Goal: Task Accomplishment & Management: Use online tool/utility

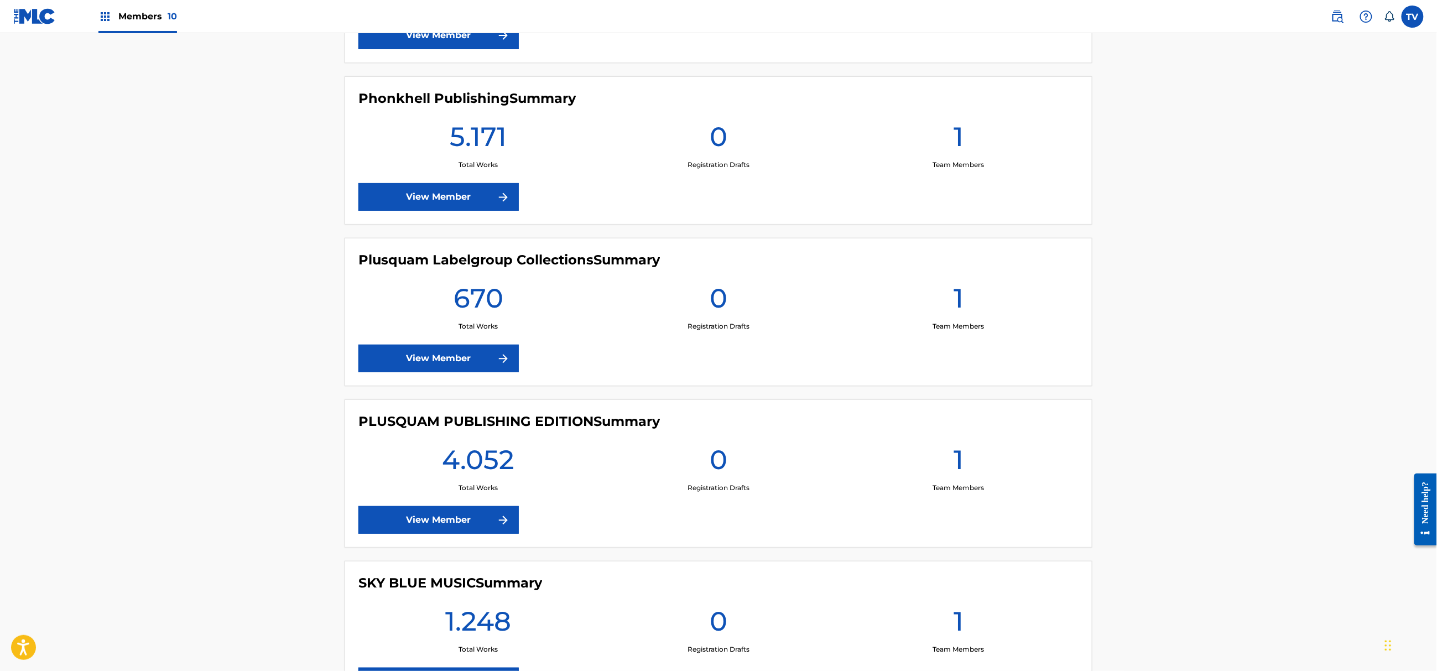
scroll to position [1032, 0]
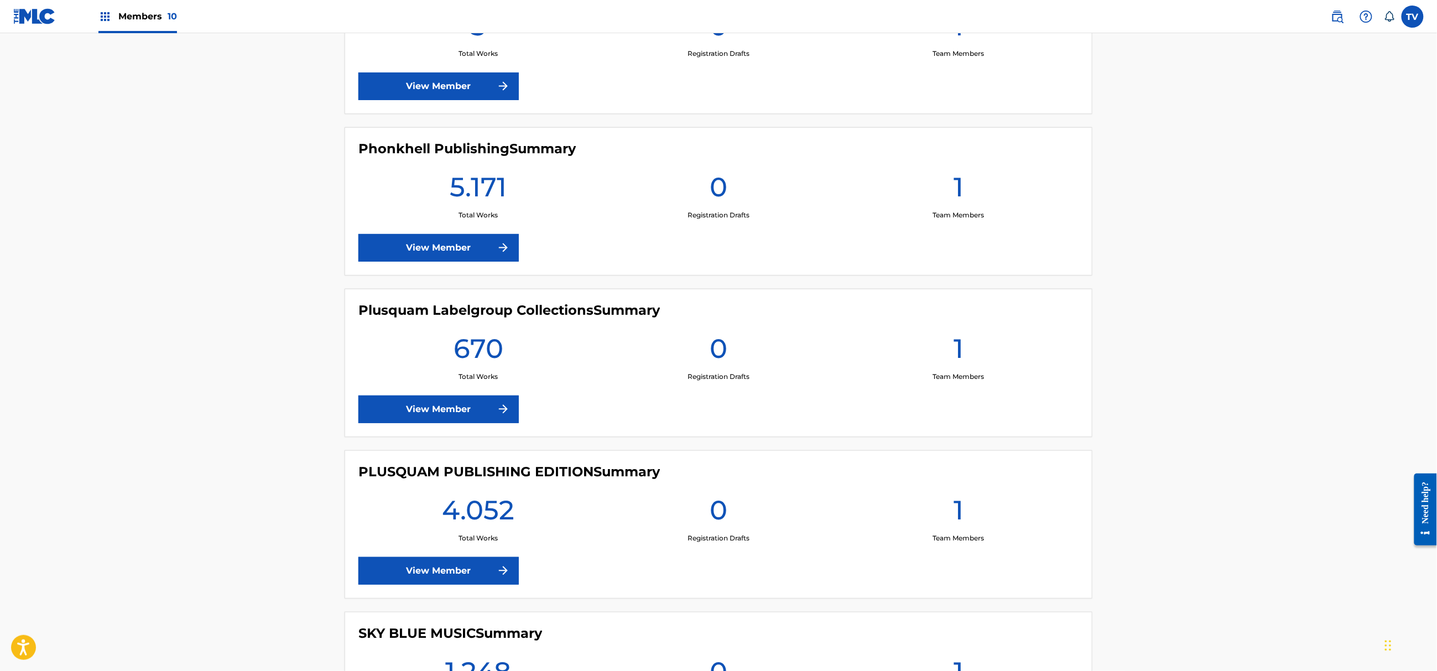
click at [472, 248] on link "View Member" at bounding box center [438, 248] width 160 height 28
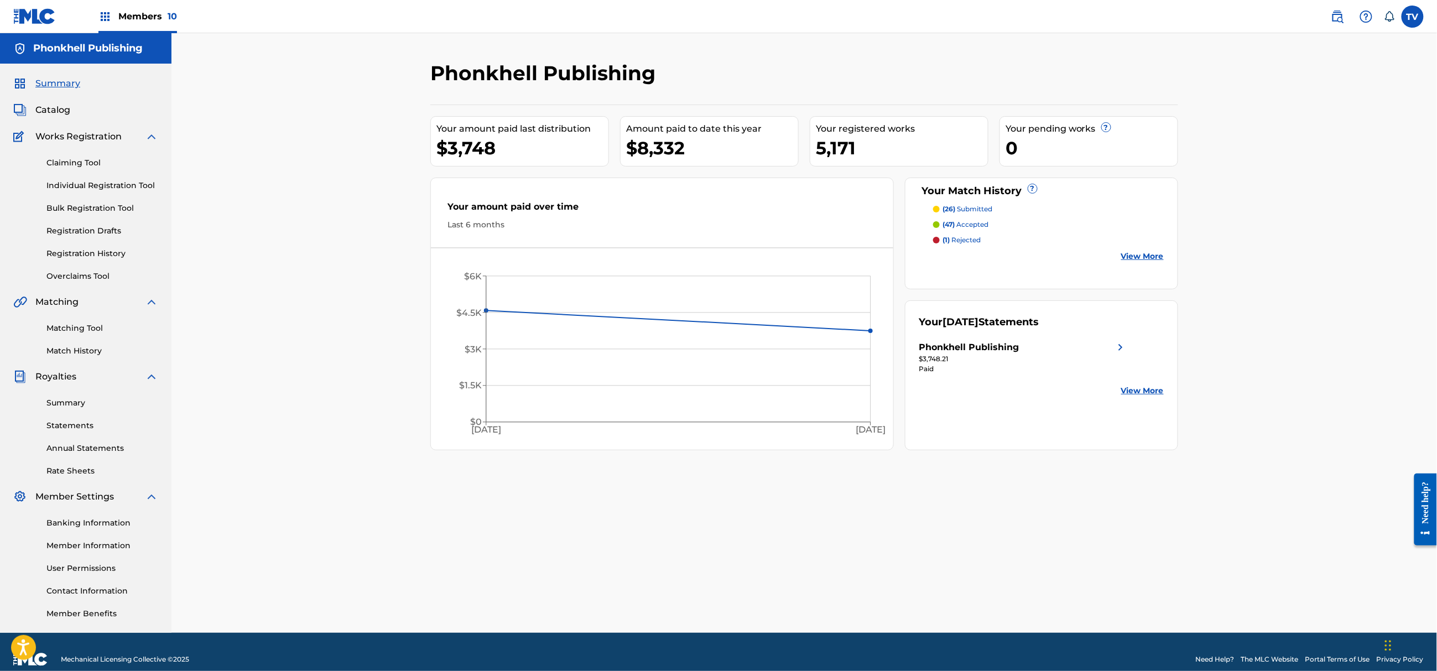
click at [82, 253] on link "Registration History" at bounding box center [102, 254] width 112 height 12
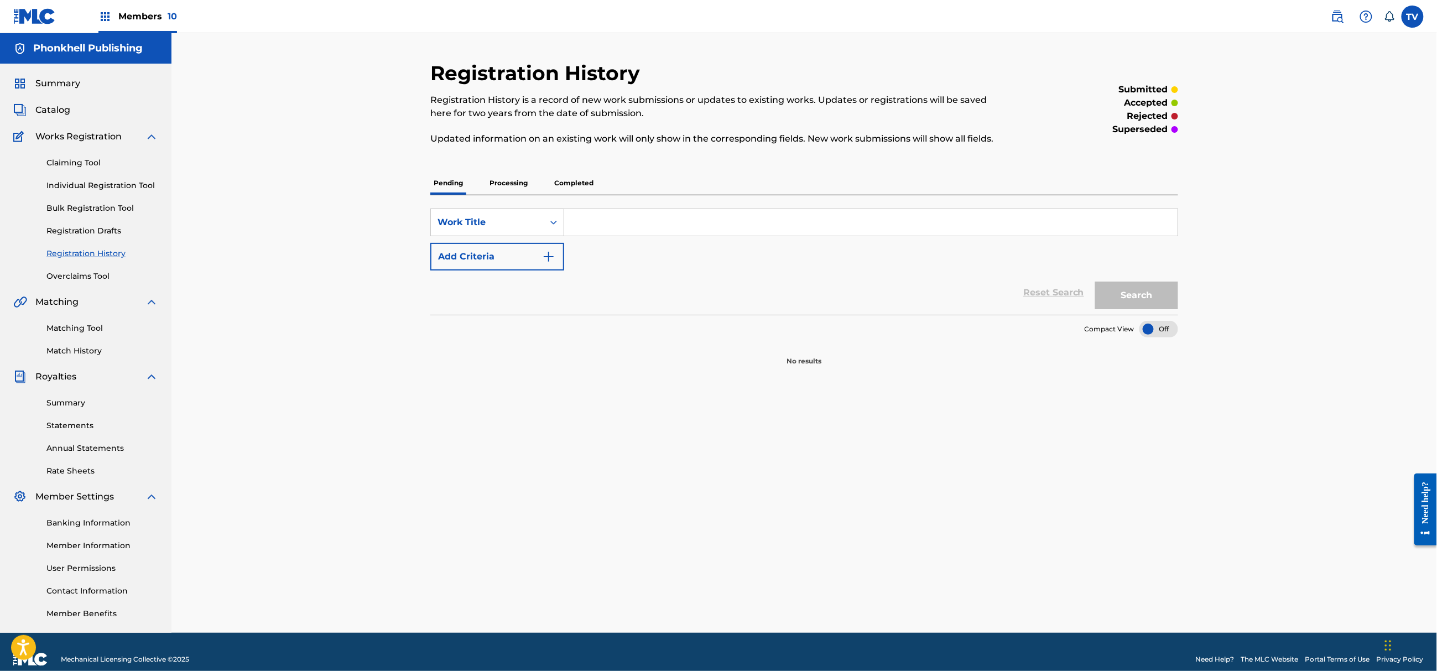
click at [513, 186] on p "Processing" at bounding box center [508, 182] width 45 height 23
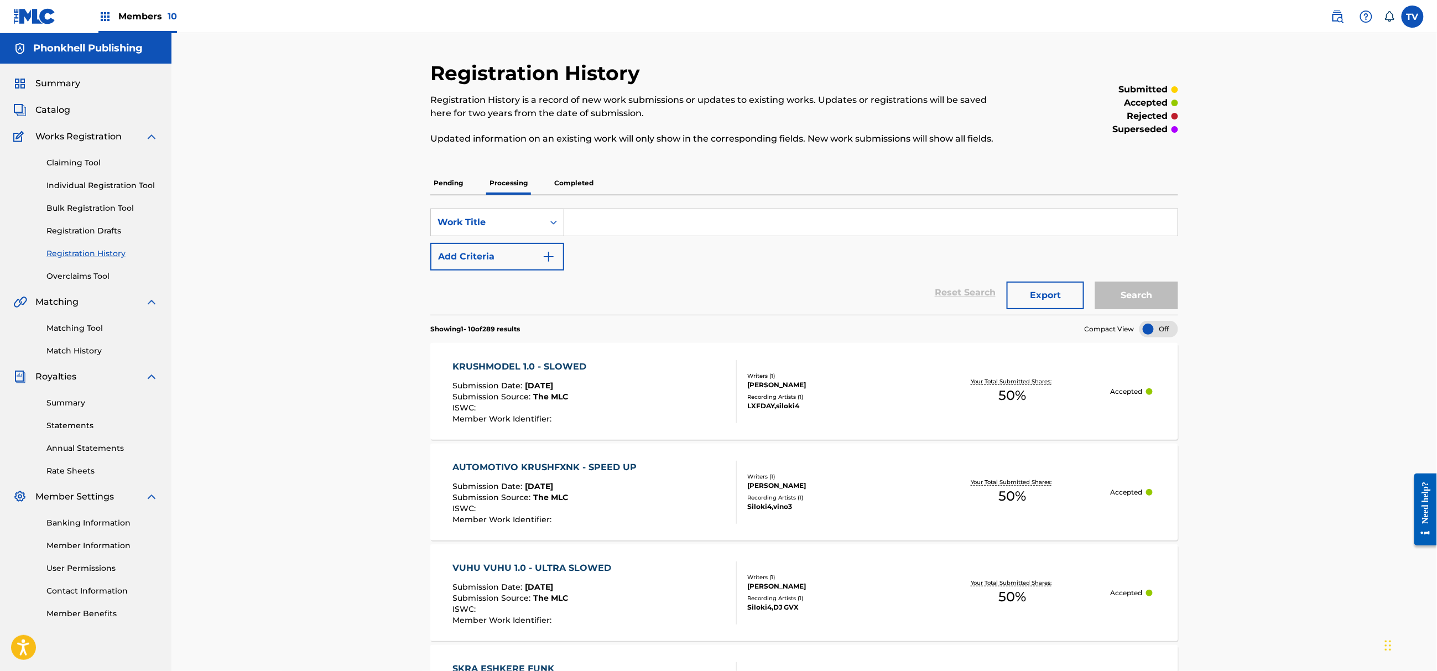
click at [583, 182] on p "Completed" at bounding box center [574, 182] width 46 height 23
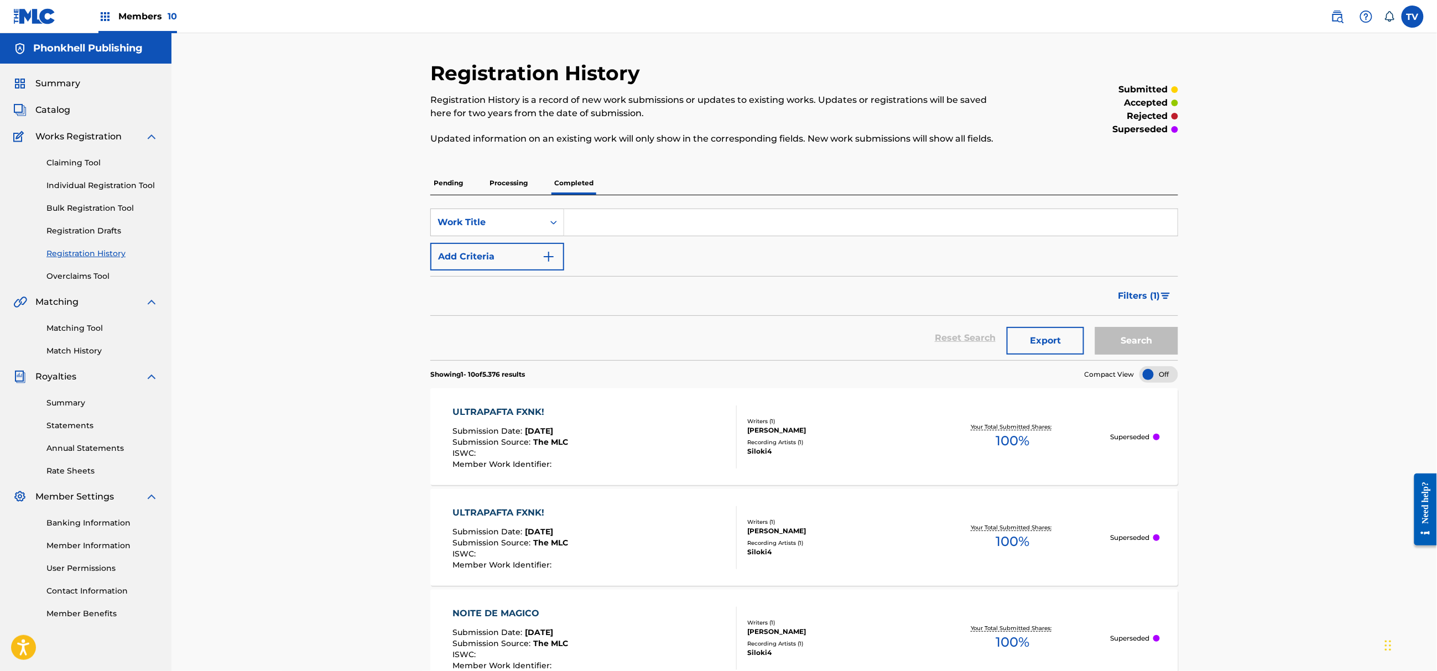
click at [65, 108] on span "Catalog" at bounding box center [52, 109] width 35 height 13
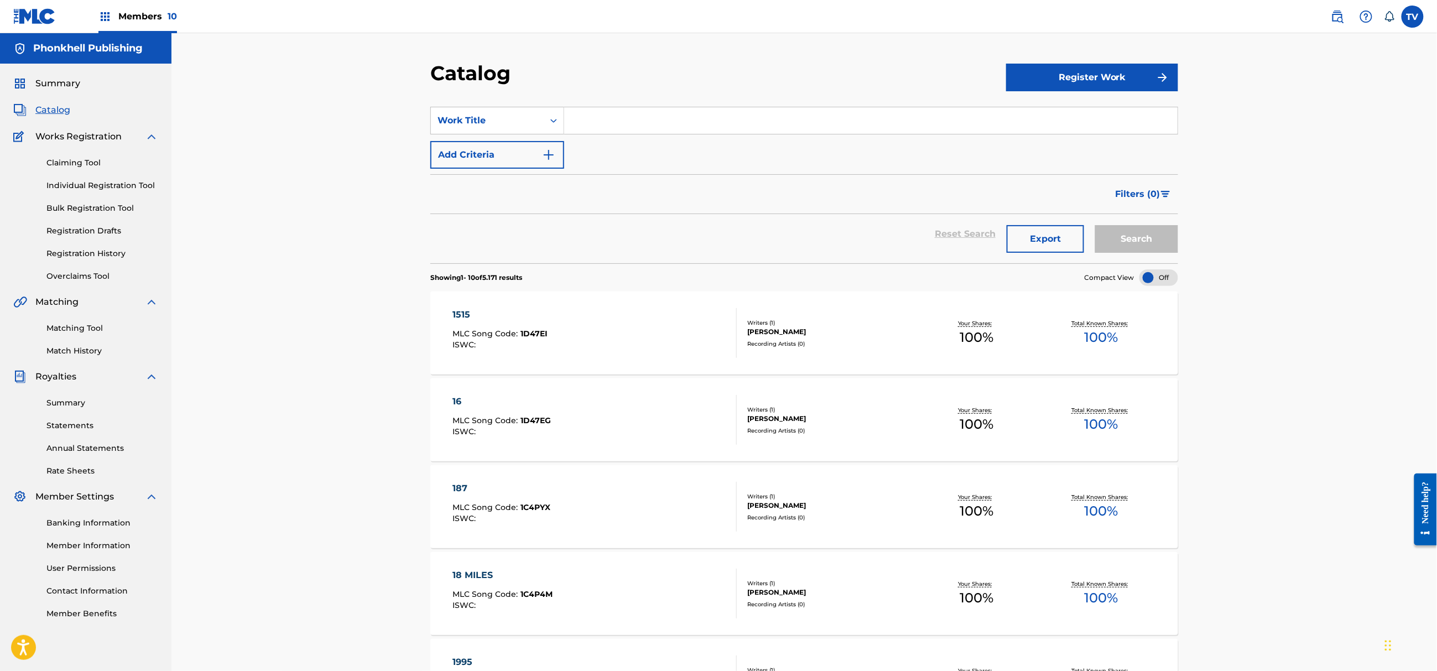
click at [87, 352] on link "Match History" at bounding box center [102, 351] width 112 height 12
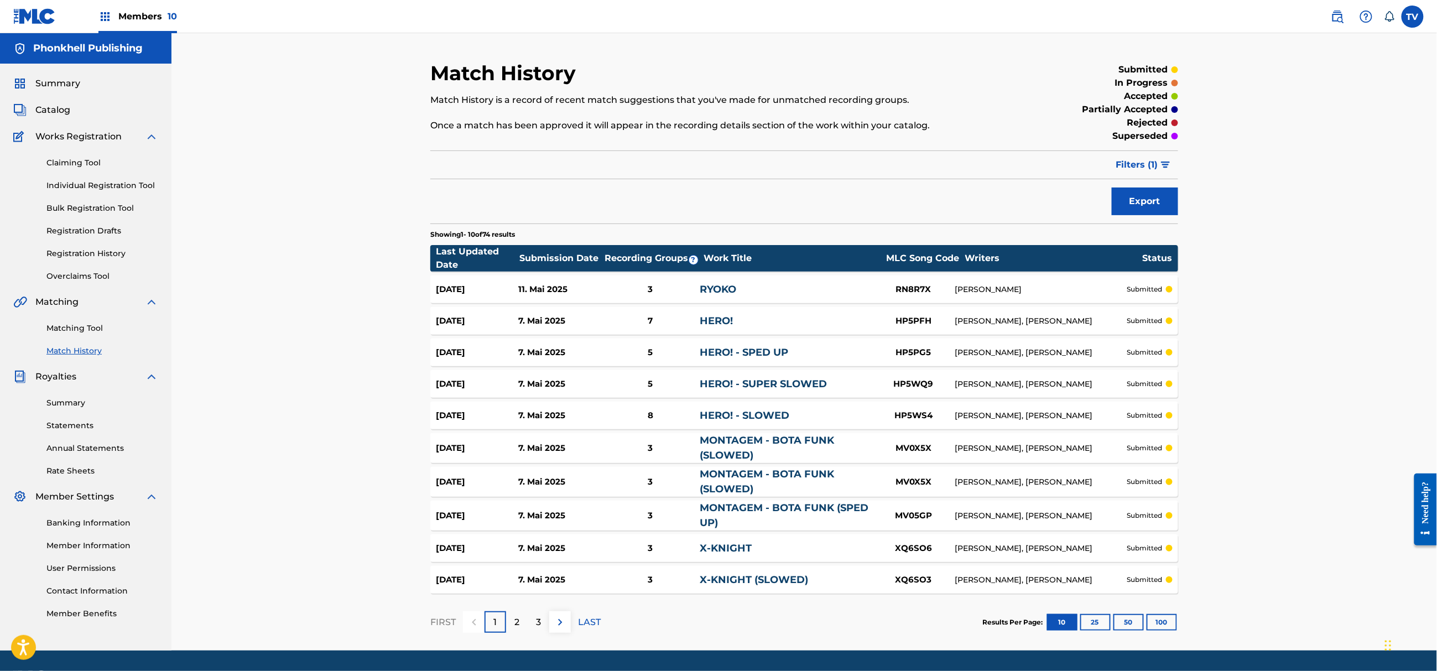
click at [1165, 620] on button "100" at bounding box center [1162, 622] width 30 height 17
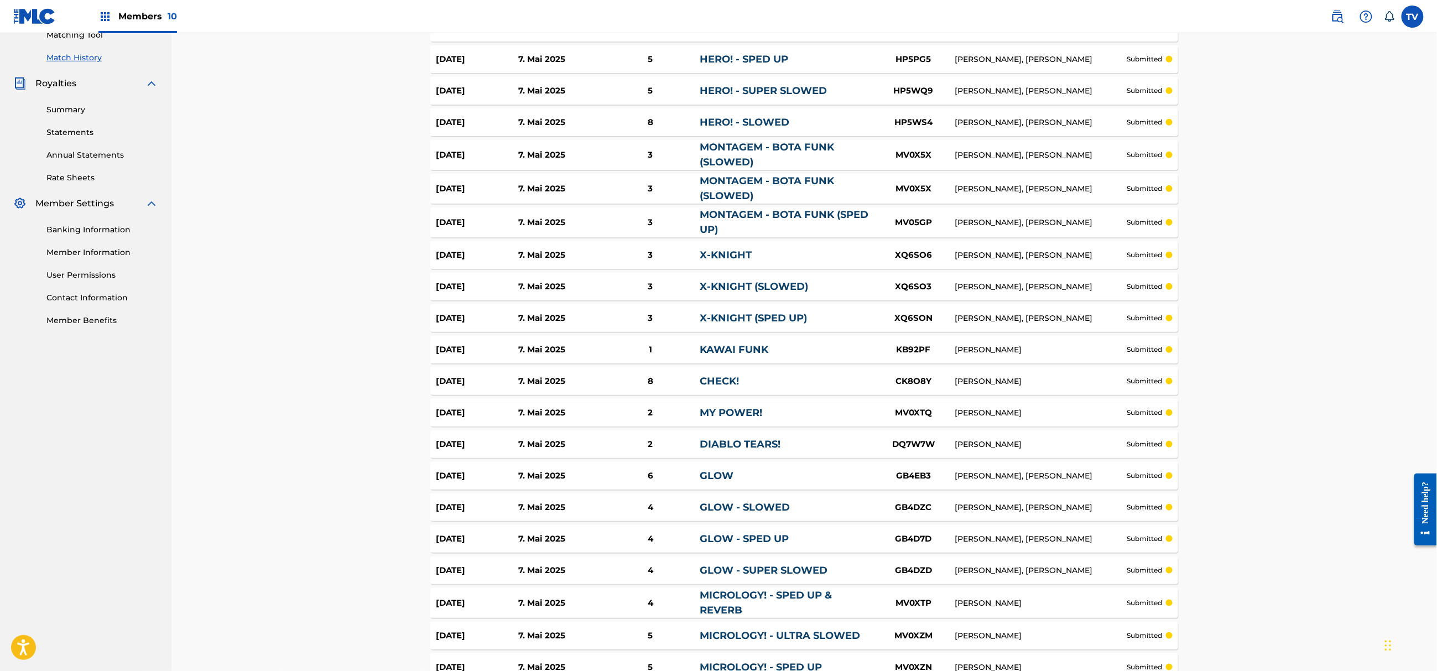
scroll to position [295, 0]
click at [711, 379] on link "CHECK!" at bounding box center [719, 379] width 39 height 12
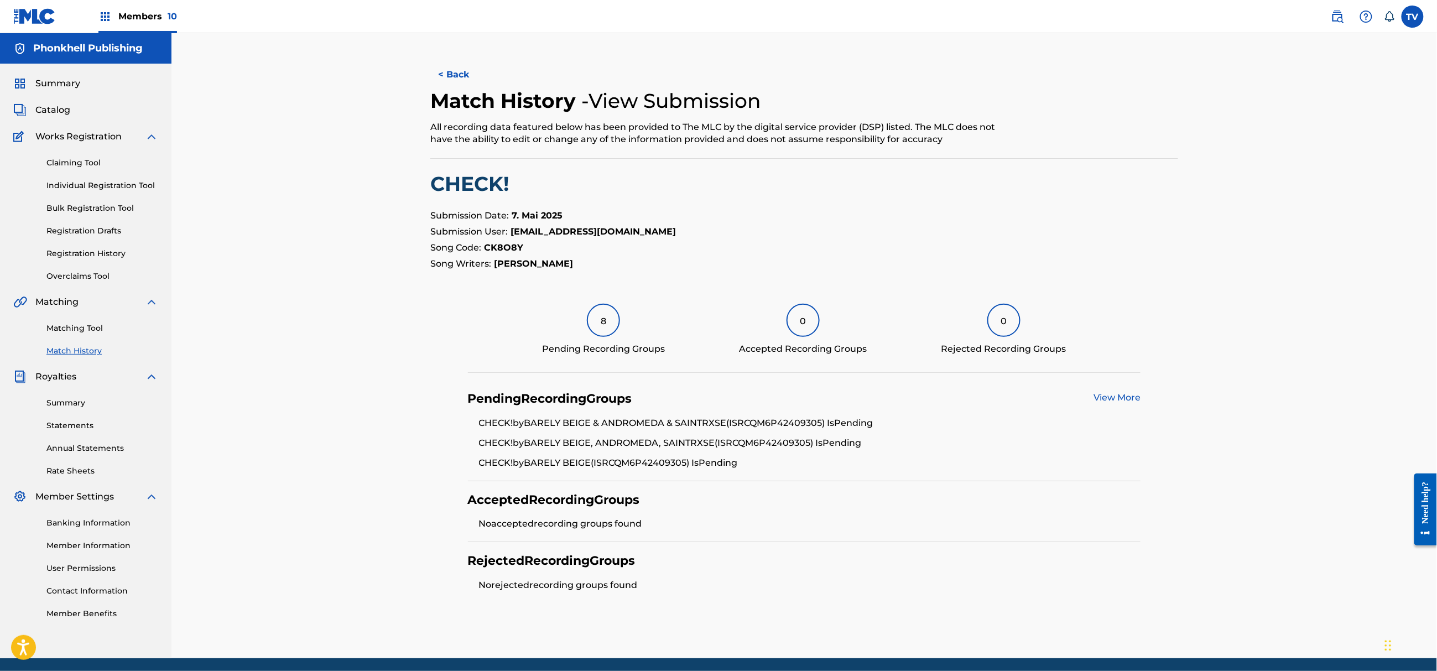
click at [461, 76] on button "< Back" at bounding box center [463, 75] width 66 height 28
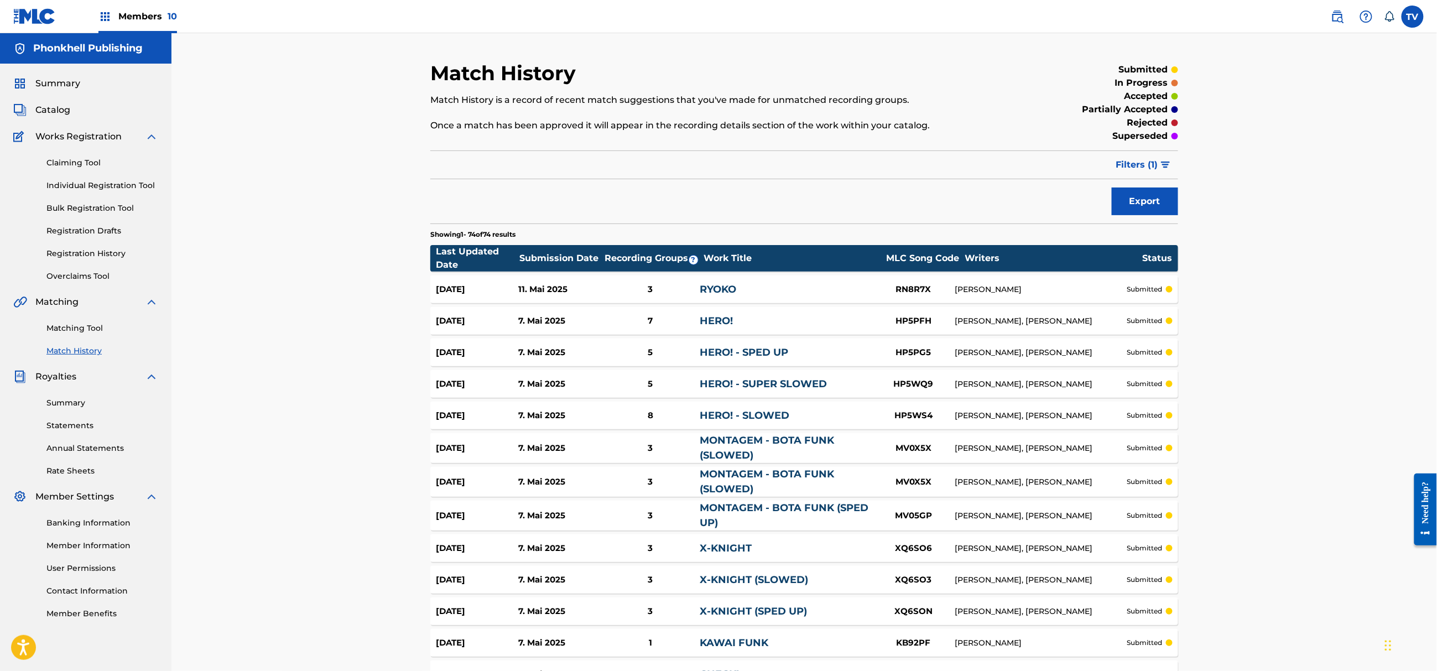
click at [82, 271] on link "Overclaims Tool" at bounding box center [102, 276] width 112 height 12
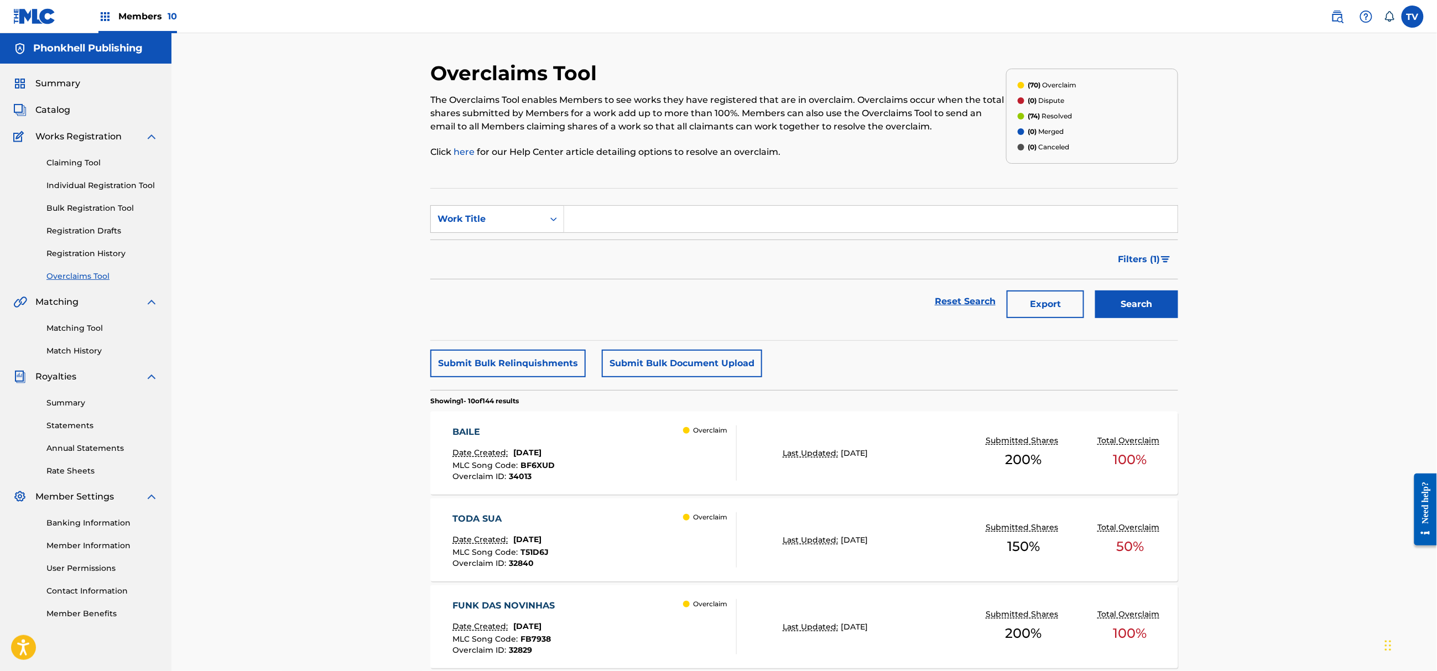
click at [402, 454] on div "Overclaims Tool The Overclaims Tool enables Members to see works they have regi…" at bounding box center [804, 683] width 1266 height 1300
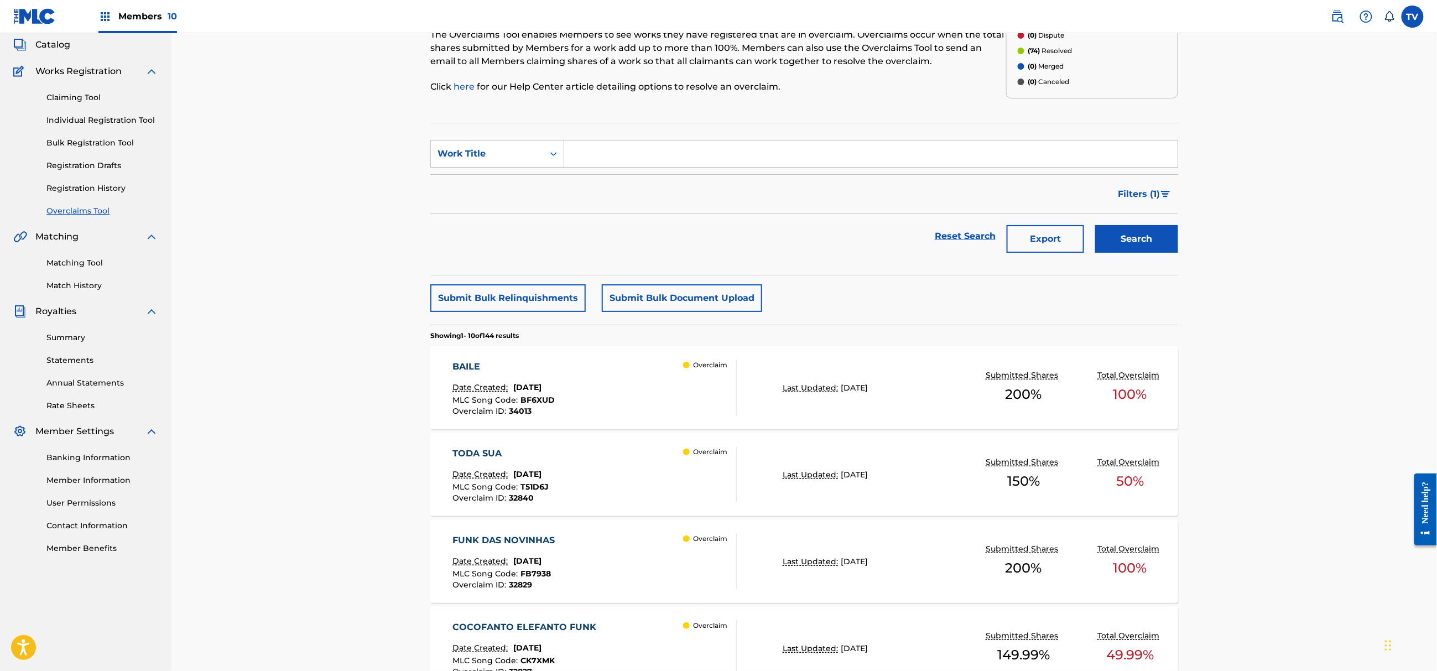
scroll to position [74, 0]
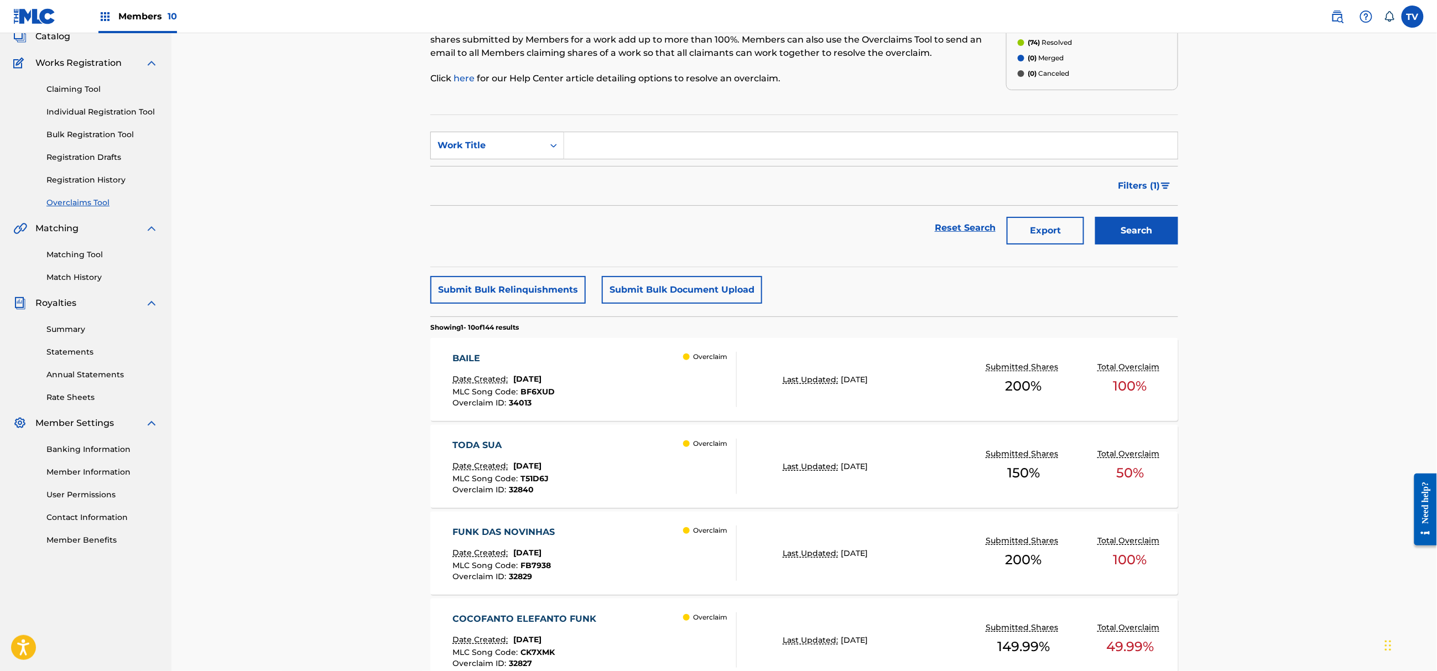
click at [512, 361] on div "BAILE" at bounding box center [504, 358] width 102 height 13
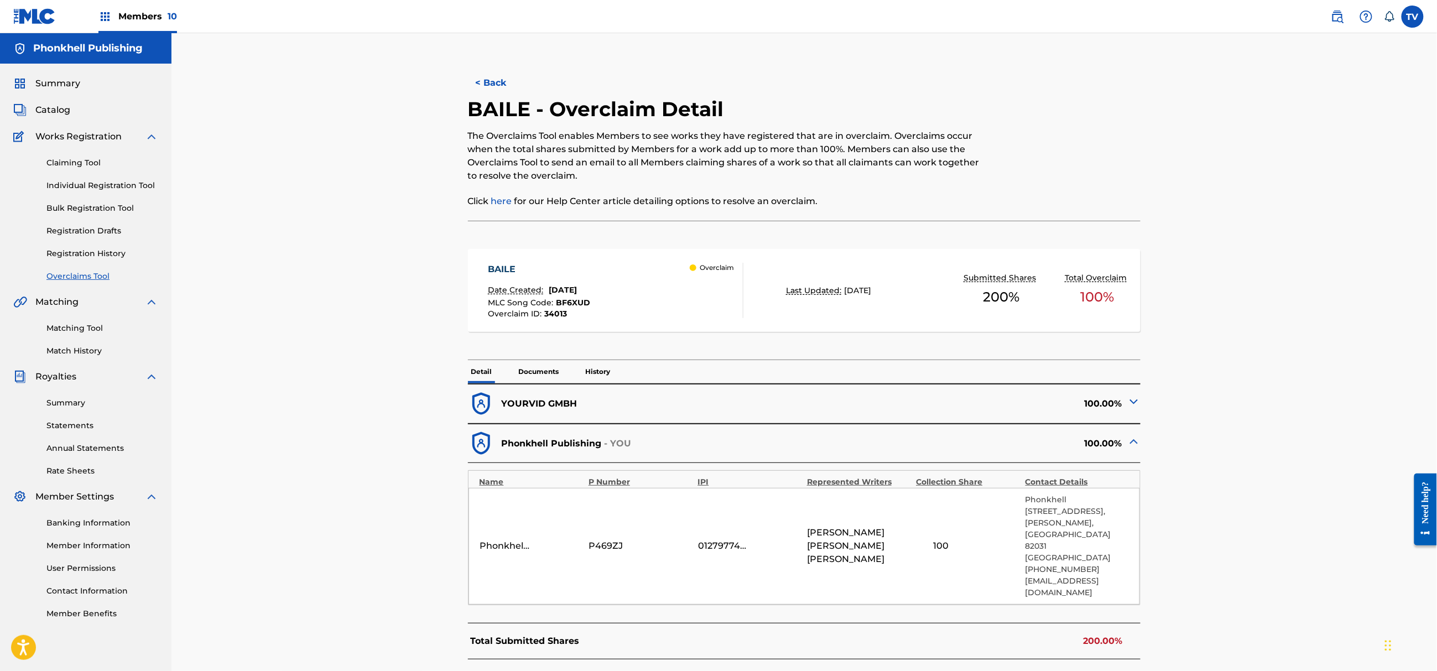
click at [1129, 404] on img at bounding box center [1133, 401] width 13 height 13
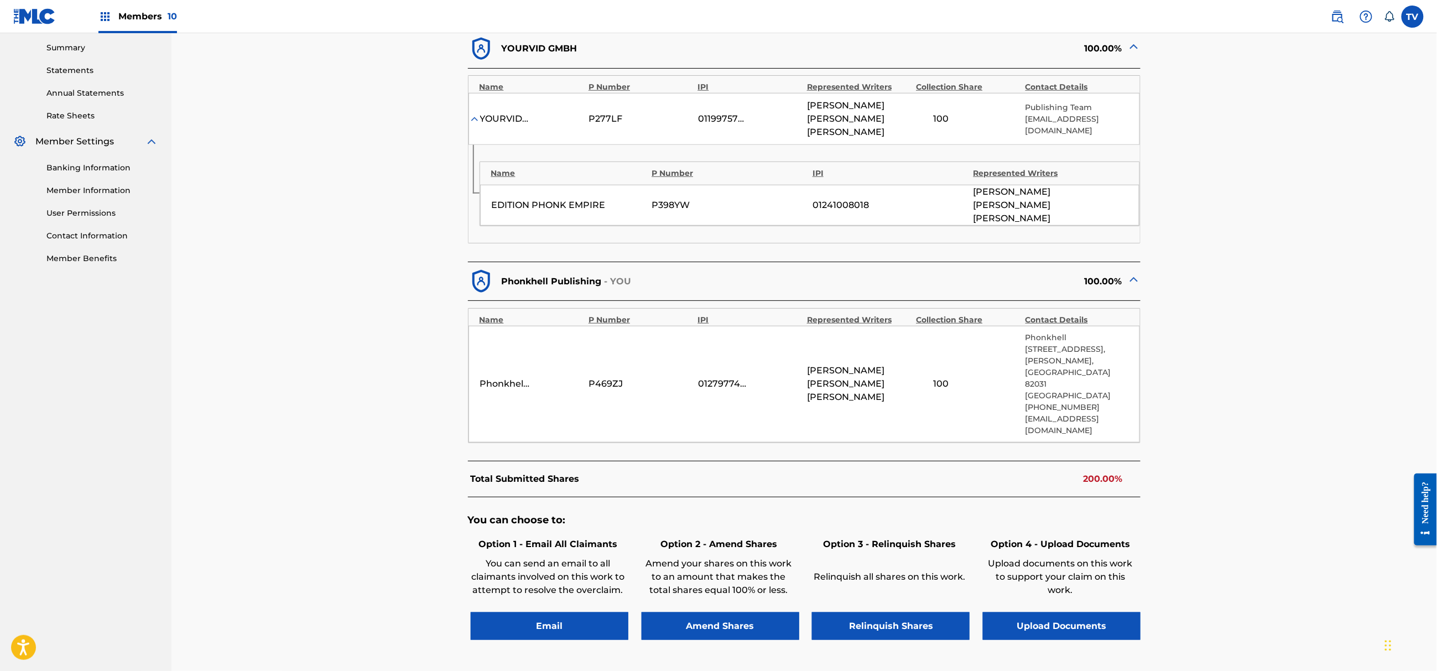
scroll to position [389, 0]
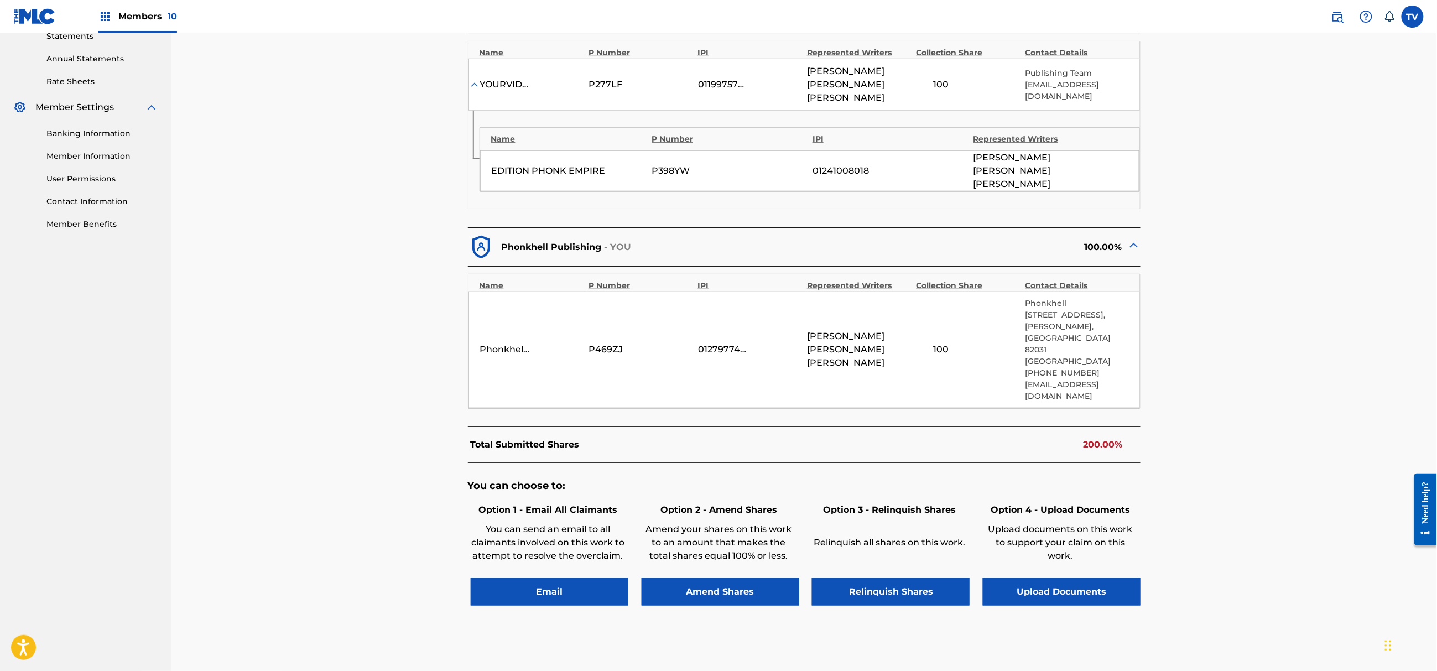
click at [902, 578] on button "Relinquish Shares" at bounding box center [891, 592] width 158 height 28
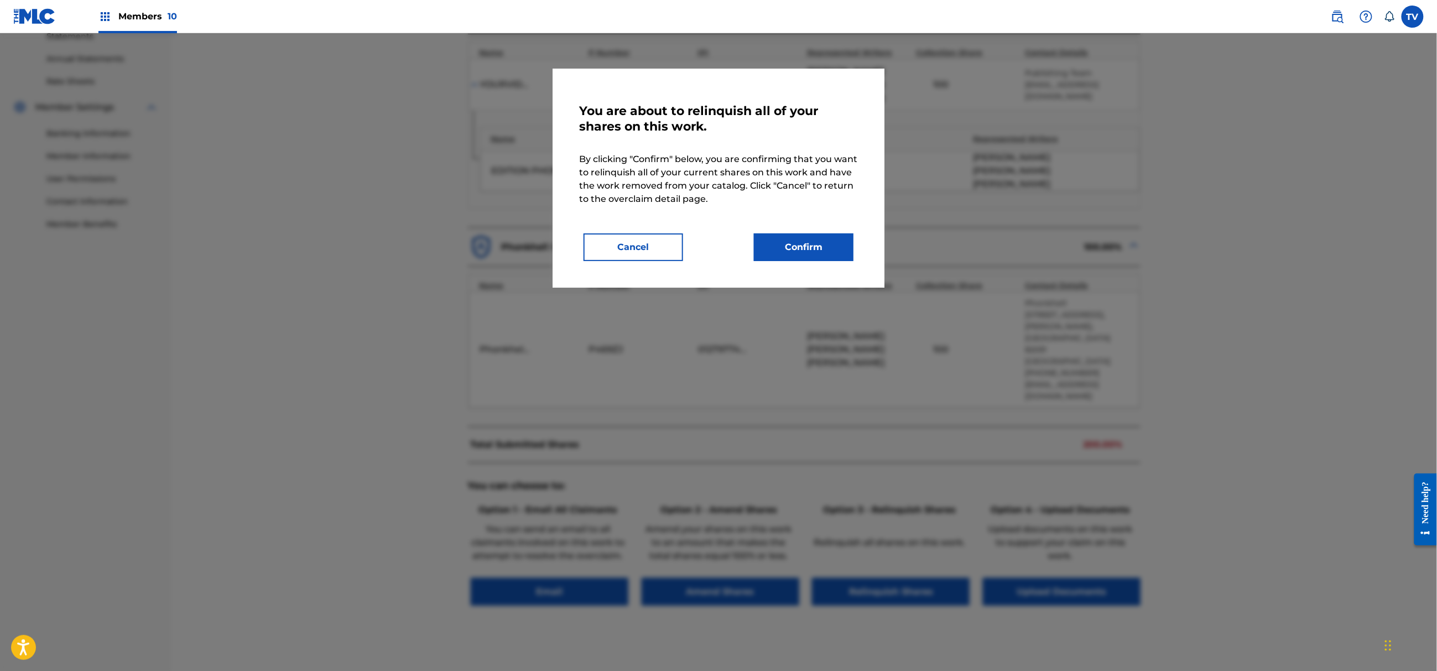
click at [801, 251] on button "Confirm" at bounding box center [804, 247] width 100 height 28
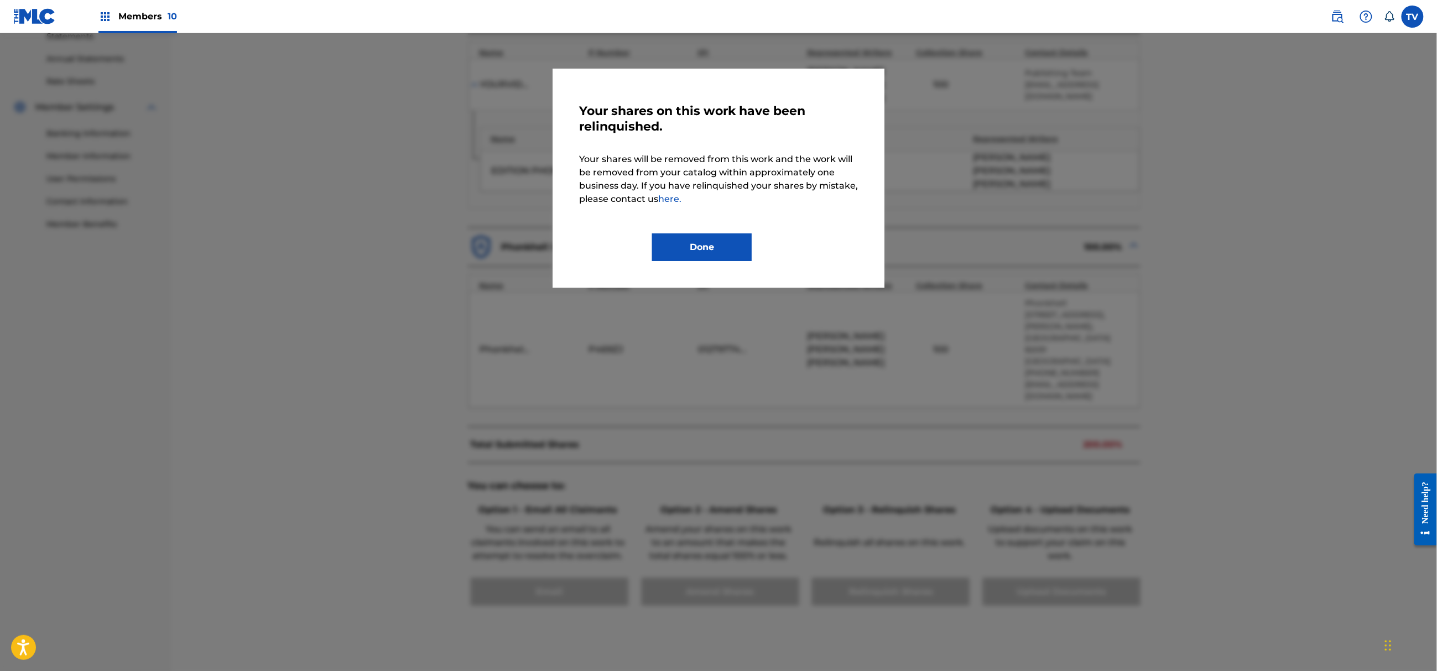
click at [701, 237] on button "Done" at bounding box center [702, 247] width 100 height 28
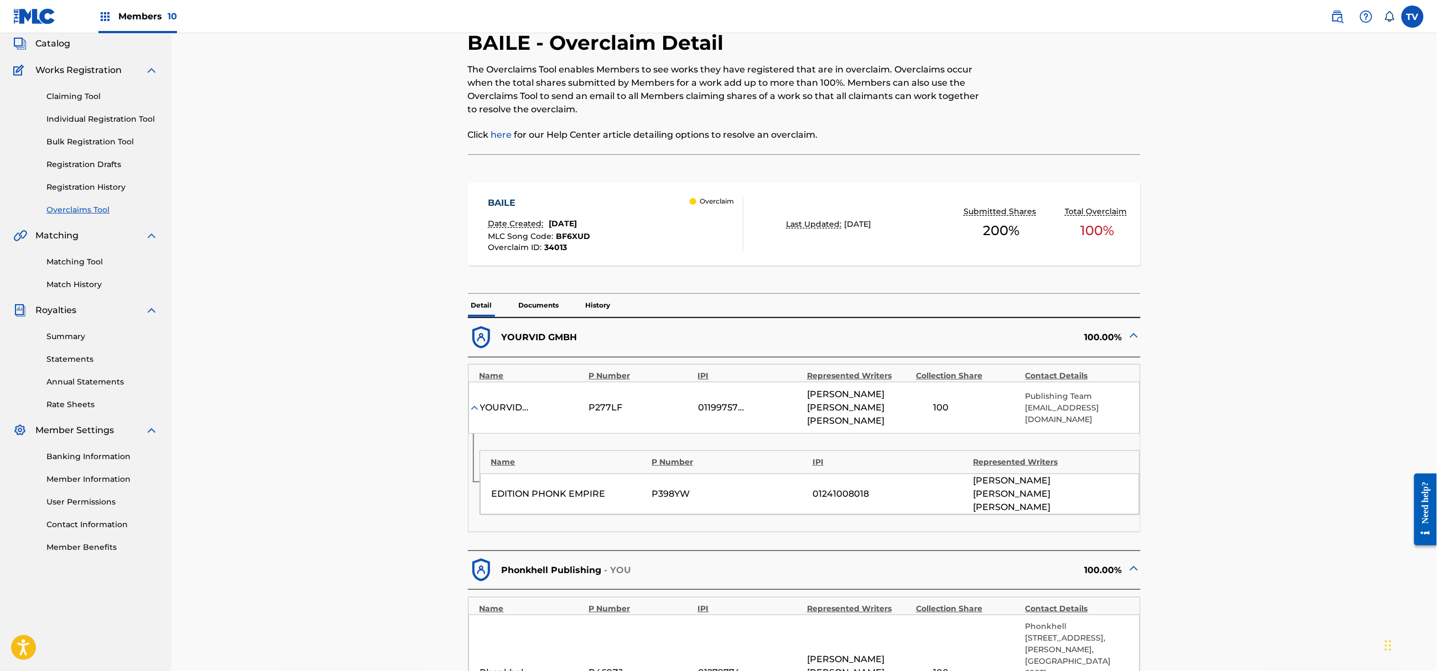
scroll to position [20, 0]
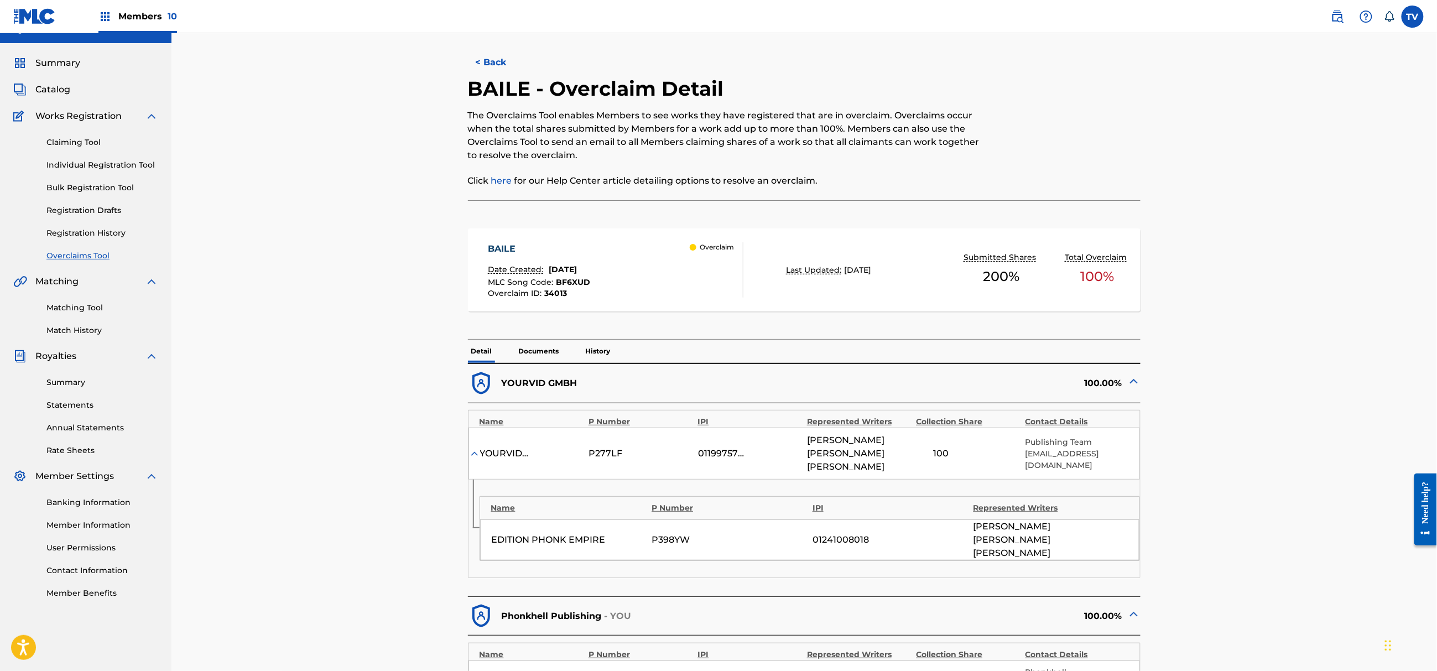
click at [496, 67] on button "< Back" at bounding box center [501, 63] width 66 height 28
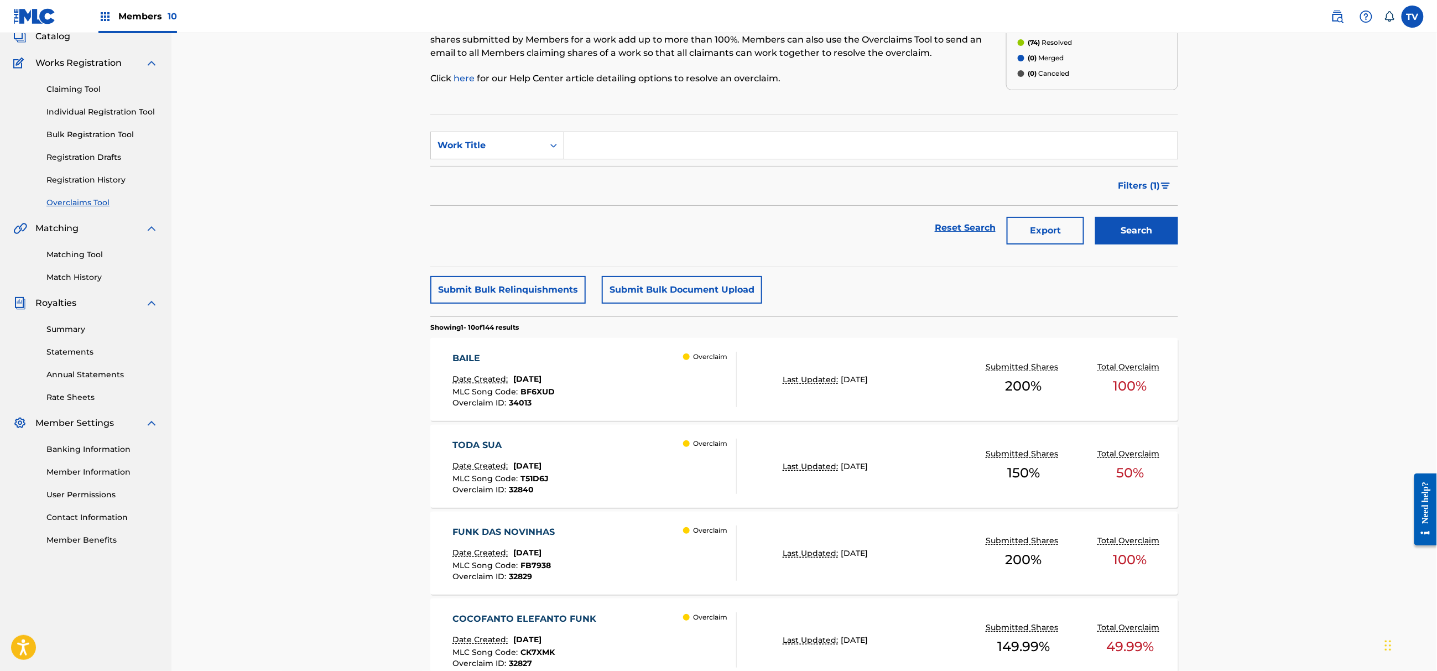
click at [639, 450] on div "TODA SUA Date Created: August 20, 2025 MLC Song Code : T51D6J Overclaim ID : 32…" at bounding box center [595, 466] width 284 height 55
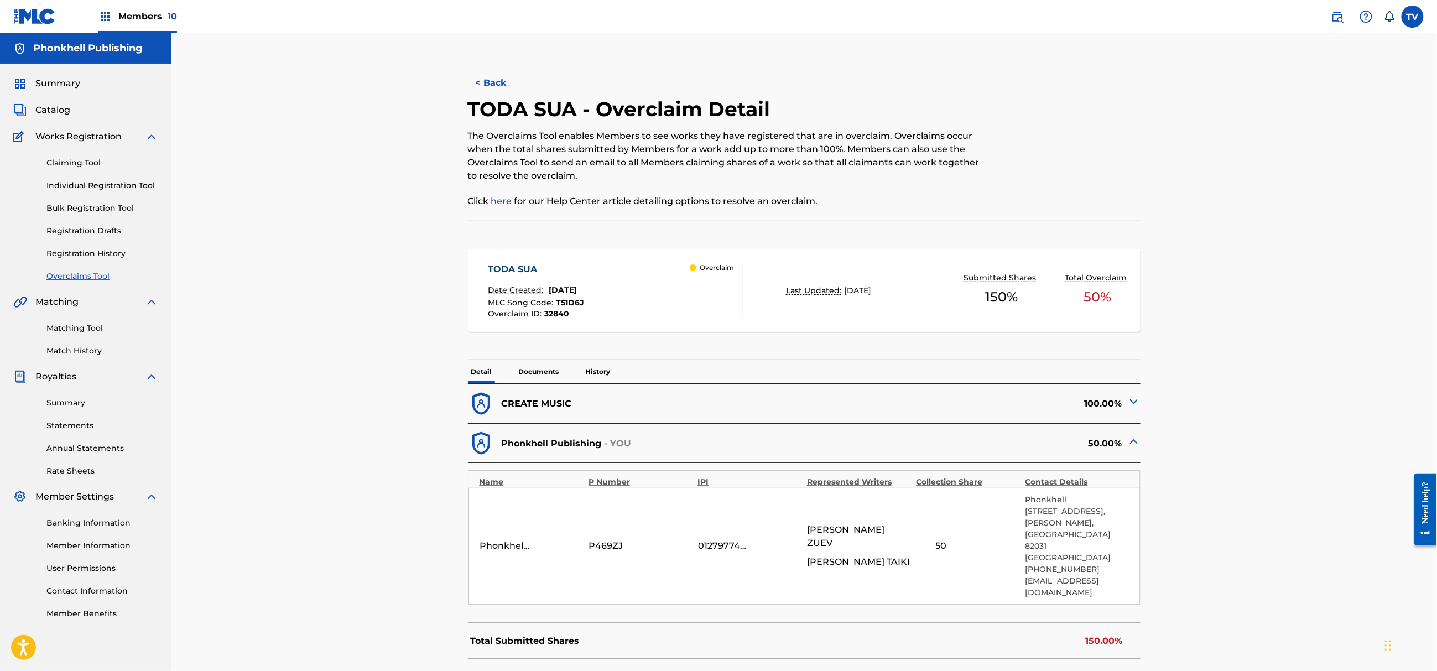
click at [1125, 404] on div "100.00%" at bounding box center [972, 404] width 336 height 27
click at [1133, 402] on img at bounding box center [1133, 401] width 13 height 13
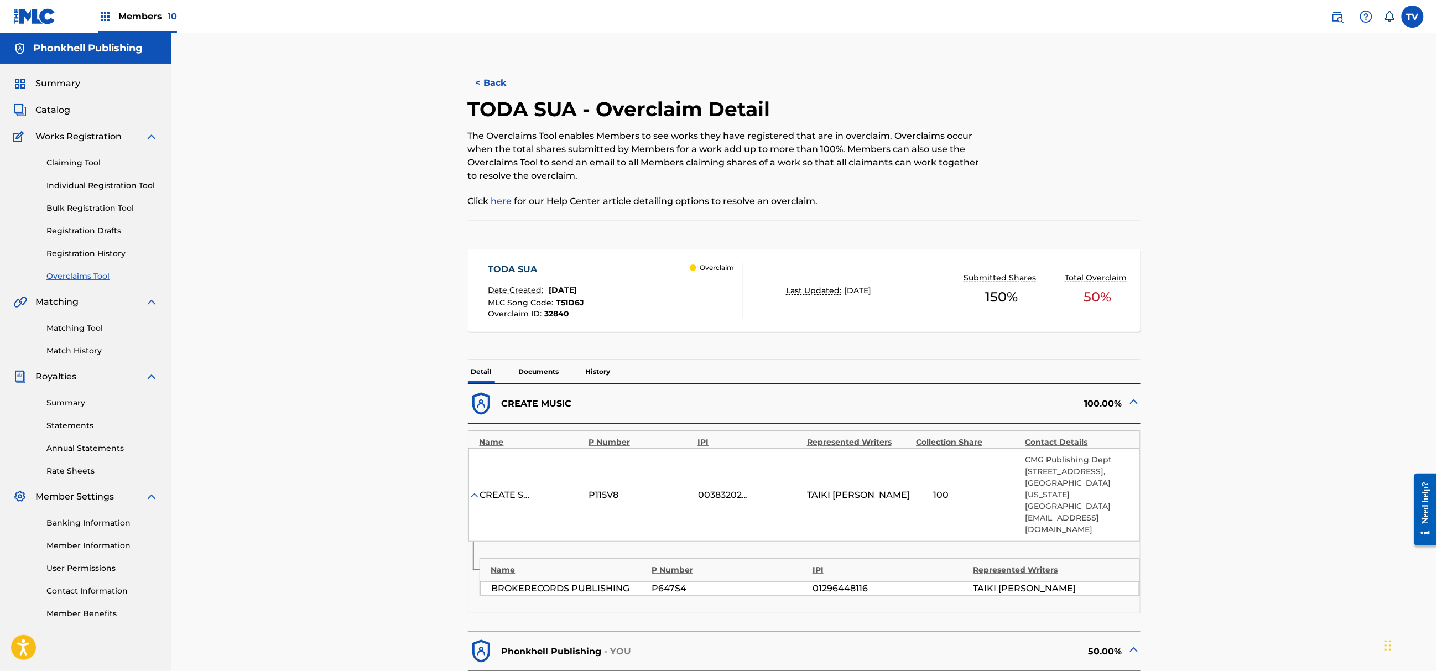
click at [1133, 402] on img at bounding box center [1133, 401] width 13 height 13
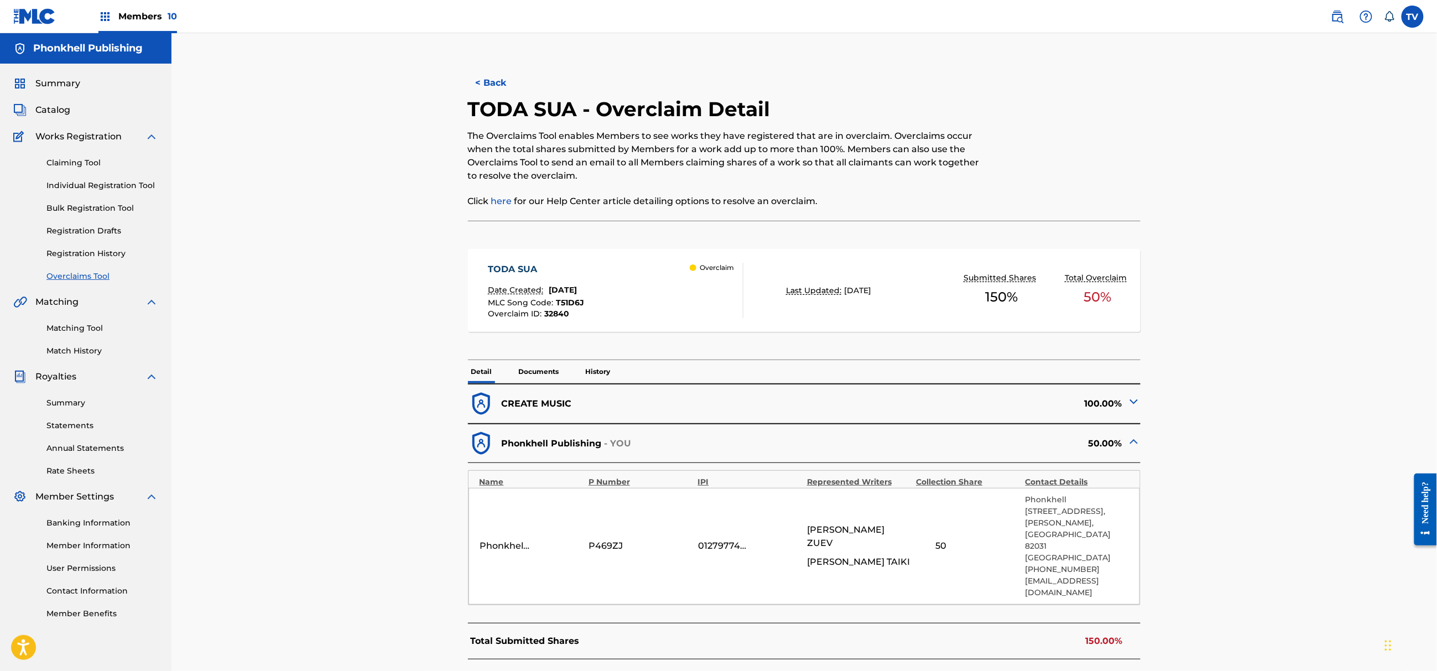
click at [1133, 402] on img at bounding box center [1133, 401] width 13 height 13
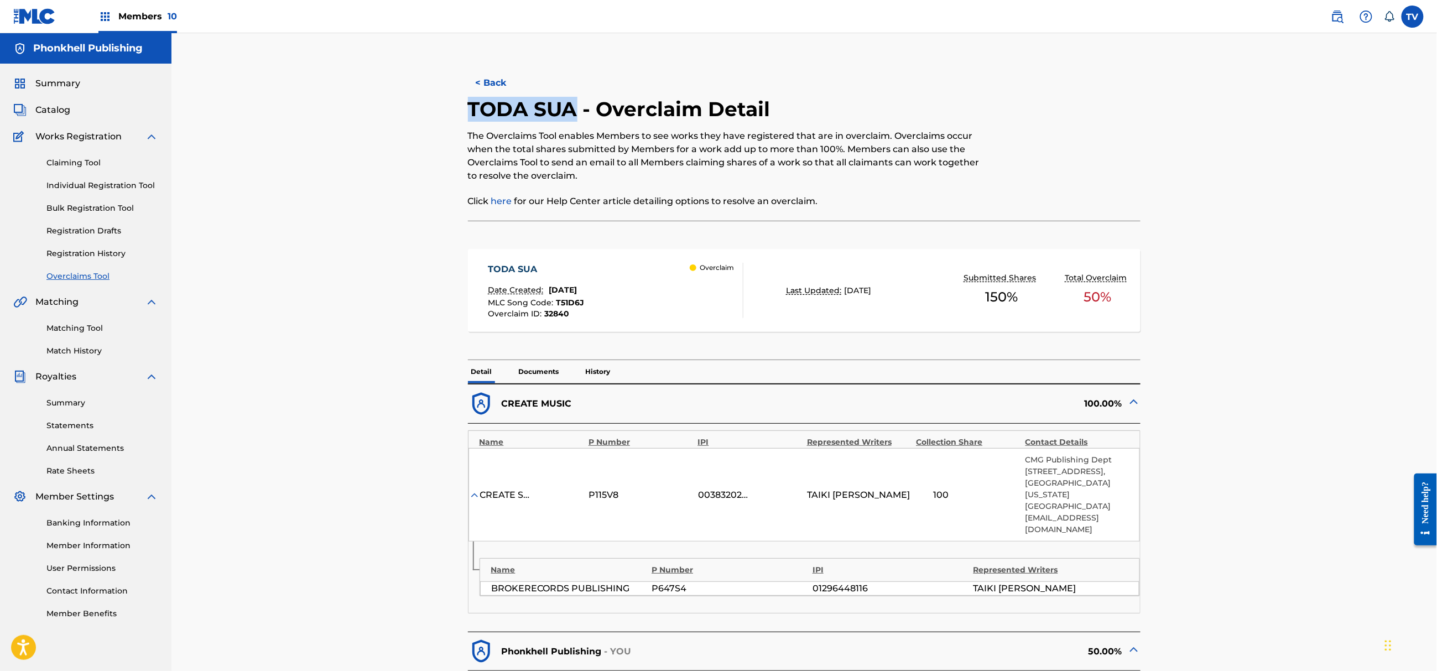
drag, startPoint x: 572, startPoint y: 107, endPoint x: 403, endPoint y: 116, distance: 168.9
click at [403, 116] on div "< Back TODA SUA - Overclaim Detail The Overclaims Tool enables Members to see w…" at bounding box center [804, 563] width 1266 height 1060
copy h2 "TODA SUA"
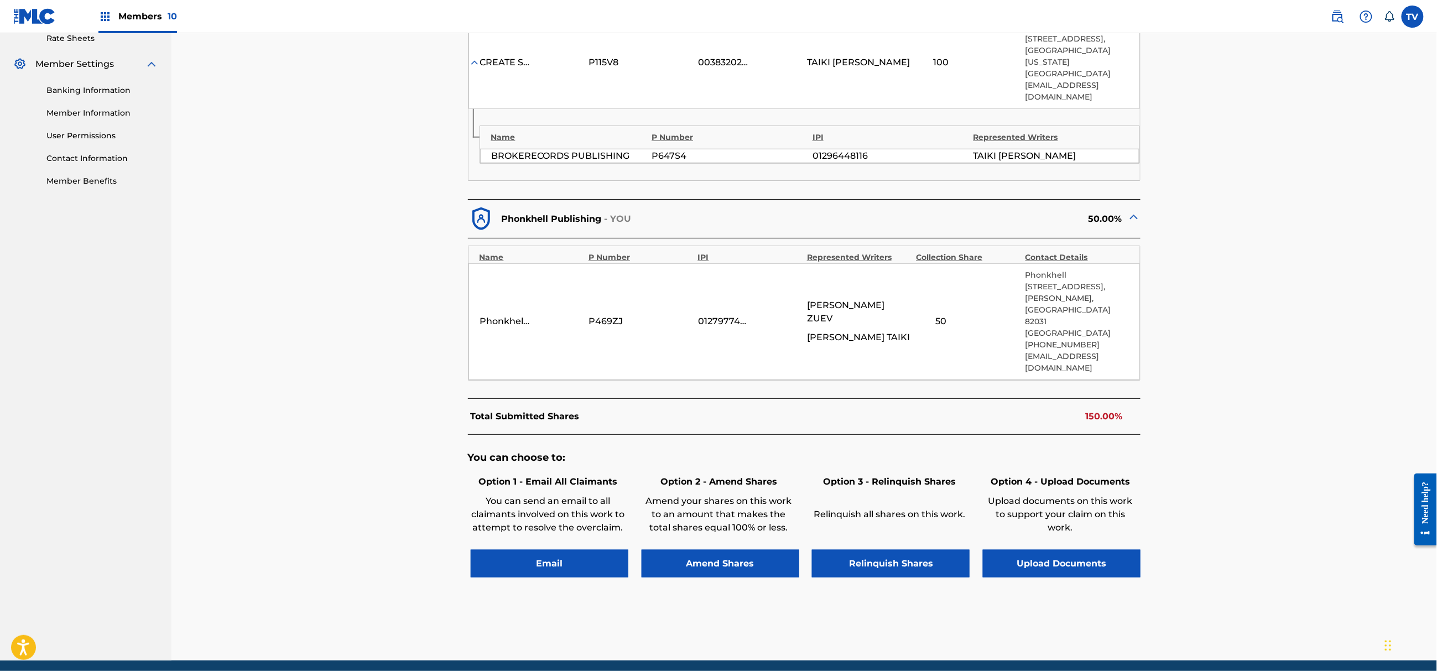
scroll to position [443, 0]
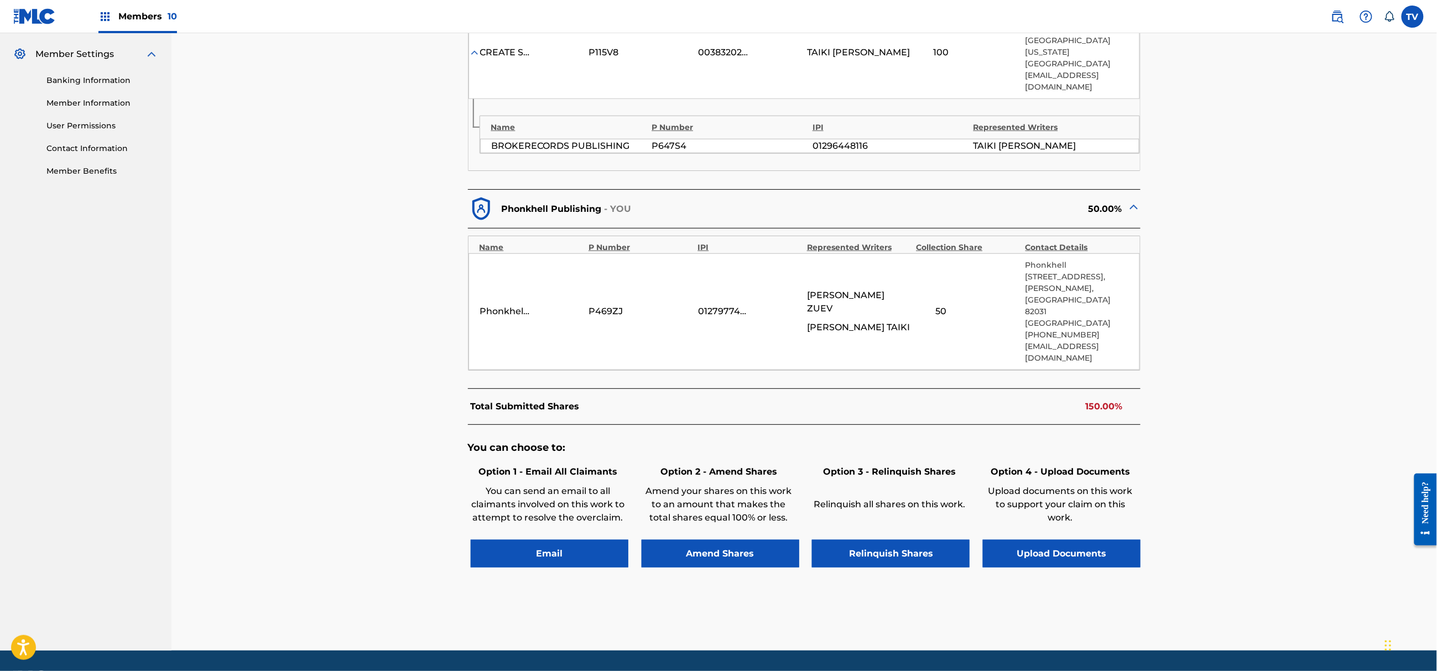
click at [1095, 540] on button "Upload Documents" at bounding box center [1062, 554] width 158 height 28
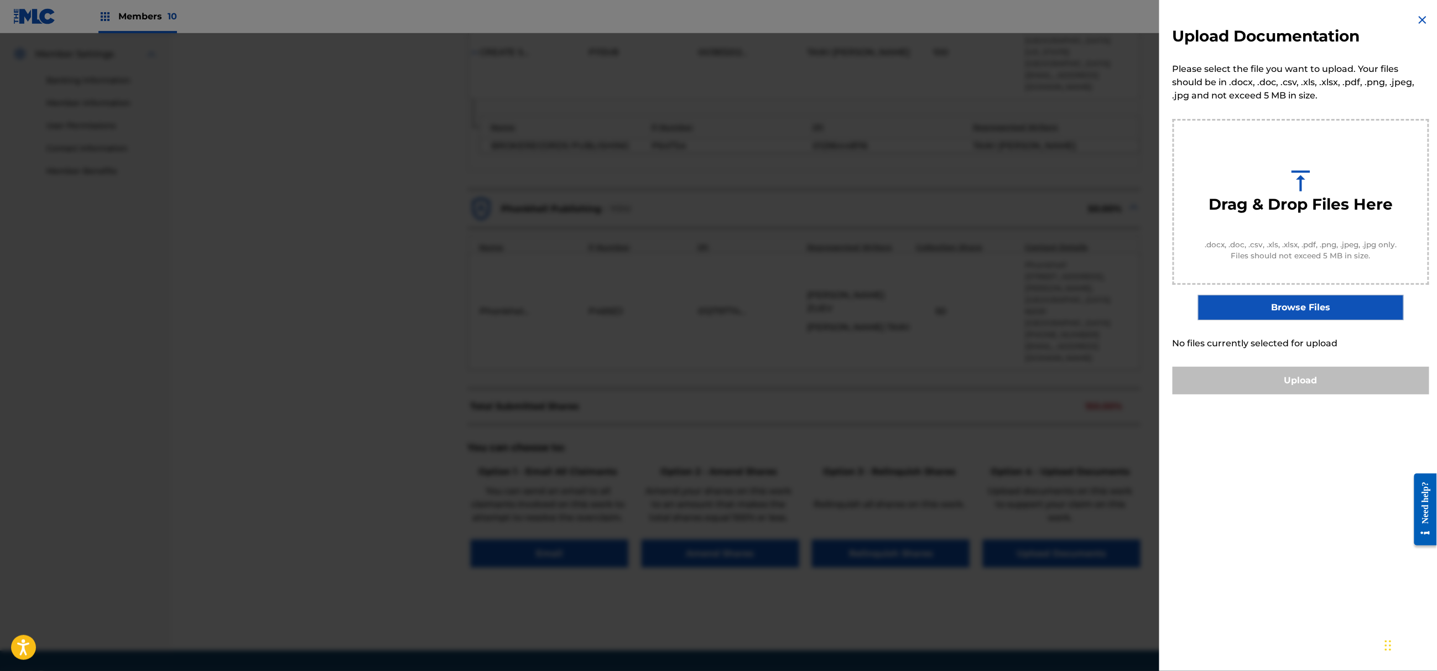
click at [1308, 306] on label "Browse Files" at bounding box center [1300, 307] width 205 height 25
click at [0, 0] on input "Browse Files" at bounding box center [0, 0] width 0 height 0
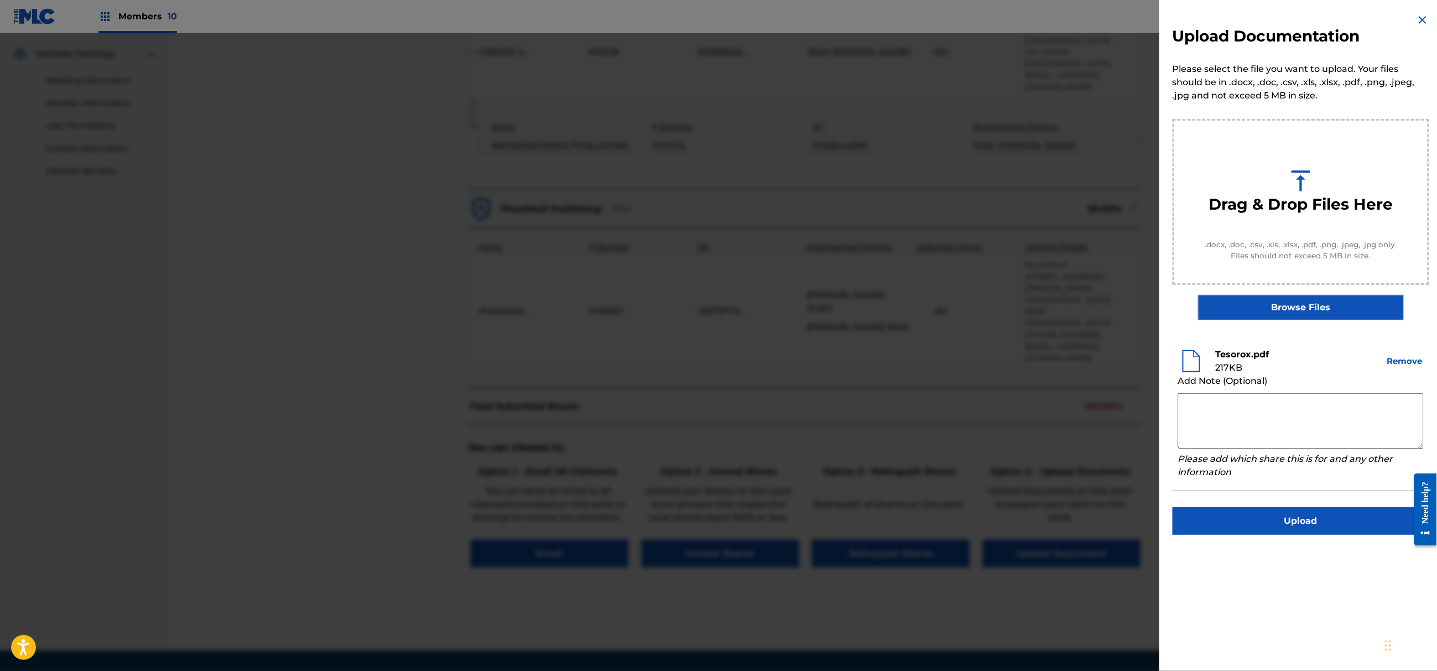
click at [1259, 427] on textarea at bounding box center [1301, 420] width 246 height 55
click at [1236, 408] on textarea at bounding box center [1301, 420] width 246 height 55
click at [1221, 417] on textarea at bounding box center [1301, 420] width 246 height 55
paste textarea "Author [PERSON_NAME] is exclusive author with Phonkhell Publishing since [DATE]…"
click at [1306, 305] on label "Browse Files" at bounding box center [1300, 307] width 205 height 25
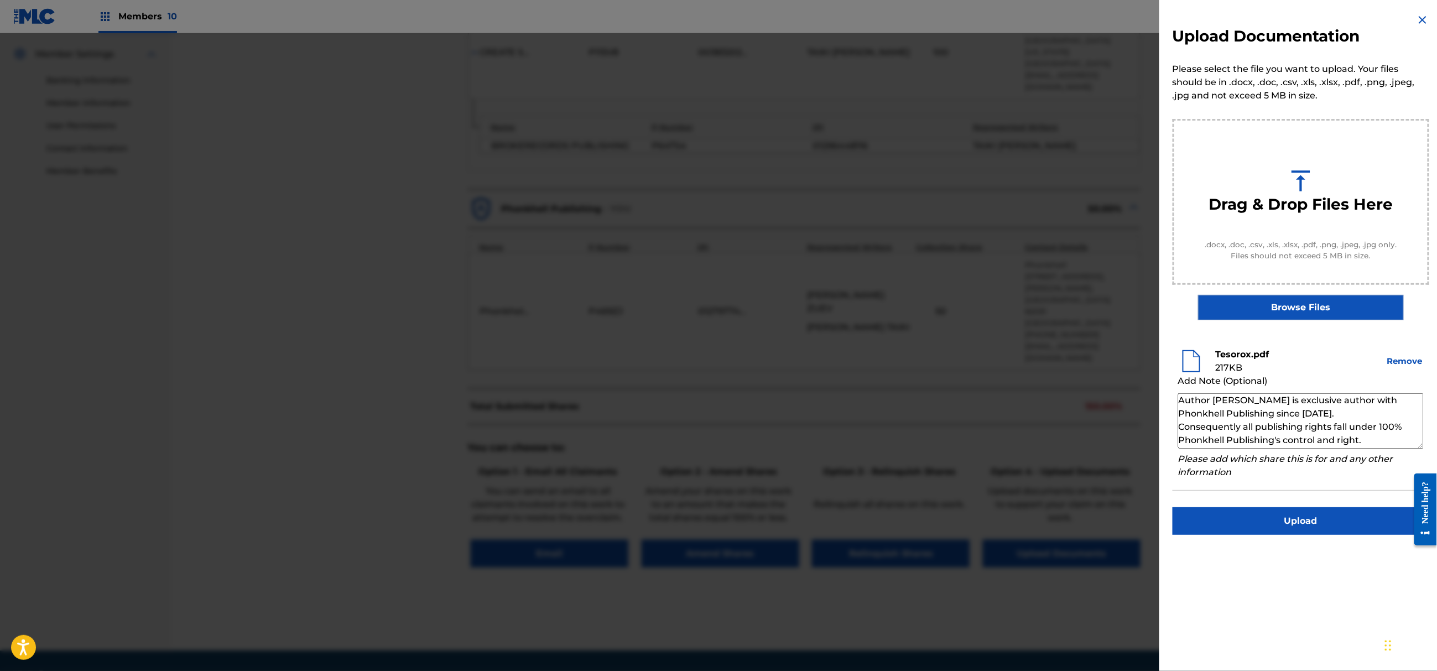
click at [0, 0] on input "Browse Files" at bounding box center [0, 0] width 0 height 0
click at [1262, 415] on textarea "Author [PERSON_NAME] is exclusive author with Phonkhell Publishing since [DATE]…" at bounding box center [1301, 420] width 246 height 55
drag, startPoint x: 1277, startPoint y: 402, endPoint x: 1215, endPoint y: 395, distance: 61.8
click at [1215, 395] on textarea "Author [PERSON_NAME] is exclusive author with Phonkhell Publishing since [DATE]…" at bounding box center [1301, 420] width 246 height 55
paste textarea "NAZIH TAIKI"
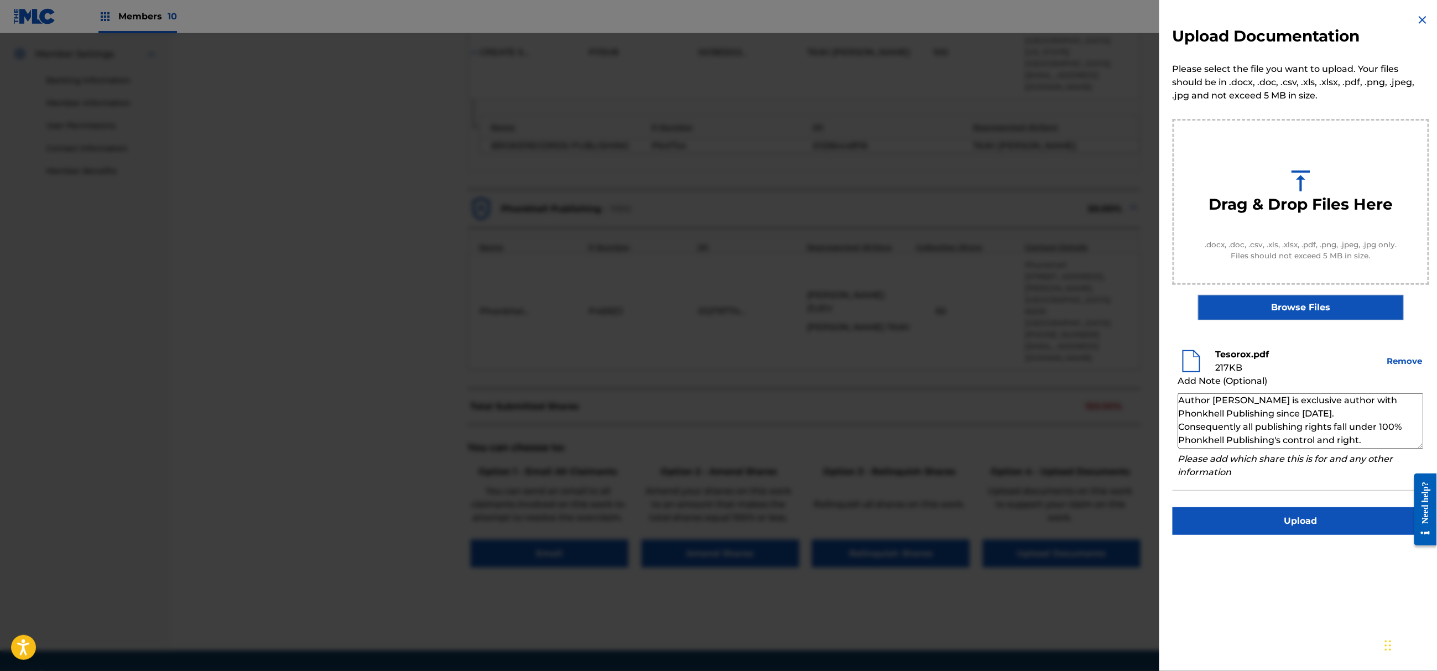
click at [1313, 412] on textarea "Author NAZIH TAIKI is exclusive author with Phonkhell Publishing since 16.03.20…" at bounding box center [1301, 420] width 246 height 55
type textarea "Author NAZIH TAIKI is exclusive author with Phonkhell Publishing since 13.03.20…"
click at [1284, 522] on button "Upload" at bounding box center [1301, 521] width 257 height 28
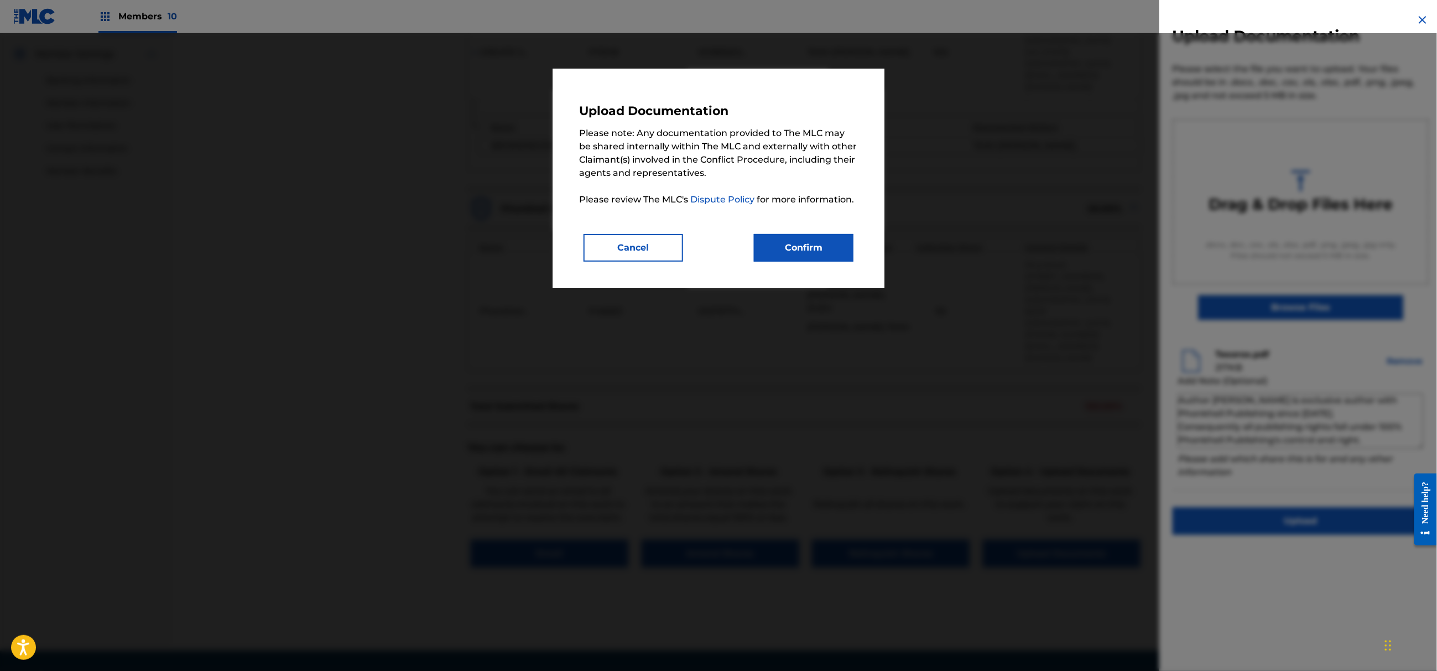
click at [795, 242] on button "Confirm" at bounding box center [804, 248] width 100 height 28
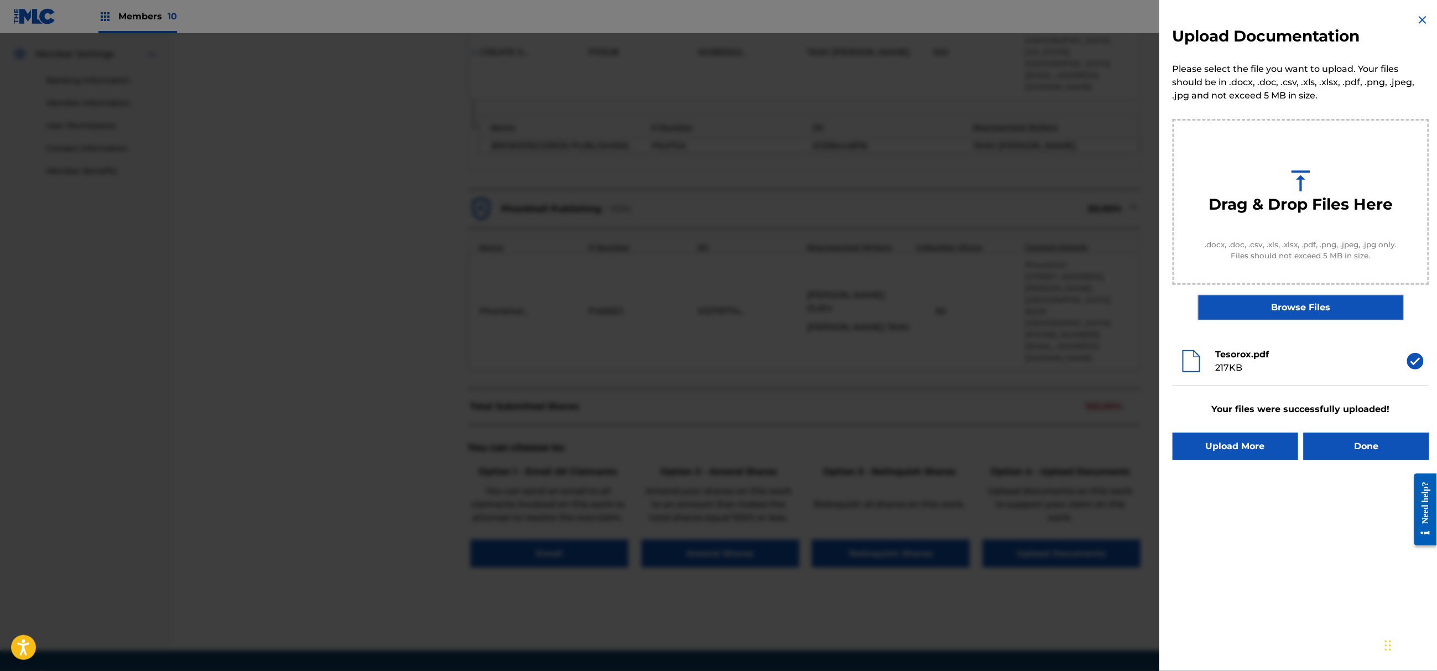
click at [1361, 451] on button "Done" at bounding box center [1367, 447] width 126 height 28
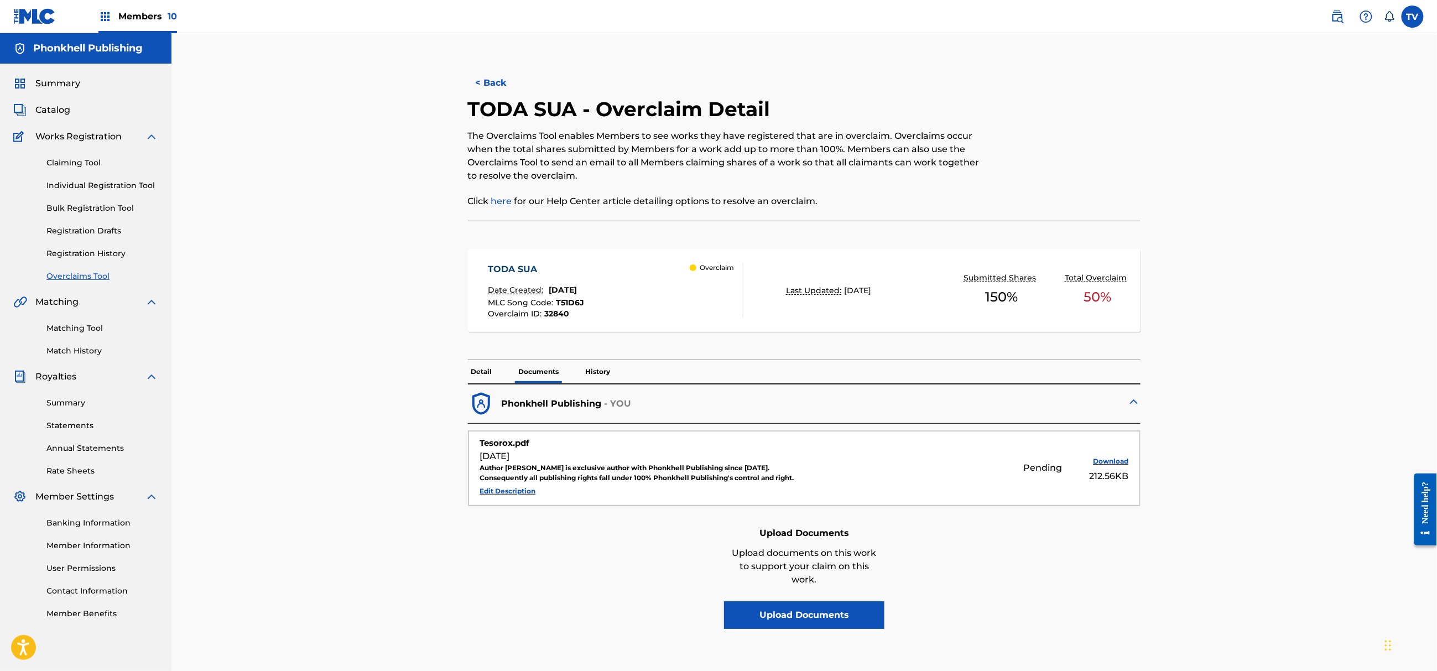
click at [496, 83] on button "< Back" at bounding box center [501, 83] width 66 height 28
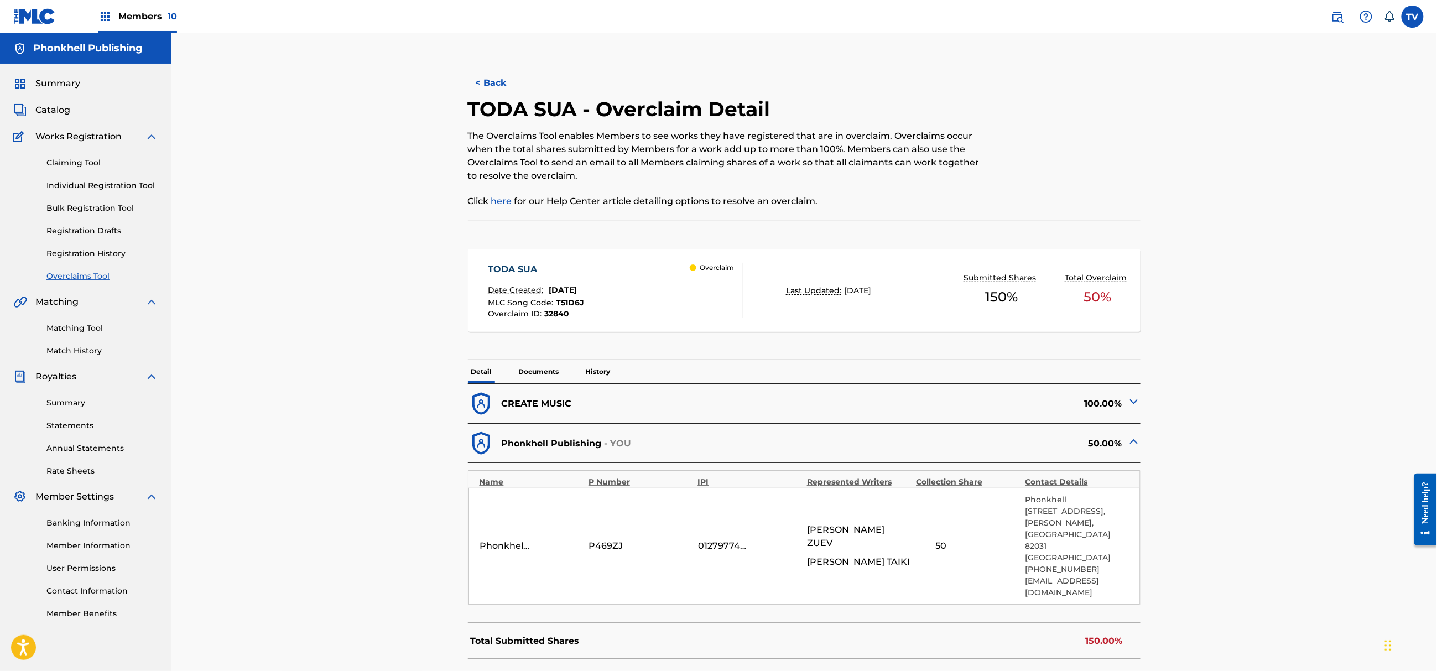
click at [492, 80] on button "< Back" at bounding box center [501, 83] width 66 height 28
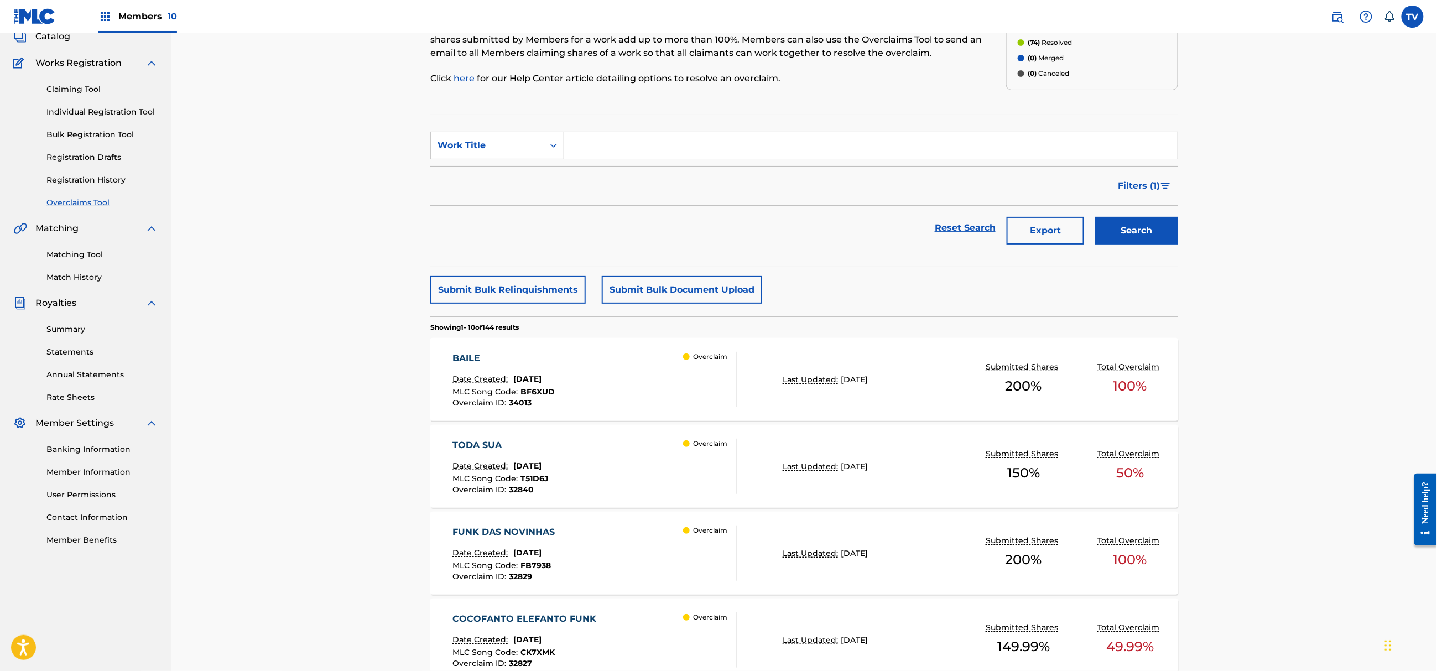
click at [644, 535] on div "FUNK DAS NOVINHAS Date Created: August 20, 2025 MLC Song Code : FB7938 Overclai…" at bounding box center [595, 552] width 284 height 55
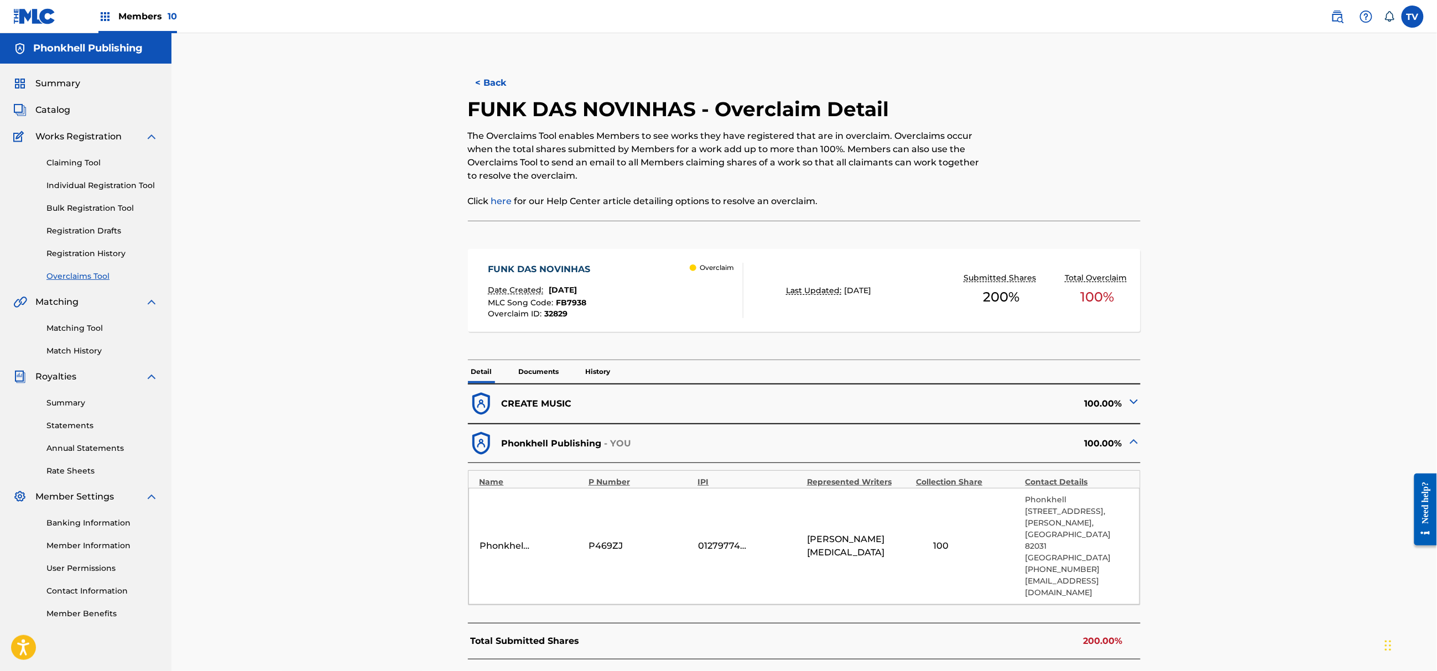
click at [1135, 407] on img at bounding box center [1133, 401] width 13 height 13
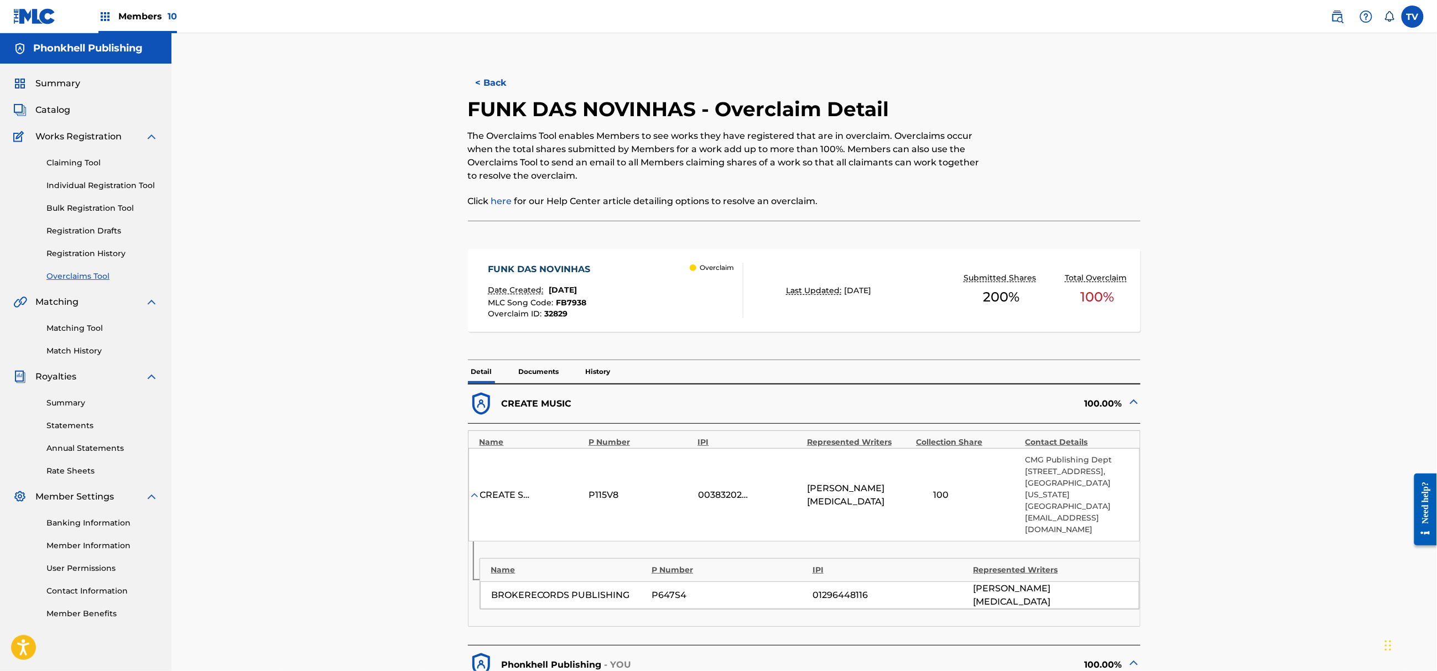
click at [1135, 405] on img at bounding box center [1133, 401] width 13 height 13
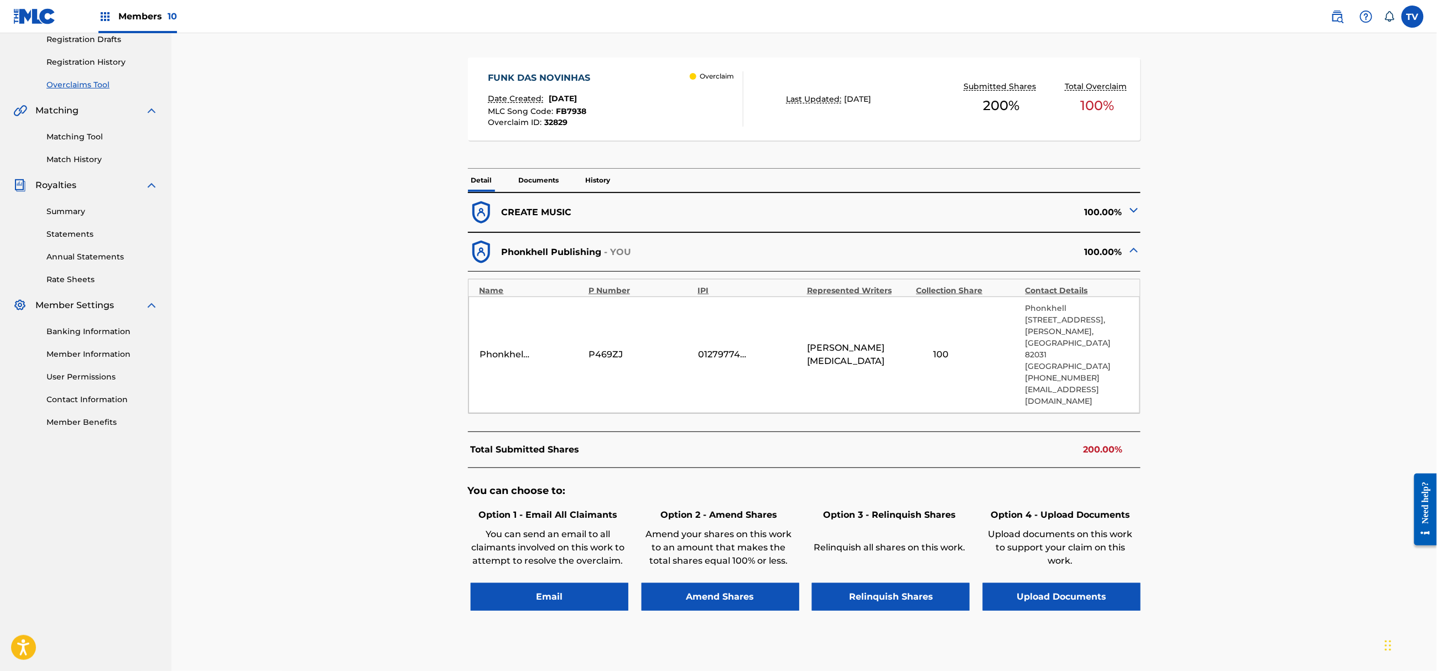
scroll to position [235, 0]
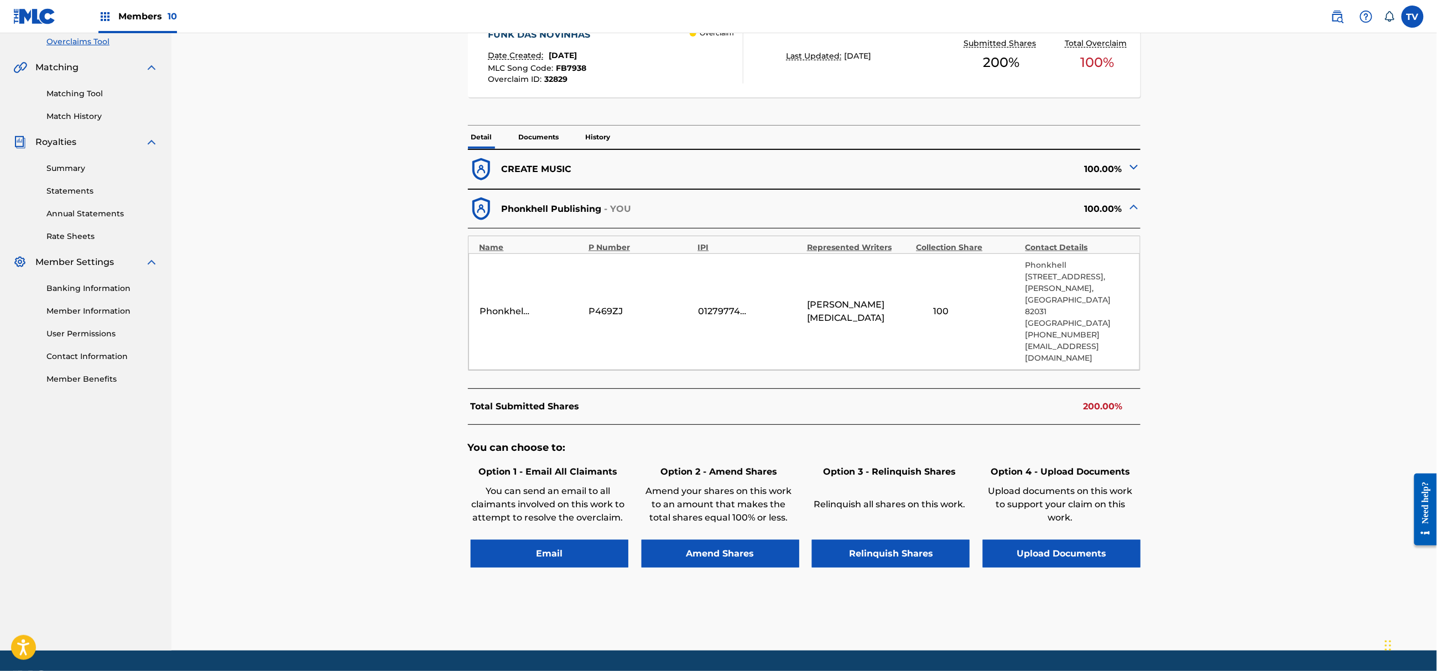
click at [1076, 540] on button "Upload Documents" at bounding box center [1062, 554] width 158 height 28
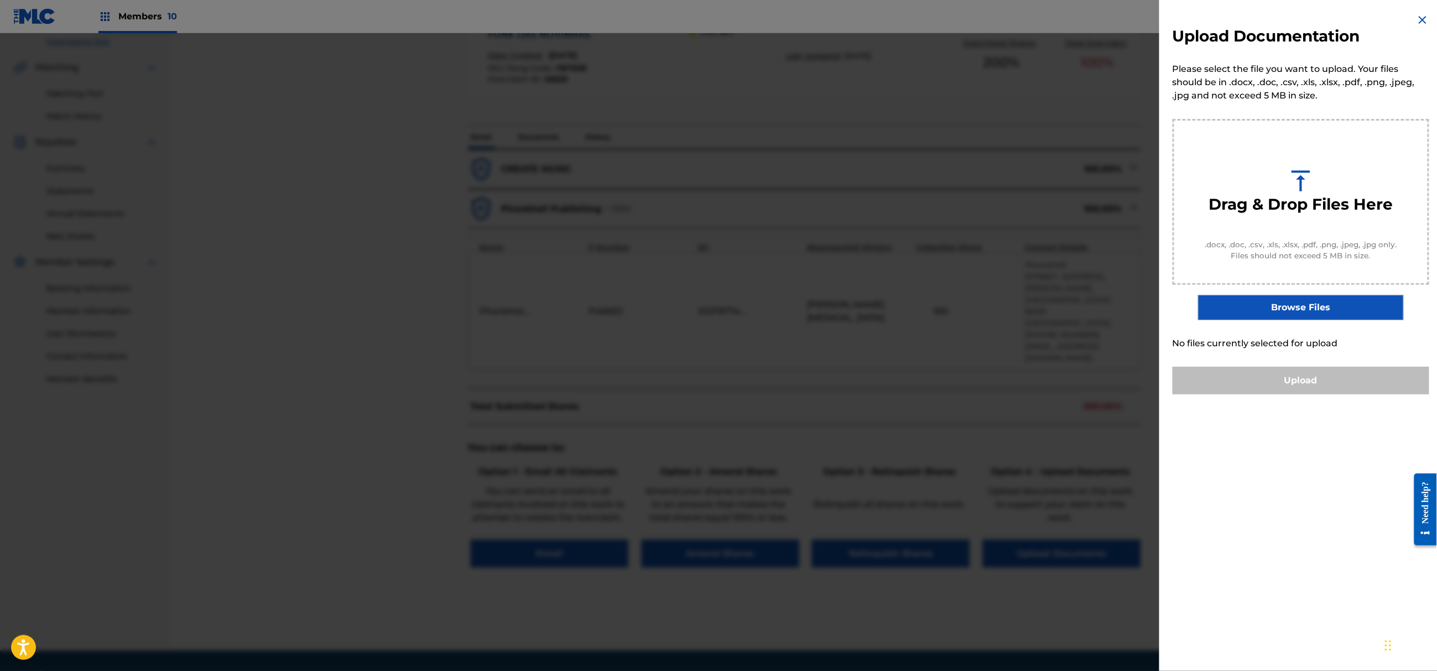
click at [1293, 309] on label "Browse Files" at bounding box center [1300, 307] width 205 height 25
click at [0, 0] on input "Browse Files" at bounding box center [0, 0] width 0 height 0
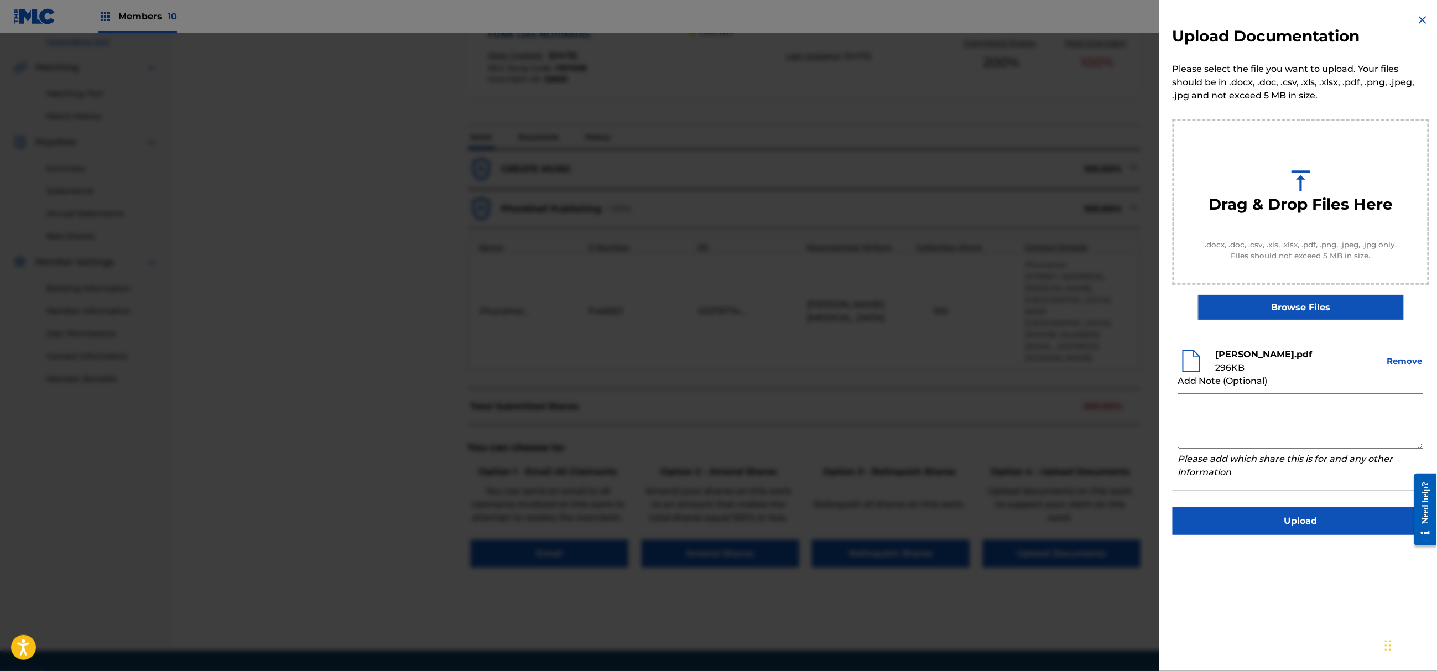
click at [1273, 410] on textarea at bounding box center [1301, 420] width 246 height 55
paste textarea "NAZIH TAIKI"
type textarea "NAZIH TAIKI"
drag, startPoint x: 1248, startPoint y: 426, endPoint x: 1291, endPoint y: 457, distance: 52.7
click at [1248, 426] on textarea "NAZIH TAIKI" at bounding box center [1301, 420] width 246 height 55
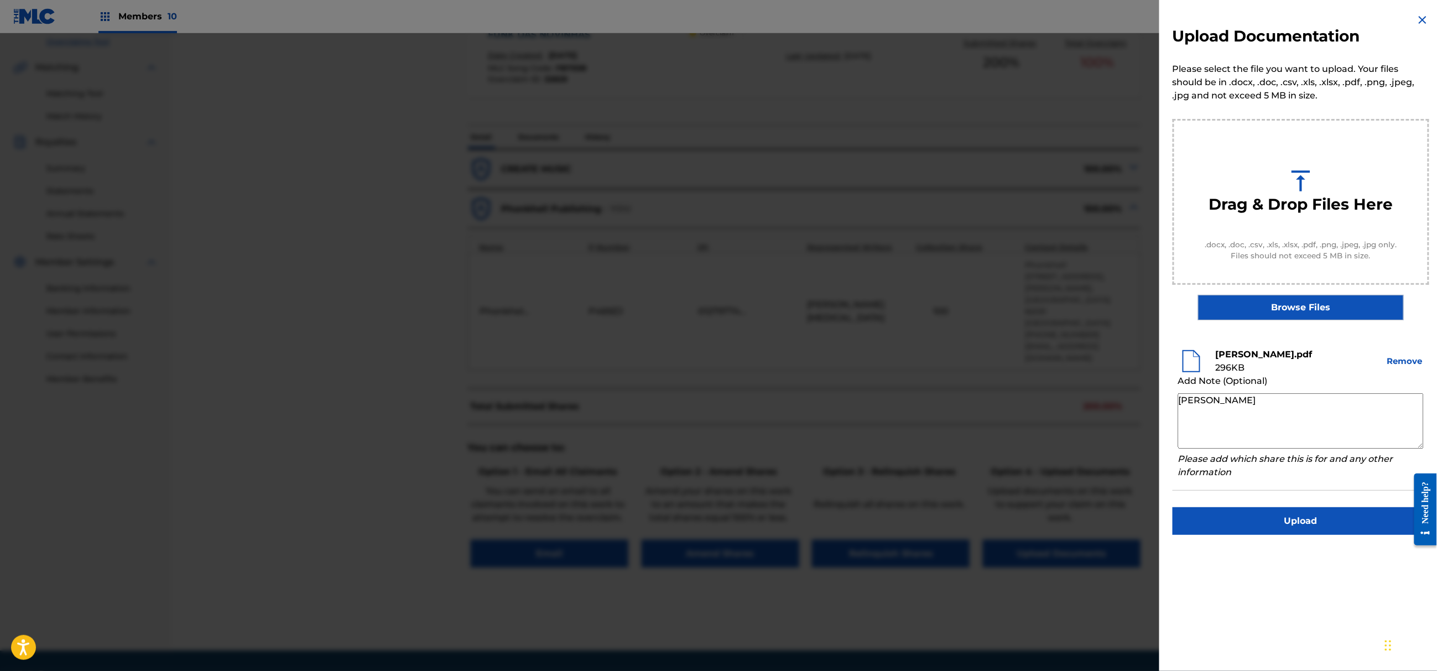
drag, startPoint x: 1284, startPoint y: 421, endPoint x: 1128, endPoint y: 402, distance: 156.6
click at [1109, 388] on div "Upload Documentation Please select the file you want to upload. Your files shou…" at bounding box center [718, 352] width 1437 height 638
click at [1220, 408] on textarea at bounding box center [1301, 420] width 246 height 55
paste textarea "Author [PERSON_NAME] is exclusive author with Phonkhell Publishing since [DATE]…"
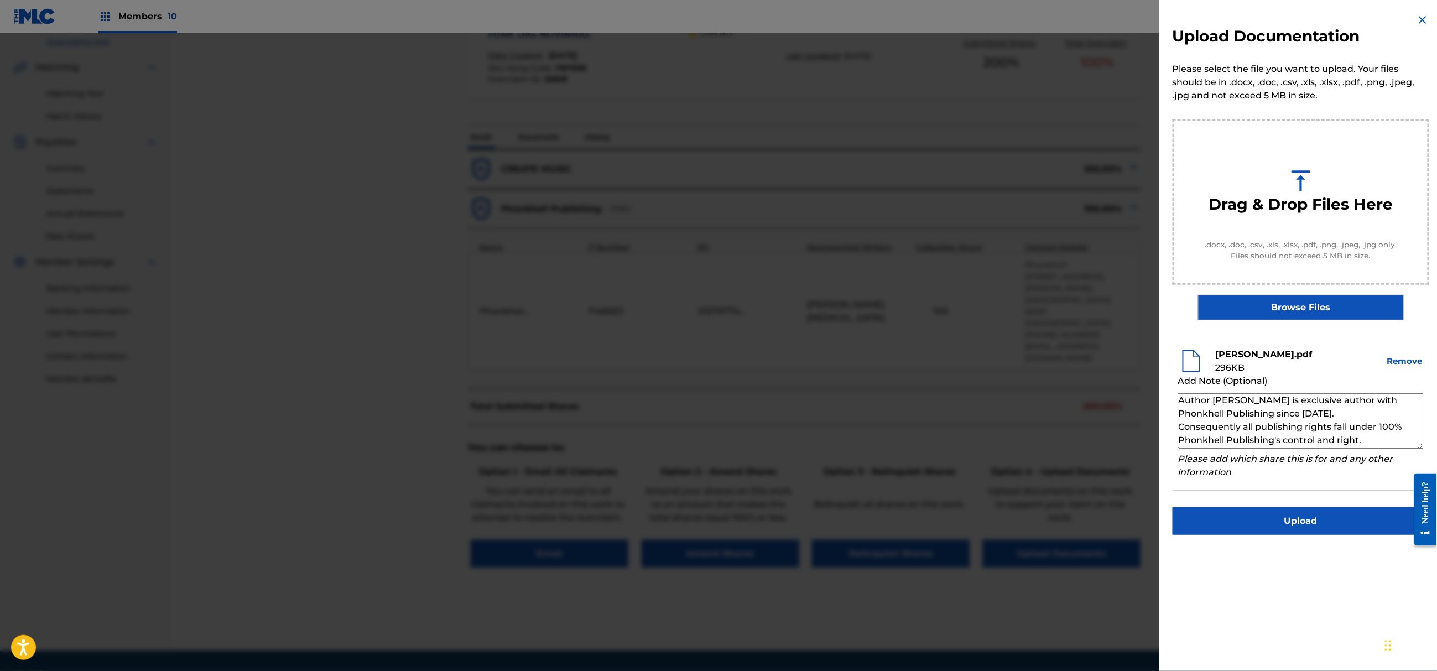
click at [1301, 414] on textarea "Author [PERSON_NAME] is exclusive author with Phonkhell Publishing since [DATE]…" at bounding box center [1301, 420] width 246 height 55
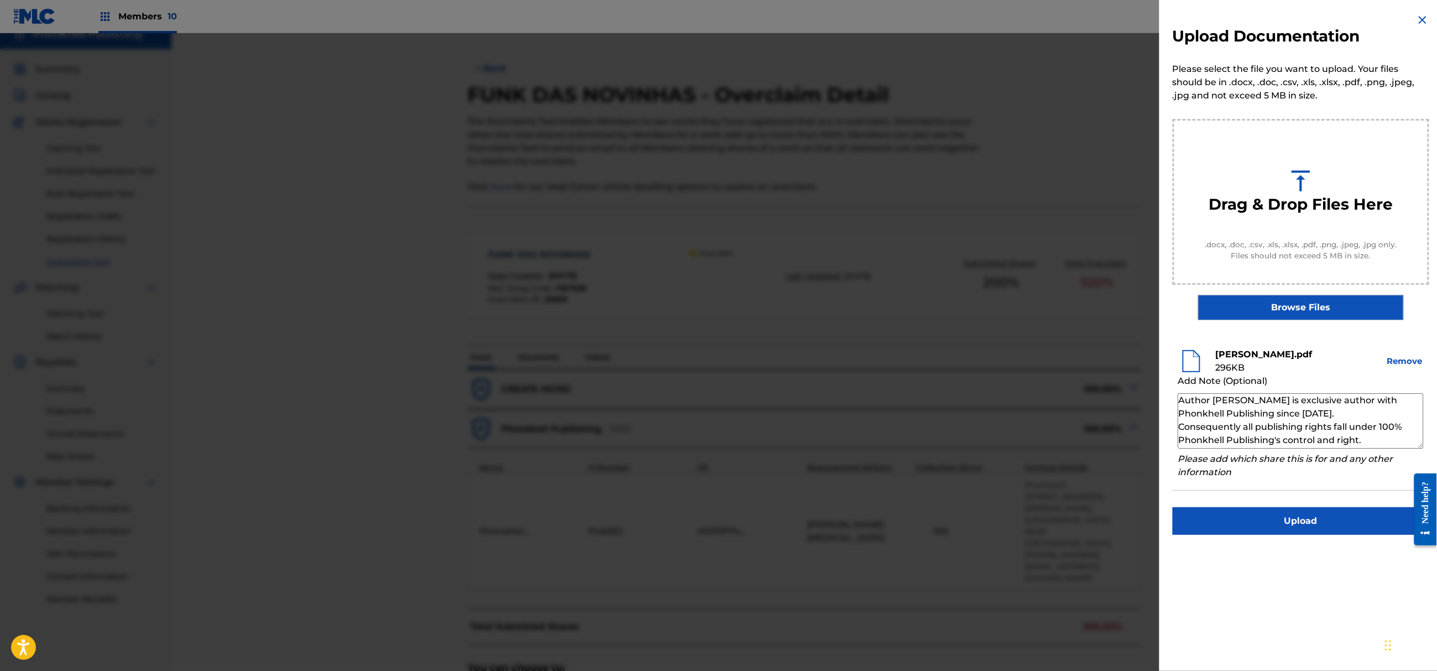
scroll to position [13, 0]
drag, startPoint x: 1278, startPoint y: 402, endPoint x: 1212, endPoint y: 401, distance: 65.3
click at [1212, 401] on textarea "Author [PERSON_NAME] is exclusive author with Phonkhell Publishing since [DATE]…" at bounding box center [1301, 420] width 246 height 55
click at [1310, 423] on textarea "Author Kim Nikita is exclusive author with Phonkhell Publishing since 16.03.202…" at bounding box center [1301, 420] width 246 height 55
drag, startPoint x: 1322, startPoint y: 413, endPoint x: 1304, endPoint y: 413, distance: 17.7
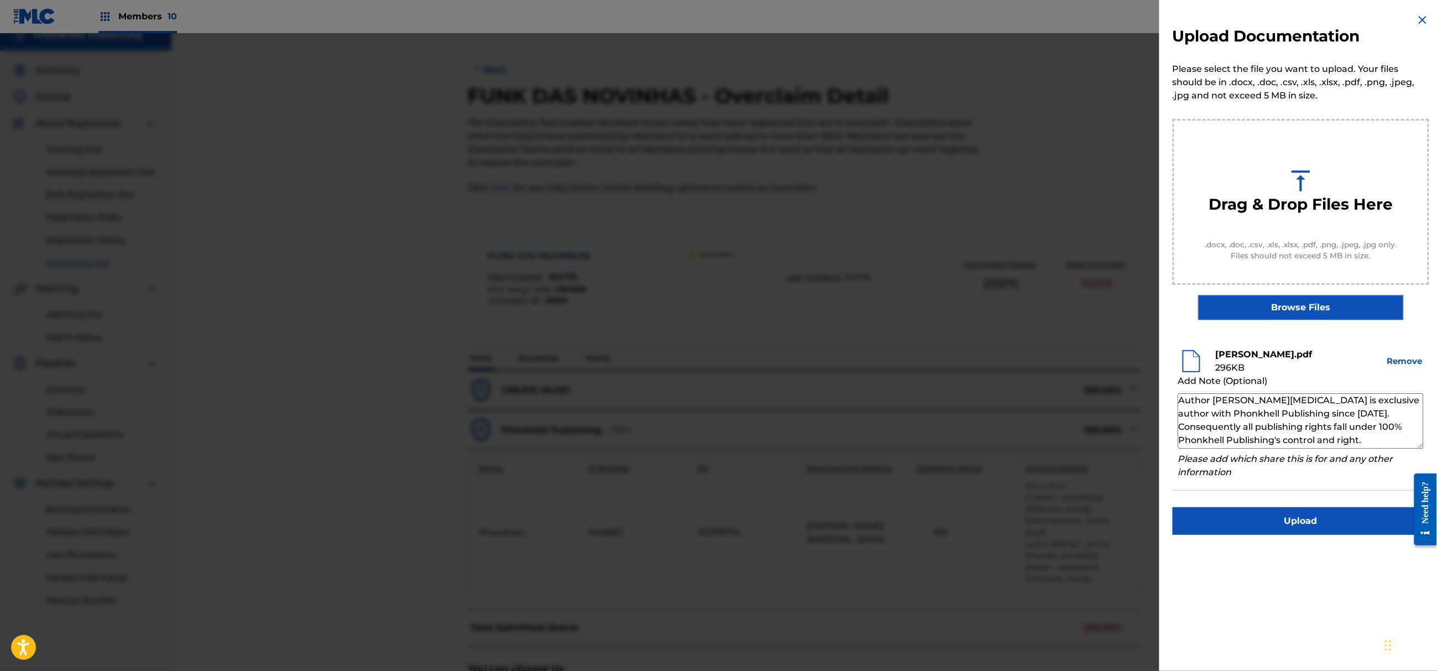
click at [1304, 413] on textarea "Author Kim Nikita is exclusive author with Phonkhell Publishing since 16.03.202…" at bounding box center [1301, 420] width 246 height 55
click at [1348, 414] on textarea "Author Kim Nikita is exclusive author with Phonkhell Publishing since 27.01.202…" at bounding box center [1301, 420] width 246 height 55
type textarea "Author Kim Nikita is exclusive author with Phonkhell Publishing since 27.01.202…"
click at [1302, 519] on button "Upload" at bounding box center [1301, 521] width 257 height 28
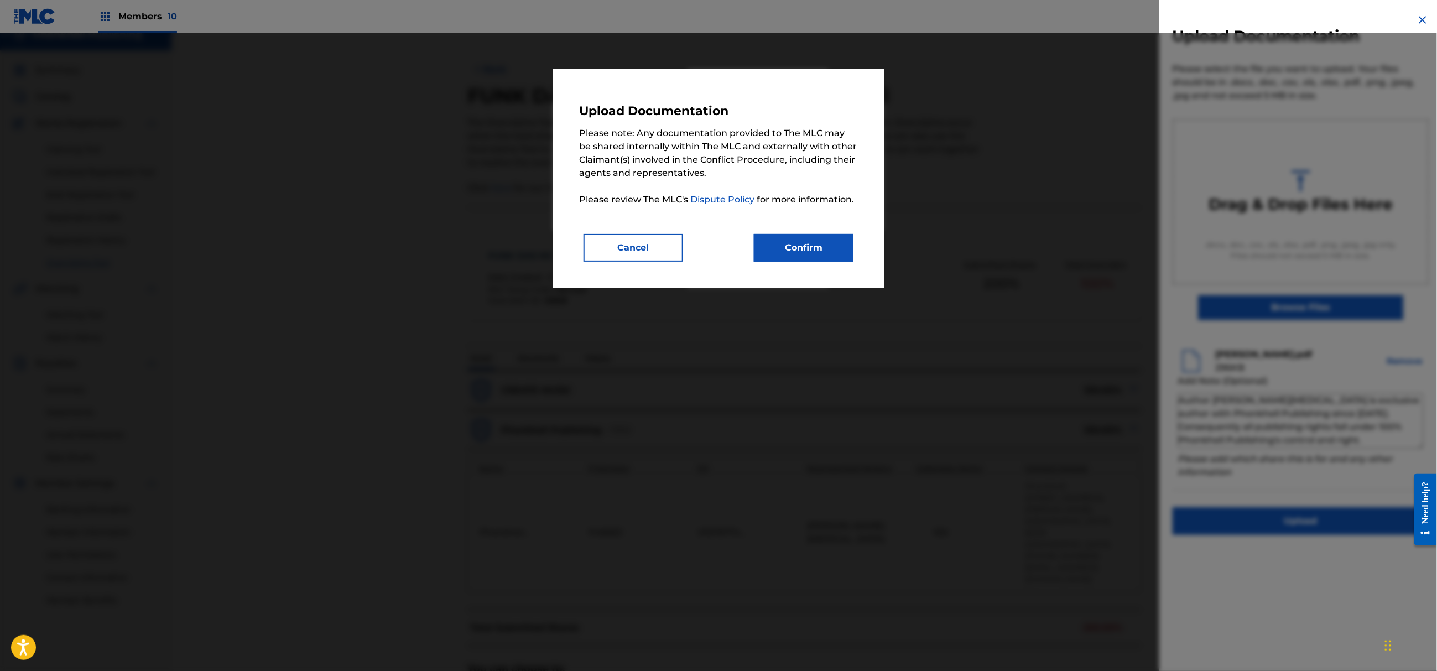
click at [782, 256] on button "Confirm" at bounding box center [804, 248] width 100 height 28
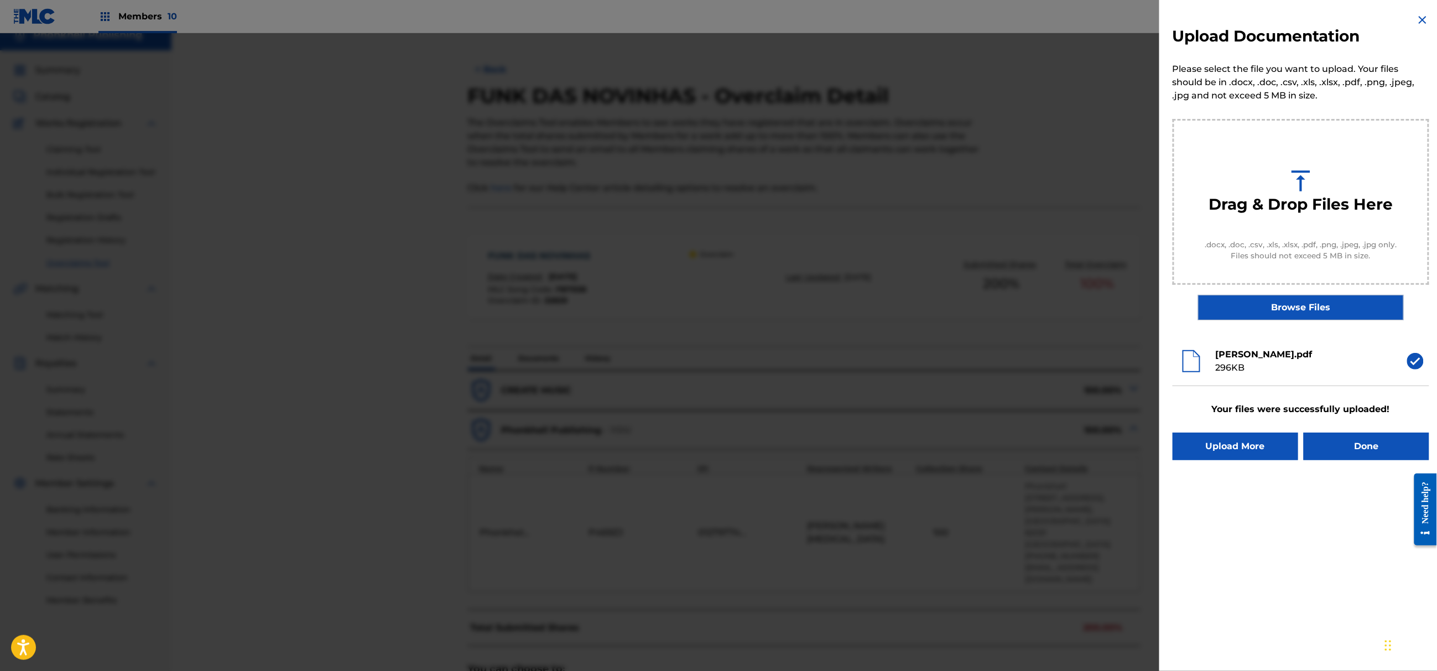
click at [1367, 455] on button "Done" at bounding box center [1367, 447] width 126 height 28
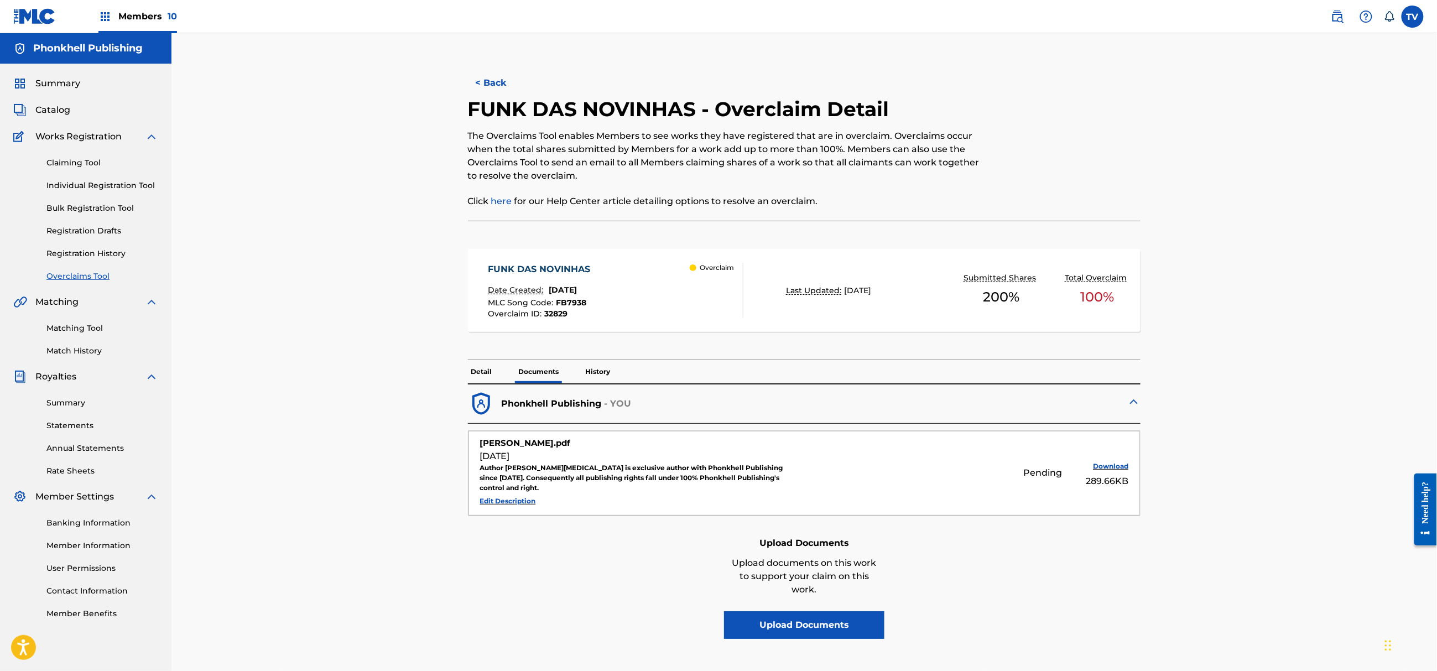
click at [493, 82] on button "< Back" at bounding box center [501, 83] width 66 height 28
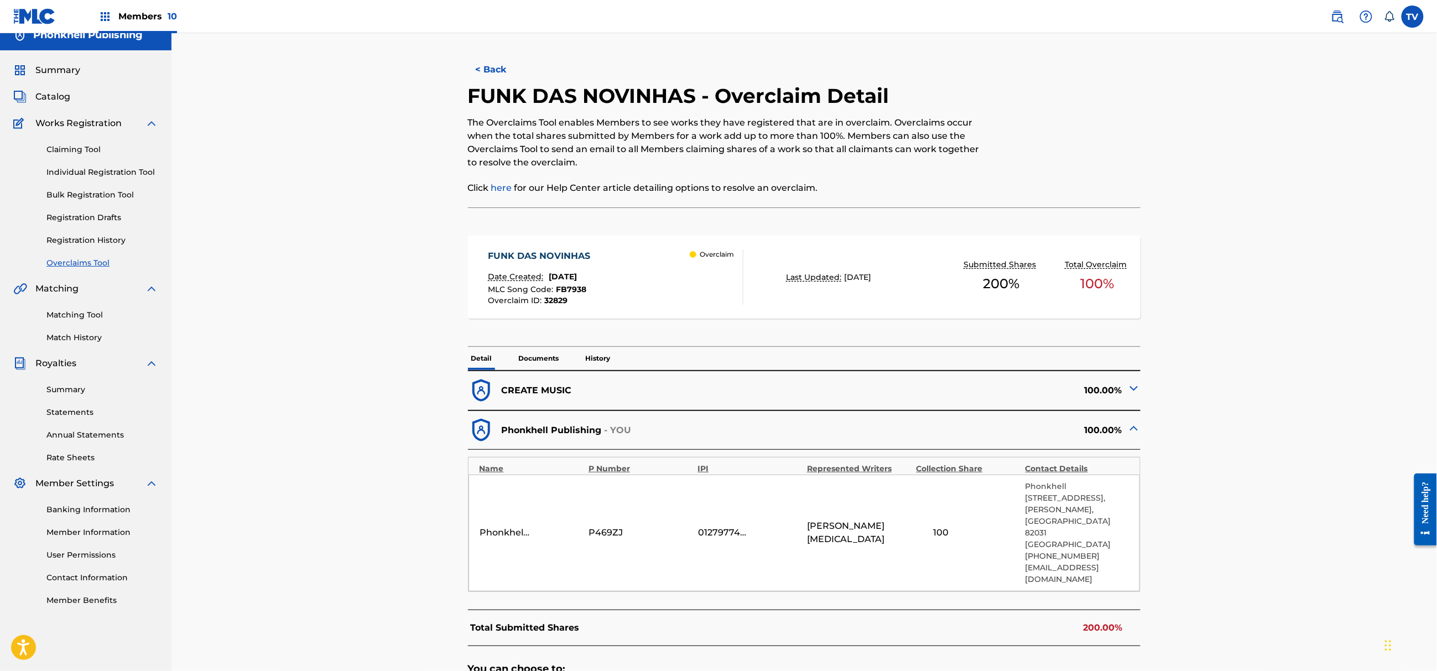
click at [490, 76] on button "< Back" at bounding box center [501, 70] width 66 height 28
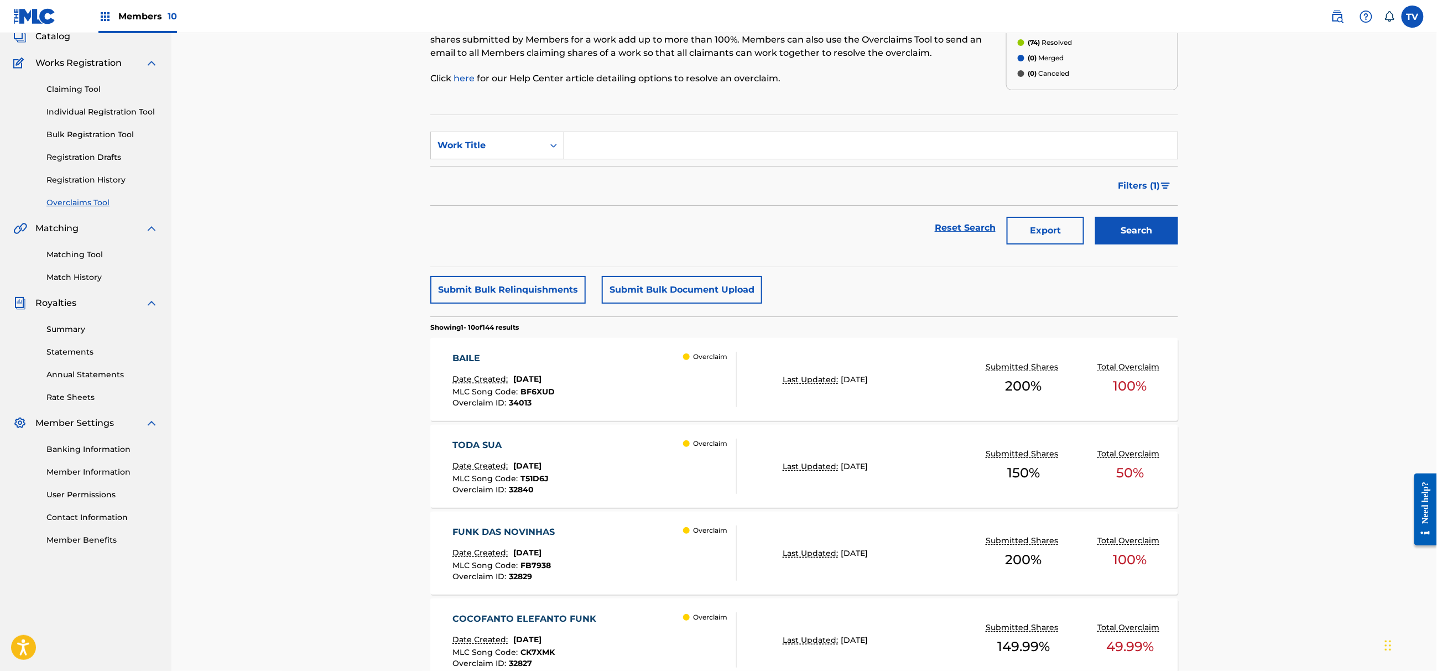
click at [642, 551] on div "FUNK DAS NOVINHAS Date Created: August 20, 2025 MLC Song Code : FB7938 Overclai…" at bounding box center [595, 552] width 284 height 55
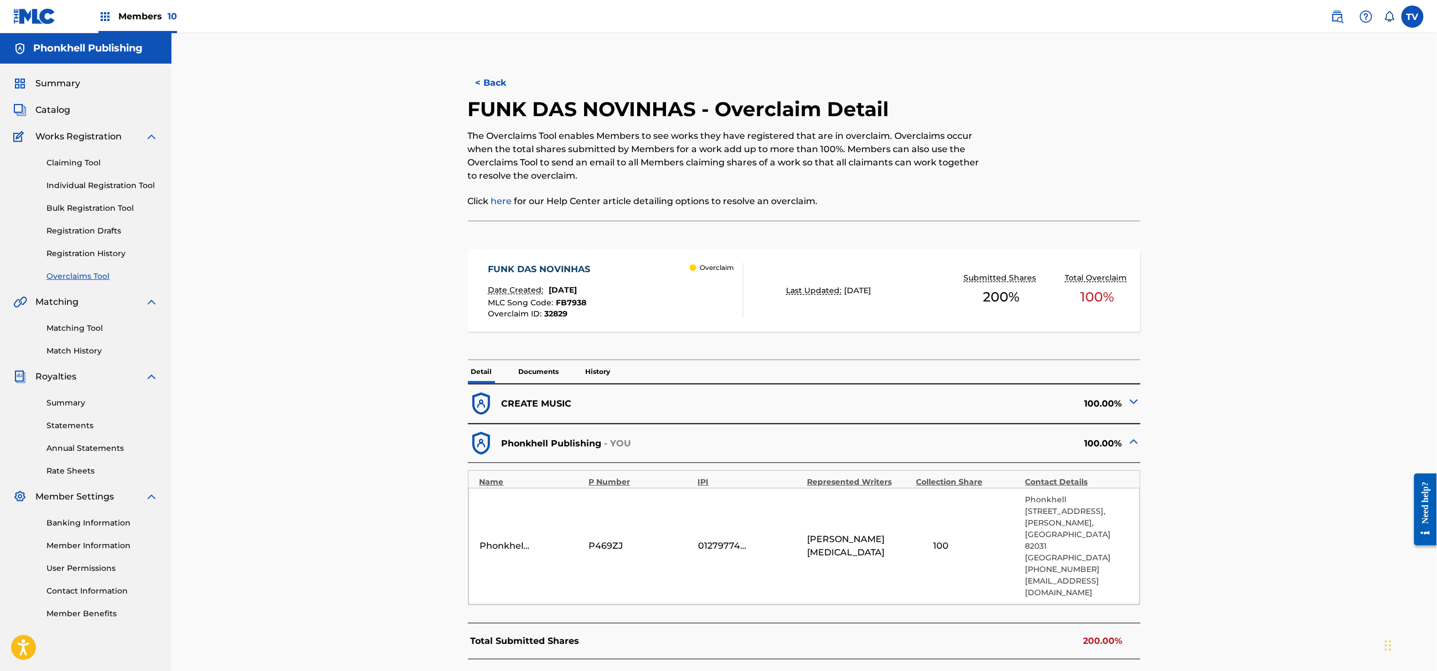
click at [494, 85] on button "< Back" at bounding box center [501, 83] width 66 height 28
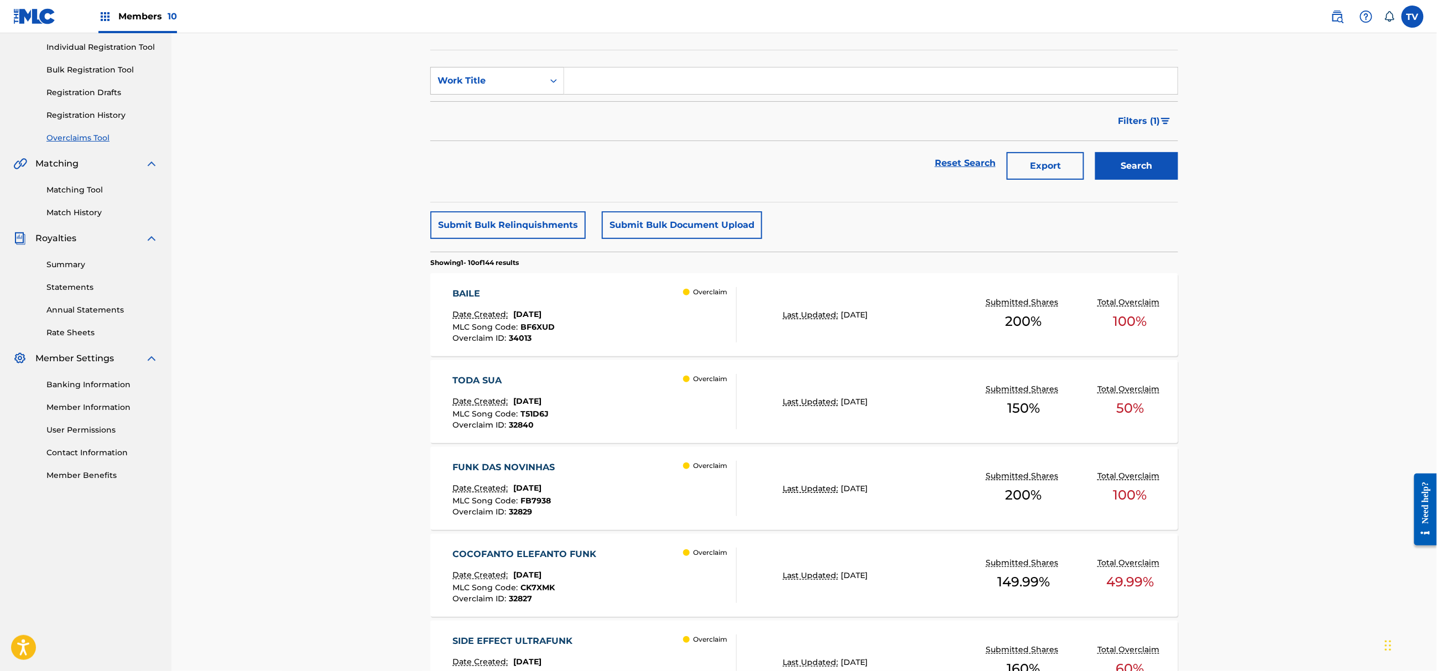
scroll to position [147, 0]
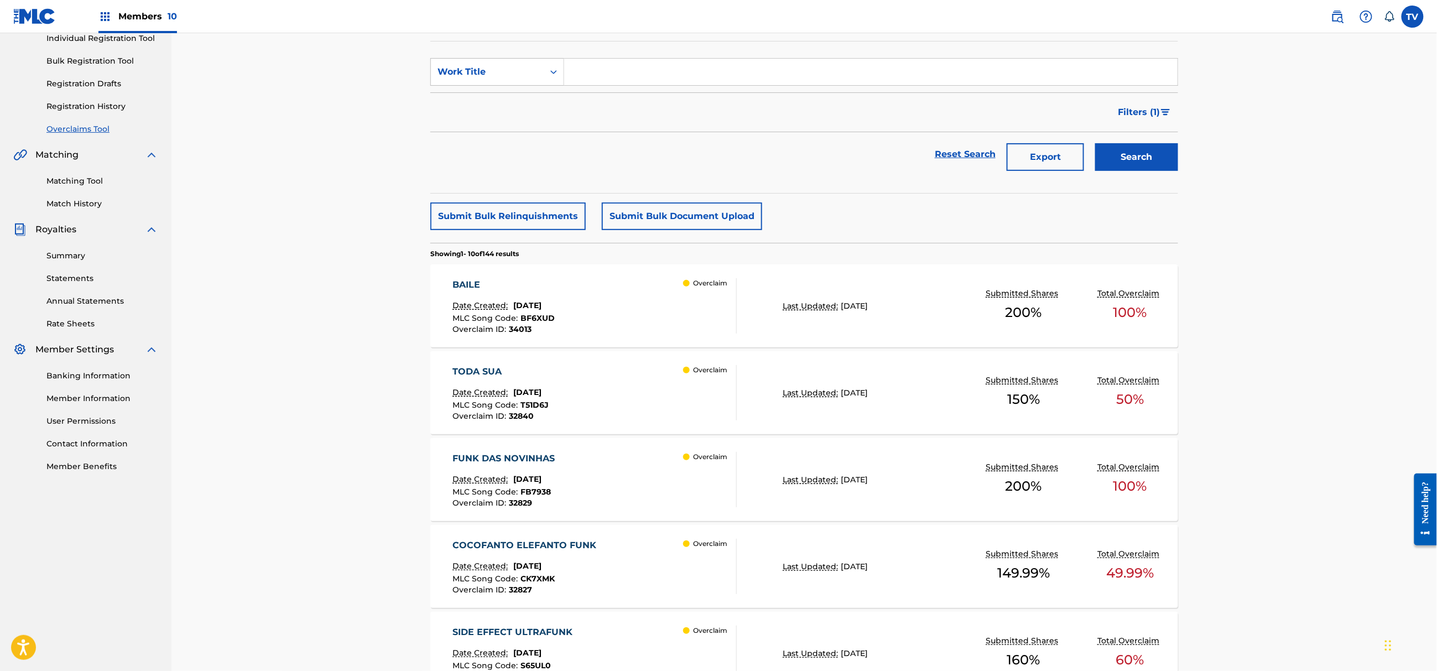
click at [626, 549] on div "COCOFANTO ELEFANTO FUNK Date Created: August 20, 2025 MLC Song Code : CK7XMK Ov…" at bounding box center [595, 566] width 284 height 55
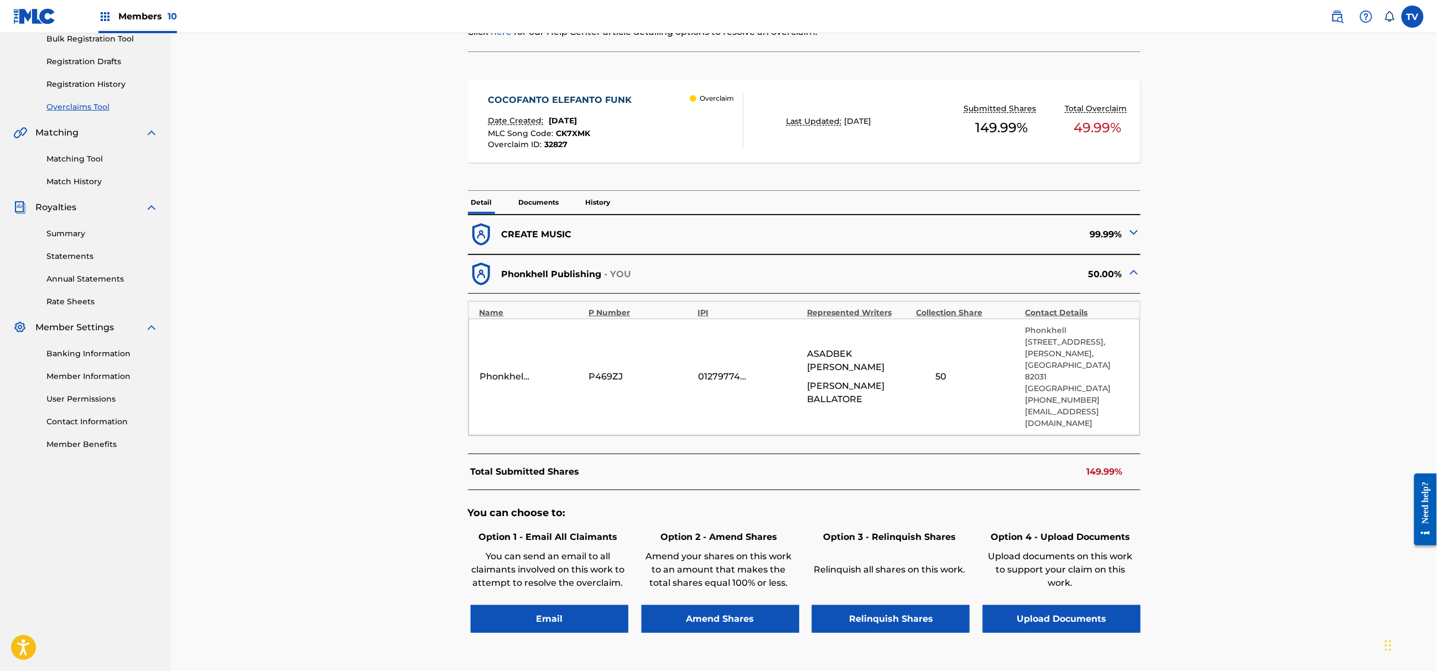
scroll to position [160, 0]
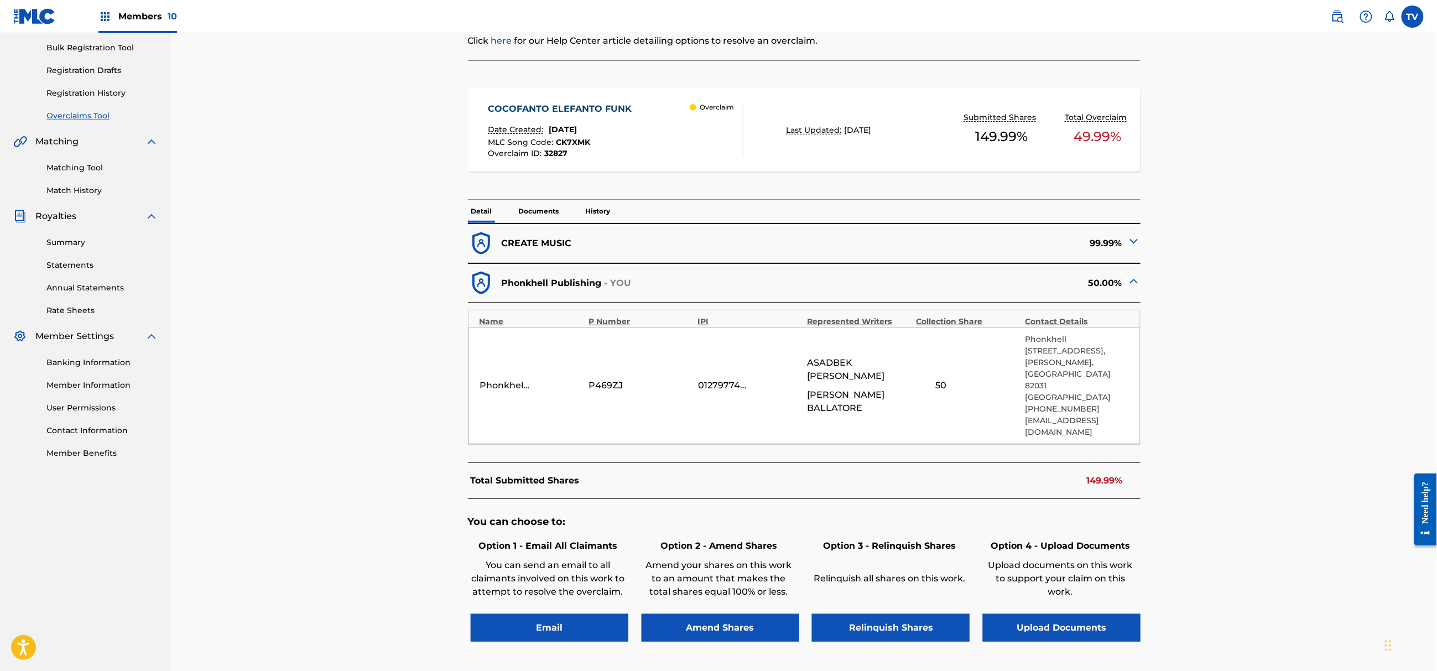
click at [1136, 240] on img at bounding box center [1133, 241] width 13 height 13
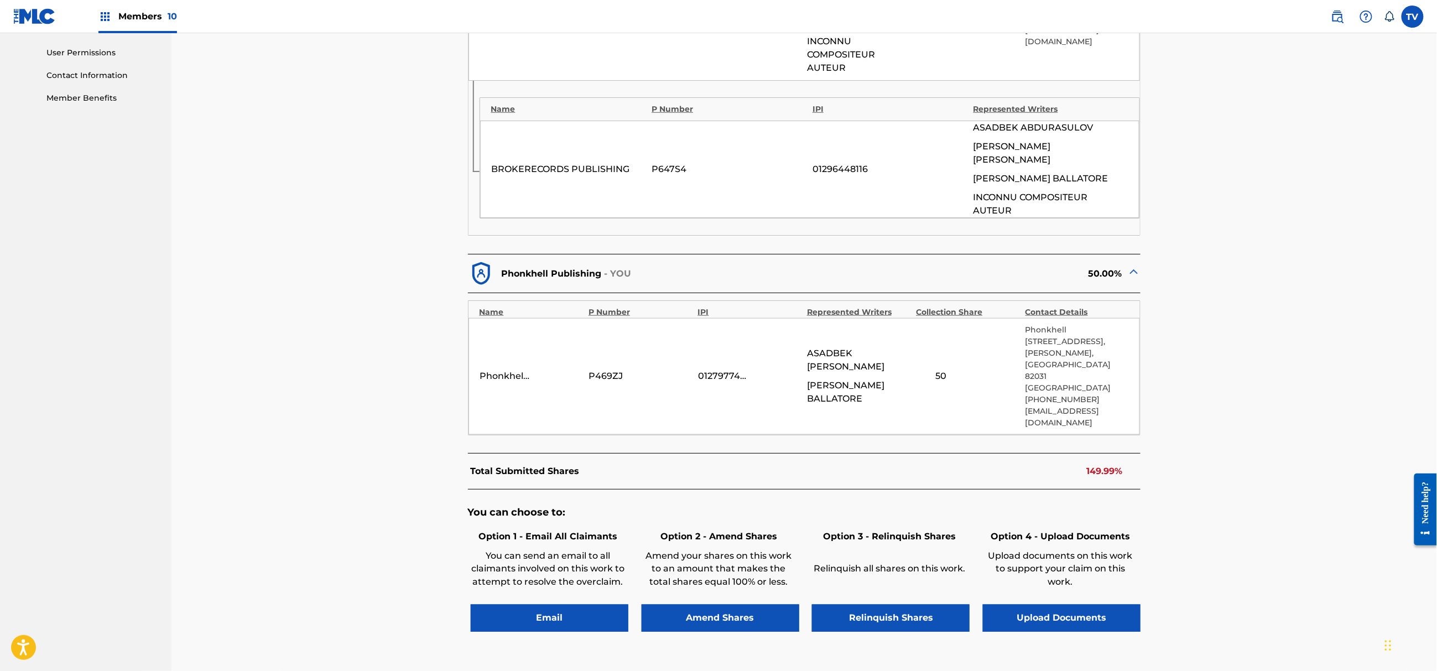
scroll to position [529, 0]
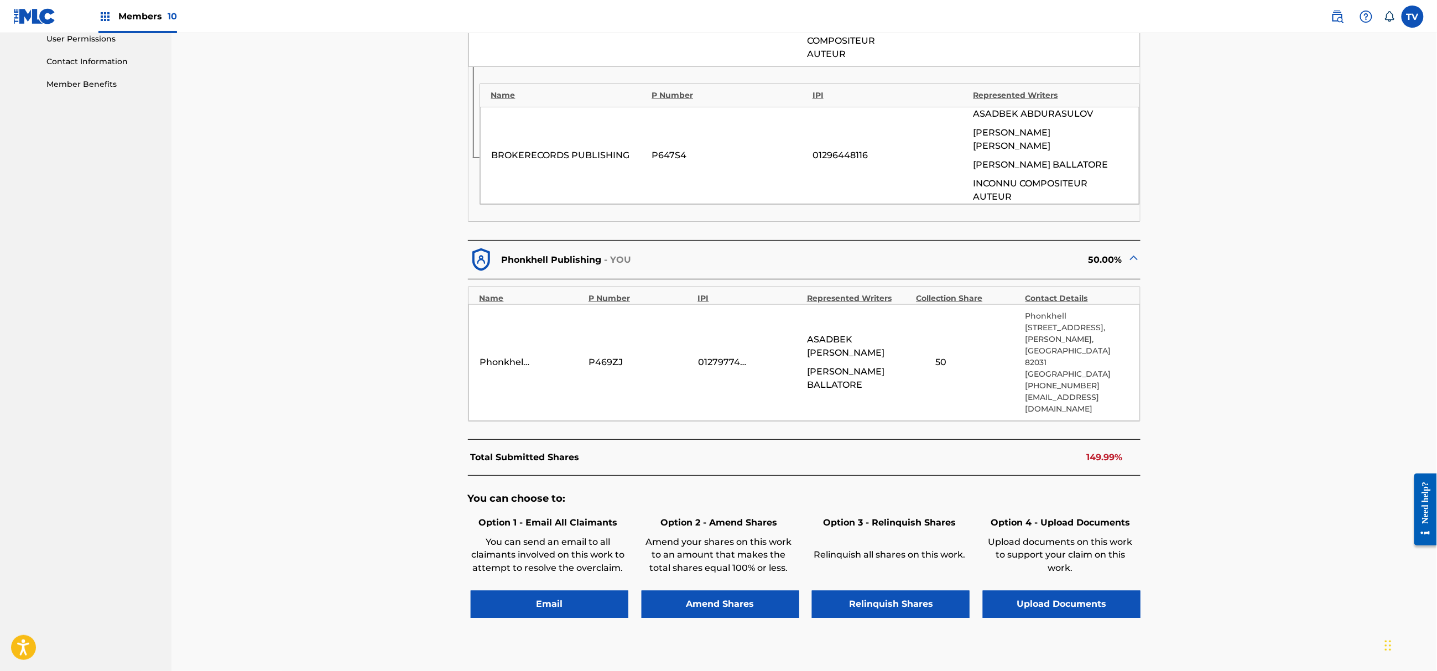
click at [1092, 591] on button "Upload Documents" at bounding box center [1062, 605] width 158 height 28
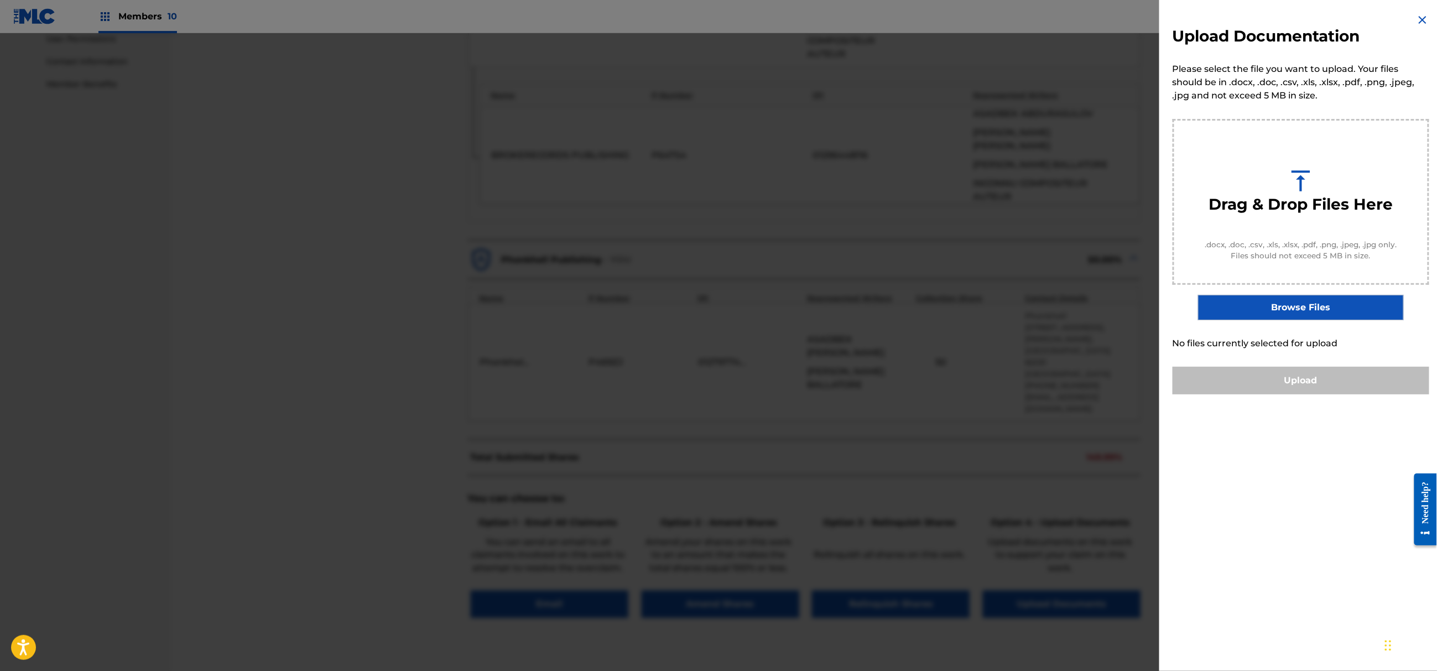
click at [1419, 19] on img at bounding box center [1422, 19] width 13 height 13
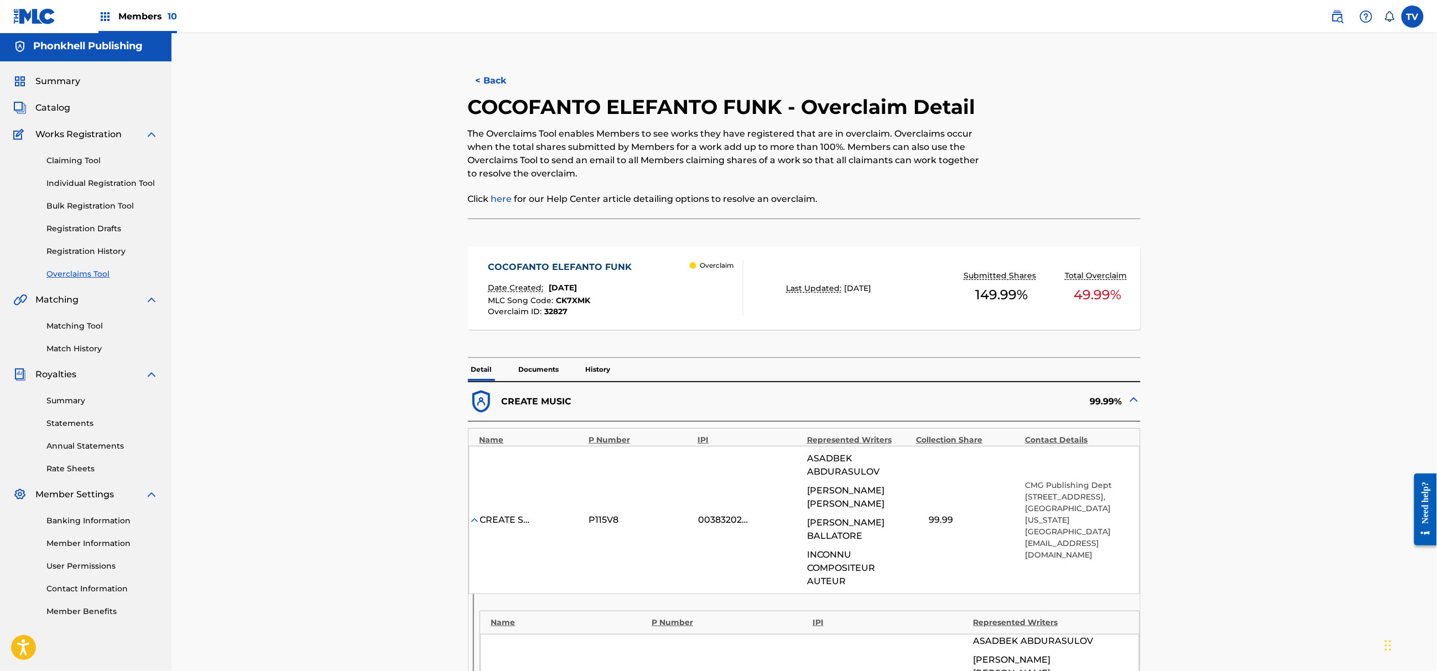
scroll to position [0, 0]
click at [502, 91] on button "< Back" at bounding box center [501, 83] width 66 height 28
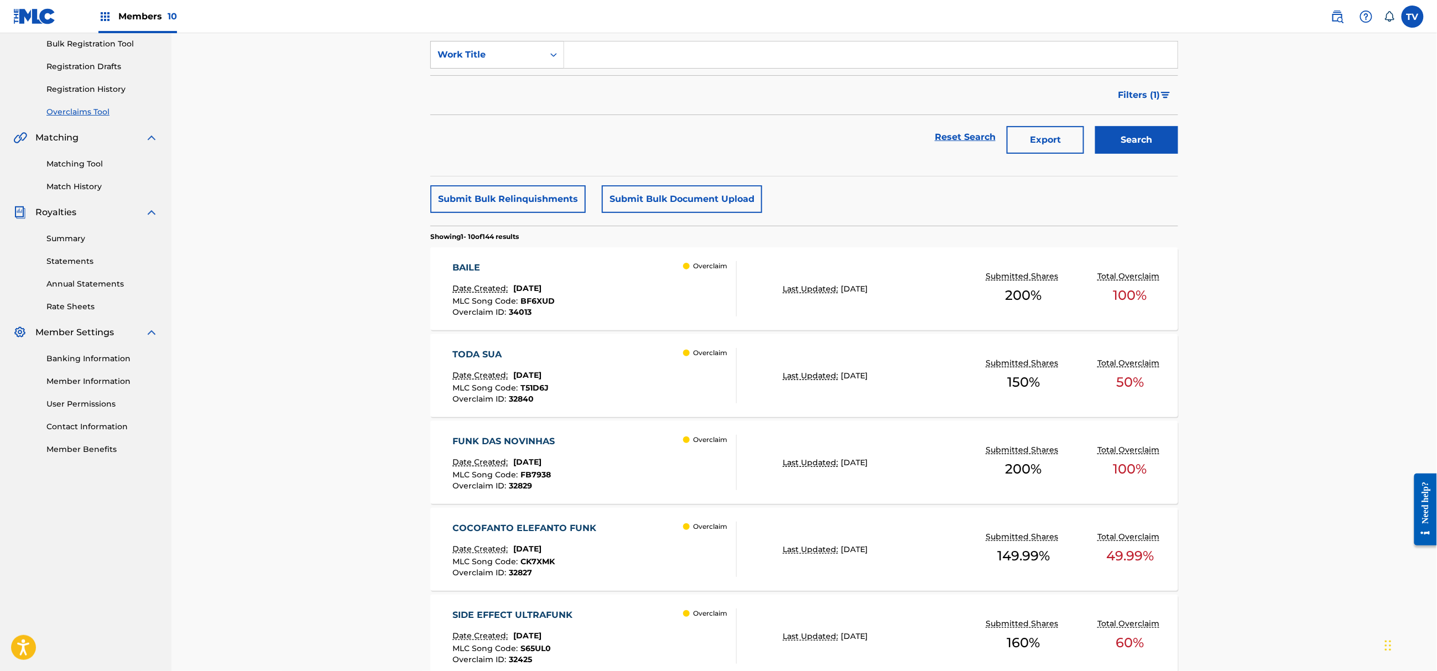
scroll to position [295, 0]
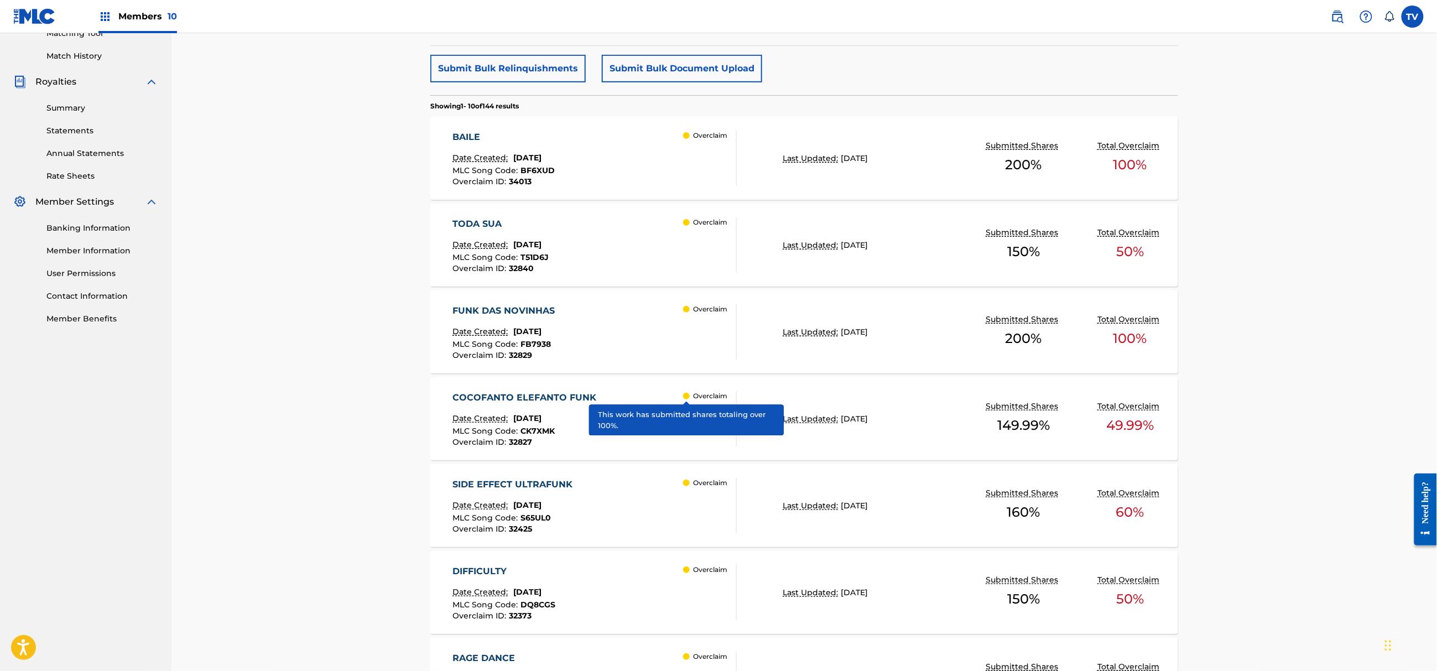
click at [623, 507] on div "SIDE EFFECT ULTRAFUNK Date Created: [DATE] MLC Song Code : S65UL0 Overclaim ID …" at bounding box center [595, 505] width 284 height 55
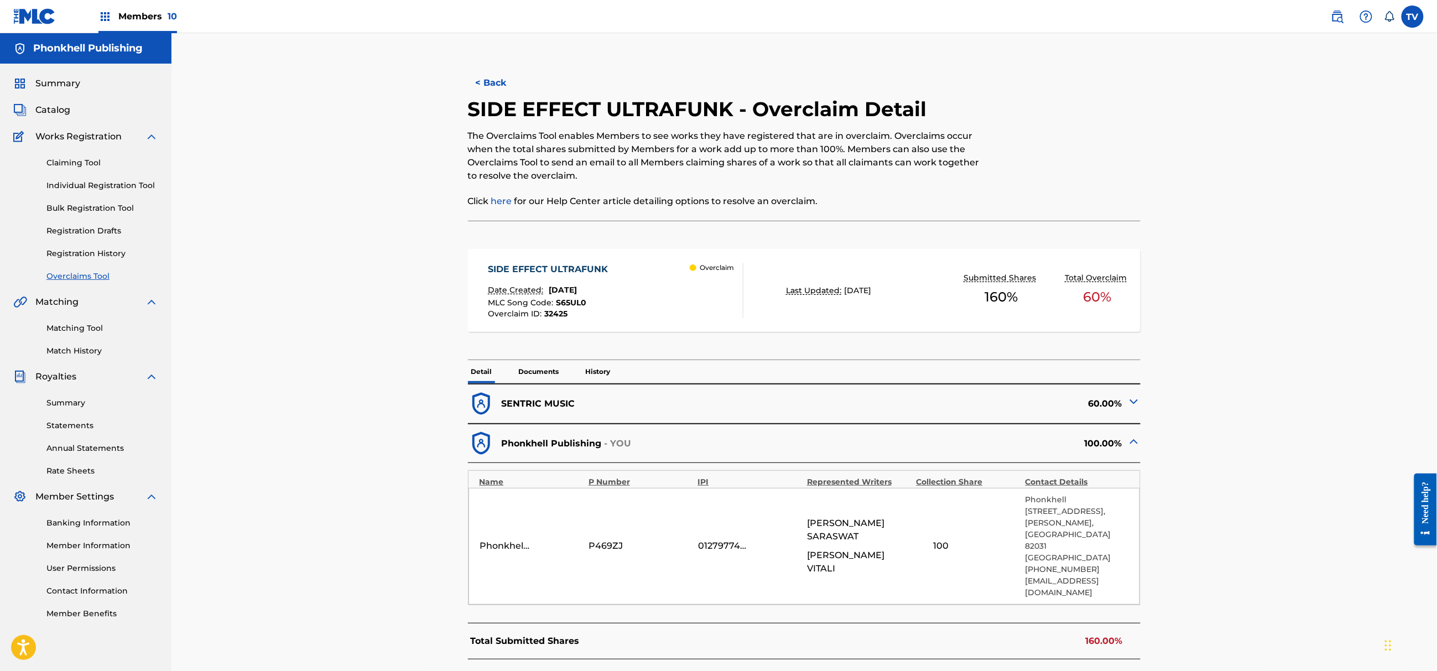
click at [1135, 402] on img at bounding box center [1133, 401] width 13 height 13
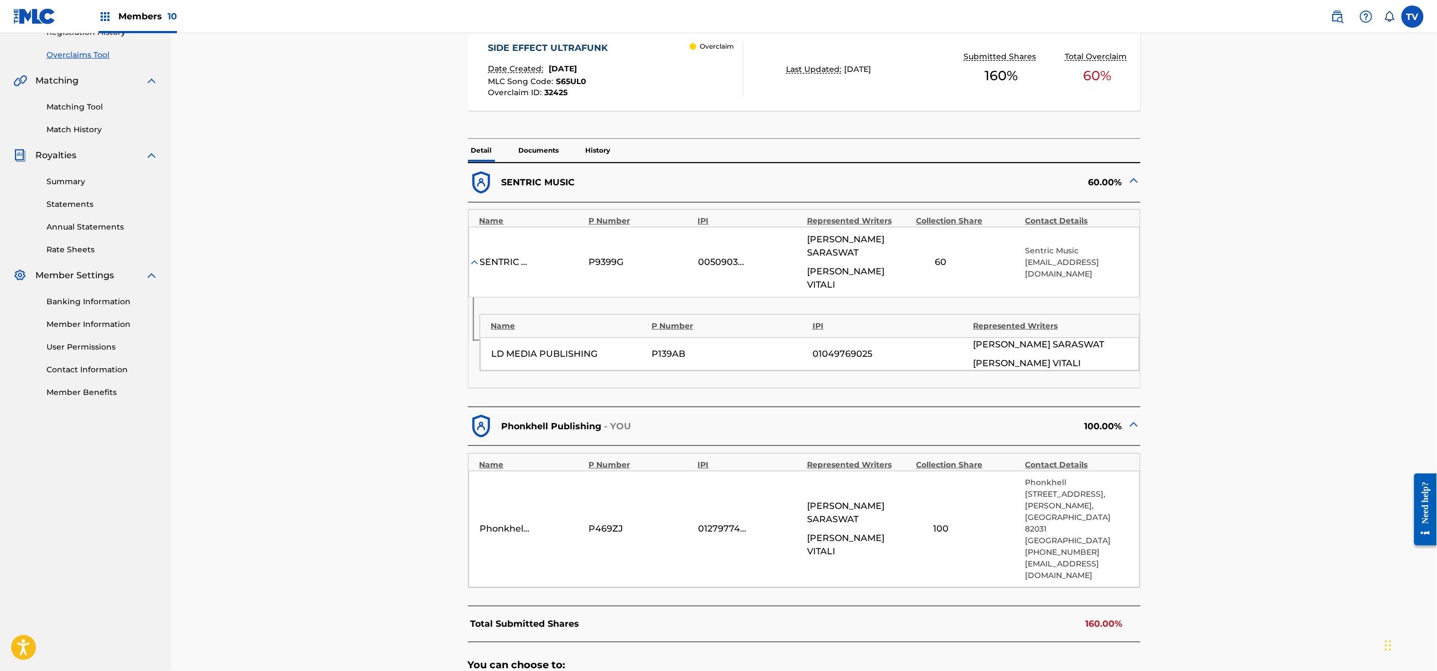
scroll to position [295, 0]
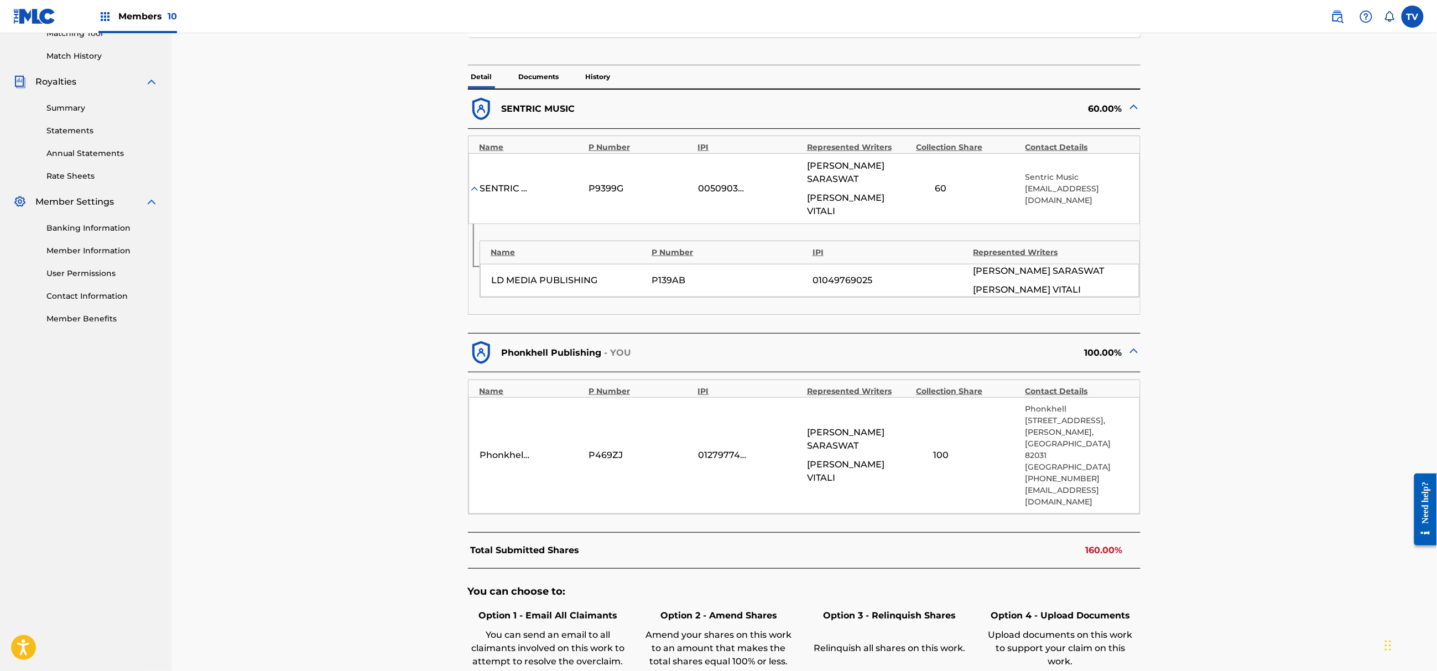
click at [1137, 107] on img at bounding box center [1133, 106] width 13 height 13
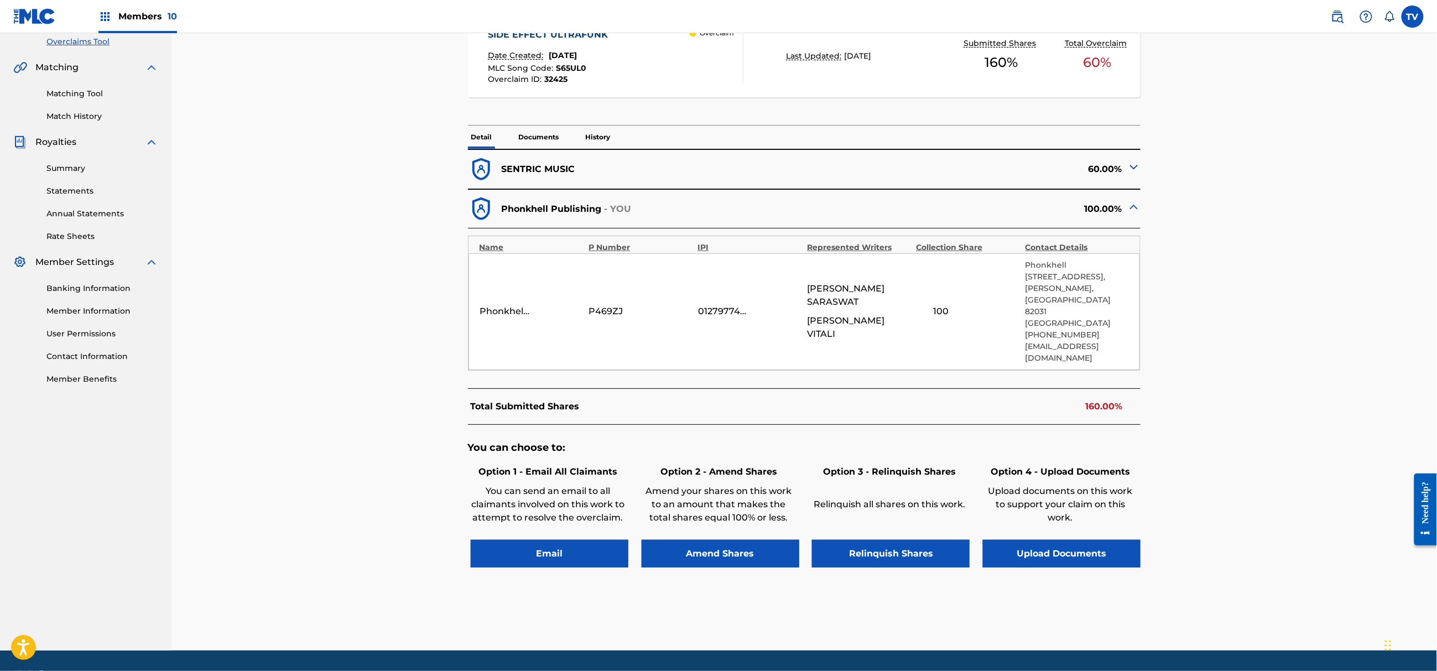
click at [1094, 540] on button "Upload Documents" at bounding box center [1062, 554] width 158 height 28
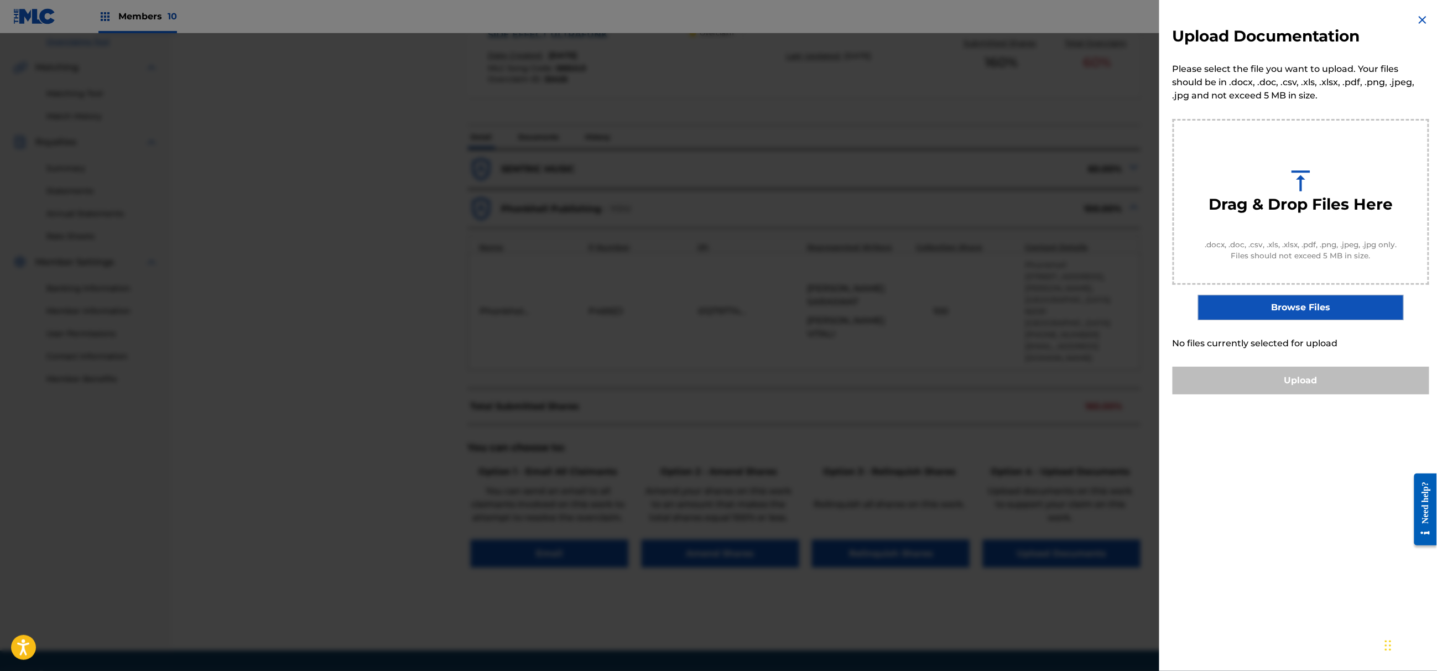
click at [1261, 301] on label "Browse Files" at bounding box center [1300, 307] width 205 height 25
click at [0, 0] on input "Browse Files" at bounding box center [0, 0] width 0 height 0
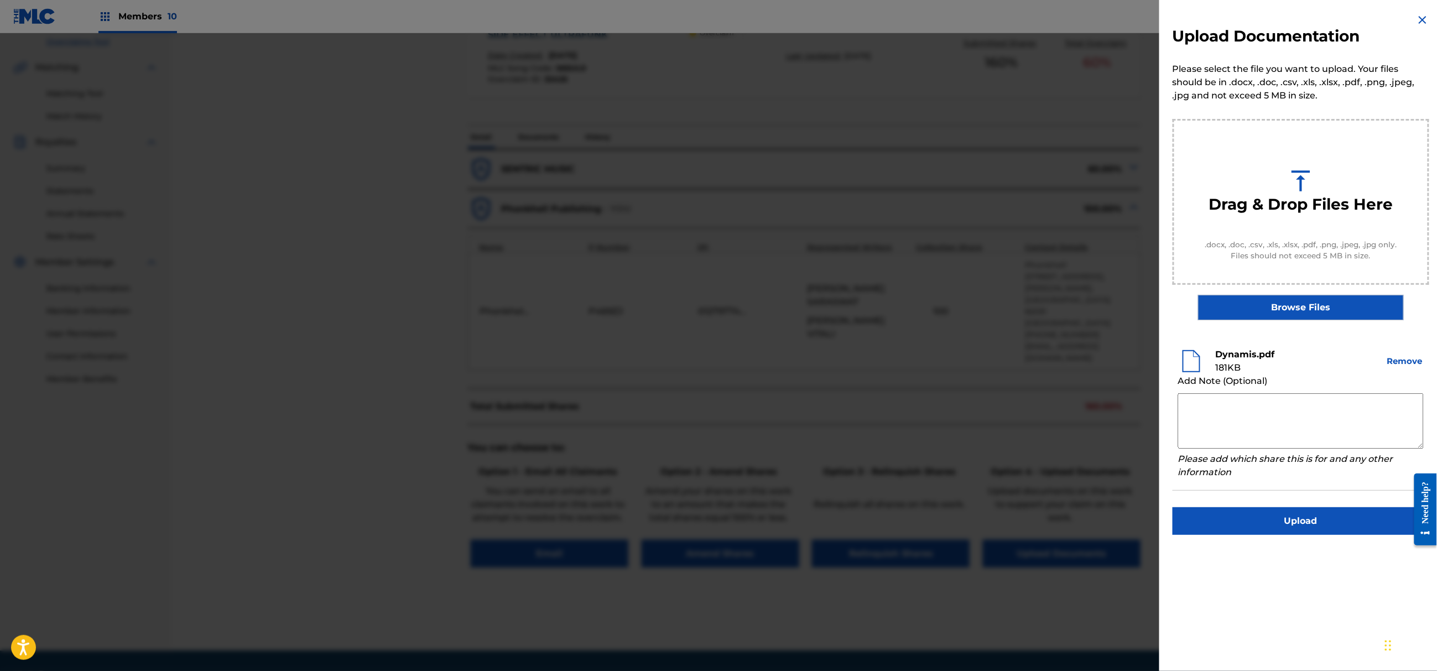
click at [1241, 402] on textarea at bounding box center [1301, 420] width 246 height 55
paste textarea "Rishabh Saraswat"
drag, startPoint x: 1286, startPoint y: 412, endPoint x: 1048, endPoint y: 389, distance: 239.5
click at [1048, 389] on div "Upload Documentation Please select the file you want to upload. Your files shou…" at bounding box center [718, 352] width 1437 height 638
paste textarea "Author [PERSON_NAME] is exclusive author with Phonkhell Publishing since [DATE]…"
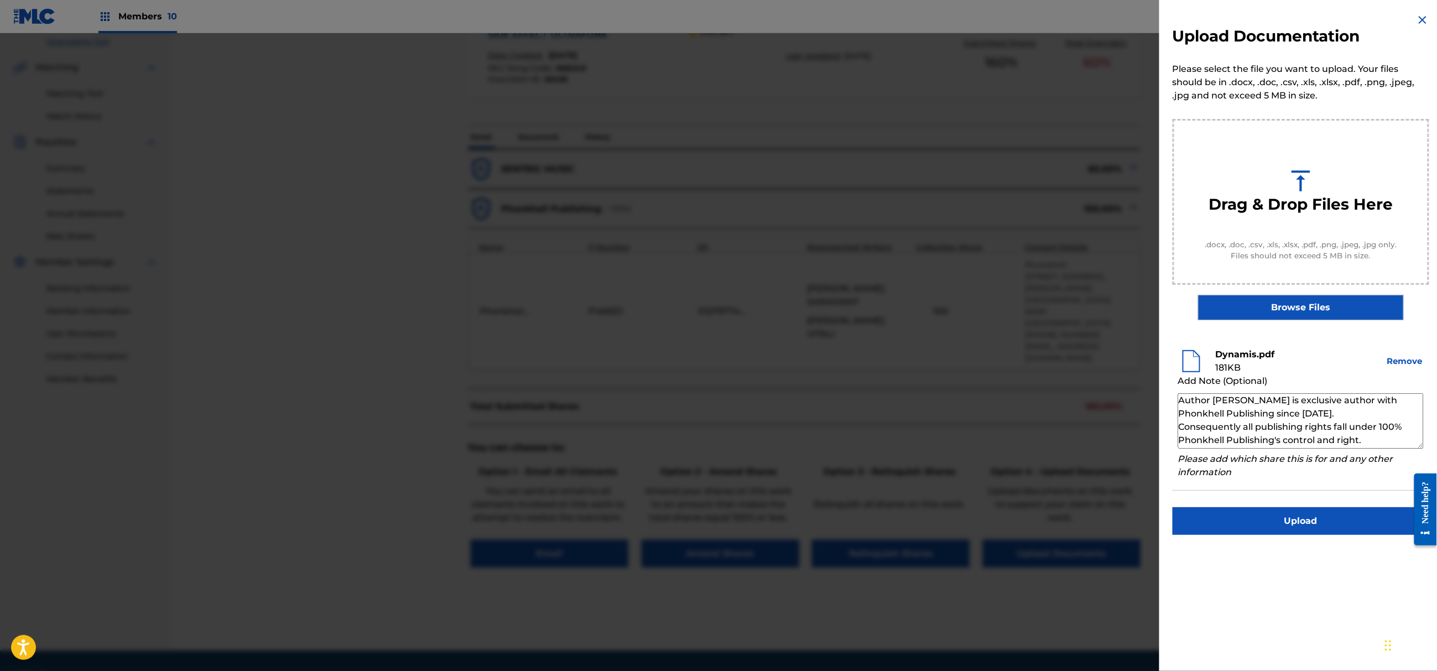
scroll to position [0, 0]
drag, startPoint x: 1252, startPoint y: 400, endPoint x: 1215, endPoint y: 399, distance: 37.1
click at [1215, 399] on textarea "Author [PERSON_NAME] is exclusive author with Phonkhell Publishing since [DATE]…" at bounding box center [1301, 420] width 246 height 55
paste textarea "Rishabh Saraswat"
drag, startPoint x: 1322, startPoint y: 413, endPoint x: 1297, endPoint y: 414, distance: 24.9
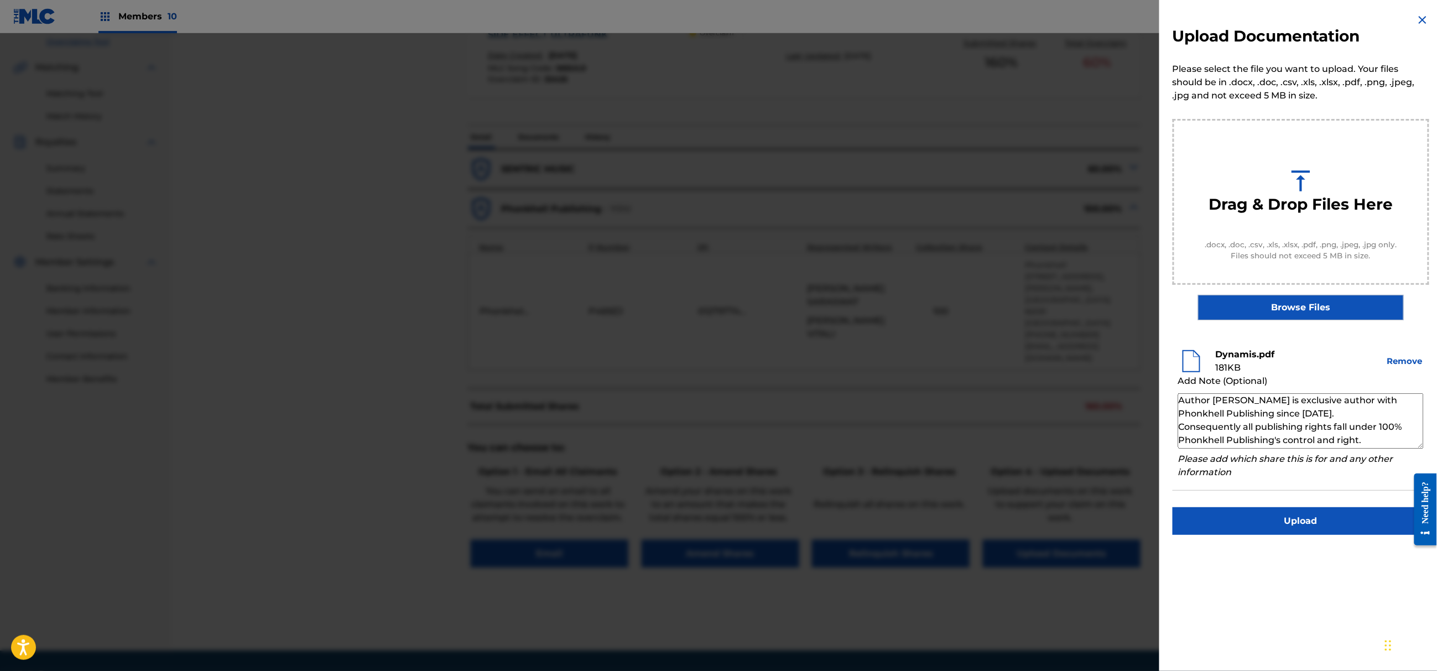
click at [1297, 414] on textarea "Author Rishabh Saraswat is exclusive author with Phonkhell Publishing since 16.…" at bounding box center [1301, 420] width 246 height 55
type textarea "Author [PERSON_NAME] is exclusive author with Phonkhell Publishing since [DATE]…"
click at [1310, 524] on button "Upload" at bounding box center [1301, 521] width 257 height 28
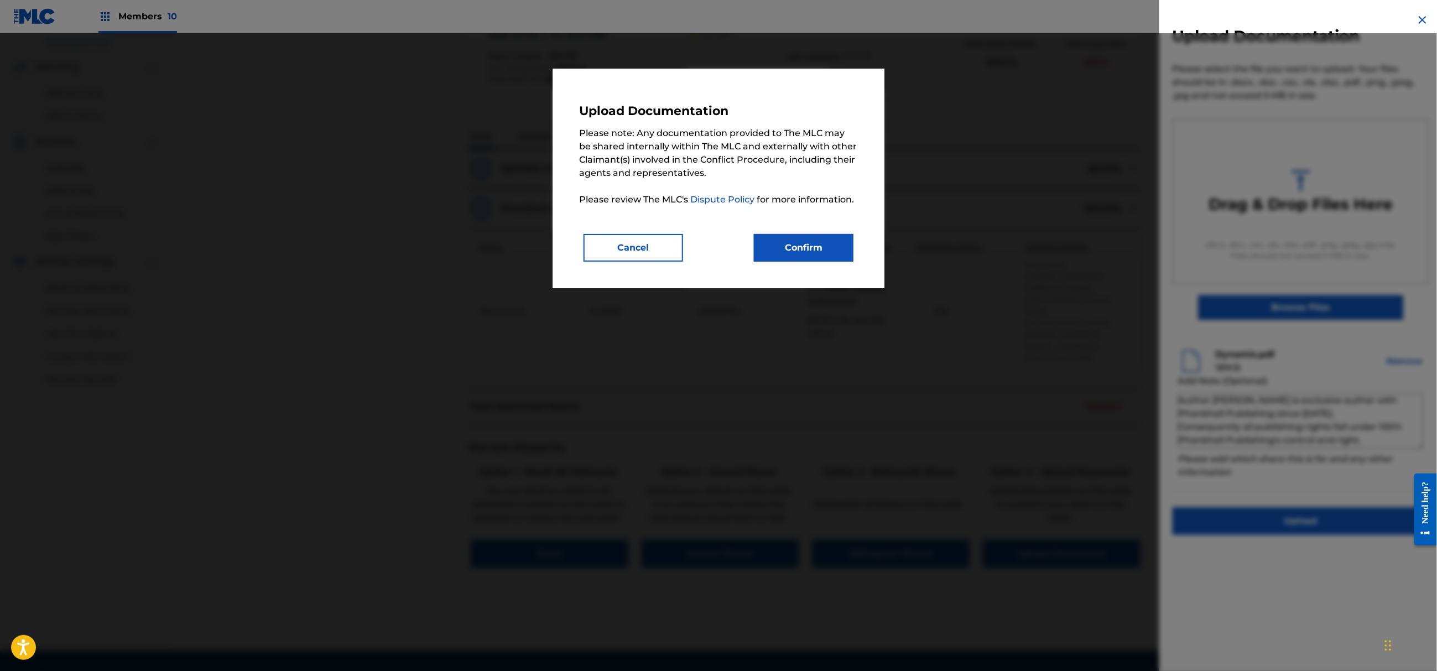
click at [789, 249] on button "Confirm" at bounding box center [804, 248] width 100 height 28
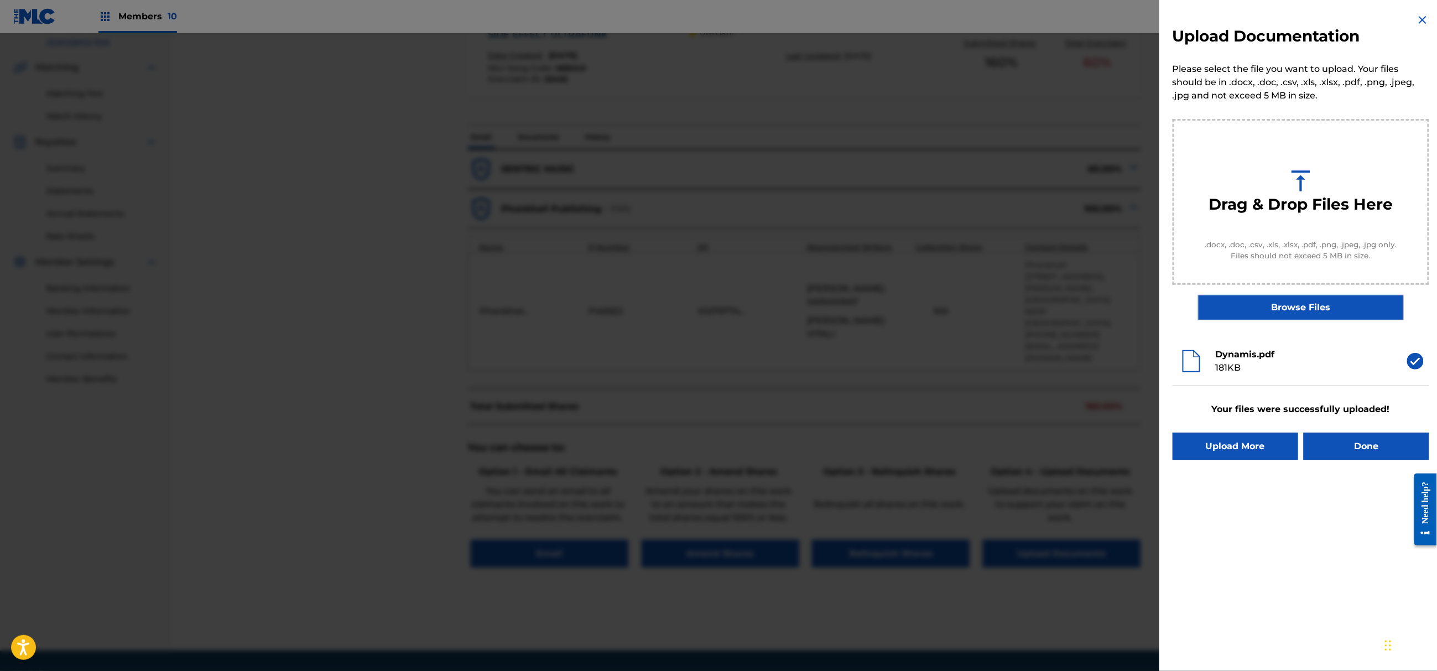
click at [1356, 448] on button "Done" at bounding box center [1367, 447] width 126 height 28
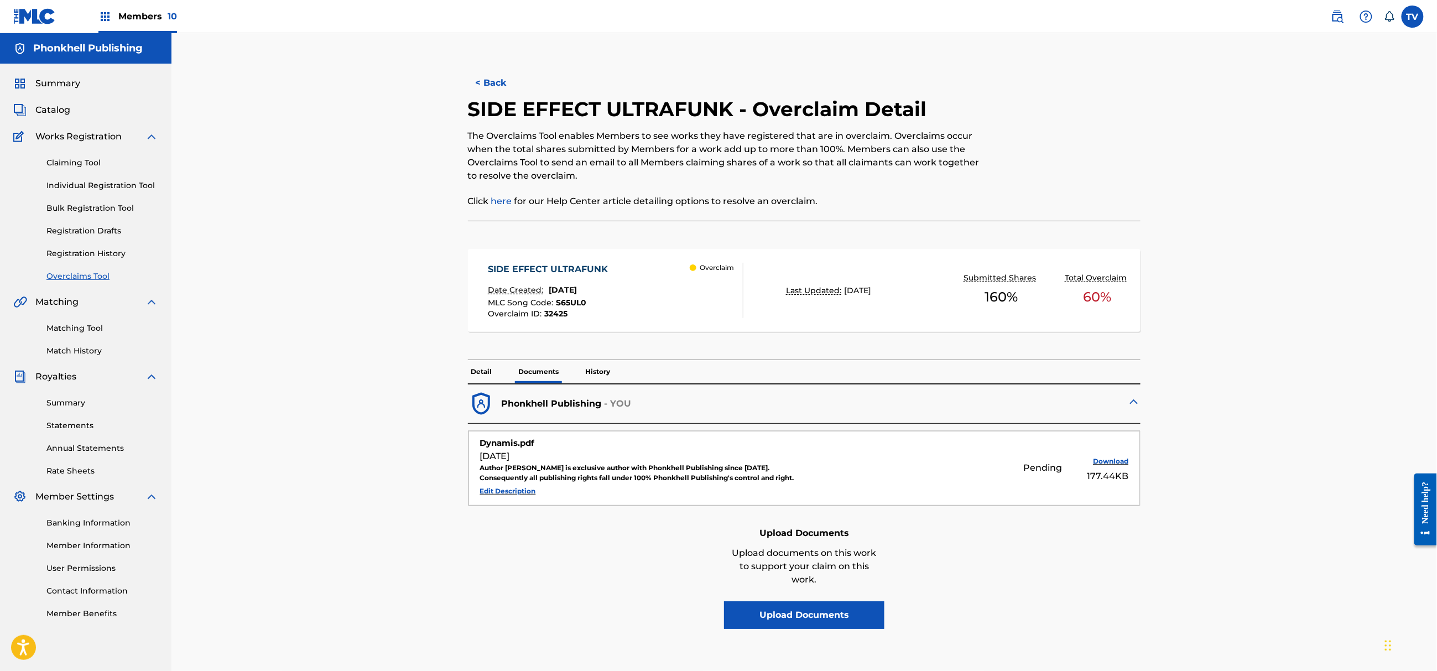
click at [493, 82] on button "< Back" at bounding box center [501, 83] width 66 height 28
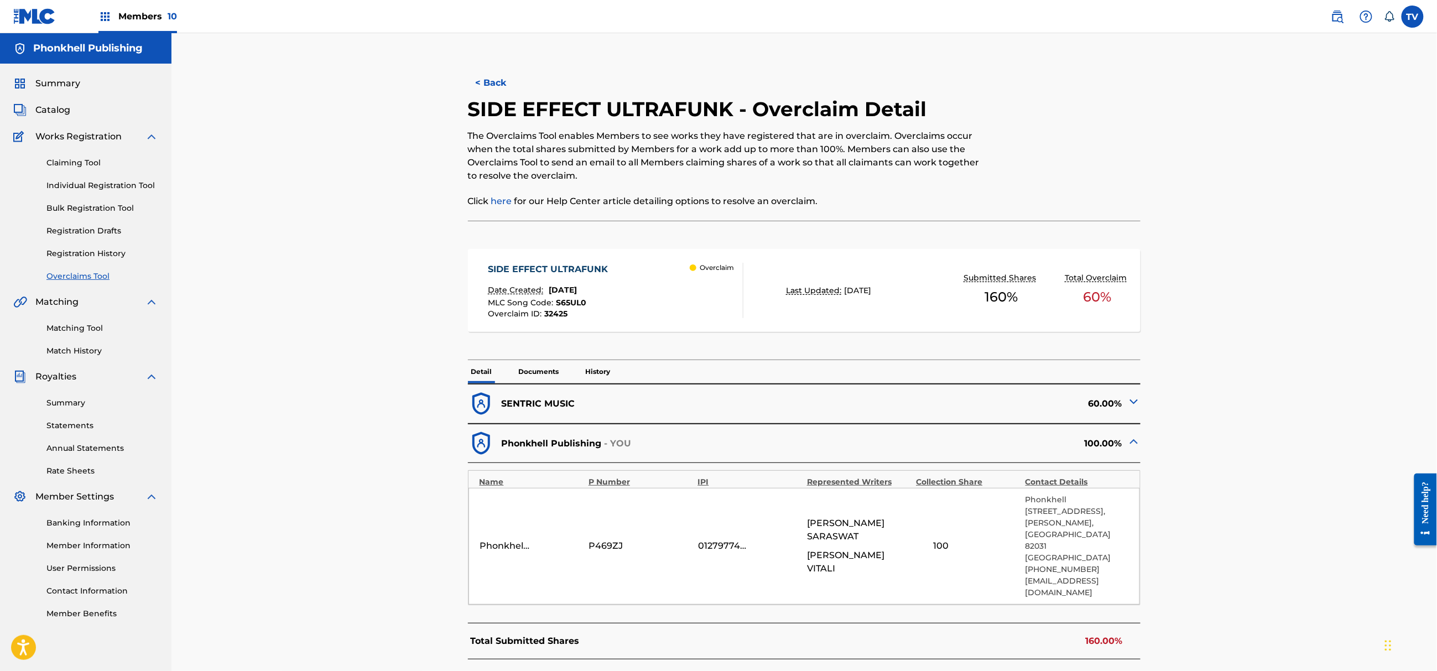
click at [498, 85] on button "< Back" at bounding box center [501, 83] width 66 height 28
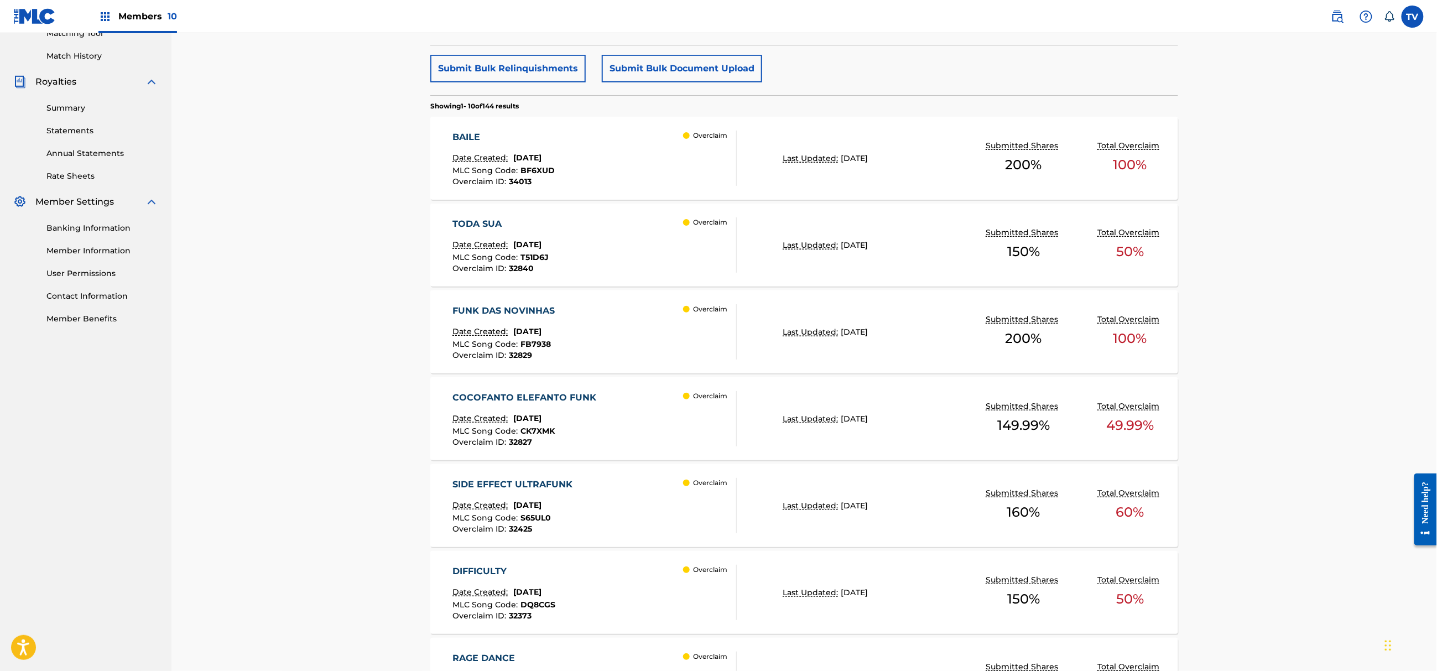
click at [657, 576] on div "DIFFICULTY Date Created: August 12, 2025 MLC Song Code : DQ8CGS Overclaim ID : …" at bounding box center [595, 592] width 284 height 55
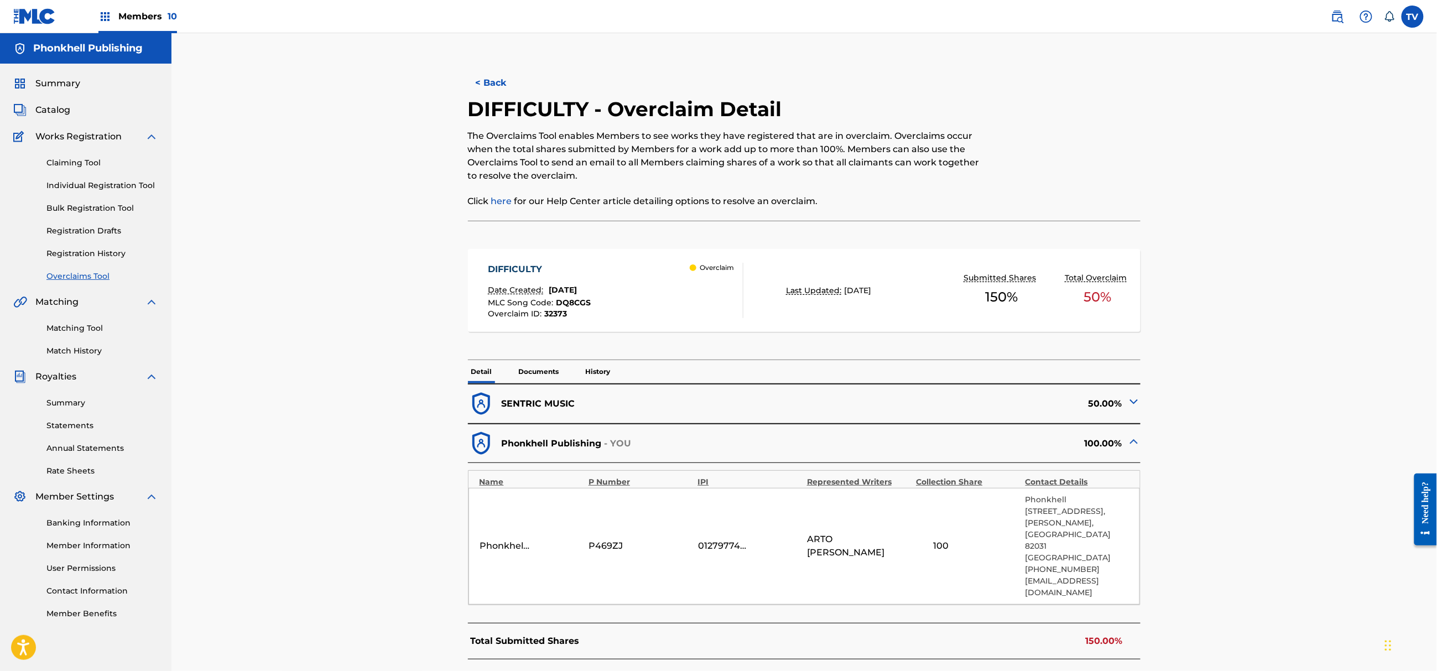
click at [1133, 403] on img at bounding box center [1133, 401] width 13 height 13
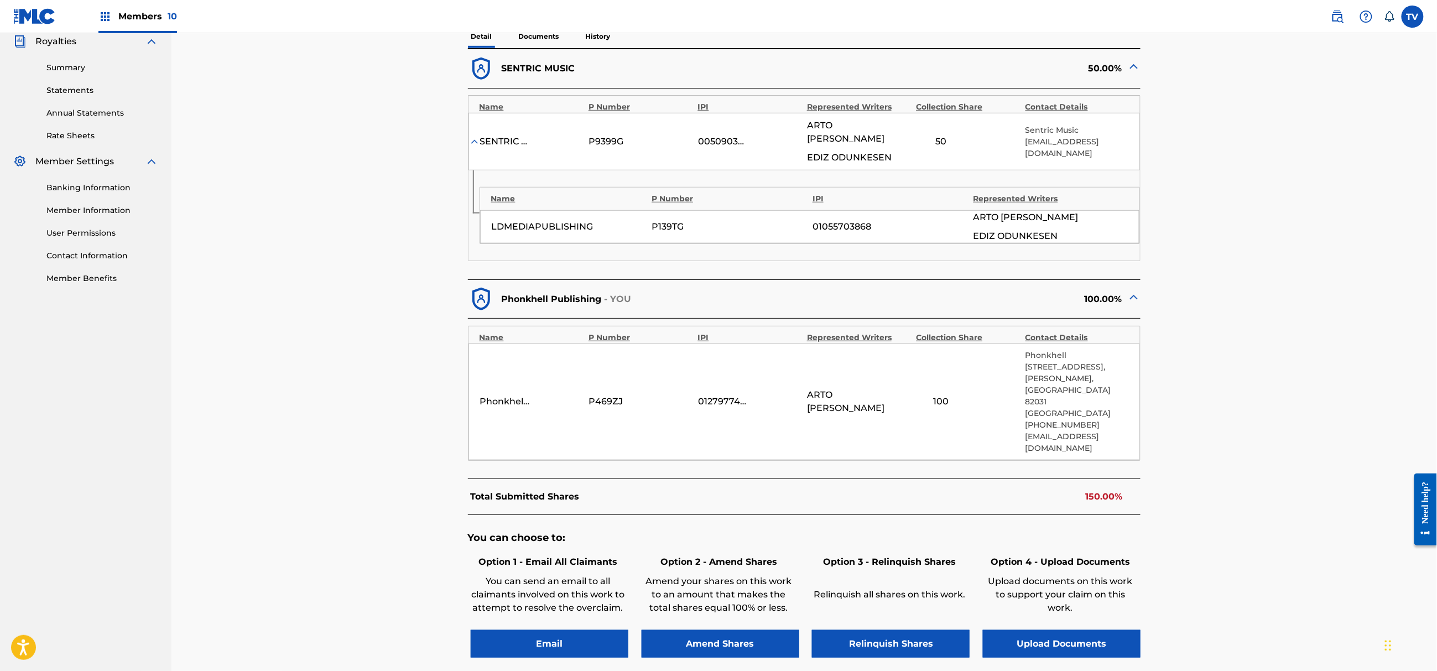
scroll to position [368, 0]
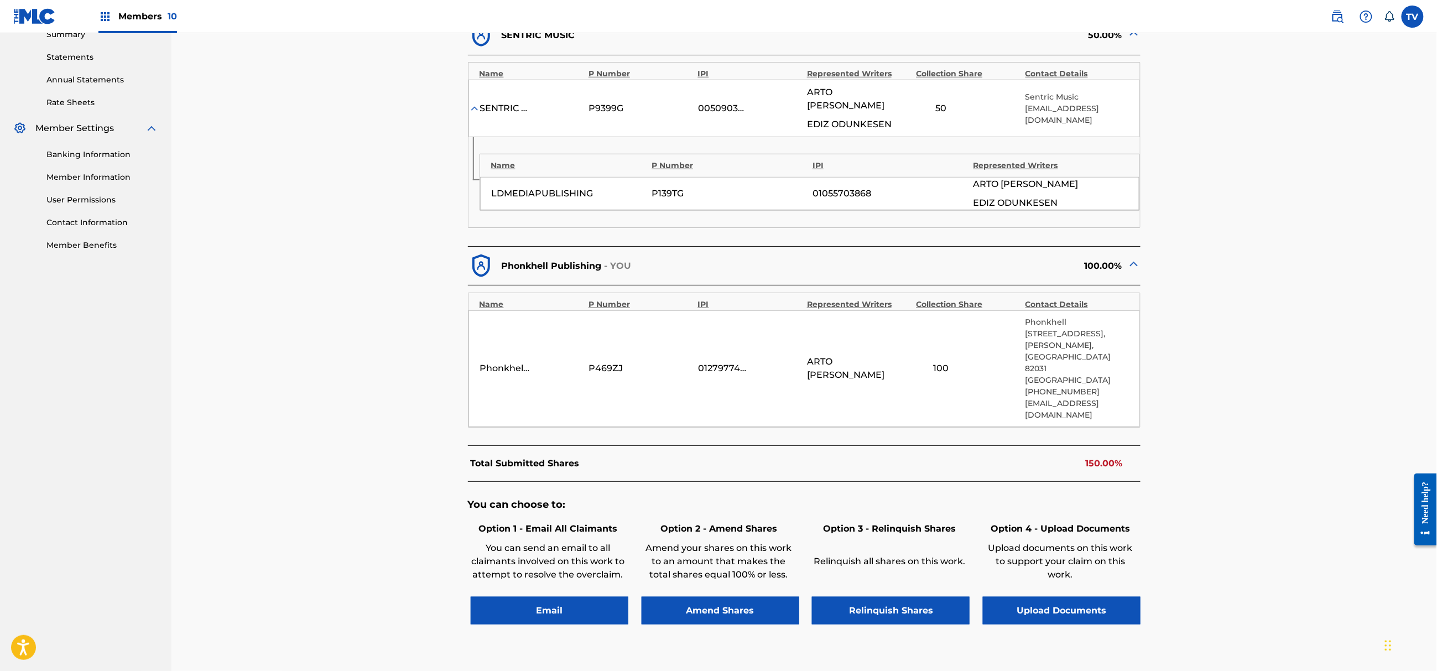
click at [1085, 597] on button "Upload Documents" at bounding box center [1062, 611] width 158 height 28
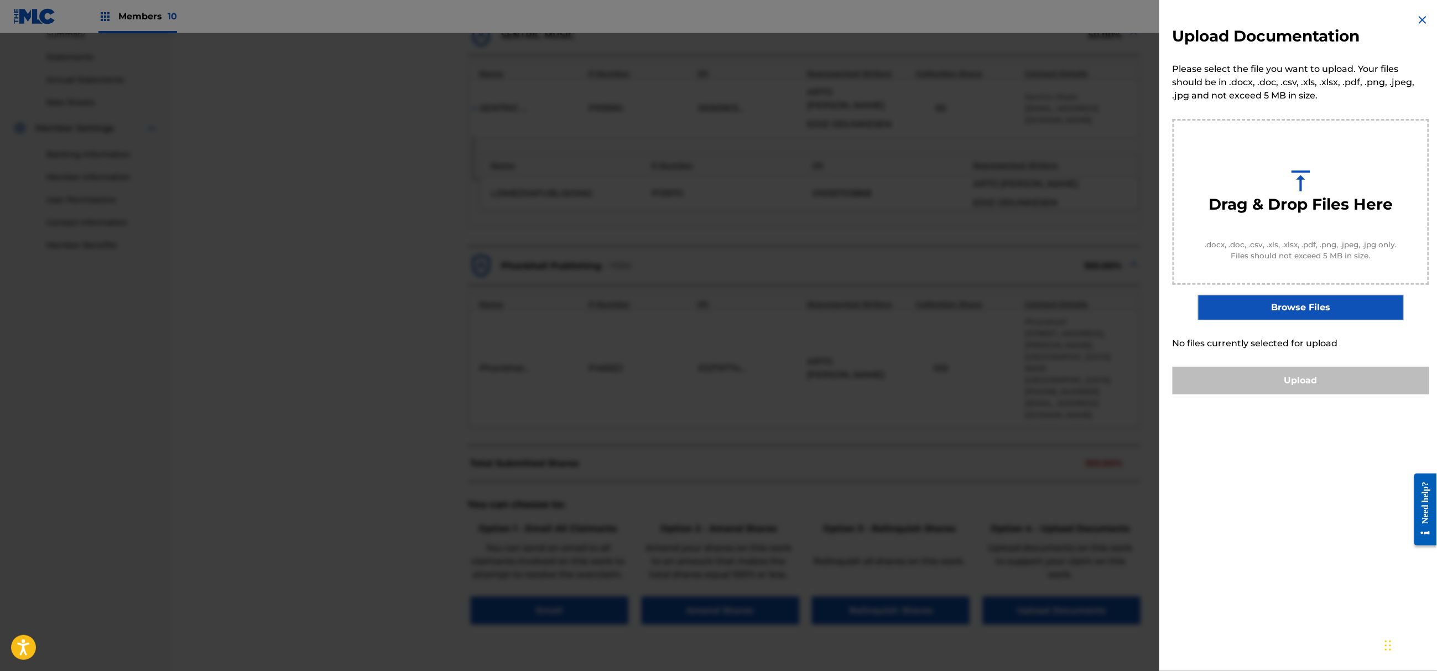
click at [1298, 310] on label "Browse Files" at bounding box center [1300, 307] width 205 height 25
click at [0, 0] on input "Browse Files" at bounding box center [0, 0] width 0 height 0
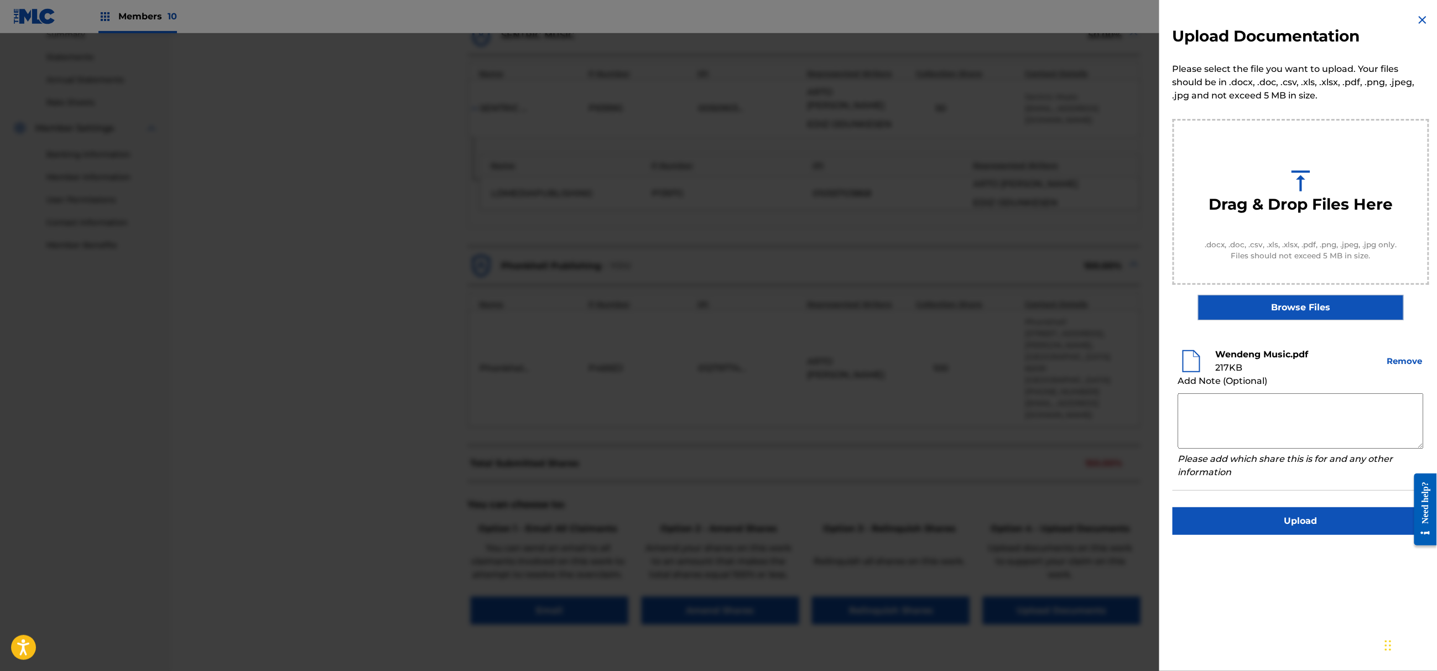
click at [1259, 423] on textarea at bounding box center [1301, 420] width 246 height 55
paste textarea "Author [PERSON_NAME] is exclusive author with Phonkhell Publishing since [DATE]…"
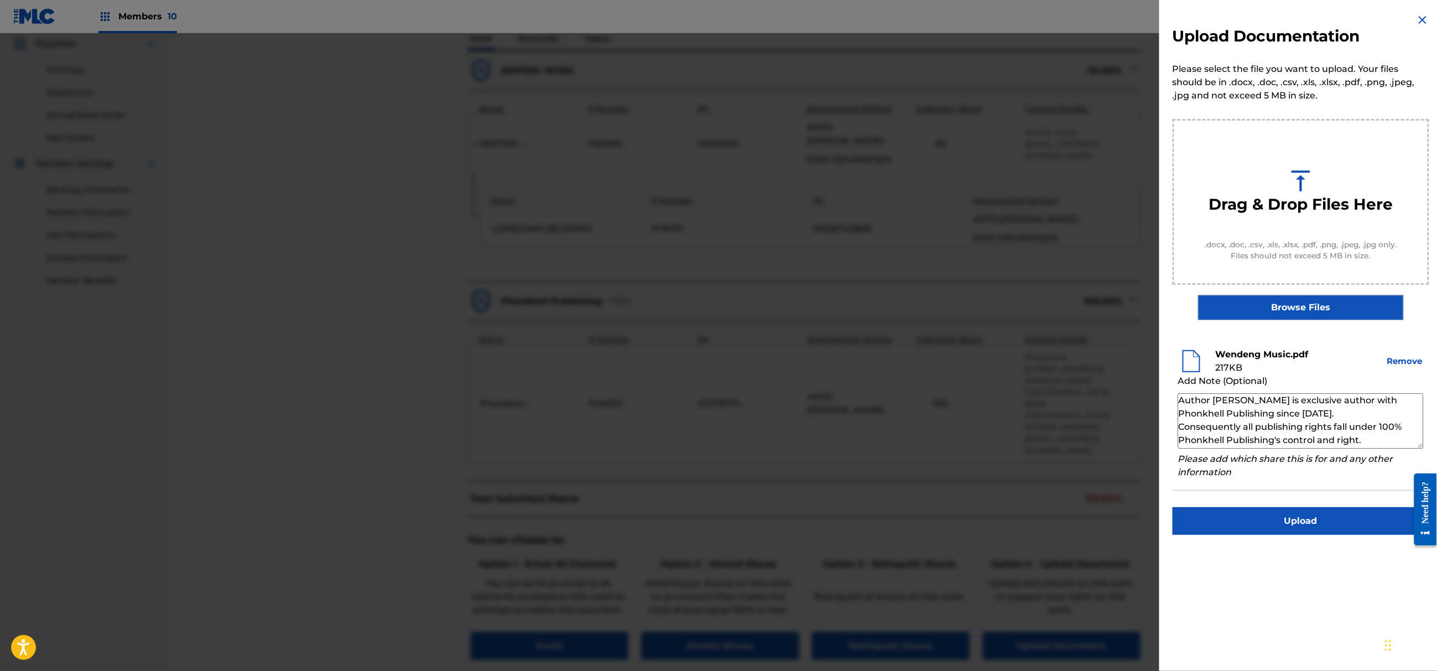
scroll to position [221, 0]
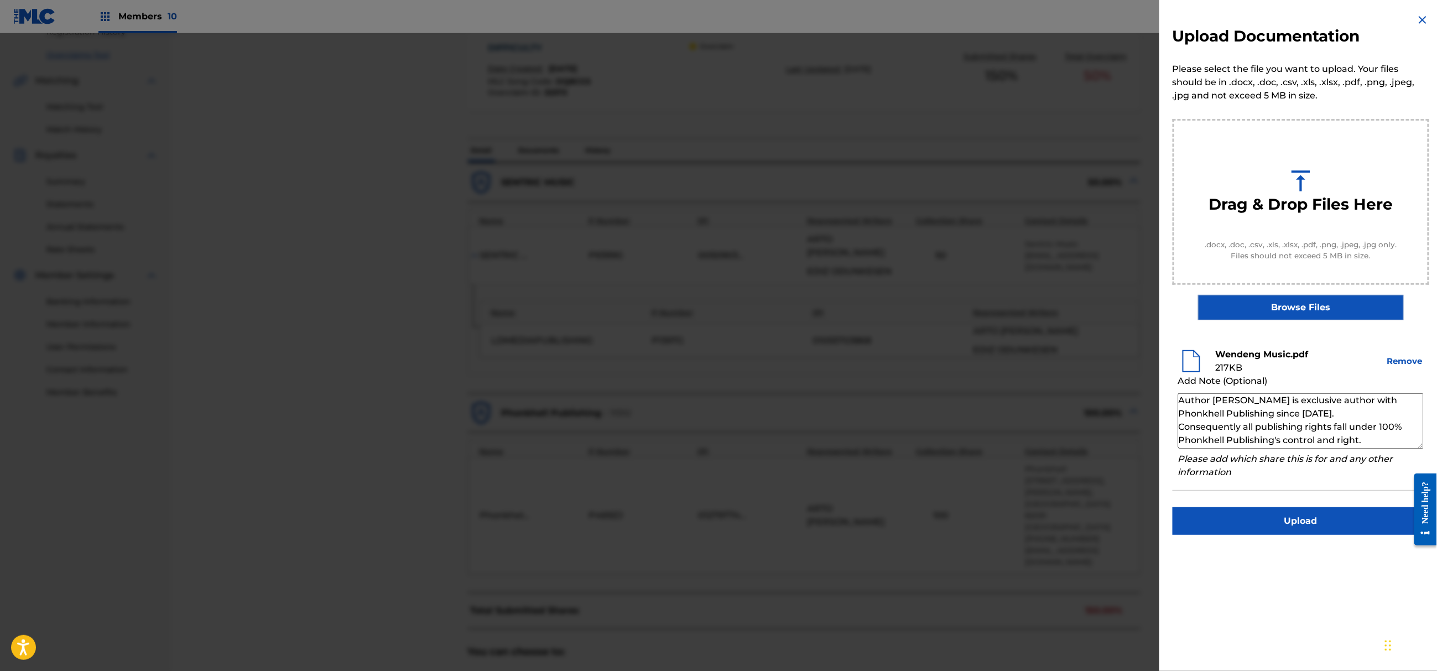
click at [1242, 397] on textarea "Author [PERSON_NAME] is exclusive author with Phonkhell Publishing since [DATE]…" at bounding box center [1301, 420] width 246 height 55
drag, startPoint x: 1278, startPoint y: 400, endPoint x: 1214, endPoint y: 403, distance: 64.2
click at [1214, 403] on textarea "Author [PERSON_NAME] is exclusive author with Phonkhell Publishing since [DATE]…" at bounding box center [1301, 420] width 246 height 55
paste textarea "Wendi Arto"
click at [1313, 431] on textarea "Author Wendi Arto is exclusive author with Phonkhell Publishing since 16.03.202…" at bounding box center [1301, 420] width 246 height 55
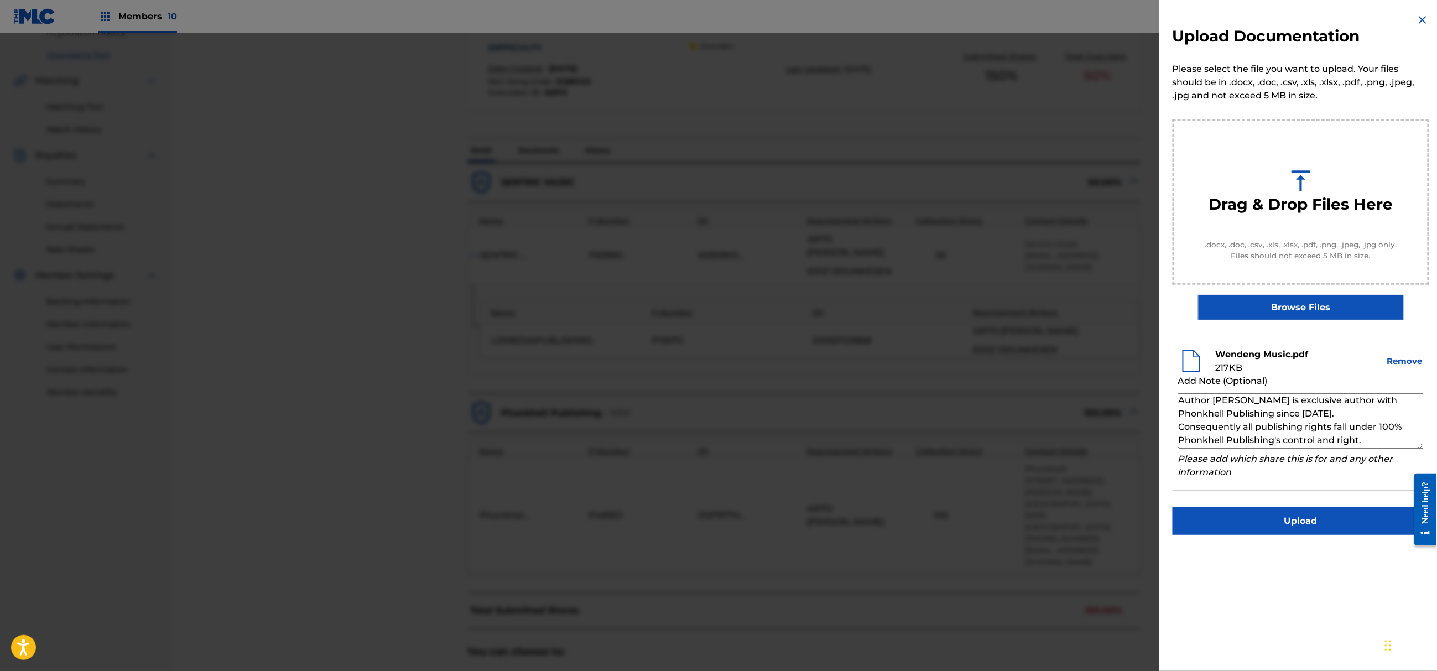
click at [1312, 412] on textarea "Author Wendi Arto is exclusive author with Phonkhell Publishing since 16.03.202…" at bounding box center [1301, 420] width 246 height 55
type textarea "Author [PERSON_NAME] is exclusive author with Phonkhell Publishing since [DATE]…"
click at [1313, 523] on button "Upload" at bounding box center [1301, 521] width 257 height 28
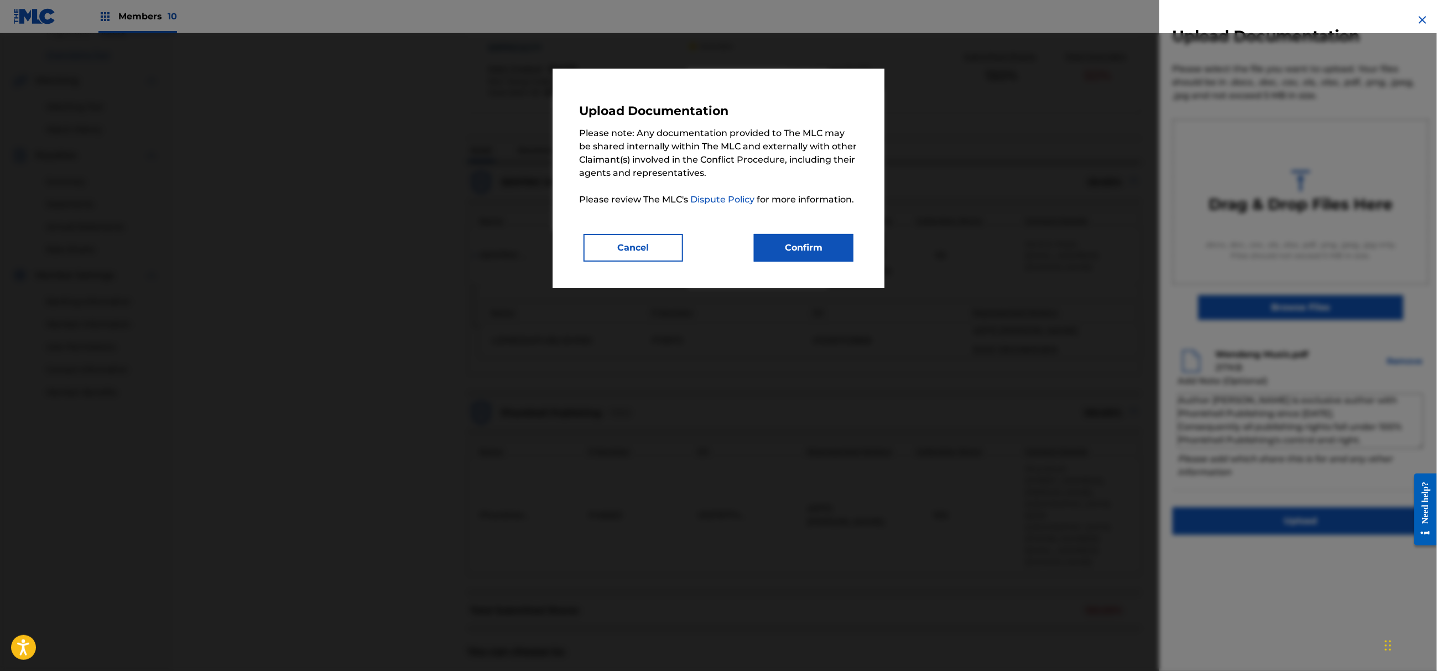
click at [829, 247] on button "Confirm" at bounding box center [804, 248] width 100 height 28
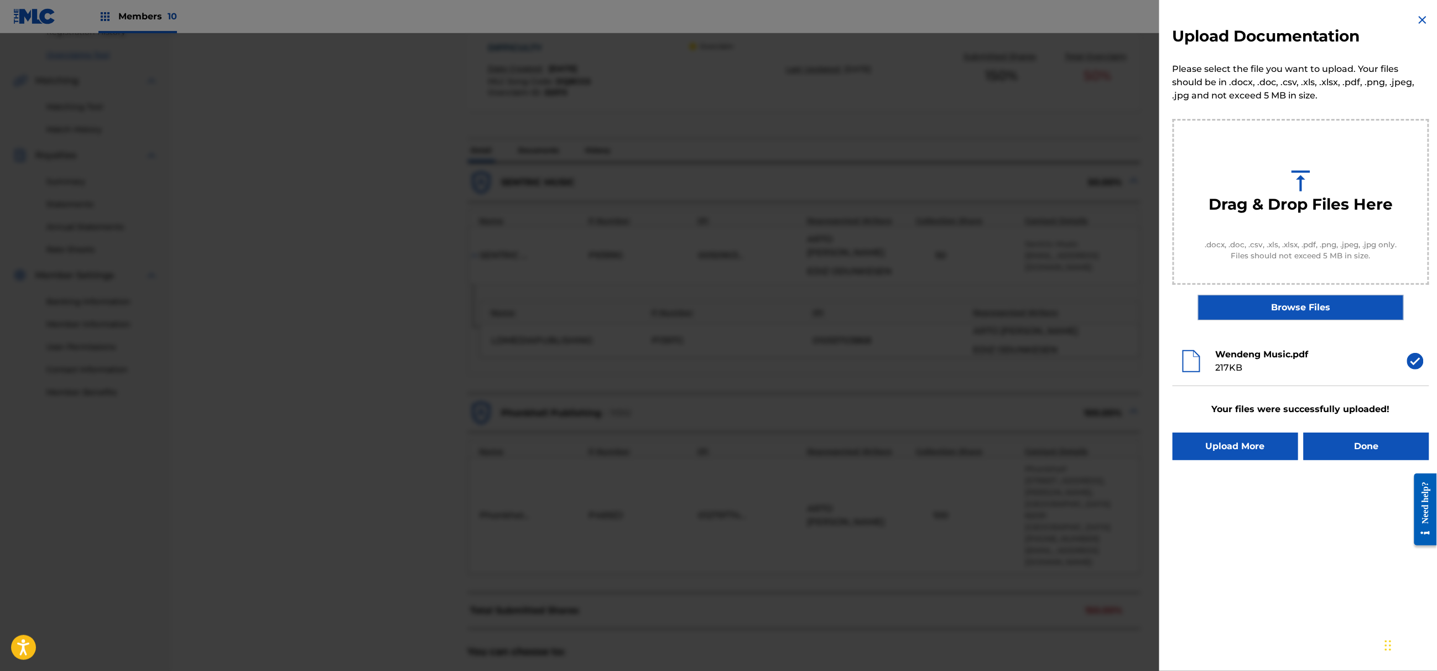
click at [1339, 454] on button "Done" at bounding box center [1367, 447] width 126 height 28
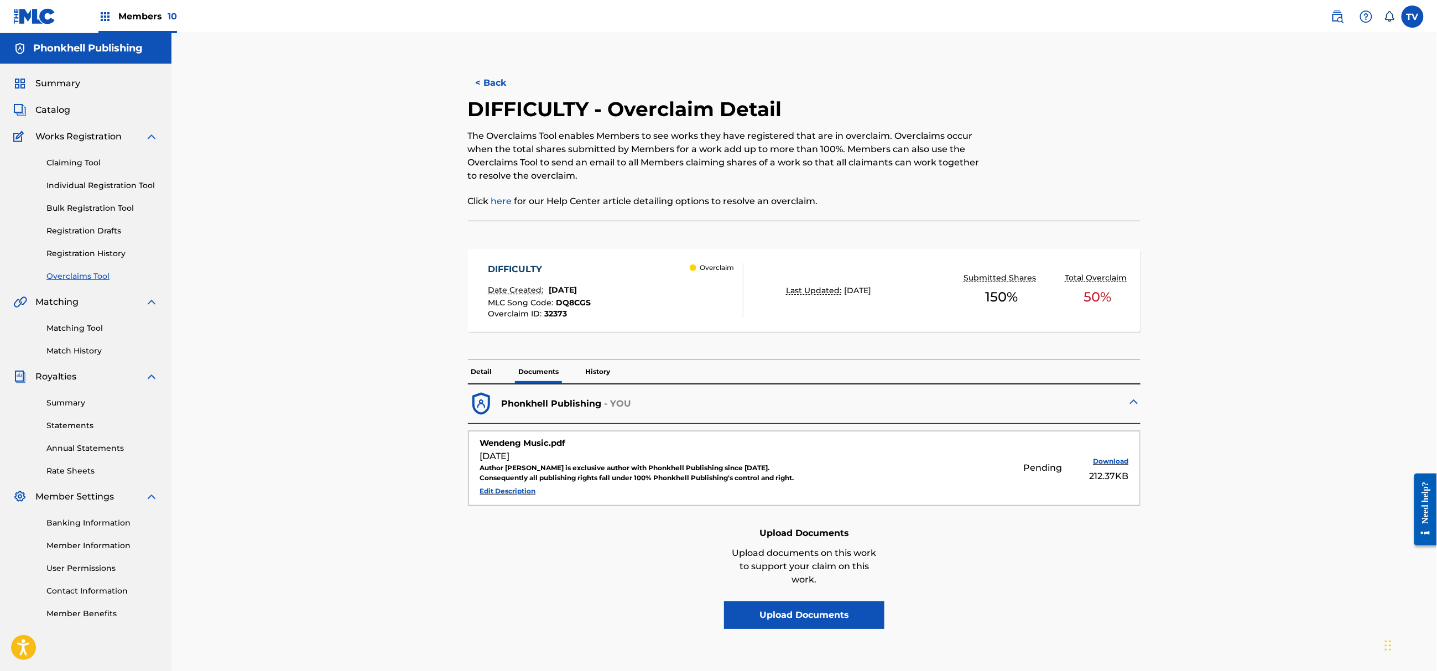
drag, startPoint x: 488, startPoint y: 84, endPoint x: 522, endPoint y: 126, distance: 54.3
click at [489, 84] on button "< Back" at bounding box center [501, 83] width 66 height 28
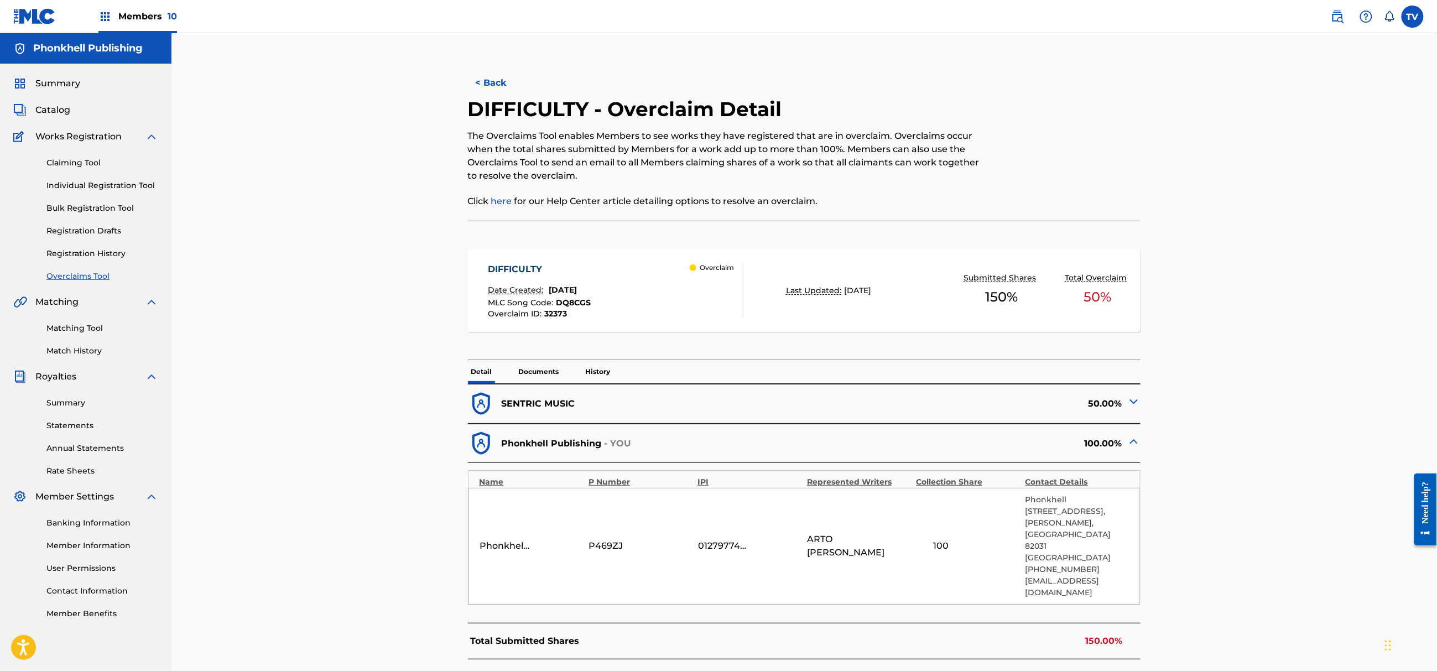
click at [497, 79] on button "< Back" at bounding box center [501, 83] width 66 height 28
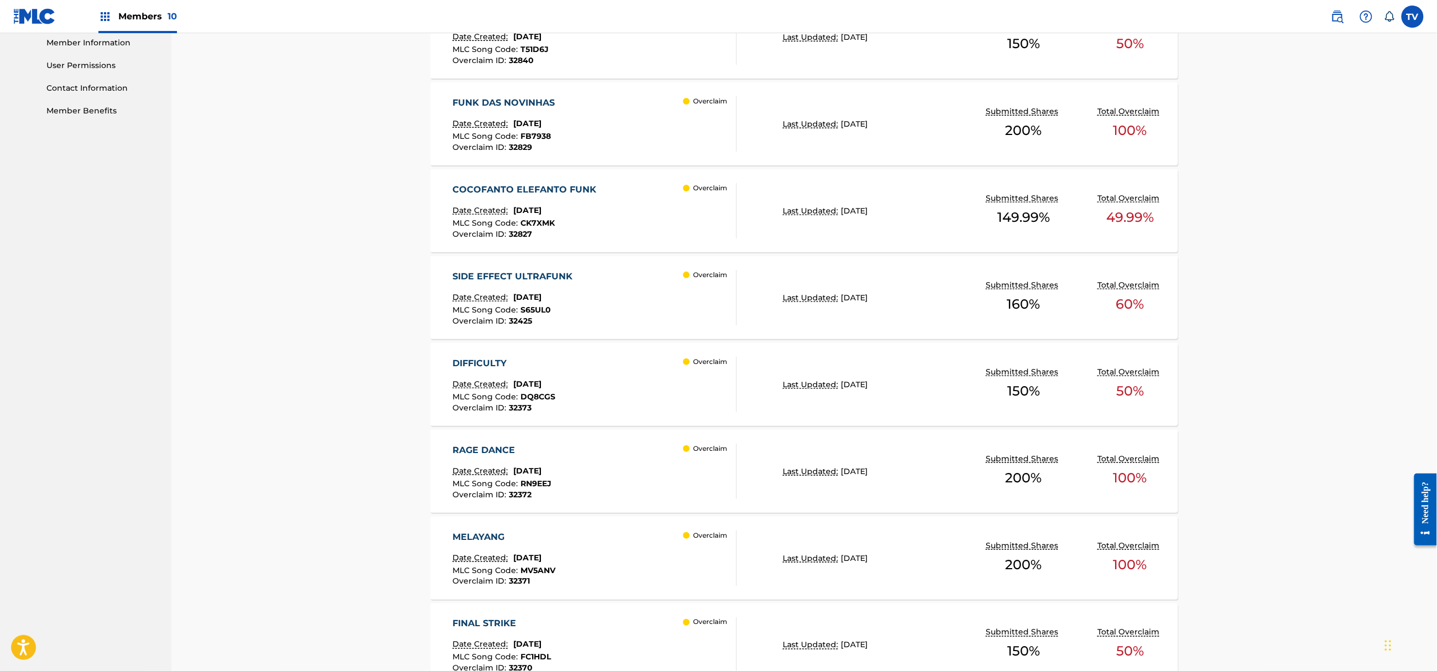
scroll to position [516, 0]
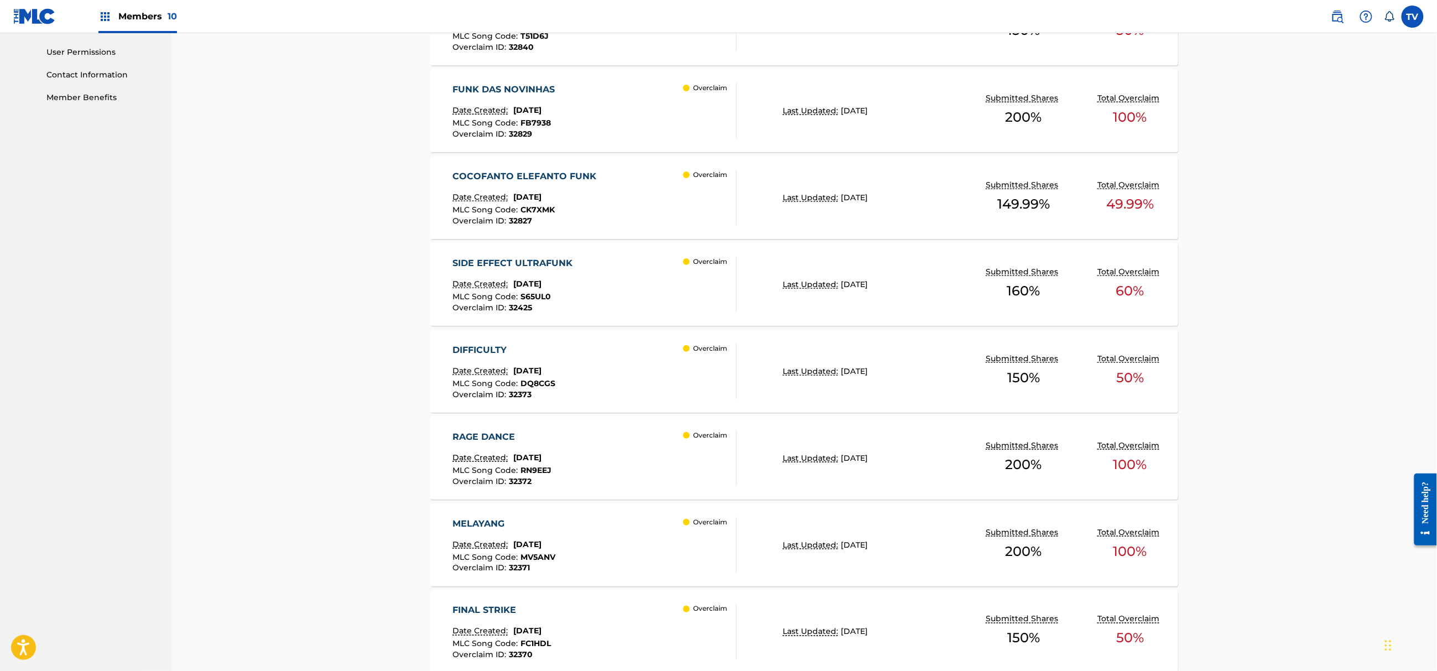
click at [643, 449] on div "RAGE DANCE Date Created: [DATE] MLC Song Code : RN9EEJ Overclaim ID : 32372 Ove…" at bounding box center [595, 457] width 284 height 55
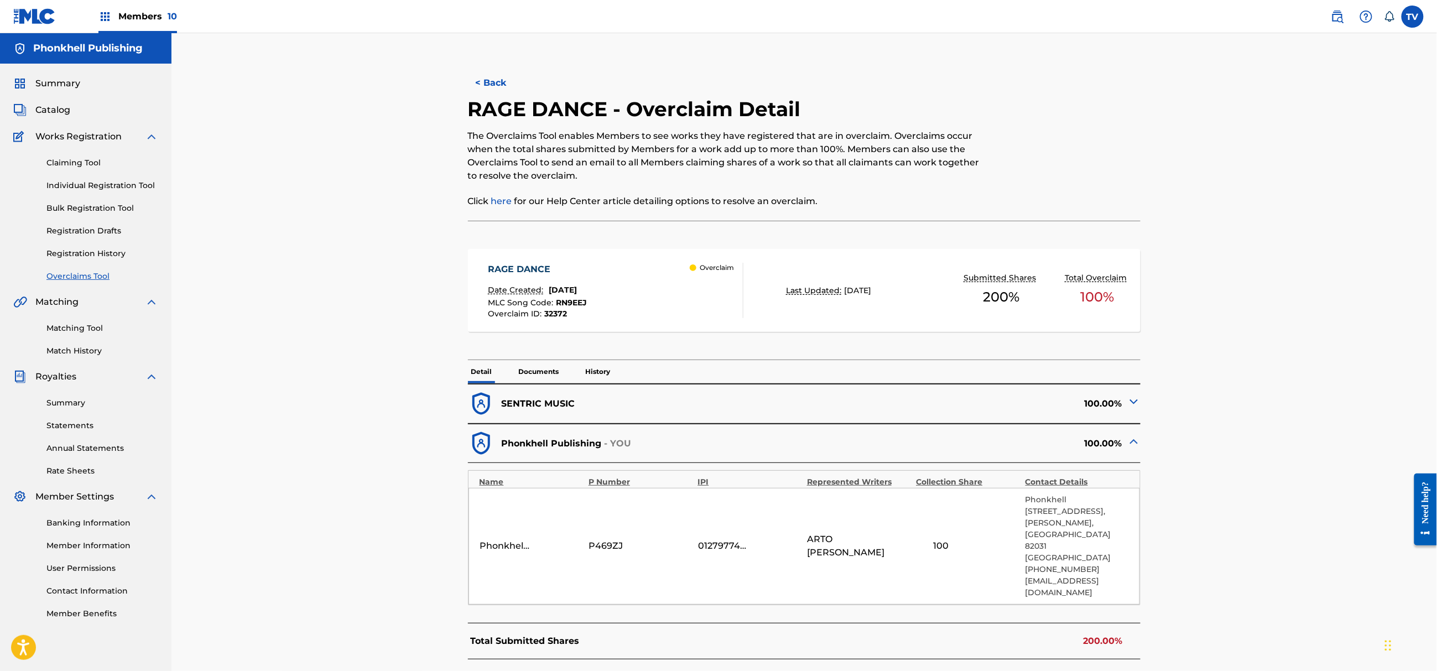
click at [1135, 399] on img at bounding box center [1133, 401] width 13 height 13
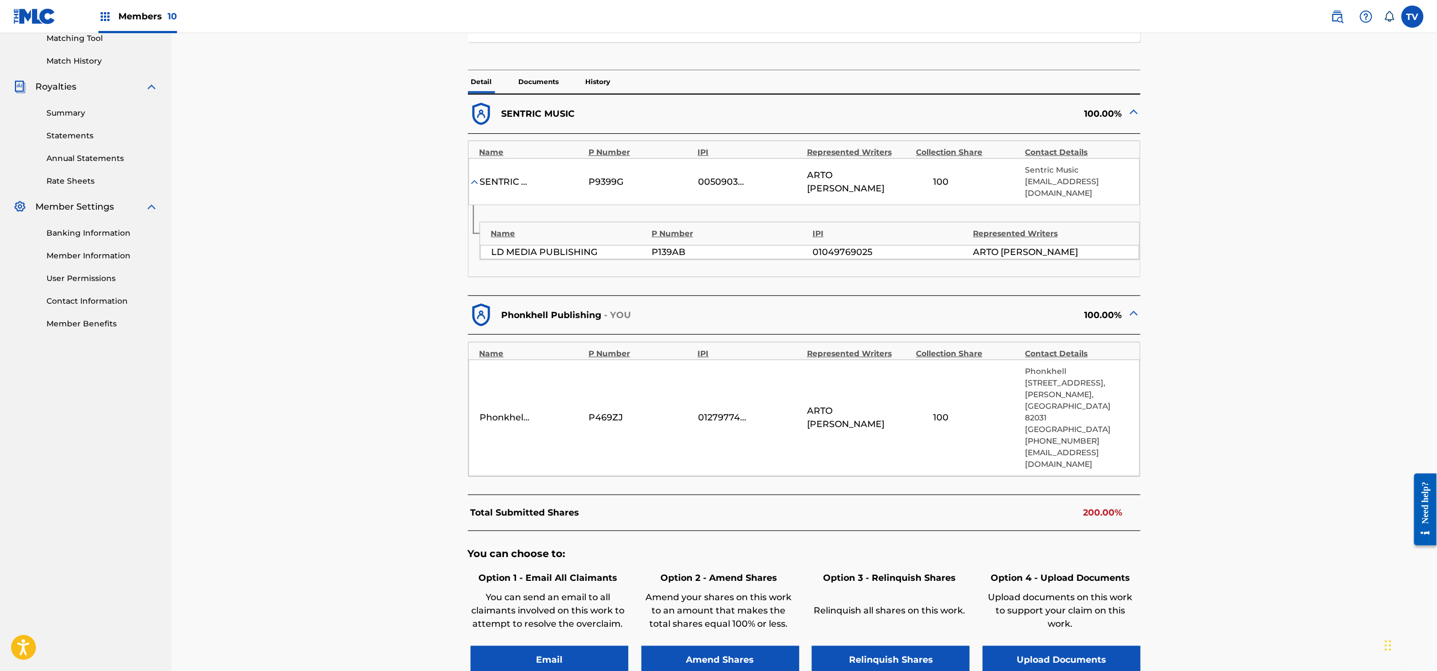
scroll to position [295, 0]
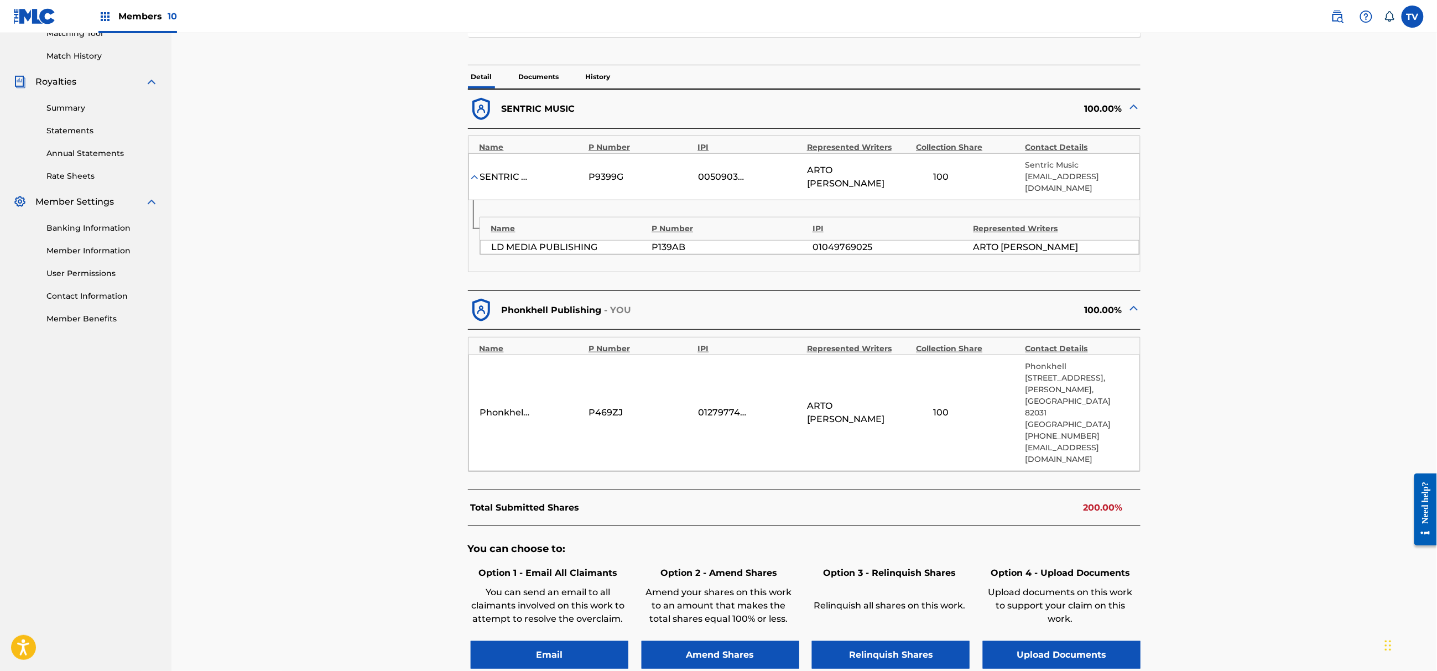
click at [1093, 641] on button "Upload Documents" at bounding box center [1062, 655] width 158 height 28
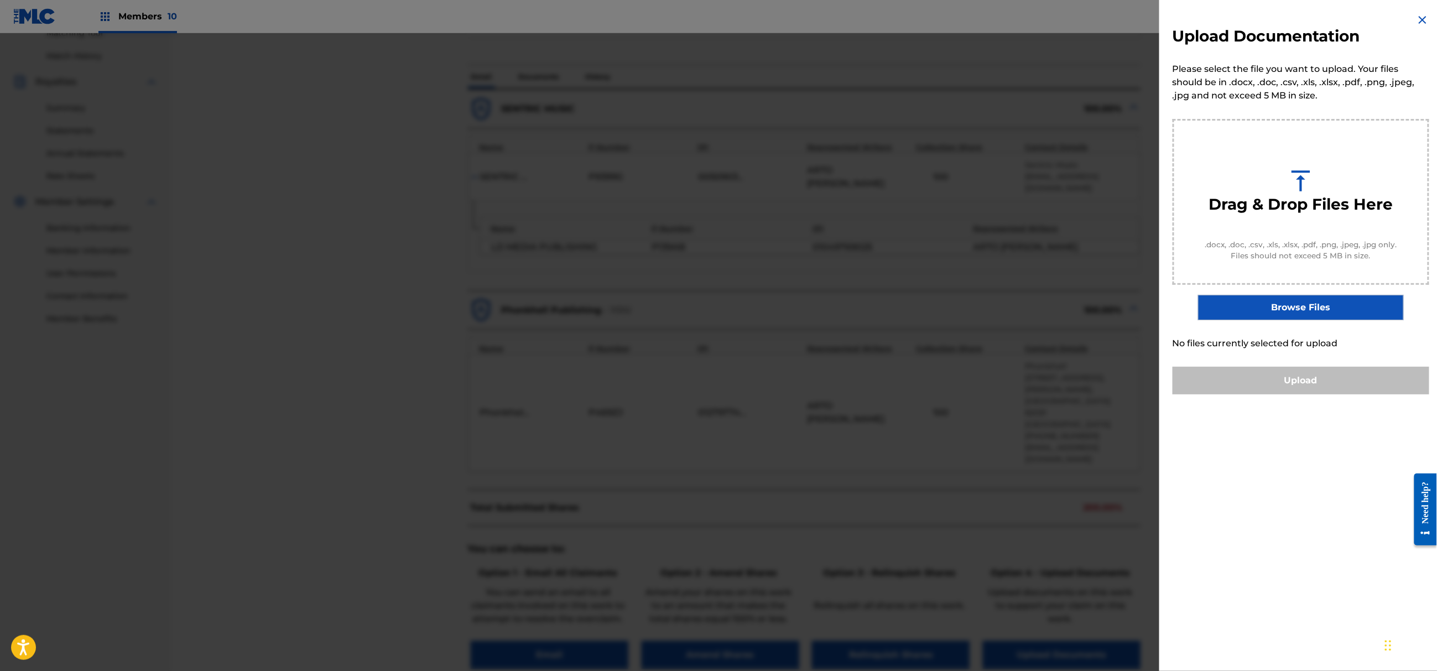
click at [1301, 305] on label "Browse Files" at bounding box center [1300, 307] width 205 height 25
click at [0, 0] on input "Browse Files" at bounding box center [0, 0] width 0 height 0
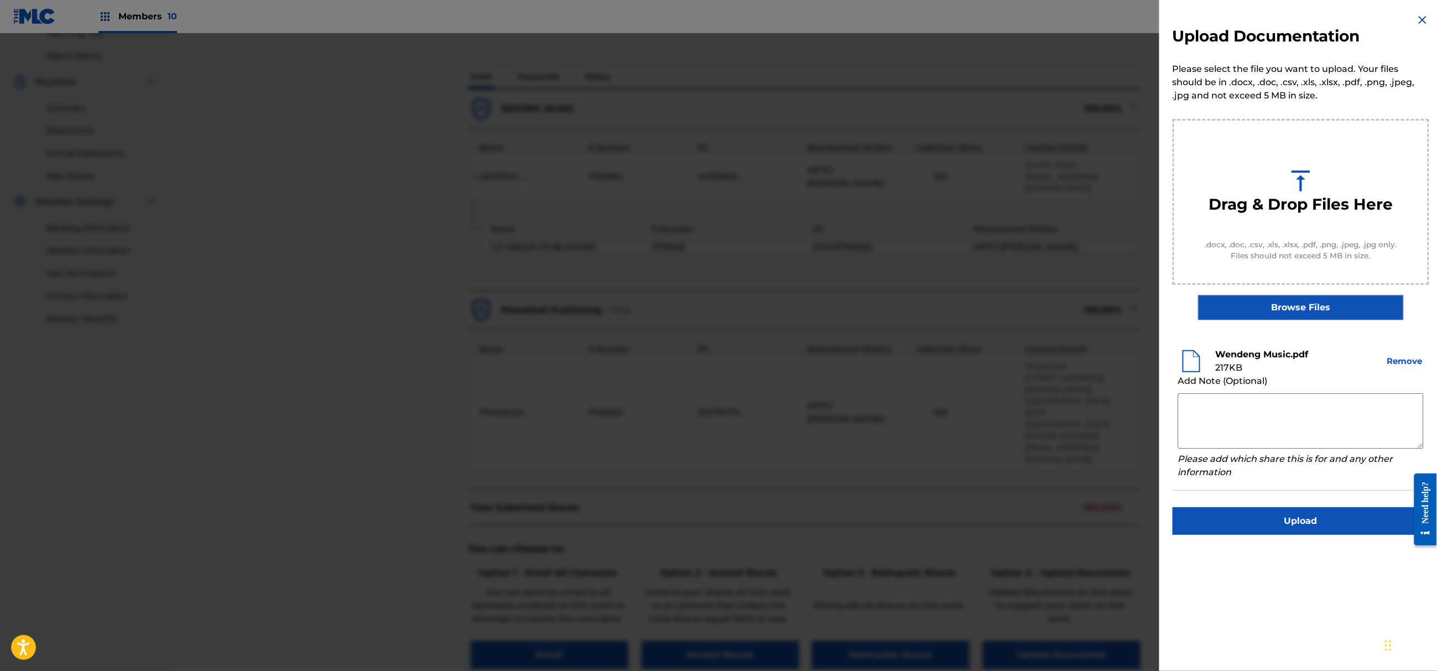
click at [1250, 409] on textarea at bounding box center [1301, 420] width 246 height 55
paste textarea "Author [PERSON_NAME] is exclusive author with Phonkhell Publishing since [DATE]…"
drag, startPoint x: 1263, startPoint y: 419, endPoint x: 1268, endPoint y: 412, distance: 8.7
click at [1263, 419] on textarea "Author [PERSON_NAME] is exclusive author with Phonkhell Publishing since [DATE]…" at bounding box center [1301, 420] width 246 height 55
drag, startPoint x: 1277, startPoint y: 400, endPoint x: 1214, endPoint y: 402, distance: 63.1
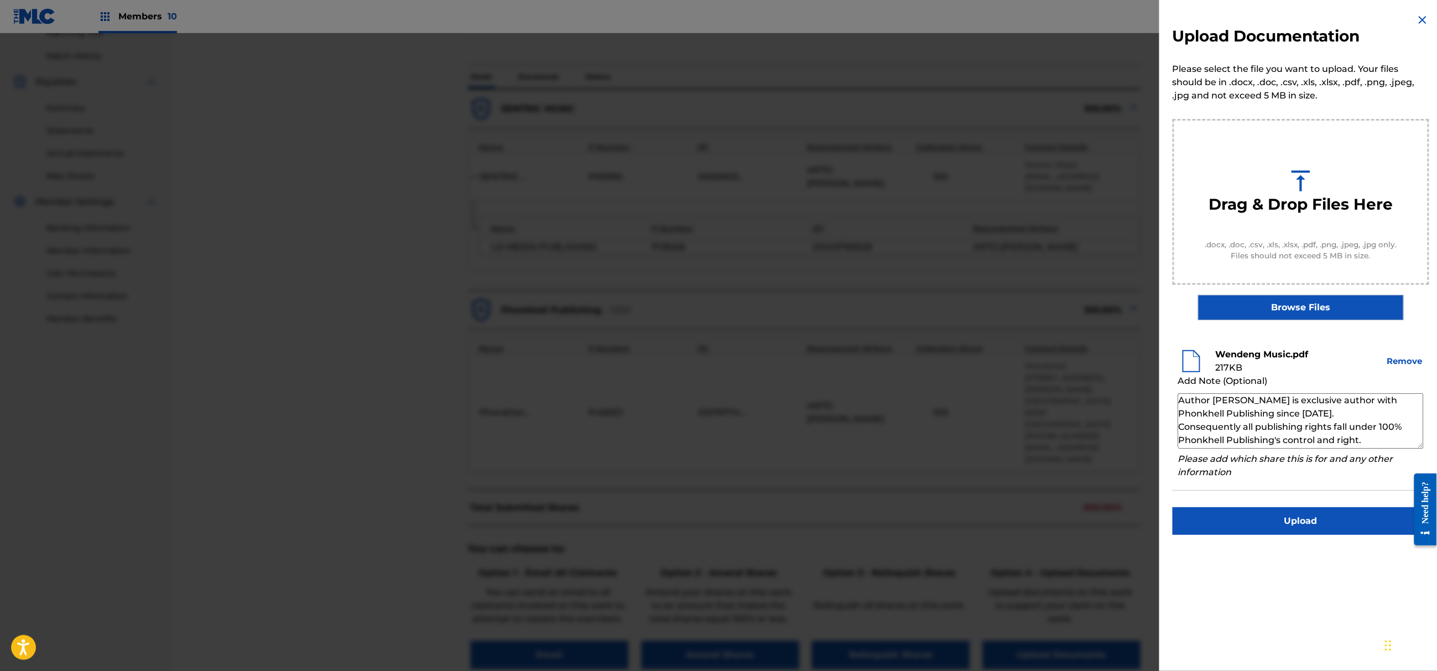
click at [1214, 402] on textarea "Author [PERSON_NAME] is exclusive author with Phonkhell Publishing since [DATE]…" at bounding box center [1301, 420] width 246 height 55
paste textarea "Wendi Arto"
click at [1313, 412] on textarea "Author Wendi Arto is exclusive author with Phonkhell Publishing since 16.03.202…" at bounding box center [1301, 420] width 246 height 55
type textarea "Author [PERSON_NAME] is exclusive author with Phonkhell Publishing since [DATE]…"
click at [1290, 525] on button "Upload" at bounding box center [1301, 521] width 257 height 28
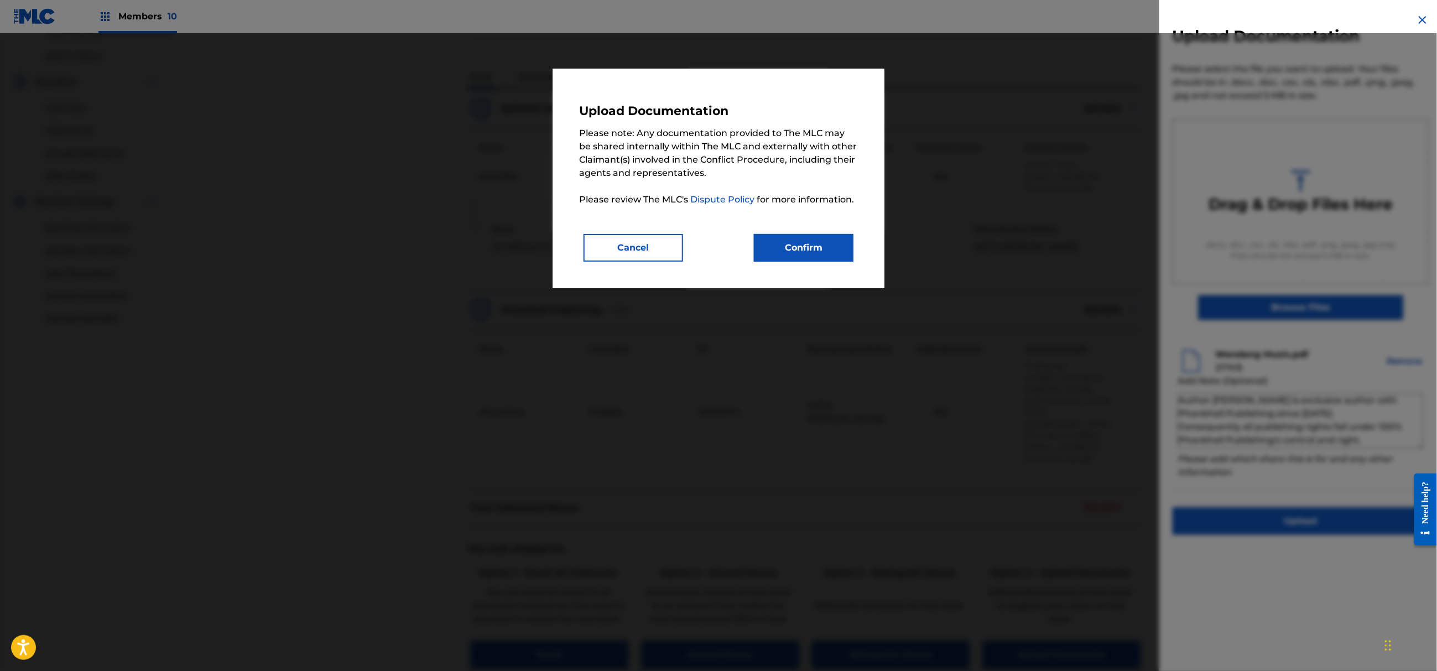
click at [819, 250] on button "Confirm" at bounding box center [804, 248] width 100 height 28
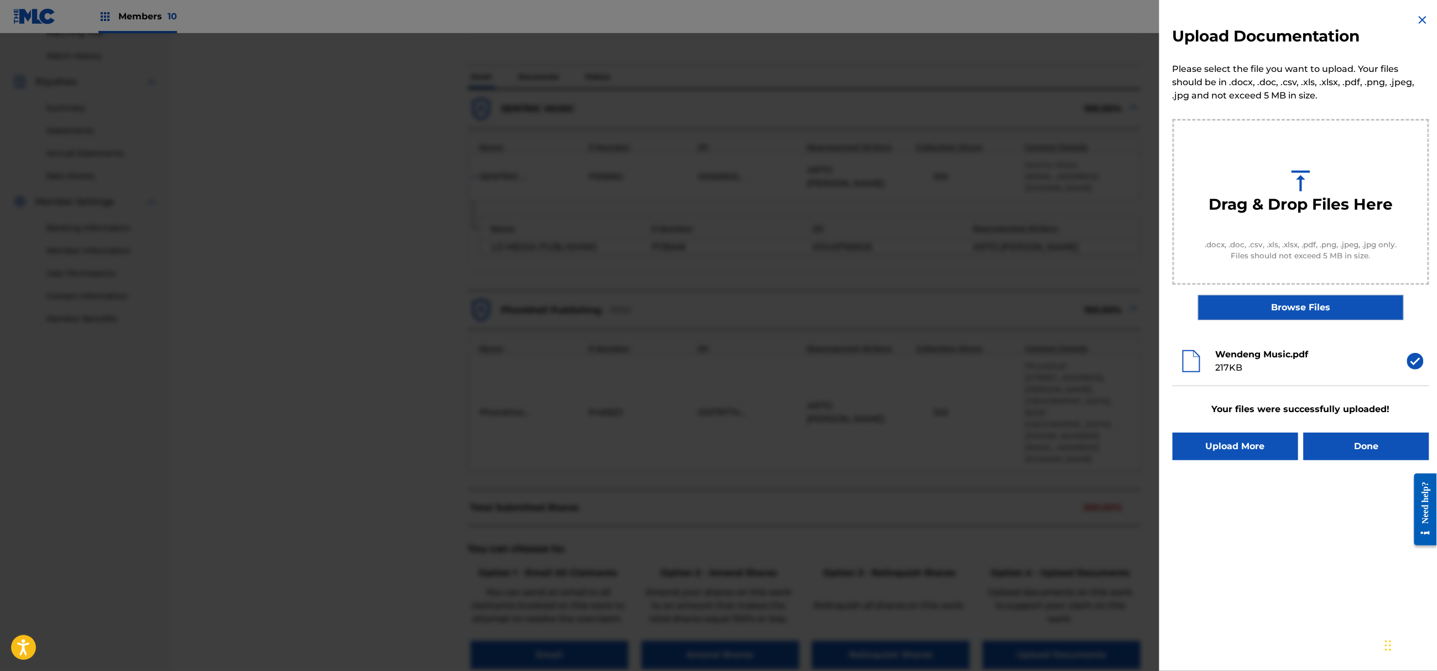
click at [1357, 456] on button "Done" at bounding box center [1367, 447] width 126 height 28
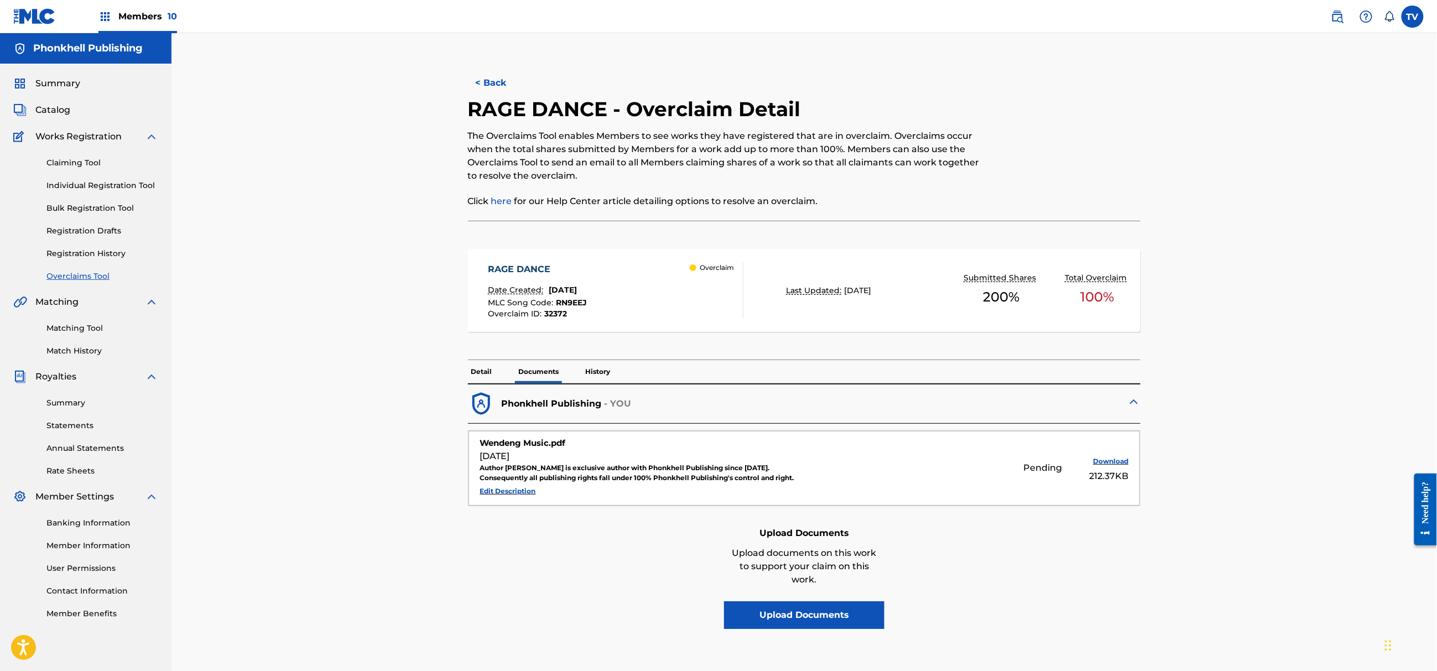
click at [502, 77] on button "< Back" at bounding box center [501, 83] width 66 height 28
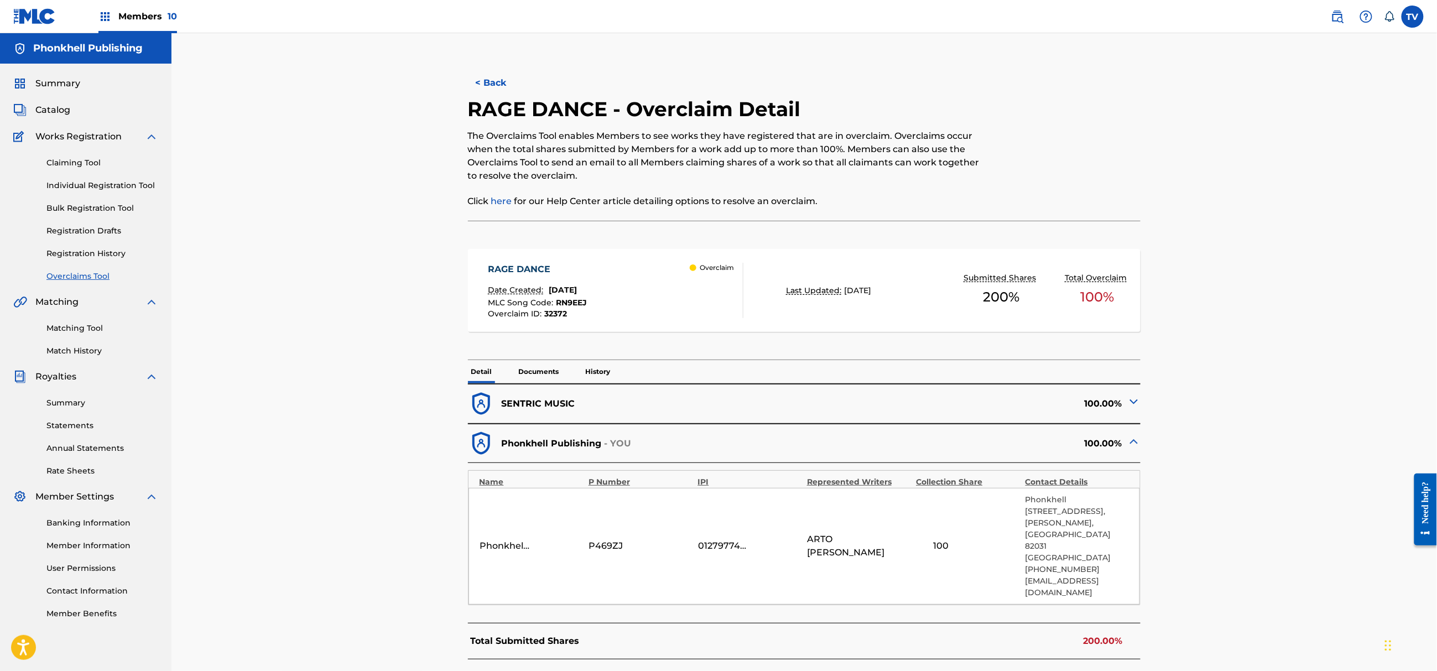
click at [493, 82] on button "< Back" at bounding box center [501, 83] width 66 height 28
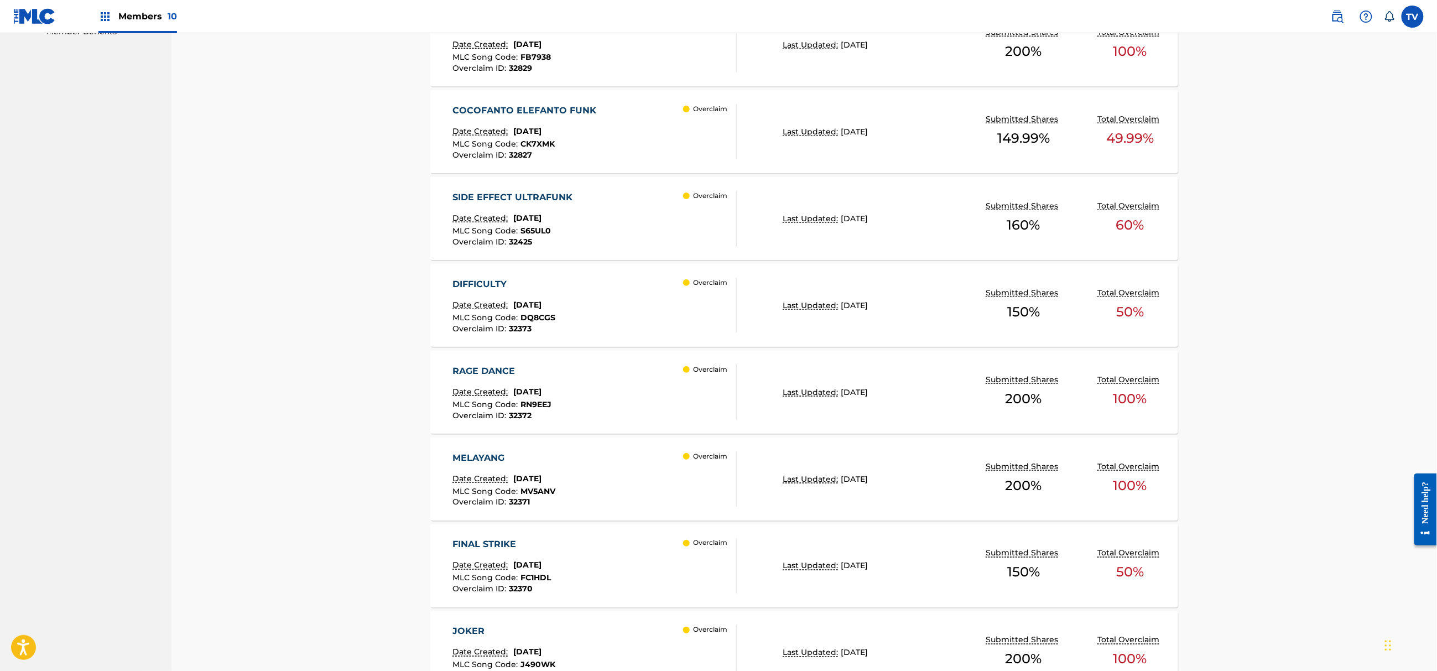
scroll to position [590, 0]
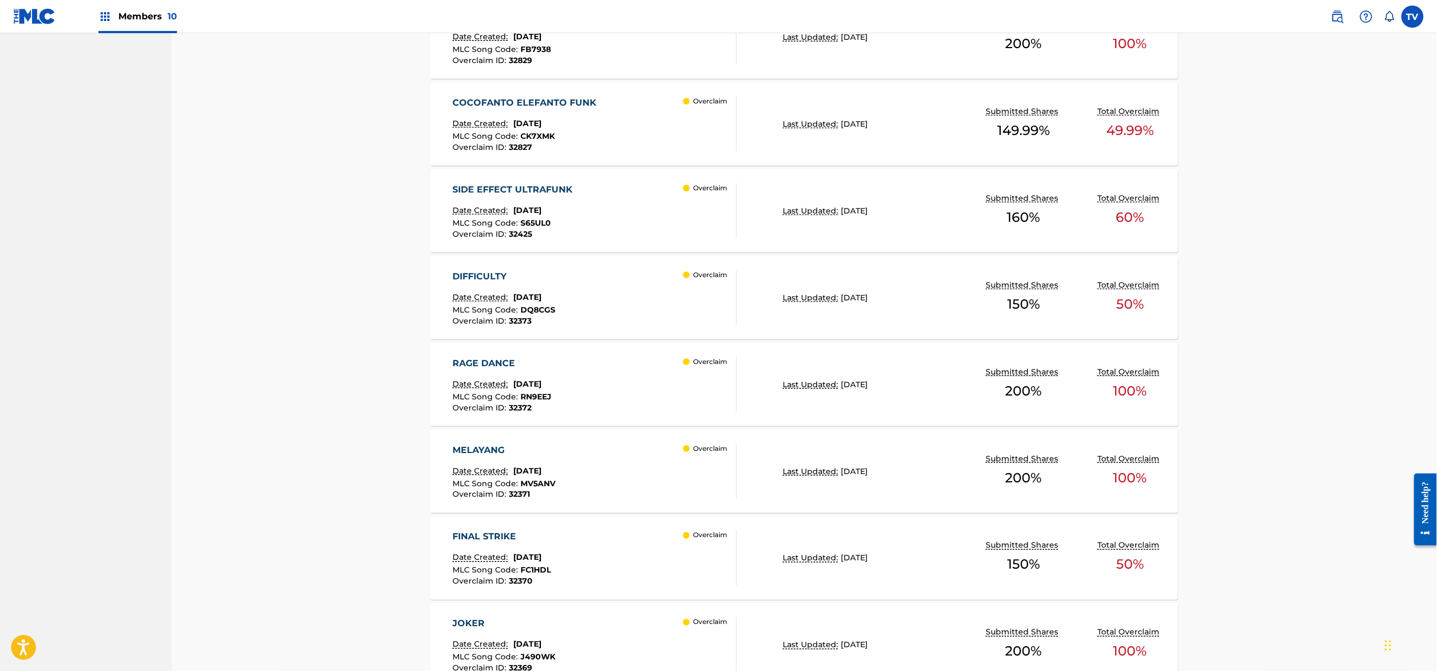
click at [653, 449] on div "MELAYANG Date Created: August 12, 2025 MLC Song Code : MV5ANV Overclaim ID : 32…" at bounding box center [595, 471] width 284 height 55
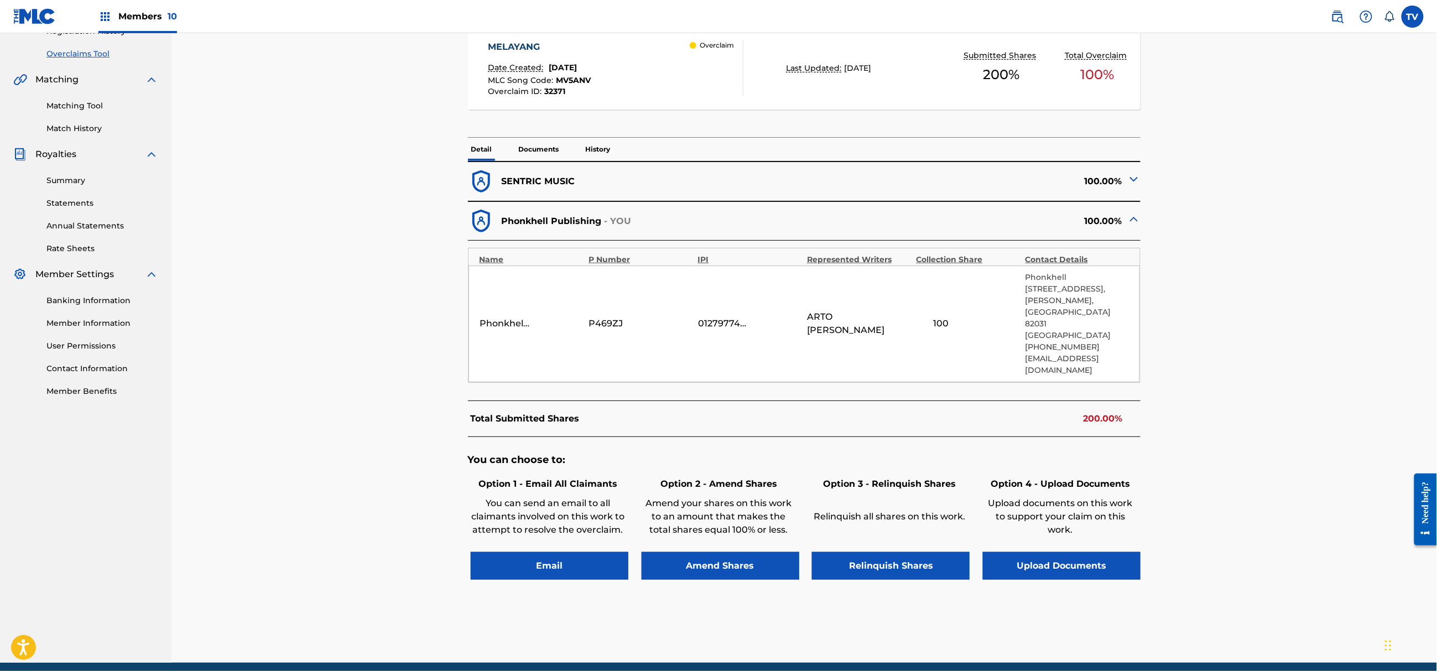
scroll to position [235, 0]
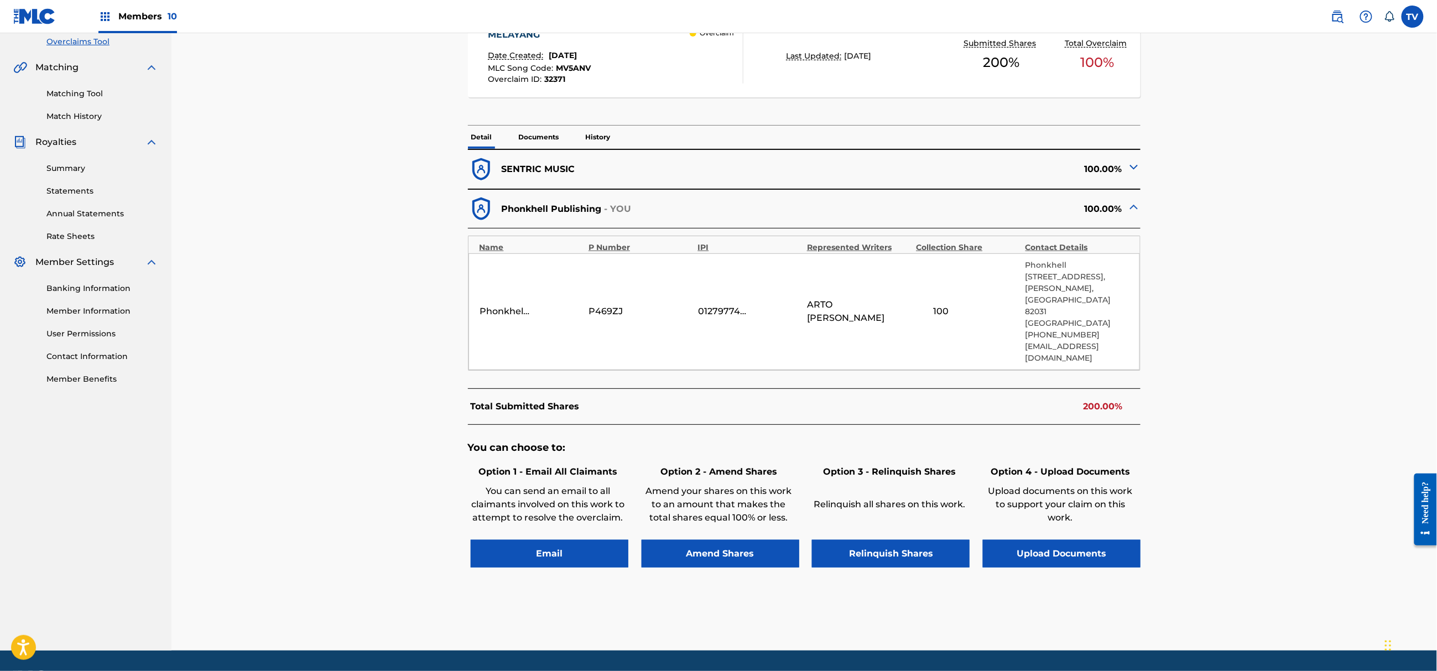
click at [1093, 540] on button "Upload Documents" at bounding box center [1062, 554] width 158 height 28
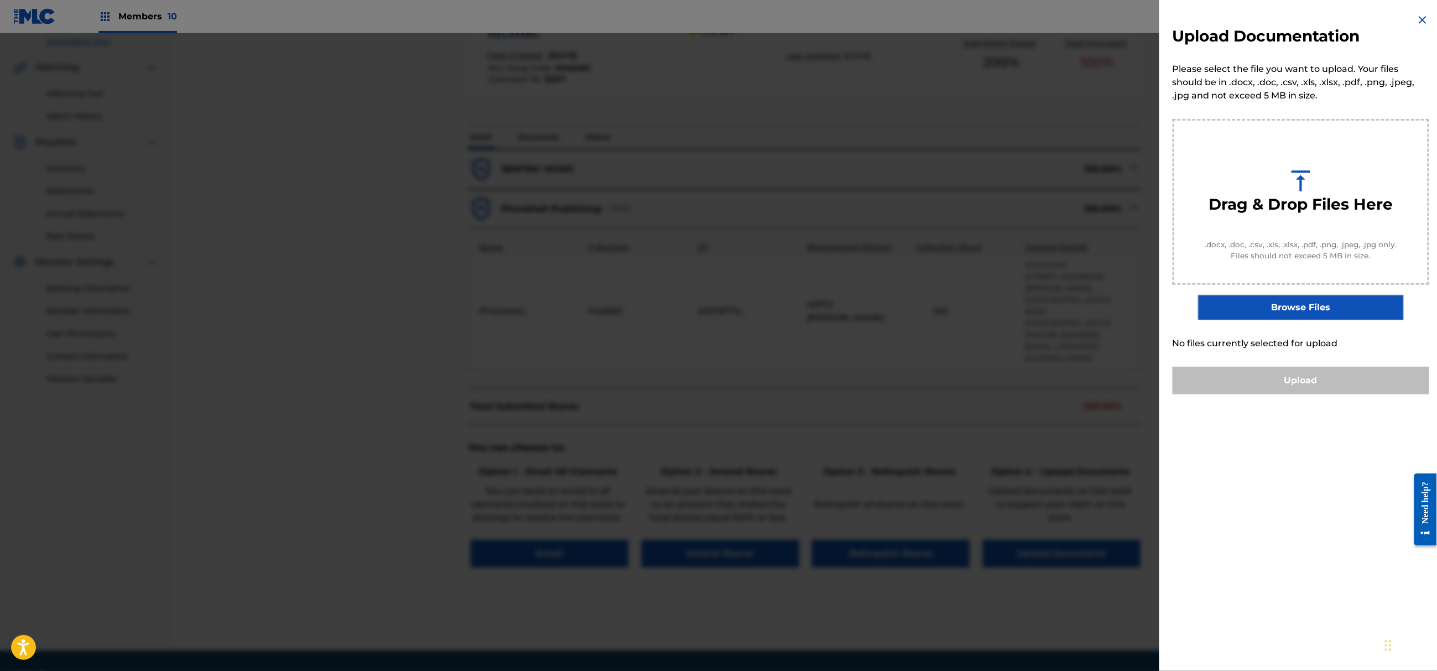
click at [1299, 313] on label "Browse Files" at bounding box center [1300, 307] width 205 height 25
click at [0, 0] on input "Browse Files" at bounding box center [0, 0] width 0 height 0
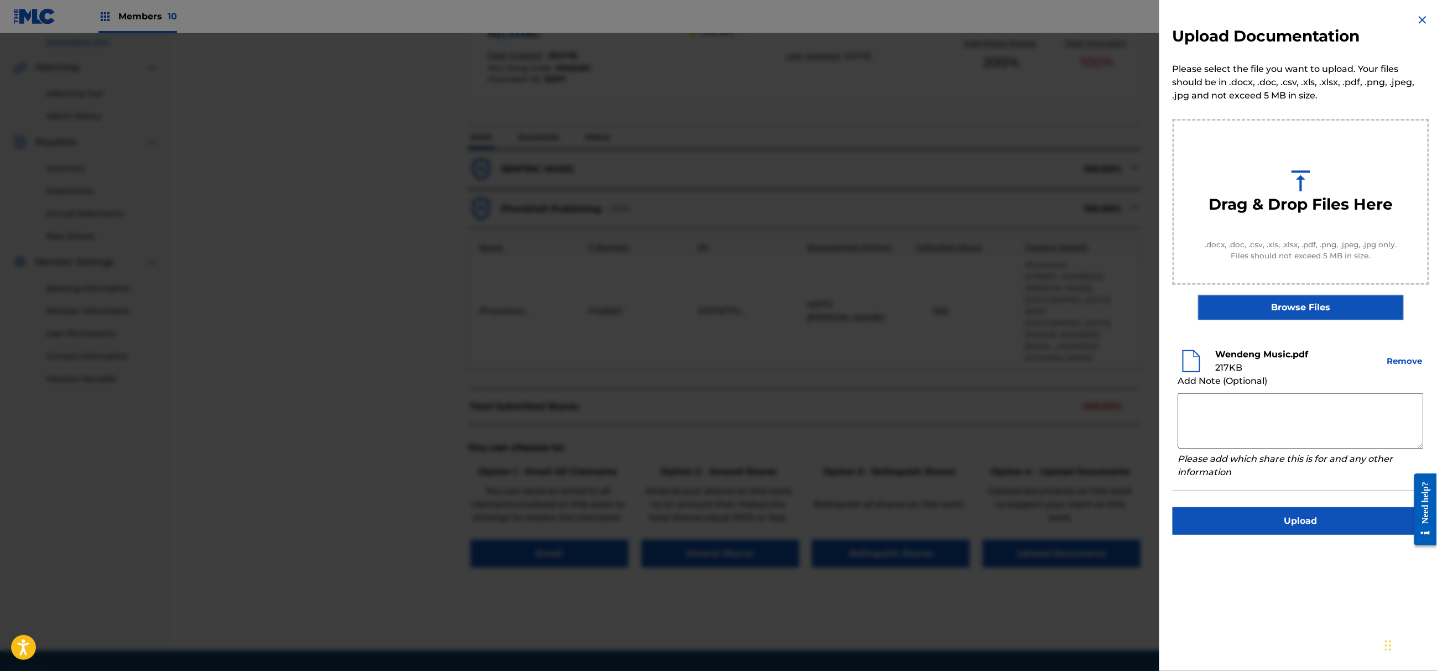
click at [1240, 432] on textarea at bounding box center [1301, 420] width 246 height 55
paste textarea "Author [PERSON_NAME] is exclusive author with Phonkhell Publishing since [DATE]…"
type textarea "Author [PERSON_NAME] is exclusive author with Phonkhell Publishing since [DATE]…"
click at [1310, 523] on button "Upload" at bounding box center [1301, 521] width 257 height 28
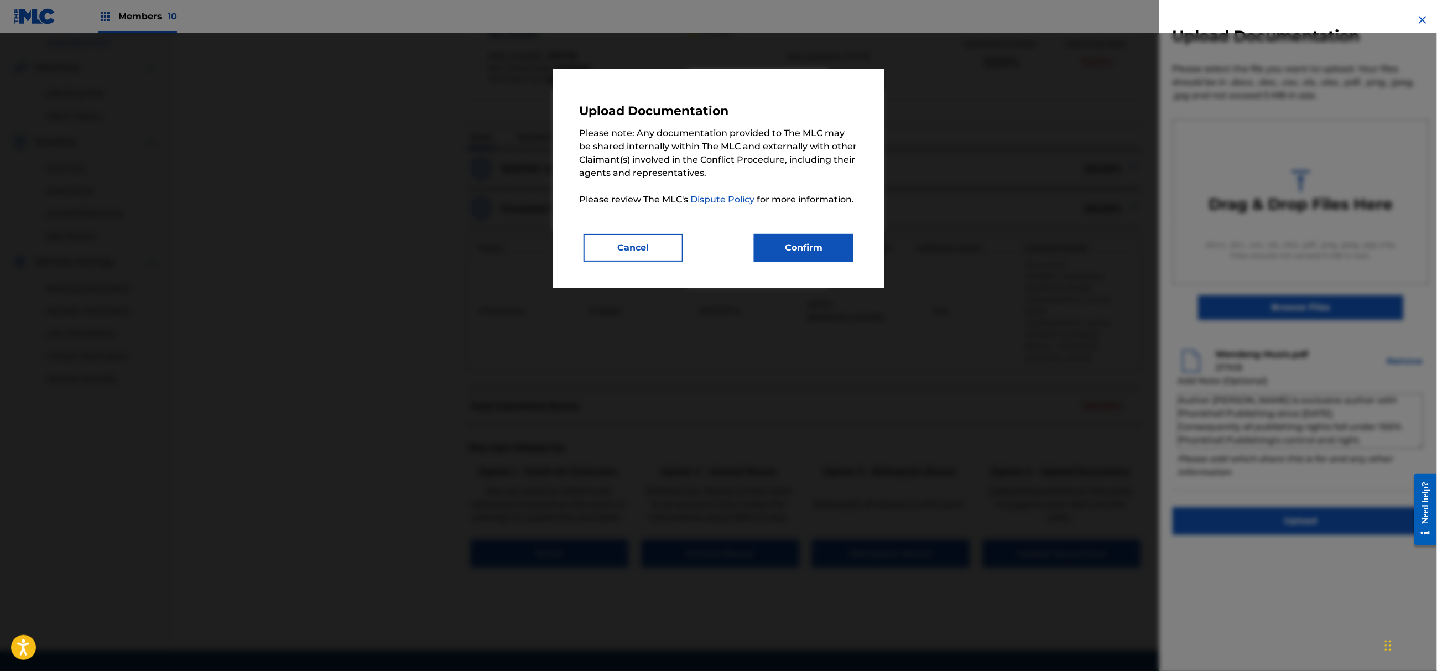
click at [808, 249] on button "Confirm" at bounding box center [804, 248] width 100 height 28
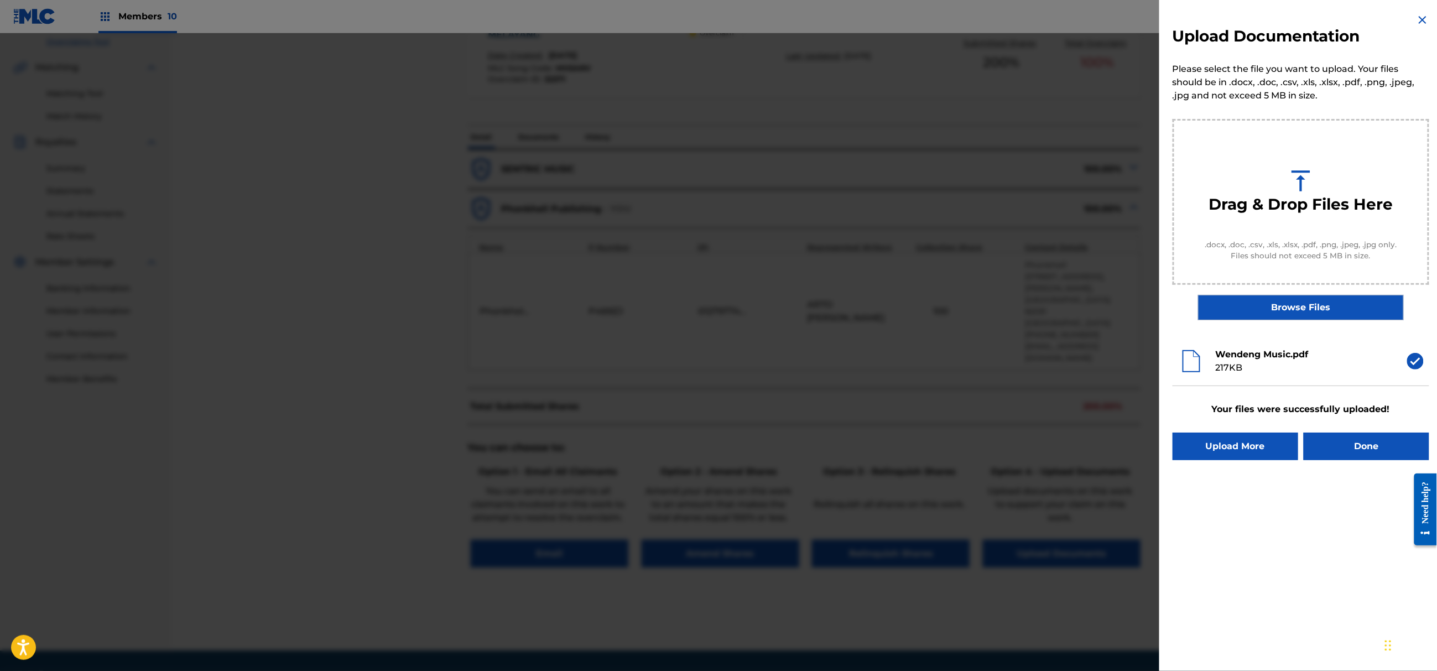
click at [1366, 451] on button "Done" at bounding box center [1367, 447] width 126 height 28
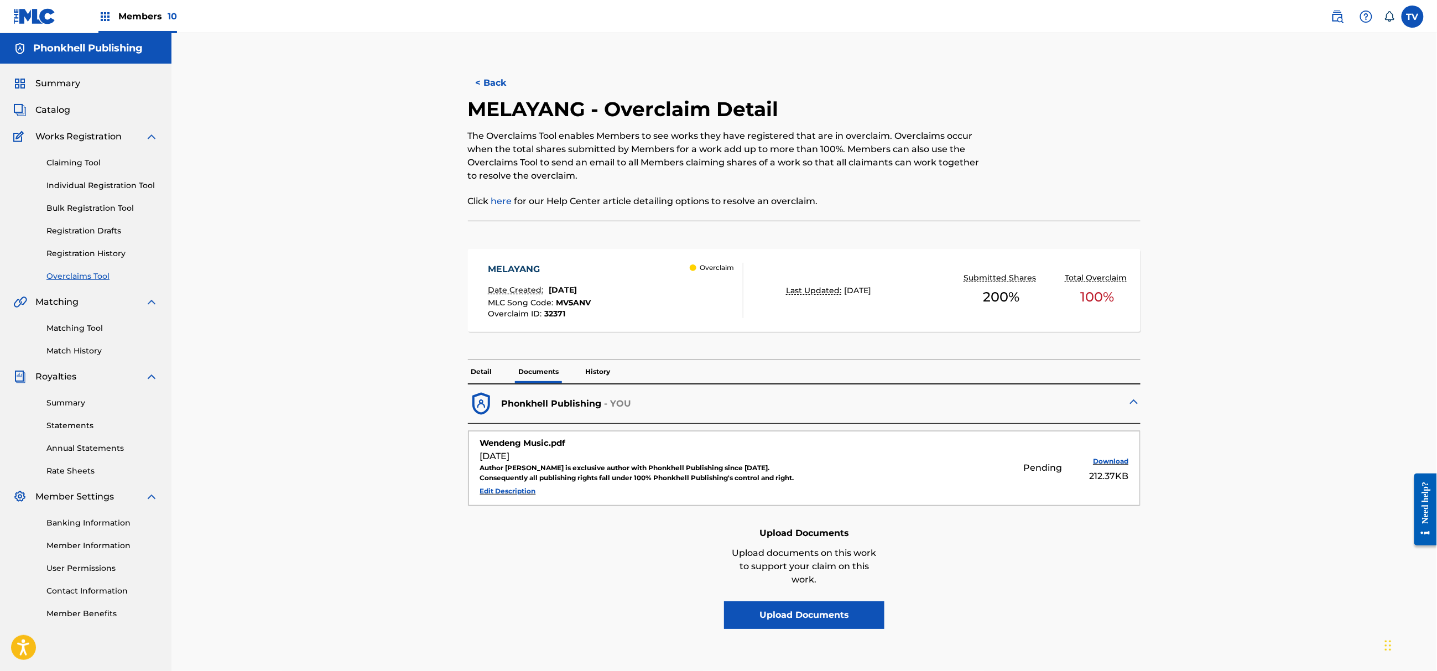
click at [496, 83] on button "< Back" at bounding box center [501, 83] width 66 height 28
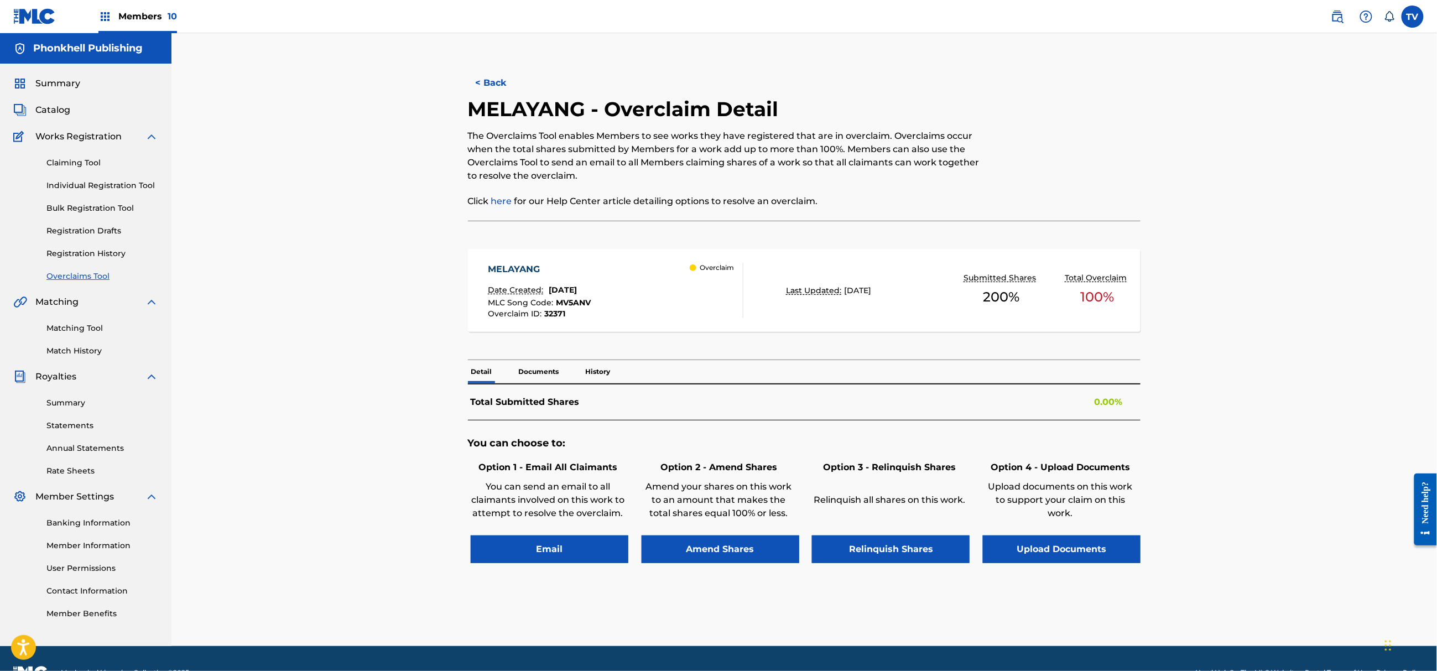
scroll to position [29, 0]
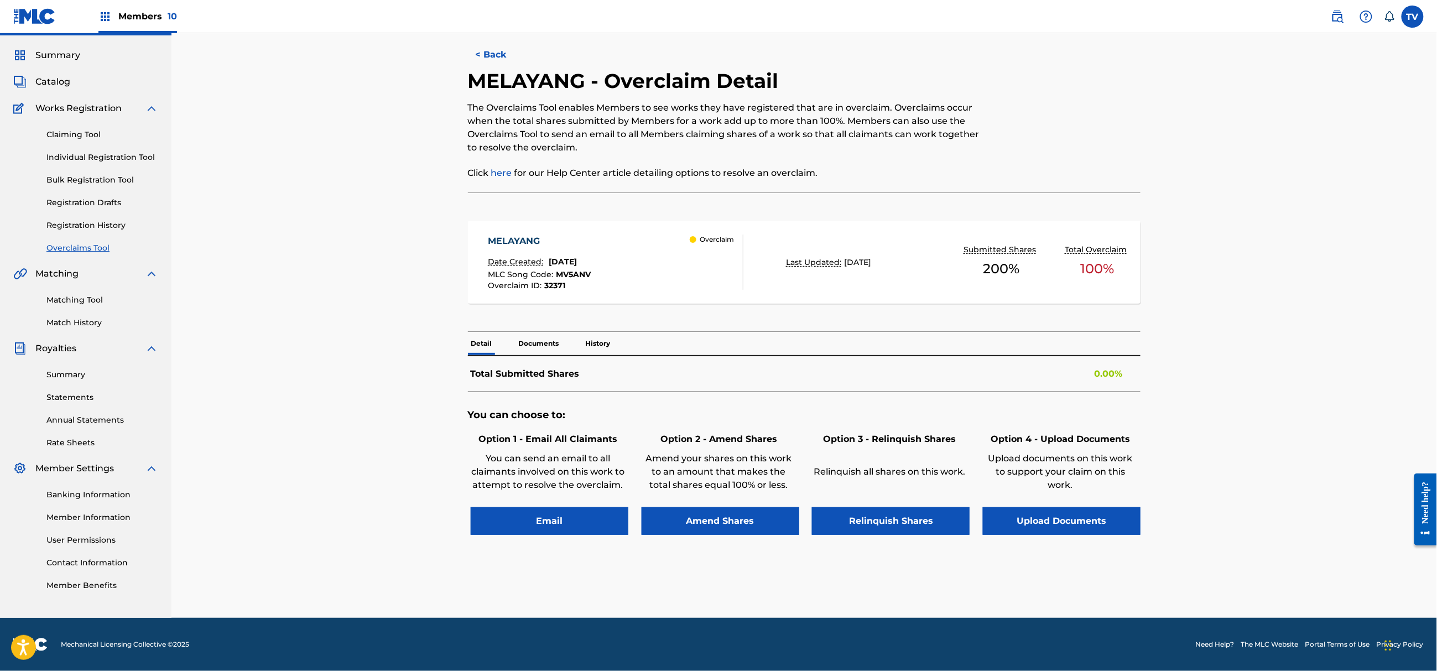
click at [493, 54] on button "< Back" at bounding box center [501, 55] width 66 height 28
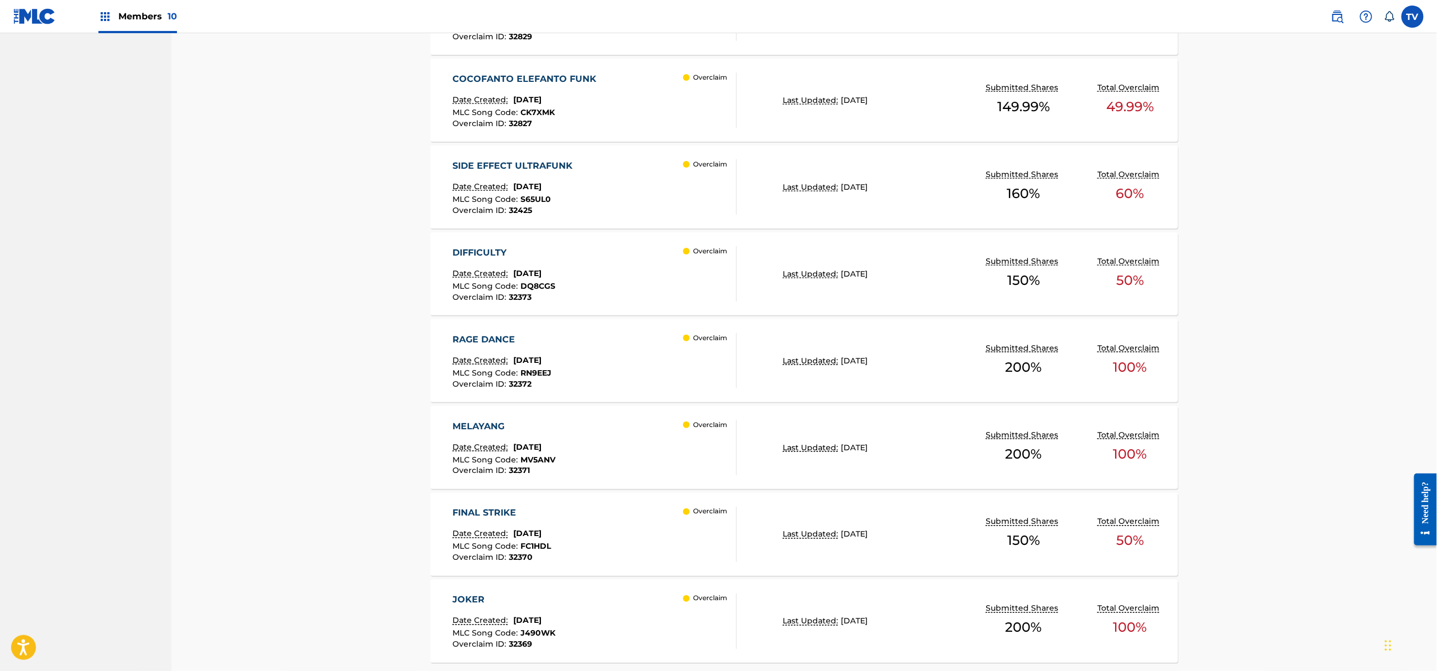
scroll to position [664, 0]
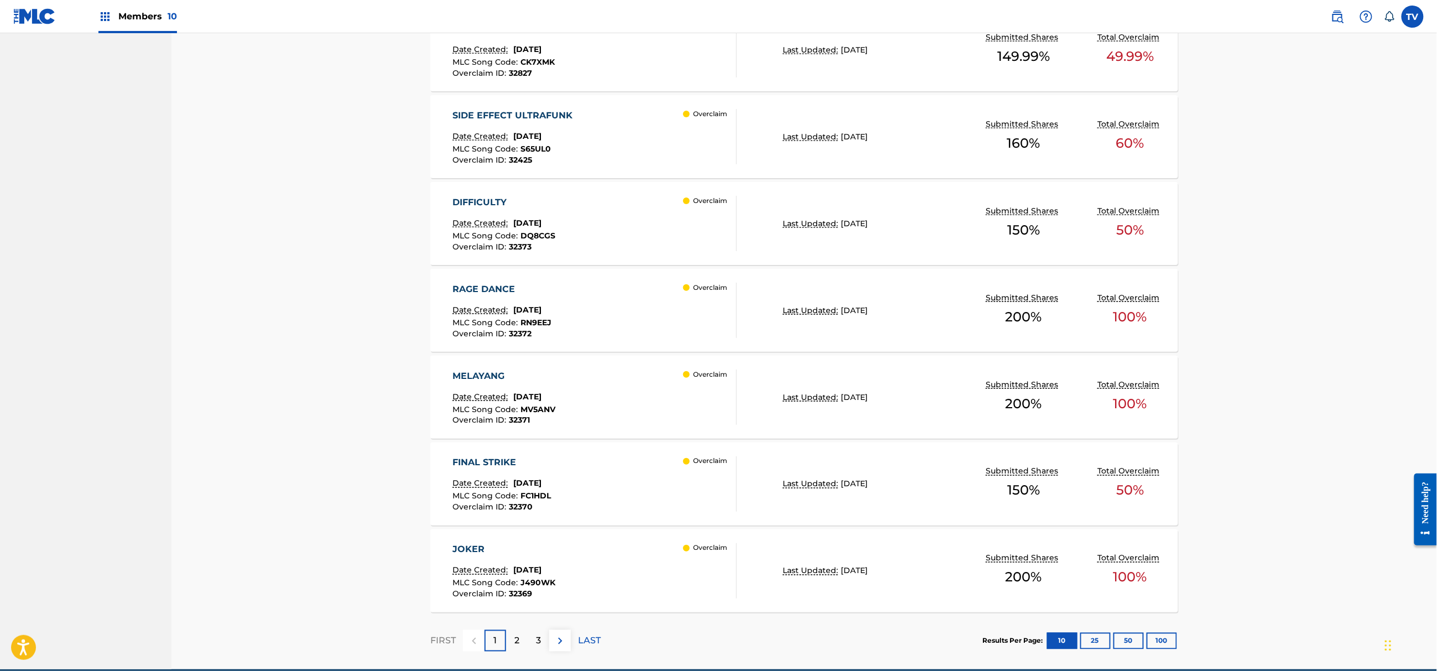
click at [635, 462] on div "FINAL STRIKE Date Created: August 12, 2025 MLC Song Code : FC1HDL Overclaim ID …" at bounding box center [595, 483] width 284 height 55
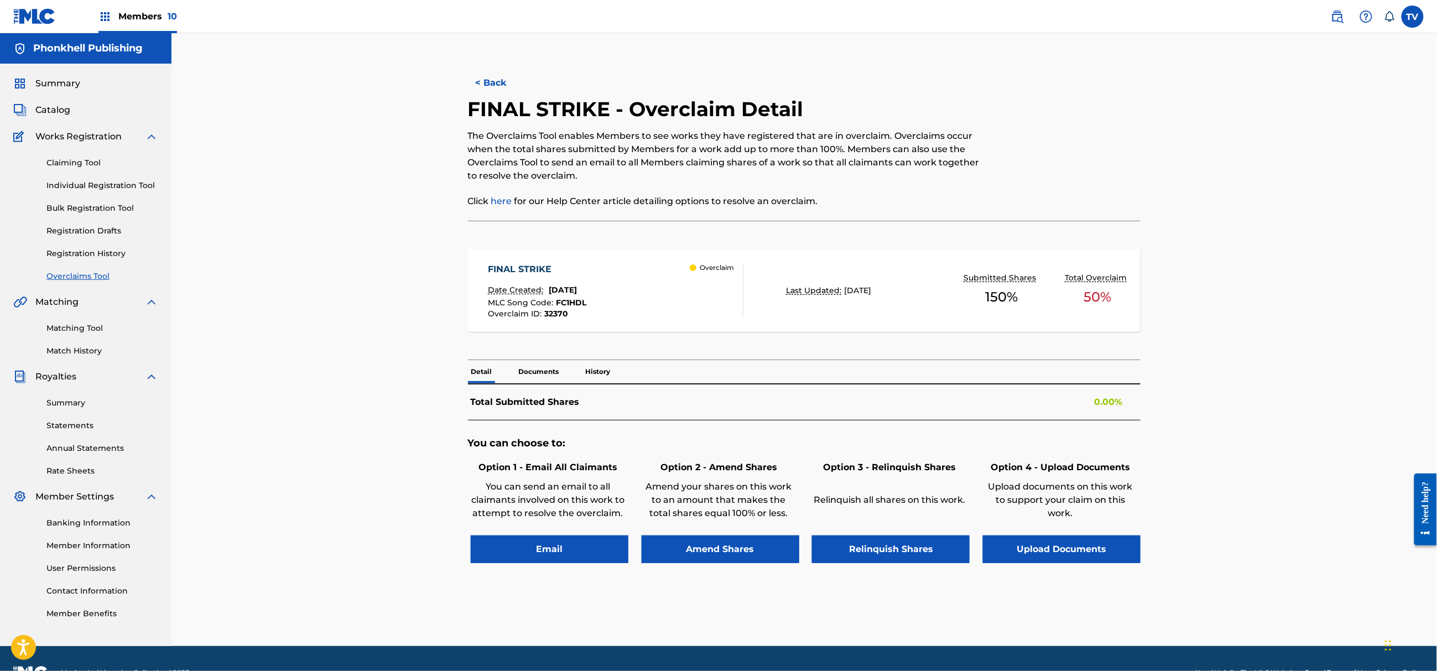
click at [549, 374] on p "Documents" at bounding box center [539, 371] width 47 height 23
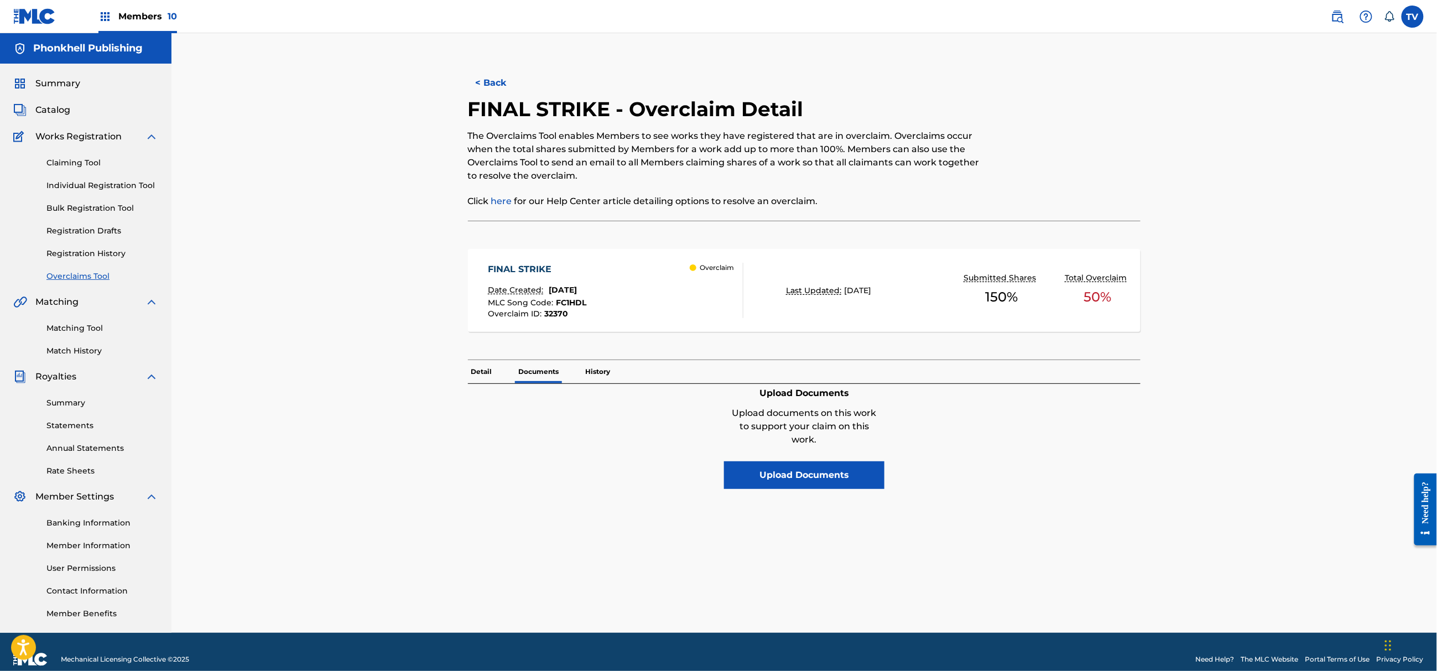
click at [590, 376] on p "History" at bounding box center [598, 371] width 32 height 23
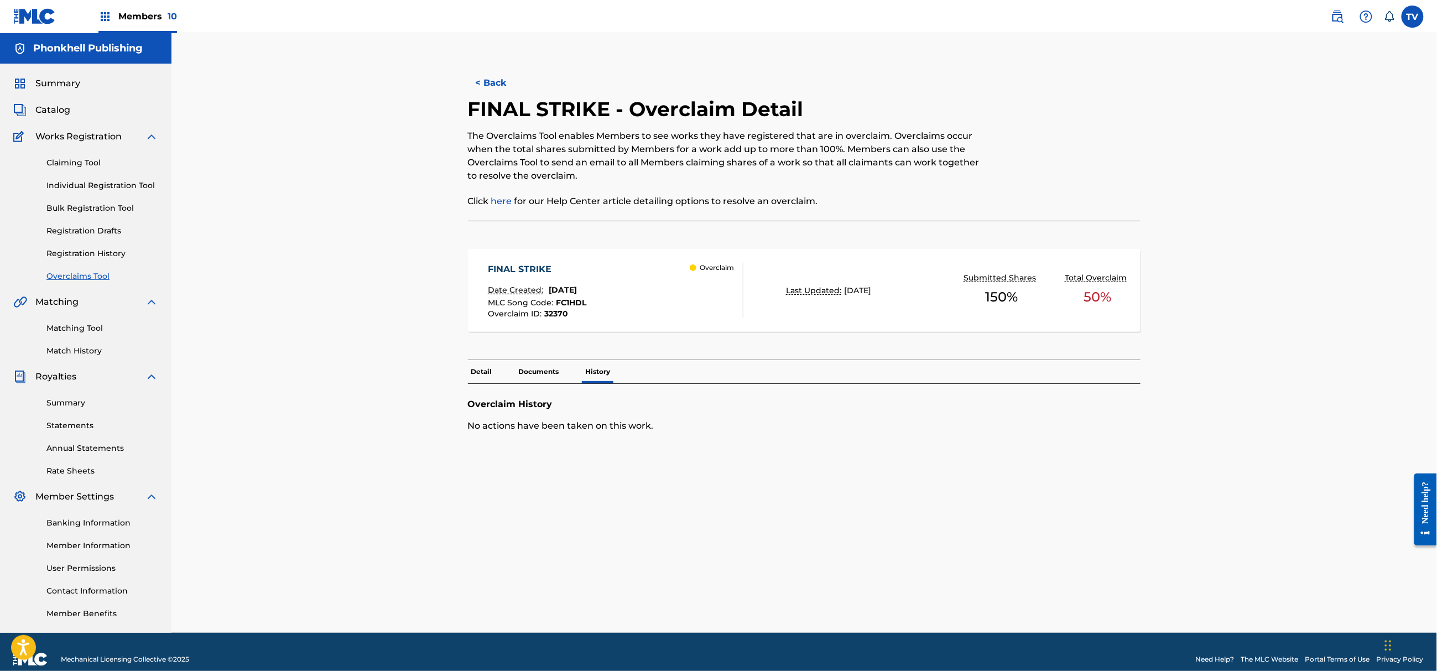
click at [481, 373] on p "Detail" at bounding box center [482, 371] width 28 height 23
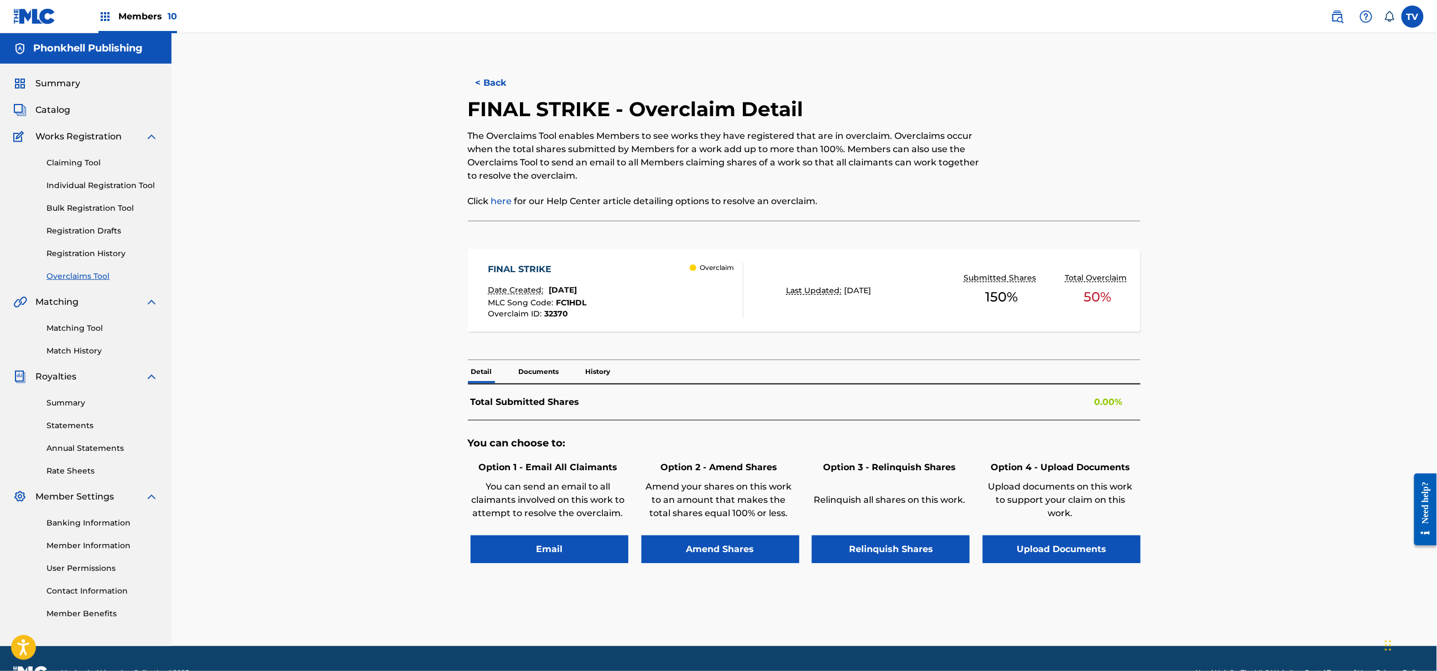
click at [498, 84] on button "< Back" at bounding box center [501, 83] width 66 height 28
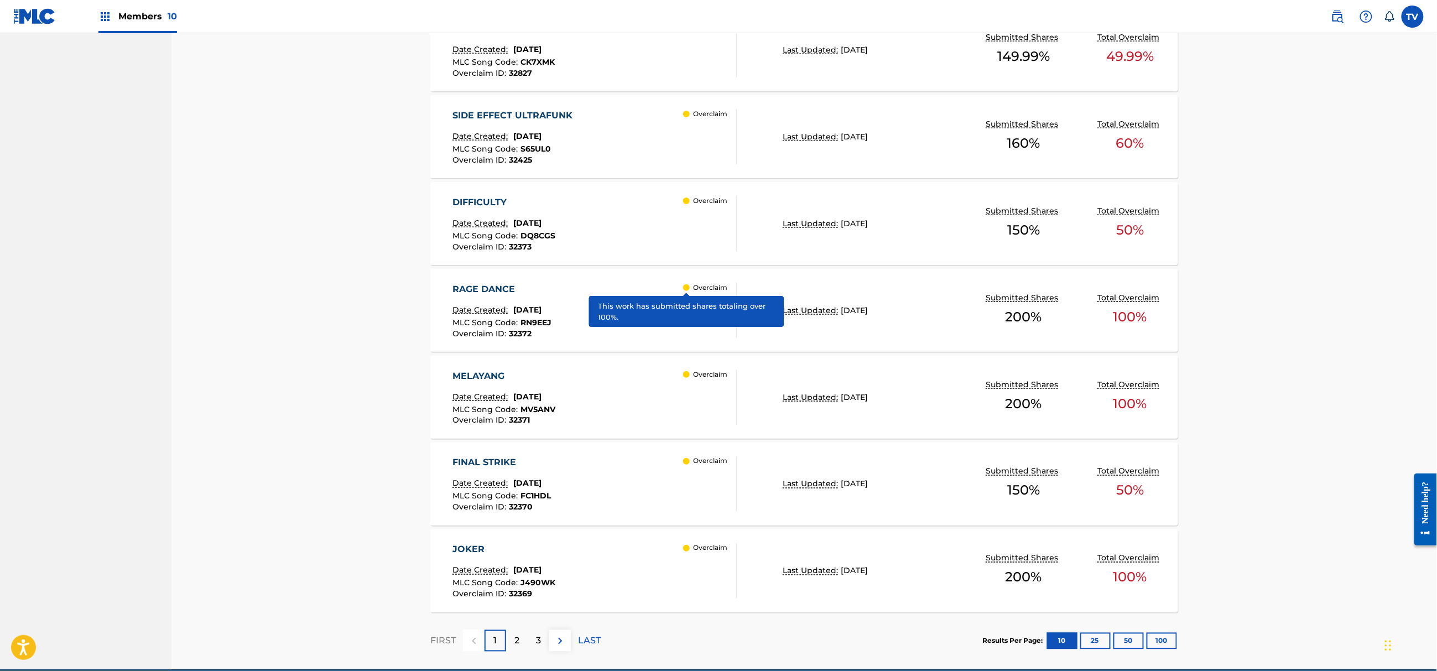
click at [627, 563] on div "JOKER Date Created: August 12, 2025 MLC Song Code : J490WK Overclaim ID : 32369…" at bounding box center [595, 570] width 284 height 55
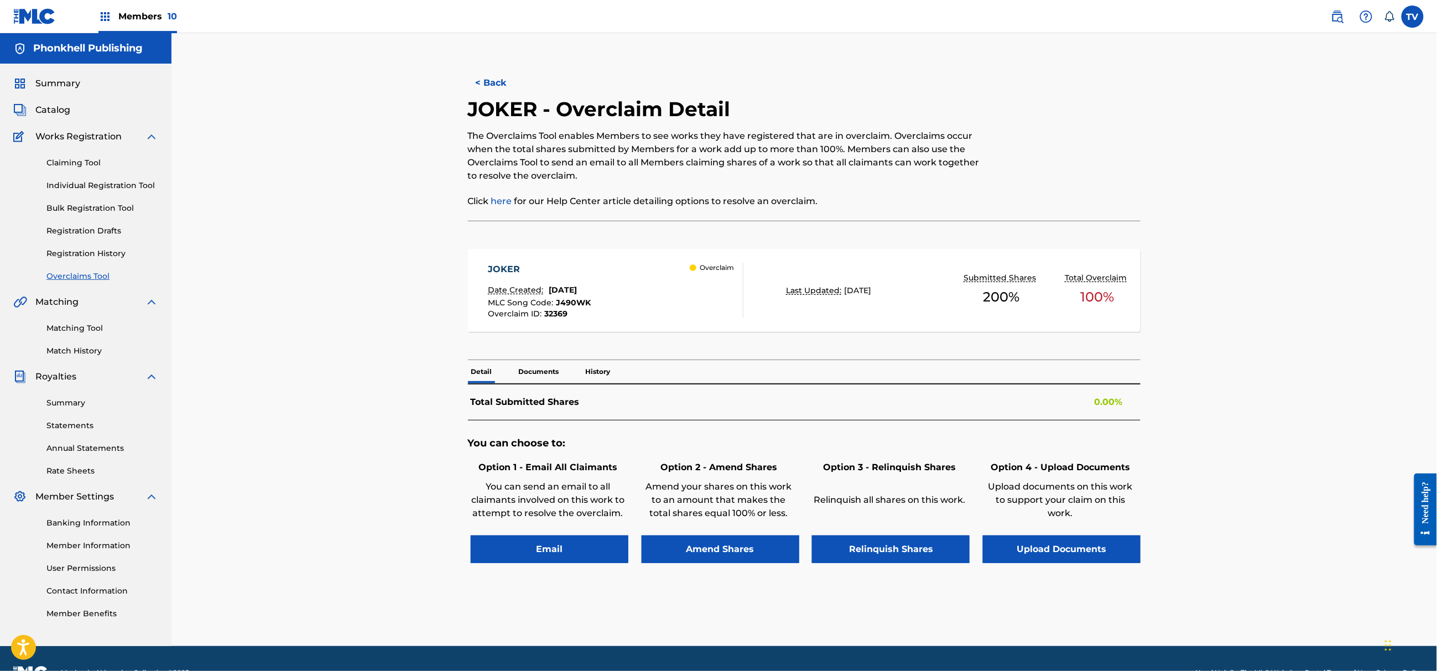
click at [541, 366] on p "Documents" at bounding box center [539, 371] width 47 height 23
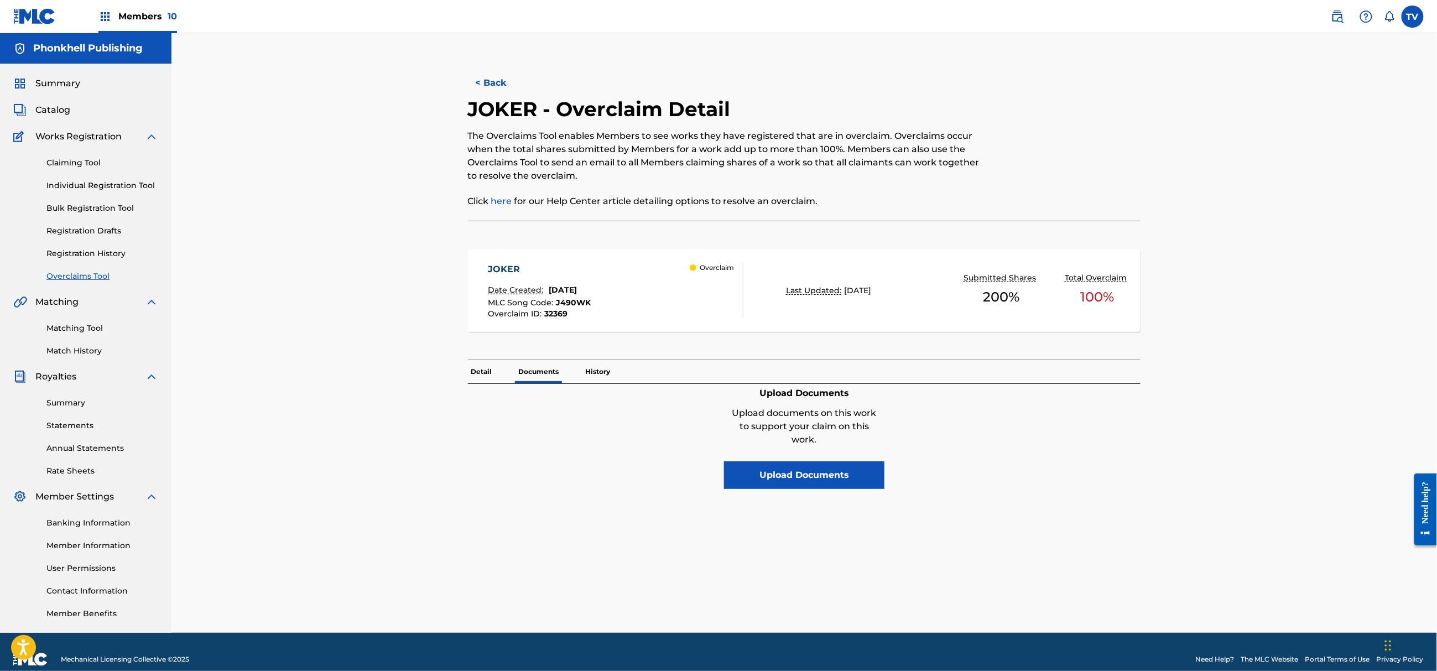
click at [615, 372] on div "Detail Documents History" at bounding box center [804, 371] width 673 height 23
click at [598, 372] on p "History" at bounding box center [598, 371] width 32 height 23
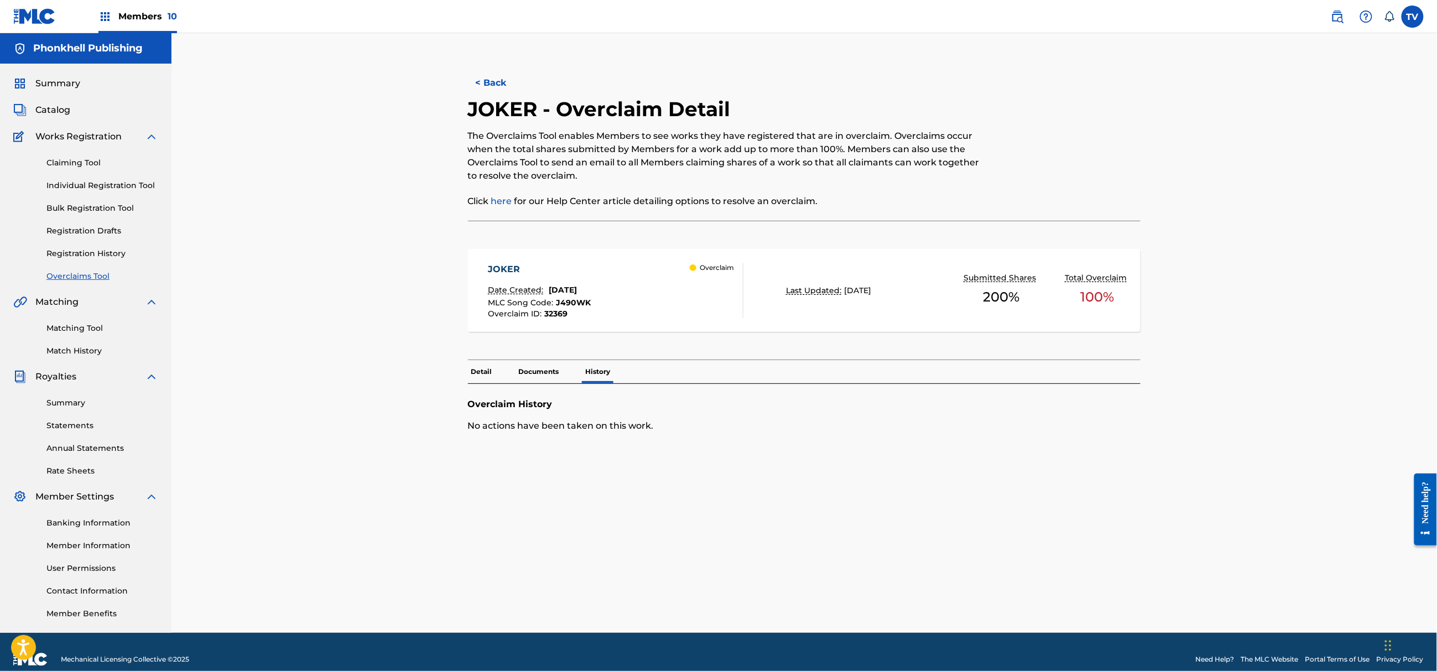
click at [654, 298] on div "JOKER Date Created: August 12, 2025 MLC Song Code : J490WK Overclaim ID : 32369…" at bounding box center [616, 290] width 256 height 55
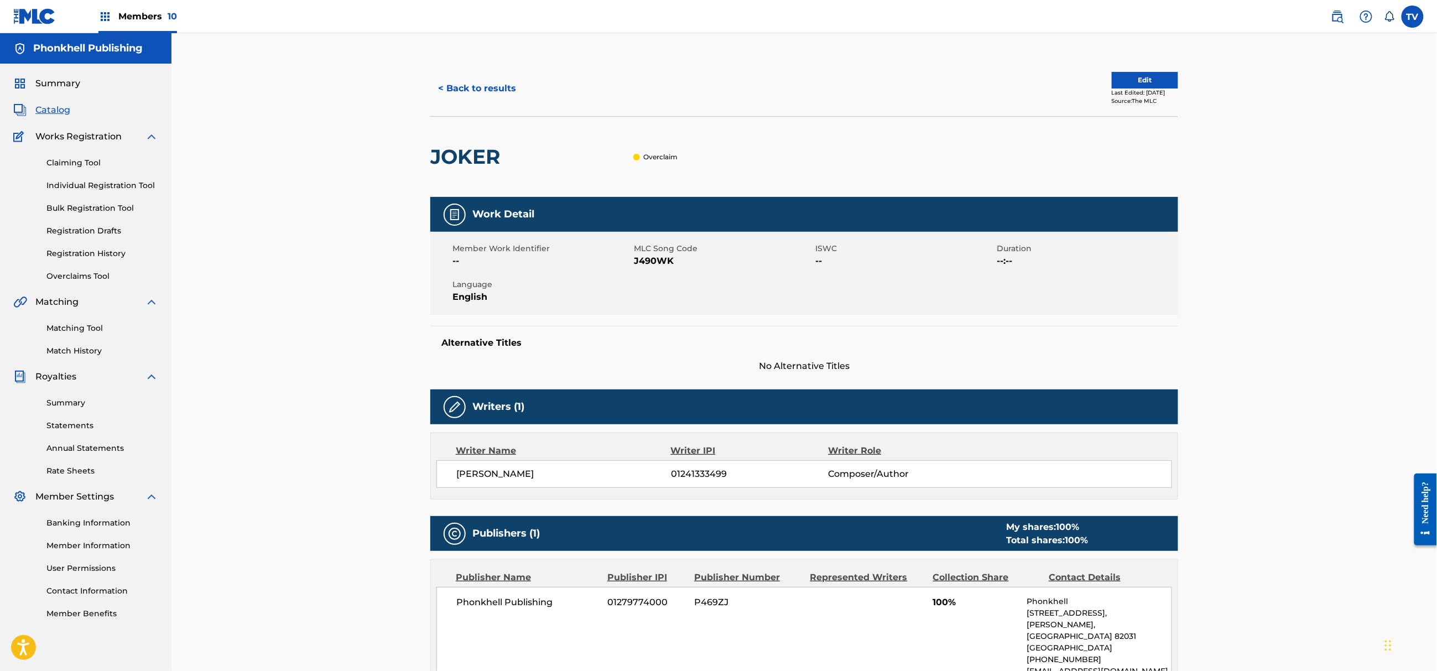
click at [1125, 80] on button "Edit" at bounding box center [1145, 80] width 66 height 17
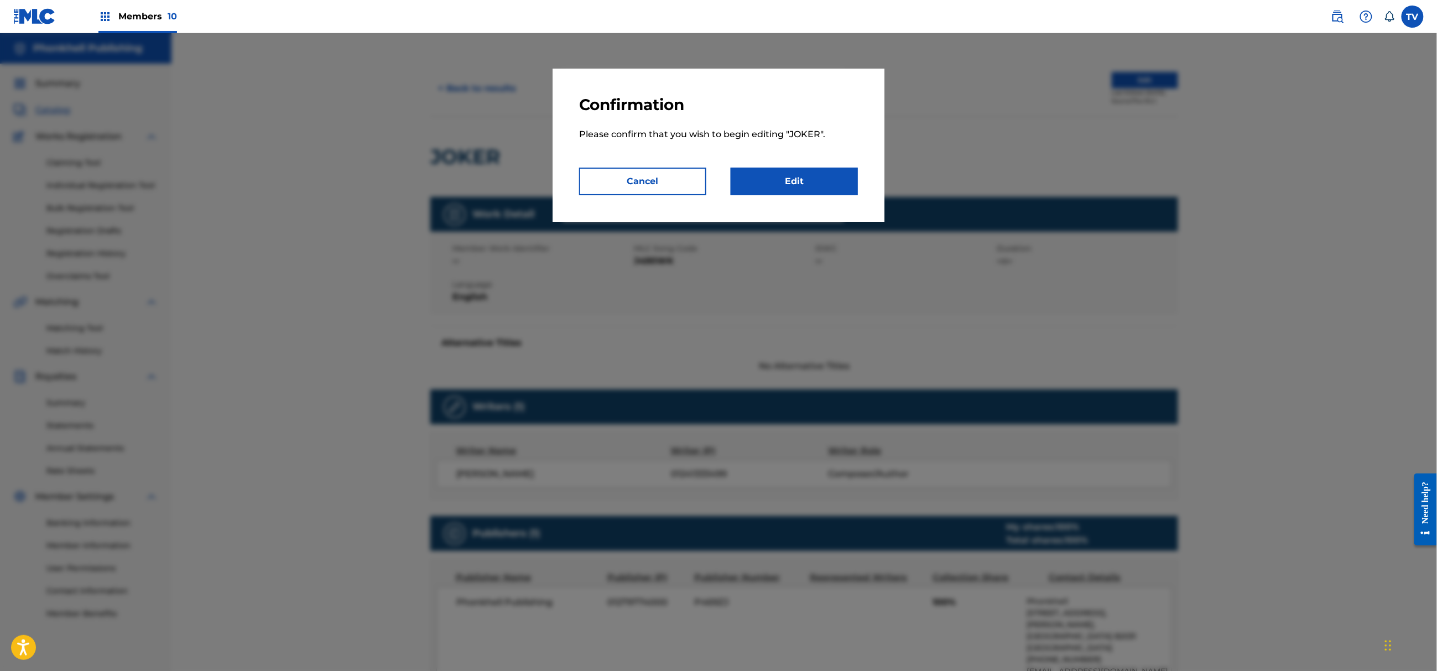
click at [777, 184] on link "Edit" at bounding box center [794, 182] width 127 height 28
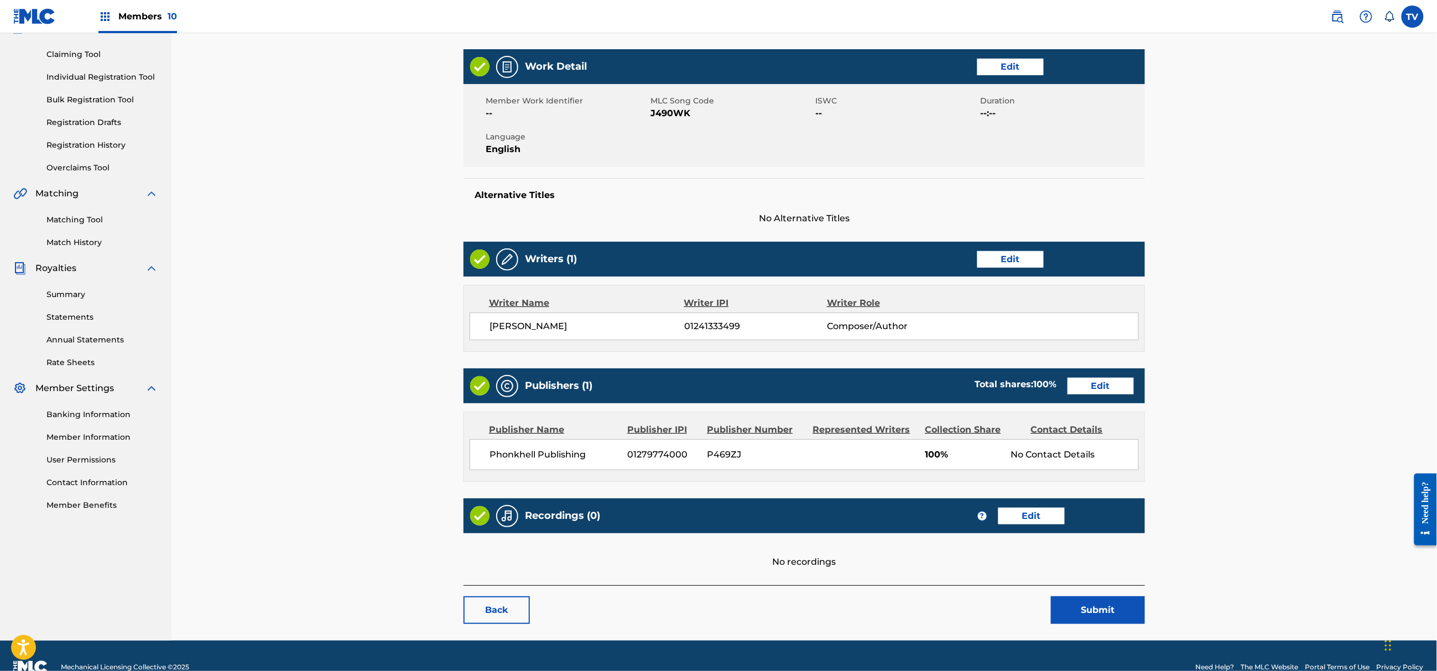
scroll to position [132, 0]
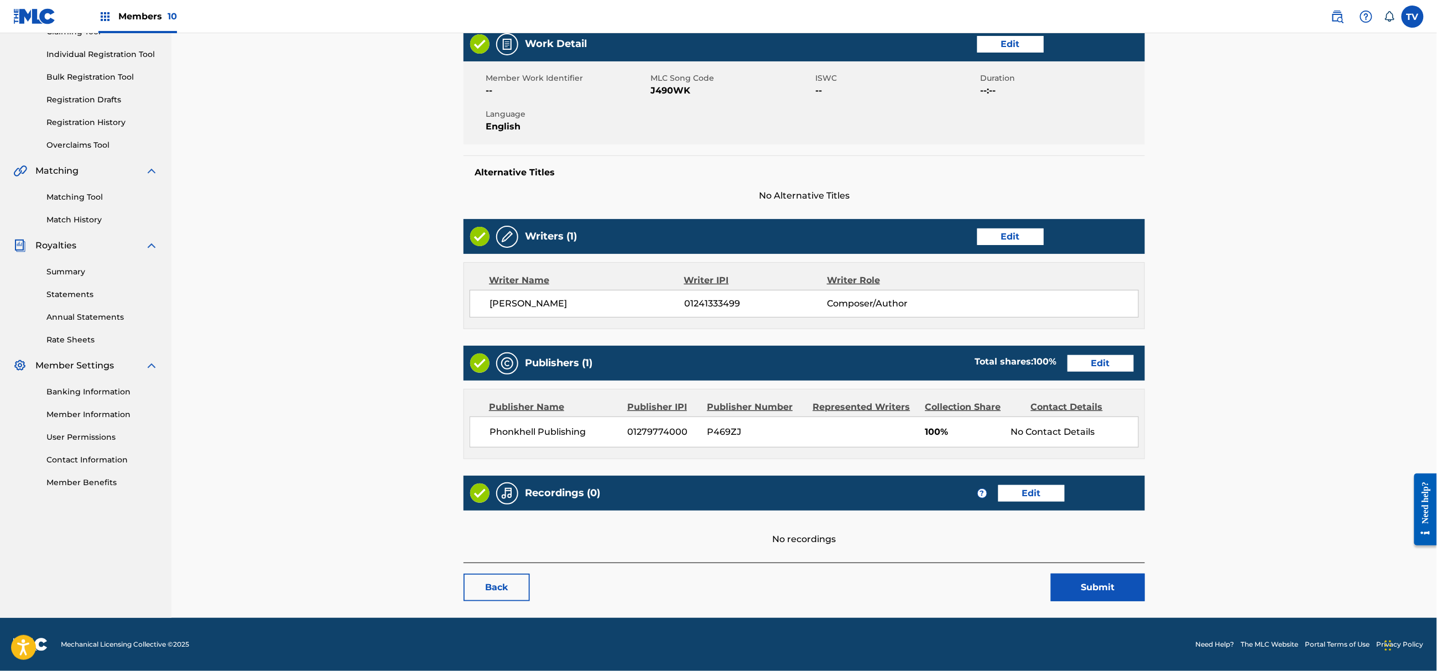
click at [1087, 589] on button "Submit" at bounding box center [1098, 588] width 94 height 28
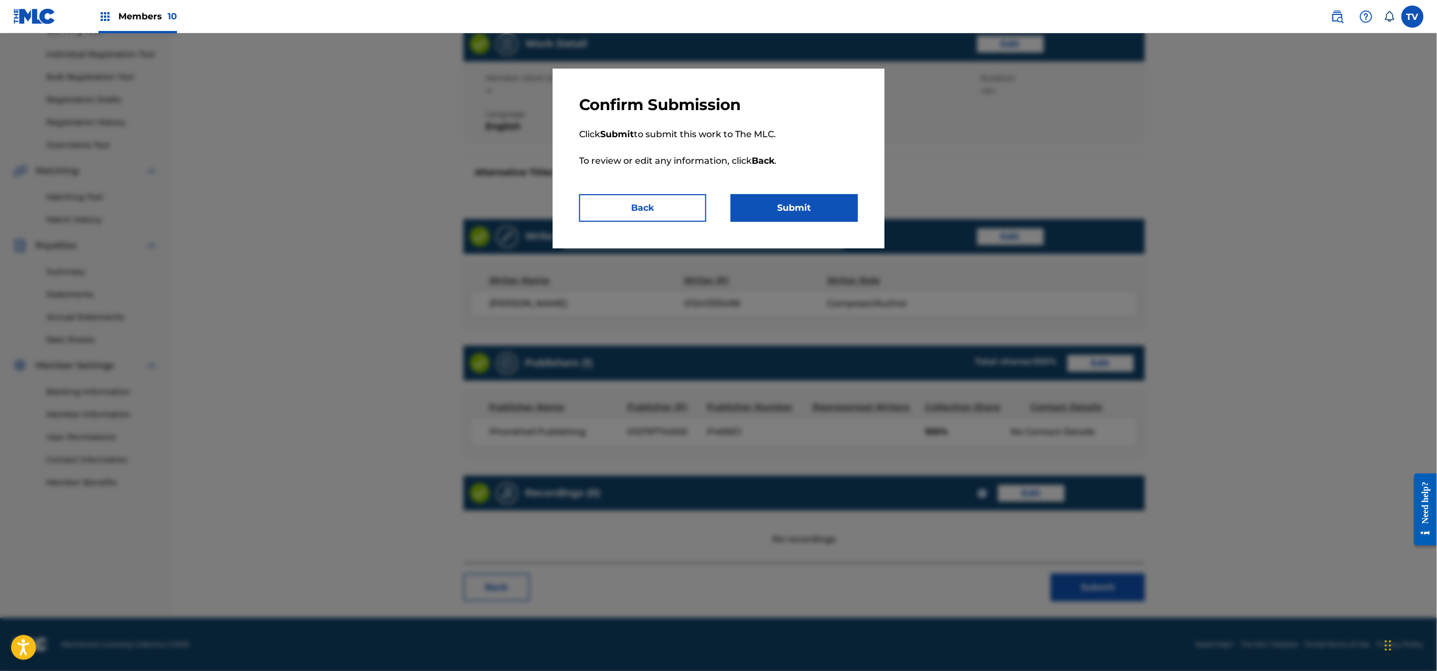
click at [806, 215] on button "Submit" at bounding box center [794, 208] width 127 height 28
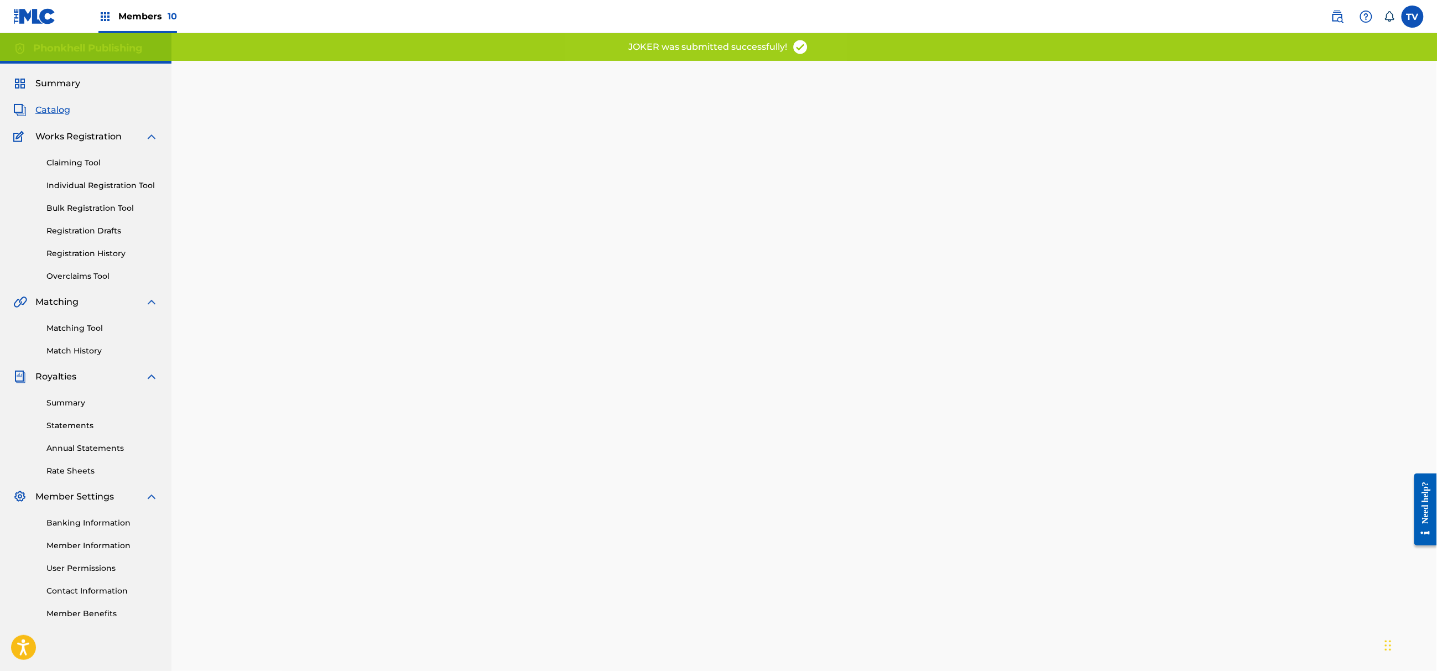
click at [73, 278] on link "Overclaims Tool" at bounding box center [102, 276] width 112 height 12
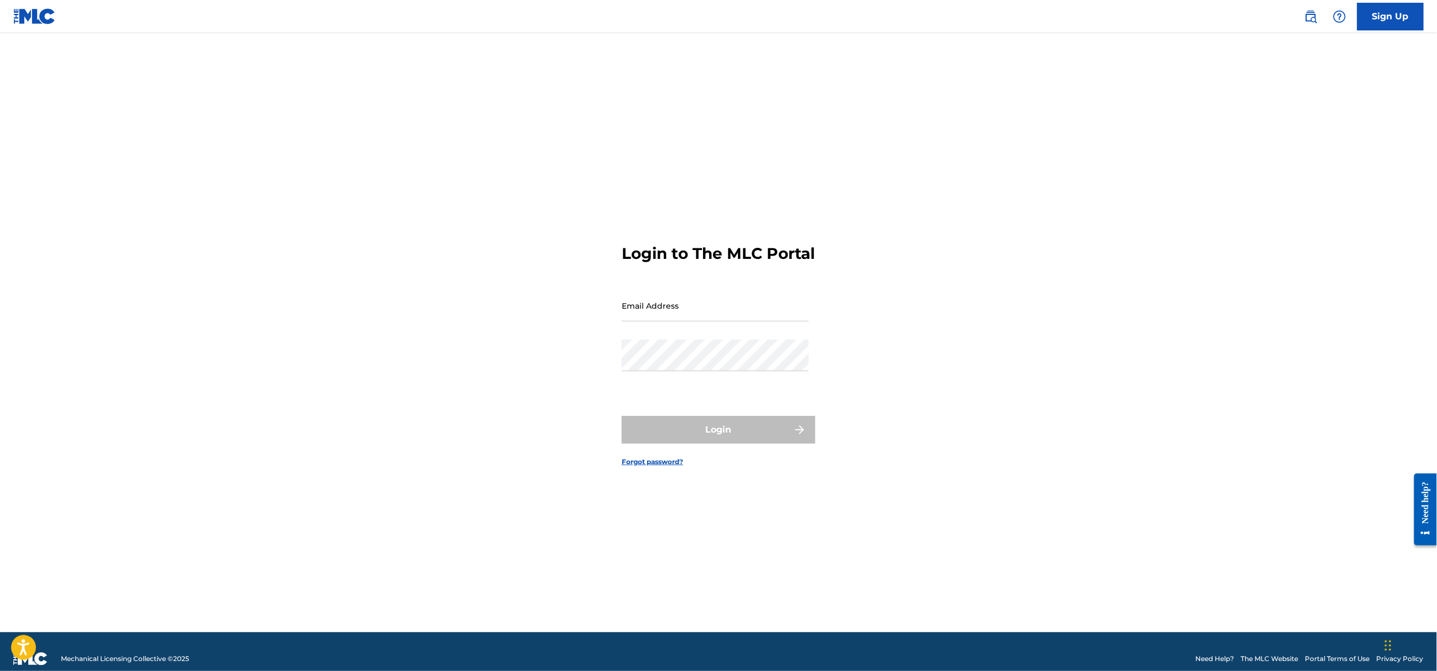
click at [0, 670] on nordpass-portal at bounding box center [0, 671] width 0 height 0
type input "[EMAIL_ADDRESS][DOMAIN_NAME]"
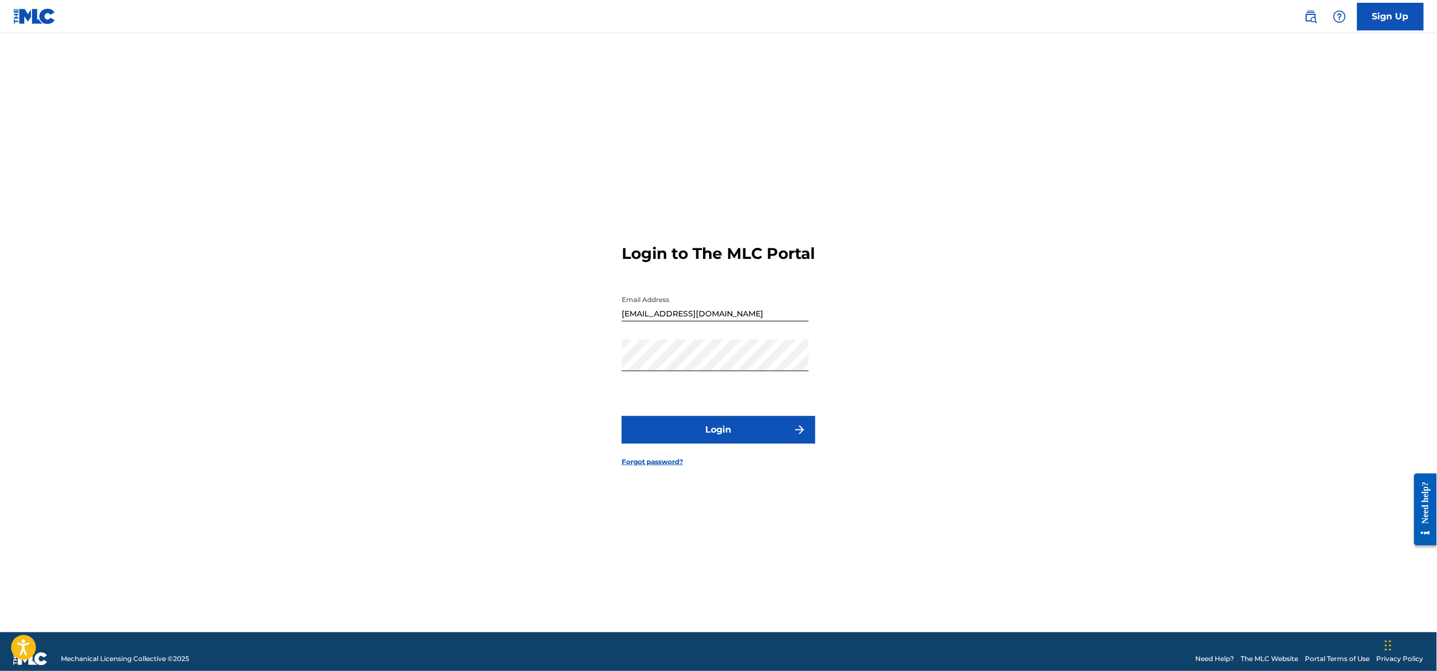
click at [700, 438] on button "Login" at bounding box center [719, 430] width 194 height 28
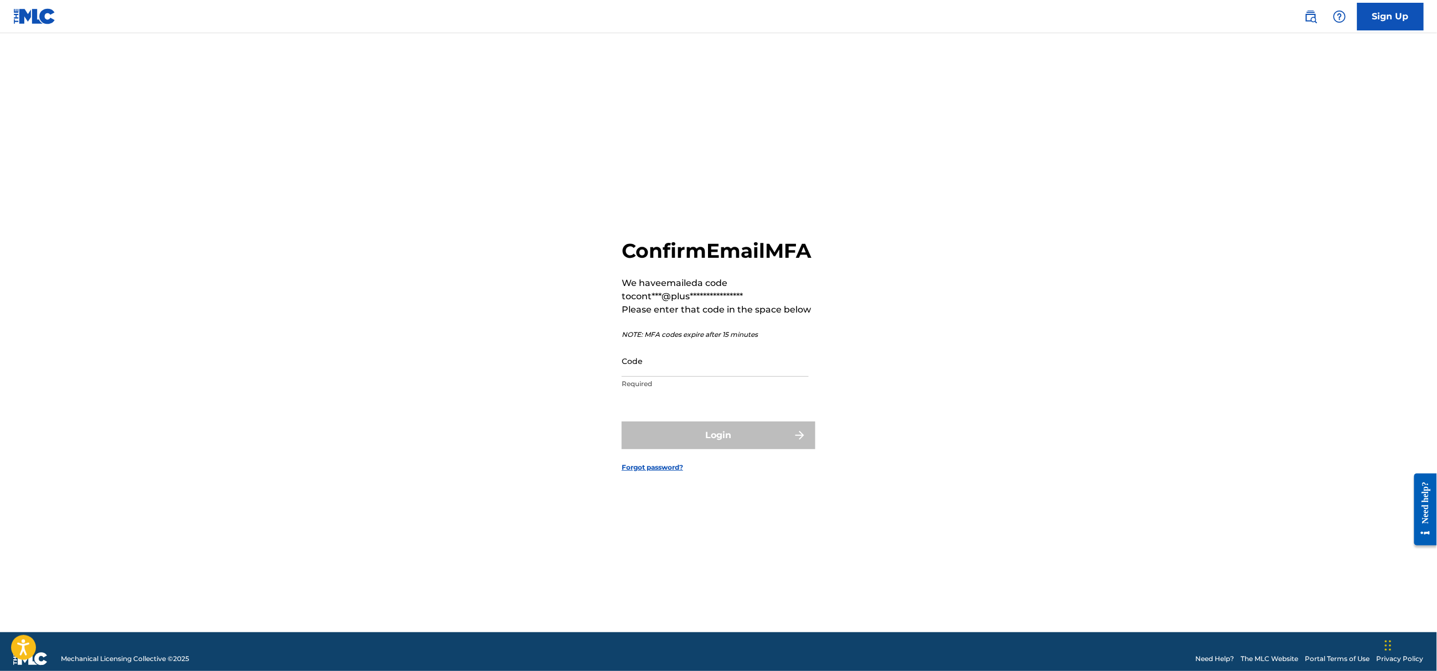
click at [669, 375] on input "Code" at bounding box center [715, 361] width 187 height 32
paste input "653748"
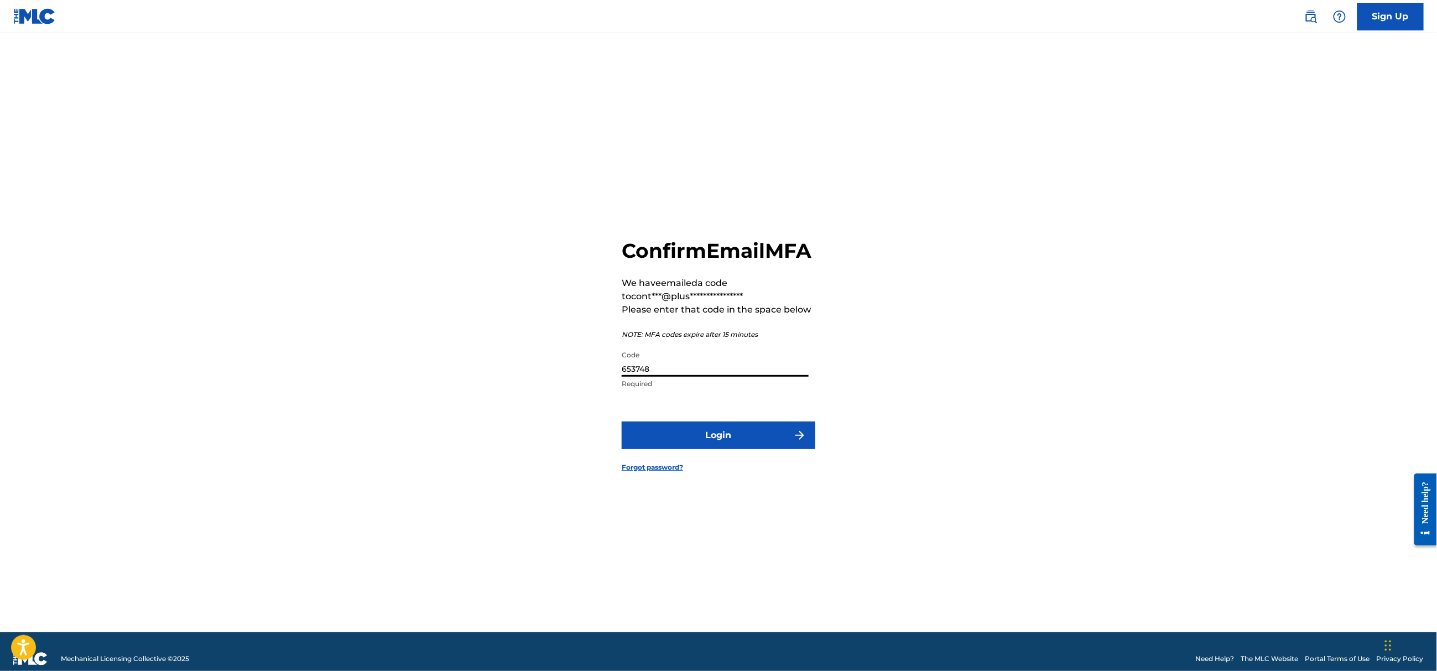
type input "653748"
click at [677, 437] on button "Login" at bounding box center [719, 435] width 194 height 28
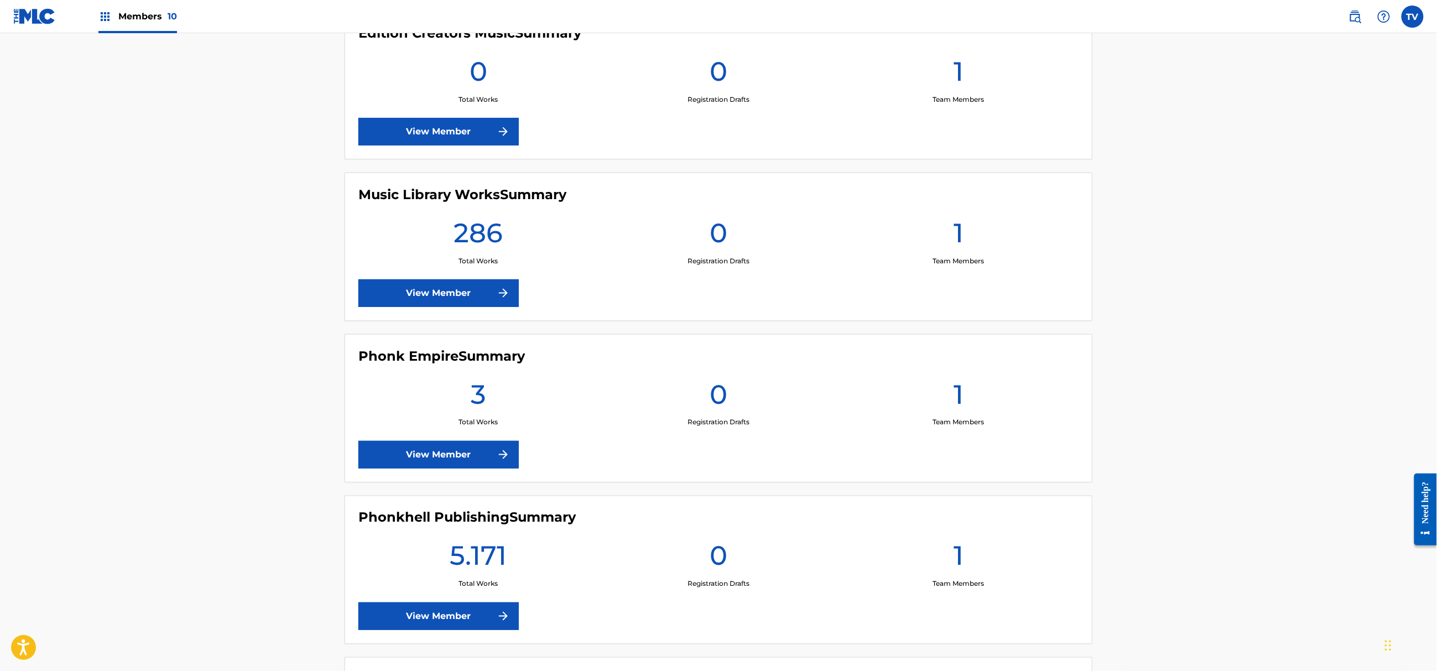
scroll to position [959, 0]
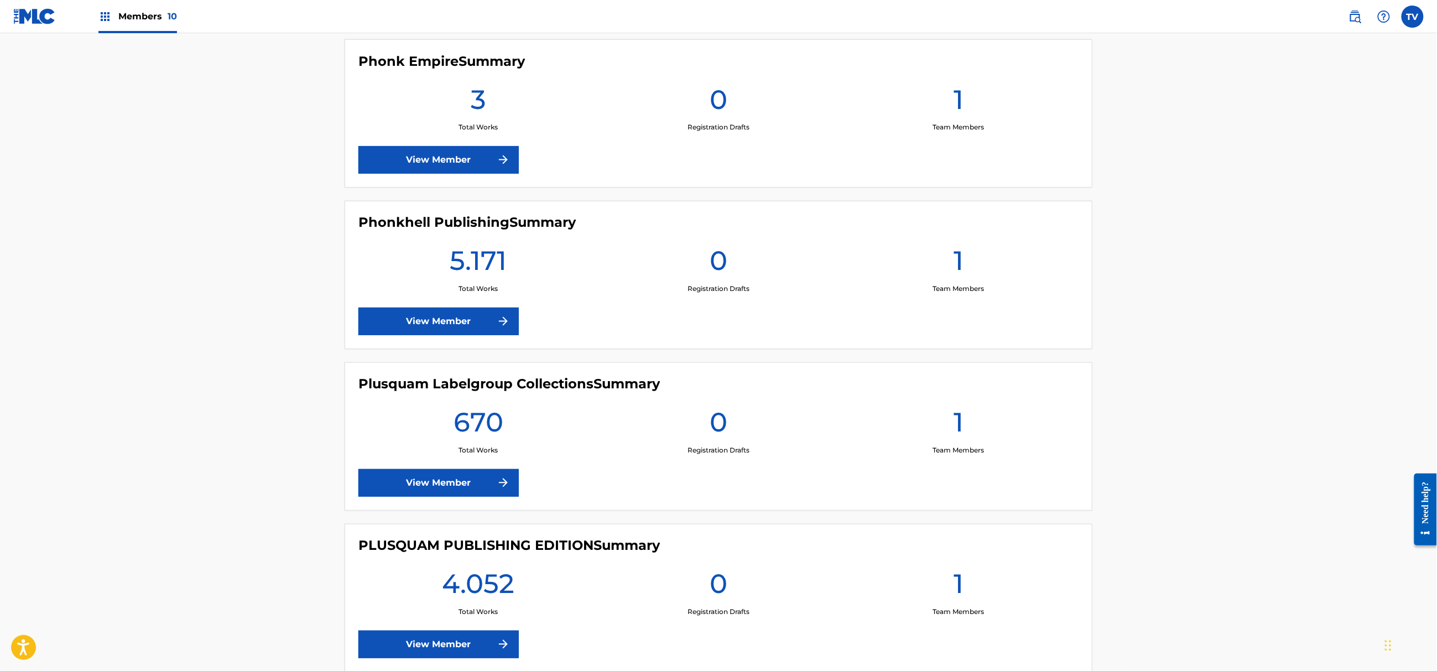
click at [483, 324] on link "View Member" at bounding box center [438, 322] width 160 height 28
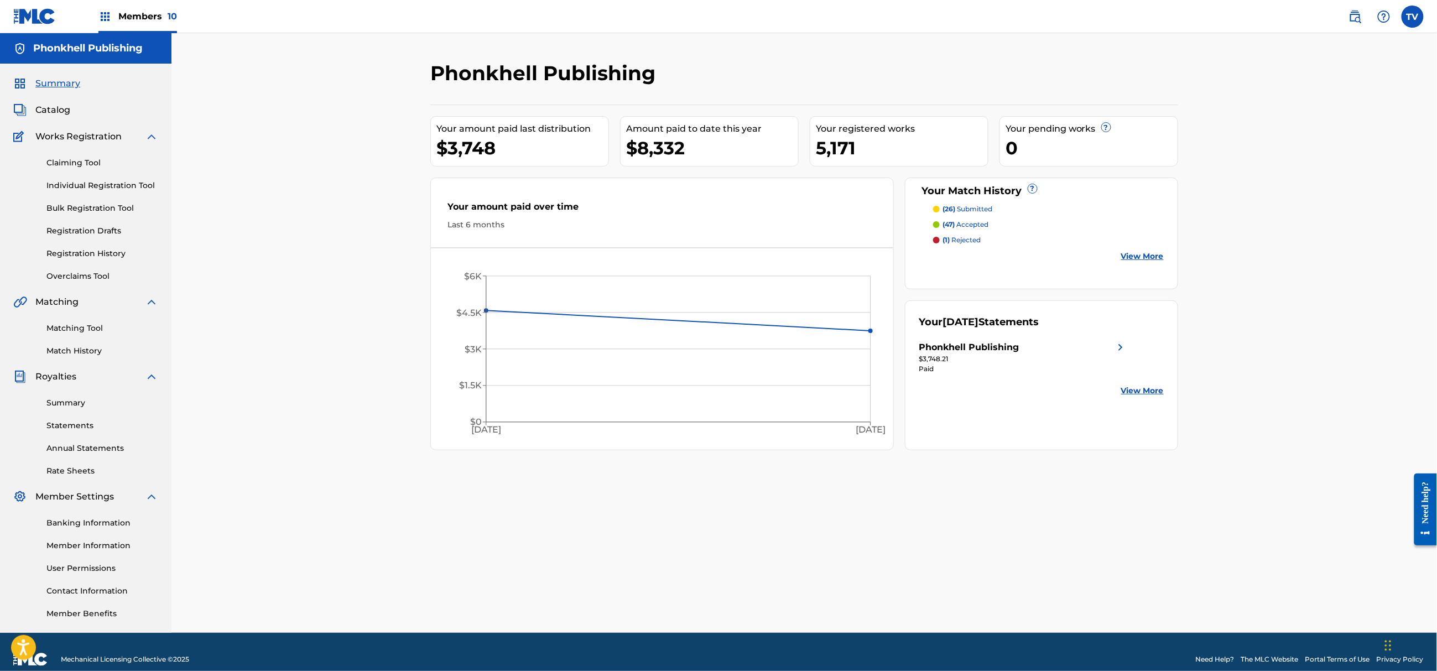
click at [76, 288] on div "Summary Catalog Works Registration Claiming Tool Individual Registration Tool B…" at bounding box center [85, 348] width 171 height 569
click at [77, 282] on link "Overclaims Tool" at bounding box center [102, 276] width 112 height 12
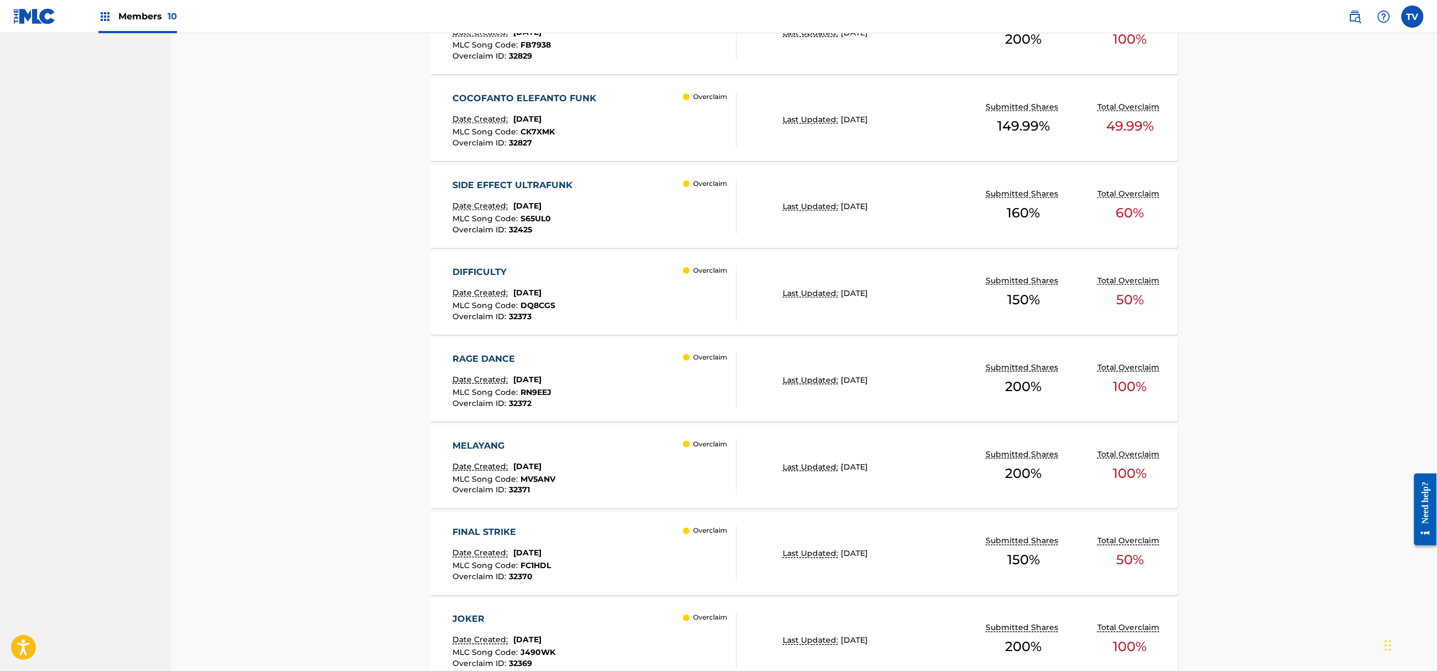
scroll to position [664, 0]
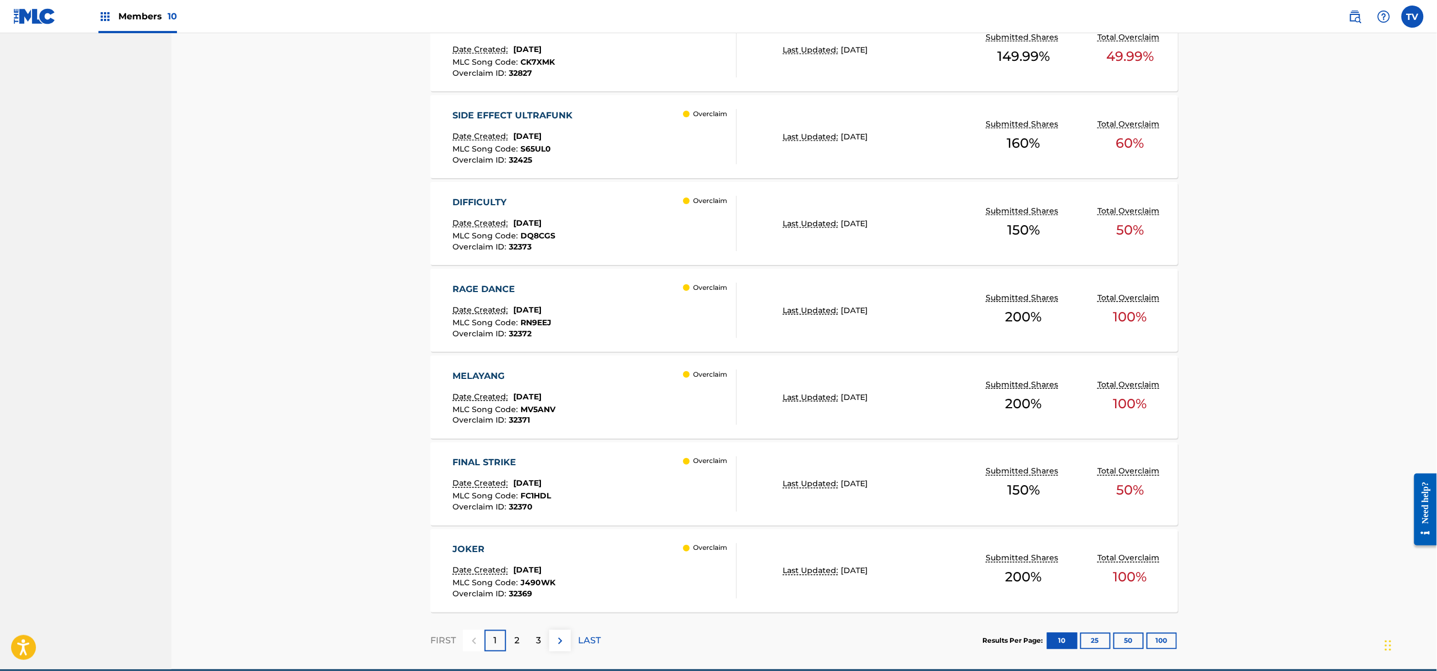
click at [636, 324] on div "RAGE DANCE Date Created: [DATE] MLC Song Code : RN9EEJ Overclaim ID : 32372 Ove…" at bounding box center [595, 310] width 284 height 55
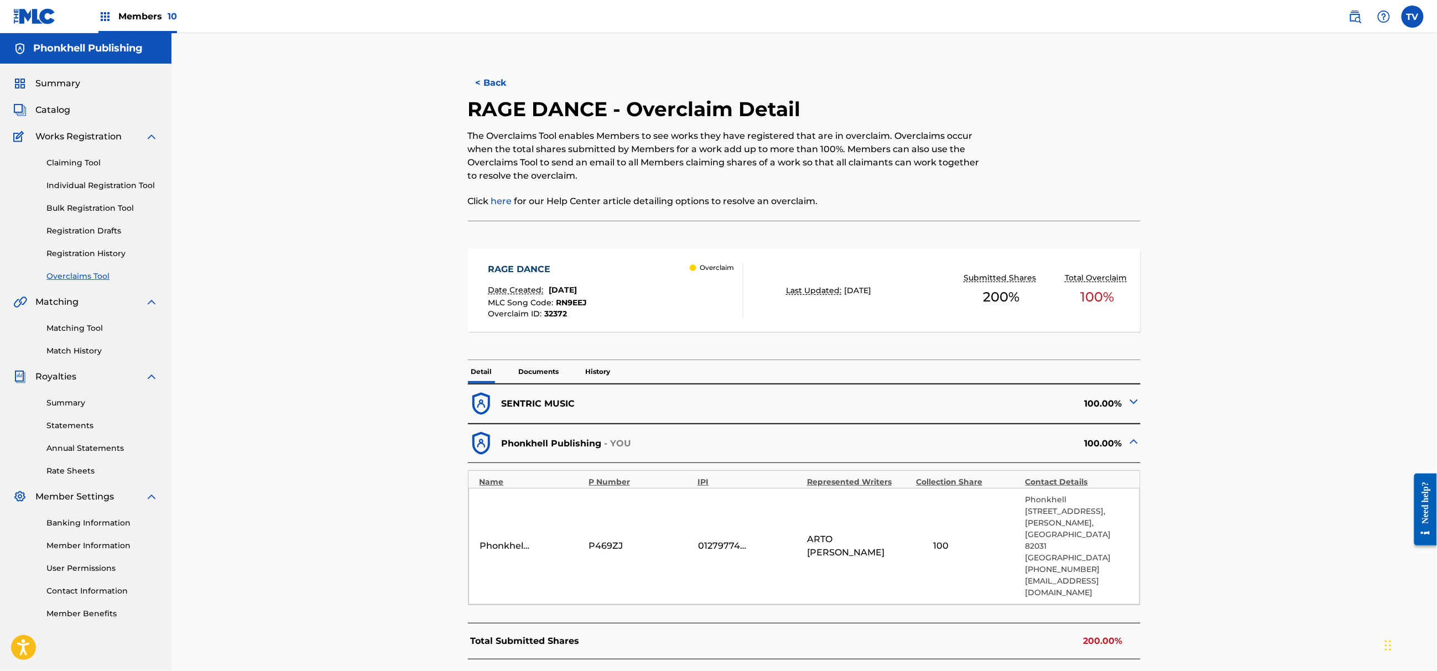
click at [1136, 402] on img at bounding box center [1133, 401] width 13 height 13
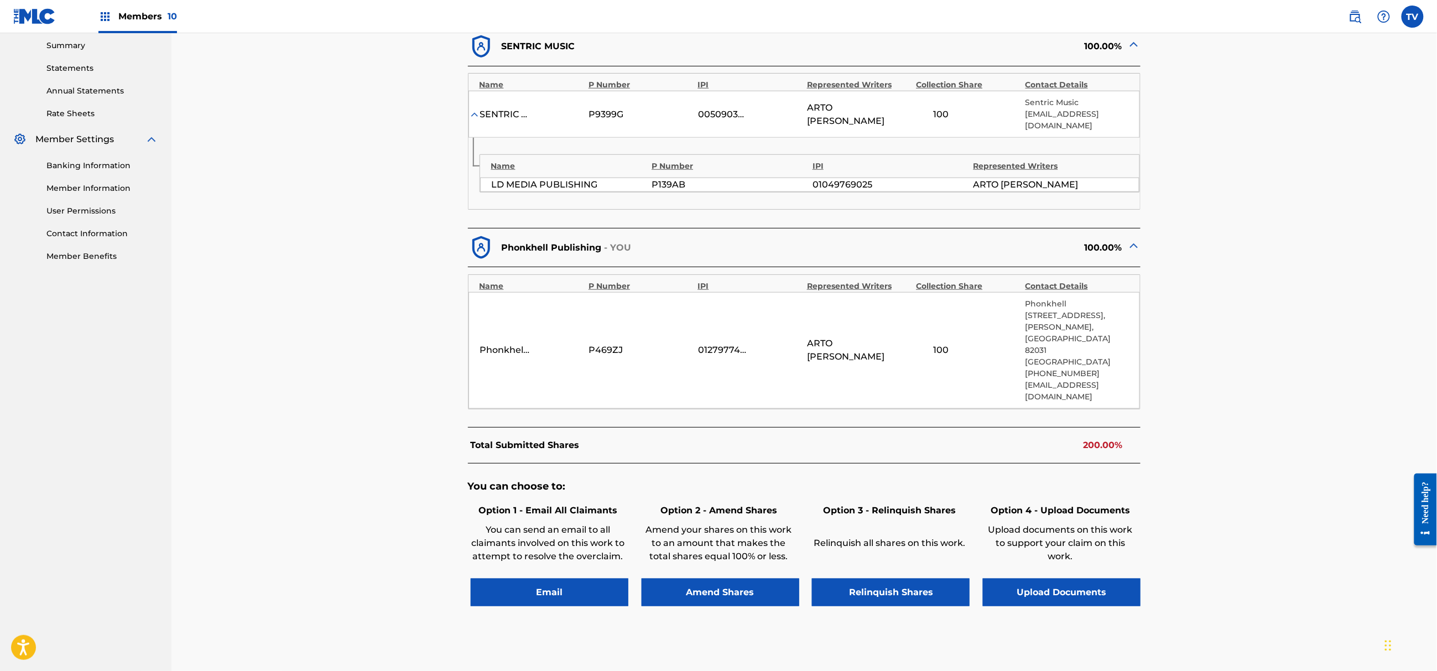
scroll to position [368, 0]
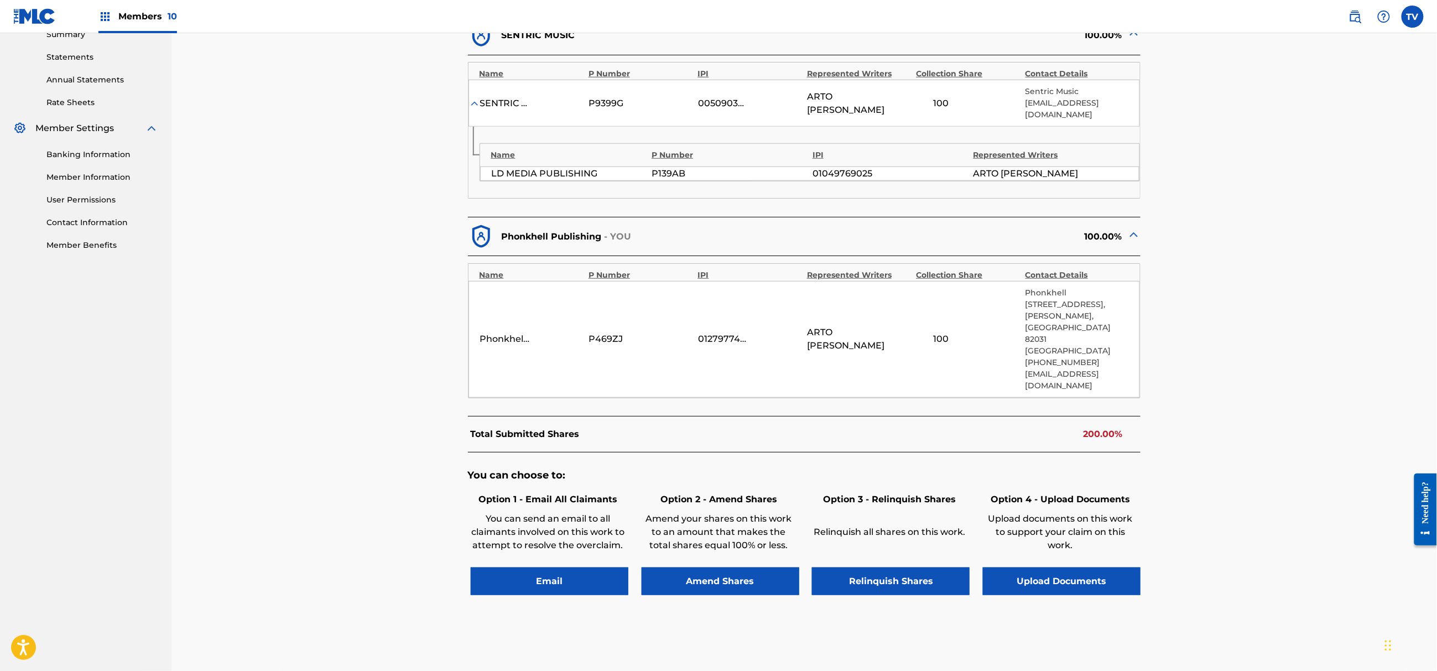
click at [1040, 568] on button "Upload Documents" at bounding box center [1062, 582] width 158 height 28
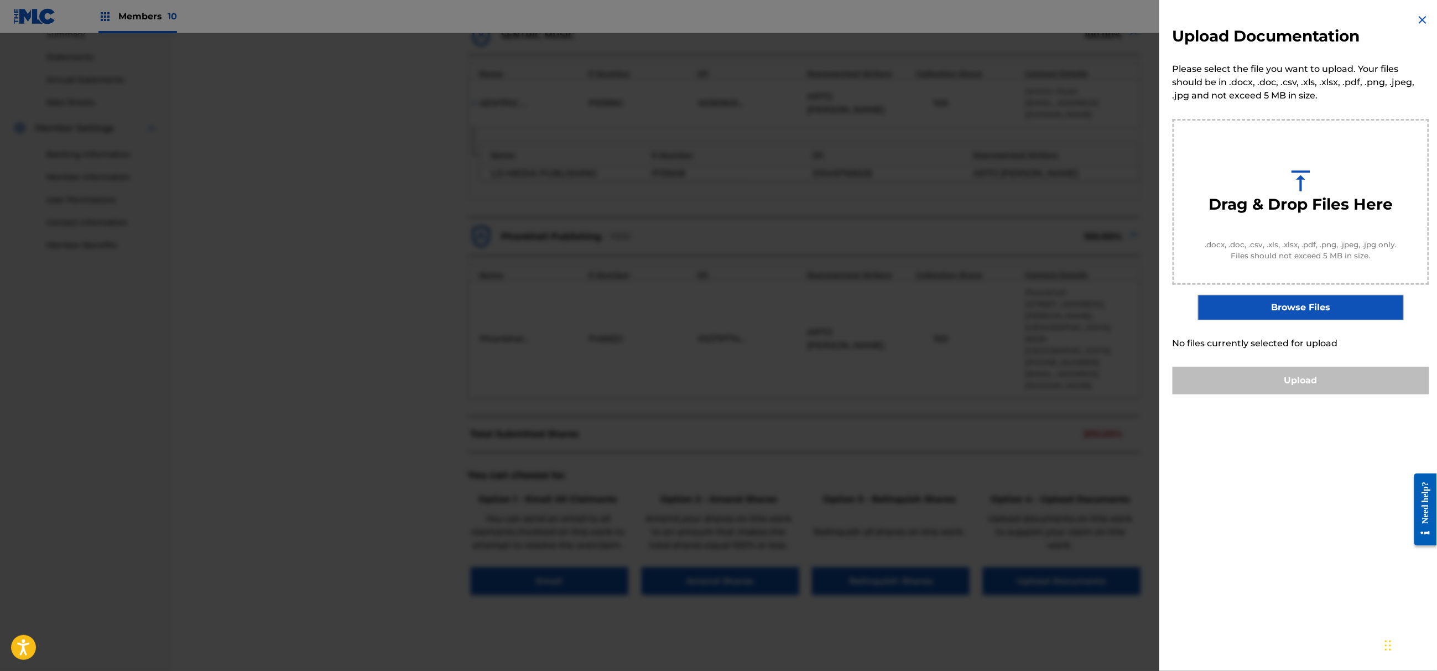
click at [932, 419] on div at bounding box center [718, 368] width 1437 height 671
click at [0, 303] on nordpass-portal at bounding box center [0, 303] width 0 height 0
click at [924, 372] on div at bounding box center [718, 368] width 1437 height 671
click at [1426, 17] on div "Upload Documentation Please select the file you want to upload. Your files shou…" at bounding box center [1300, 204] width 283 height 408
click at [1417, 18] on img at bounding box center [1422, 19] width 13 height 13
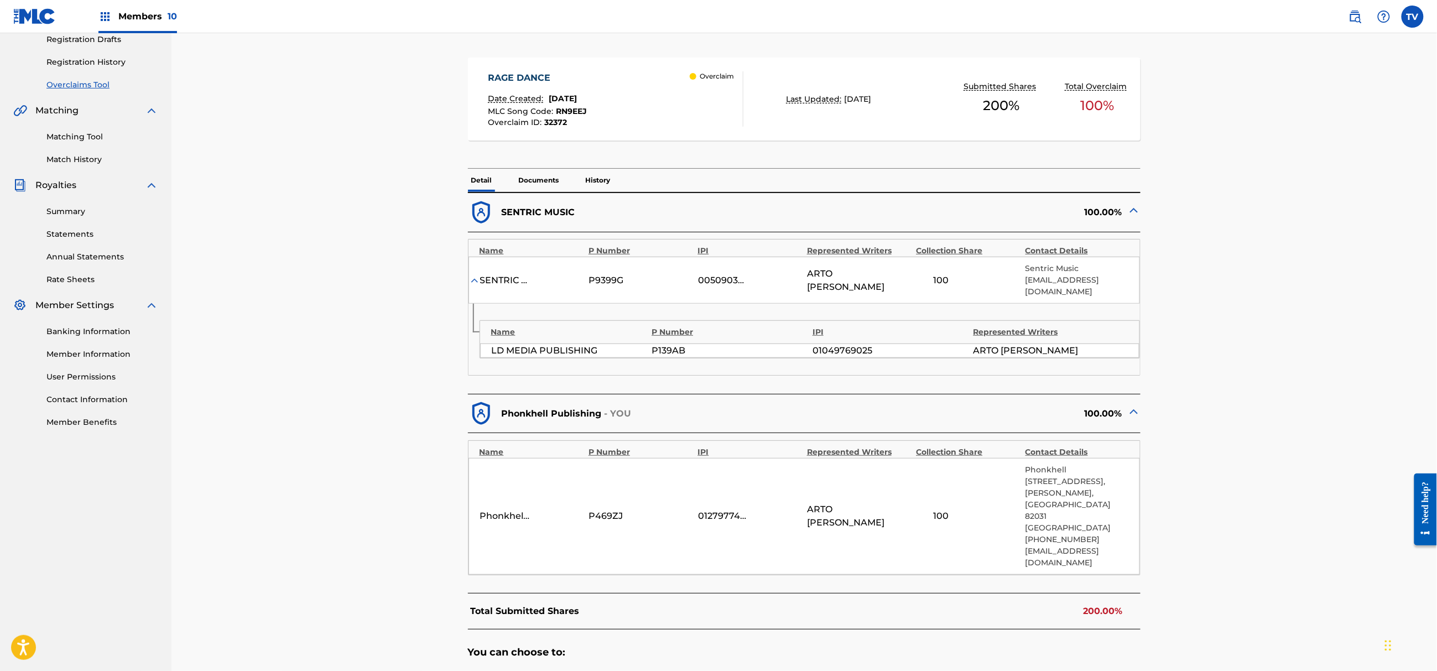
scroll to position [0, 0]
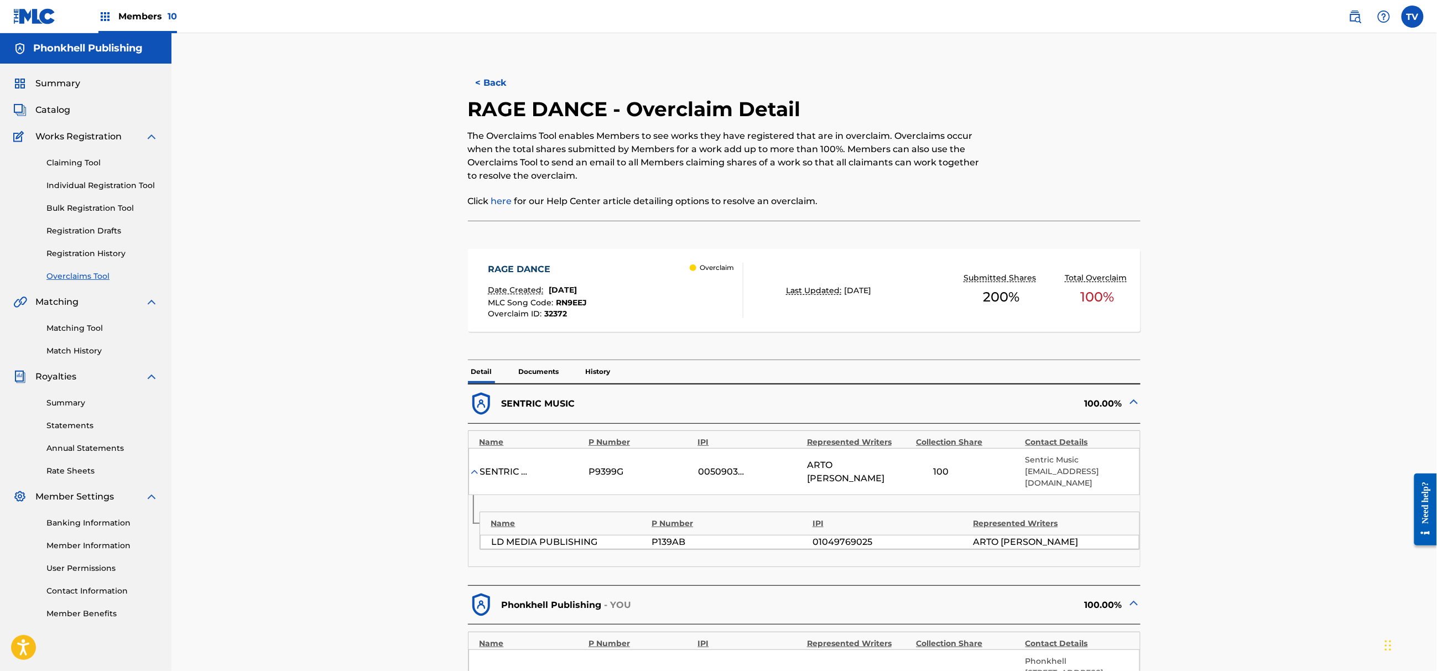
click at [536, 369] on p "Documents" at bounding box center [539, 371] width 47 height 23
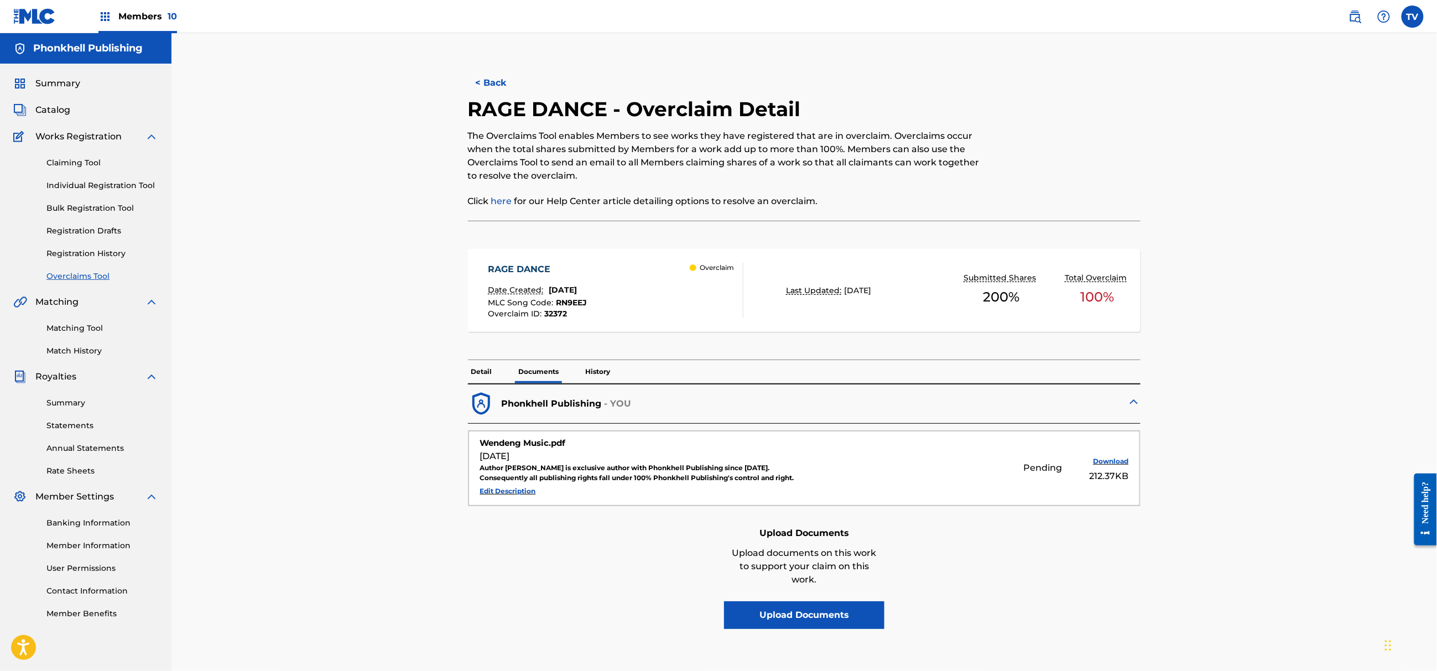
click at [491, 80] on button "< Back" at bounding box center [501, 83] width 66 height 28
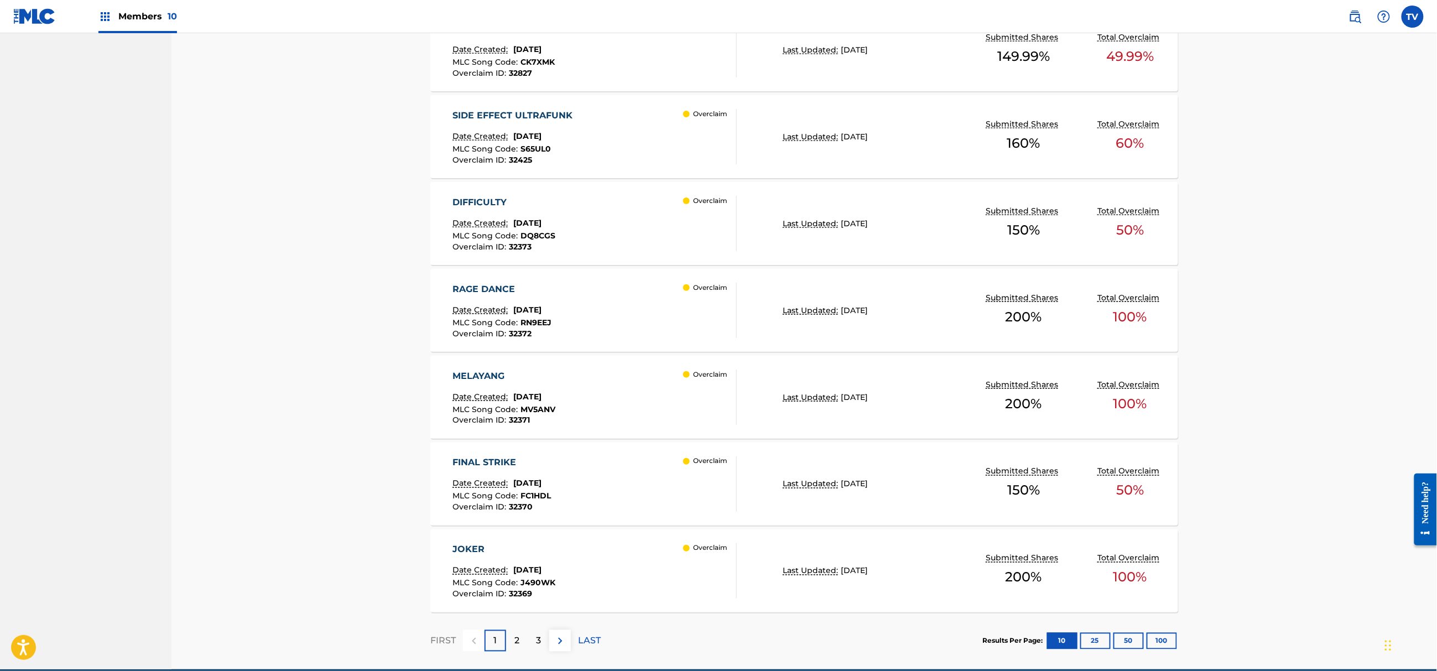
click at [1163, 639] on button "100" at bounding box center [1162, 641] width 30 height 17
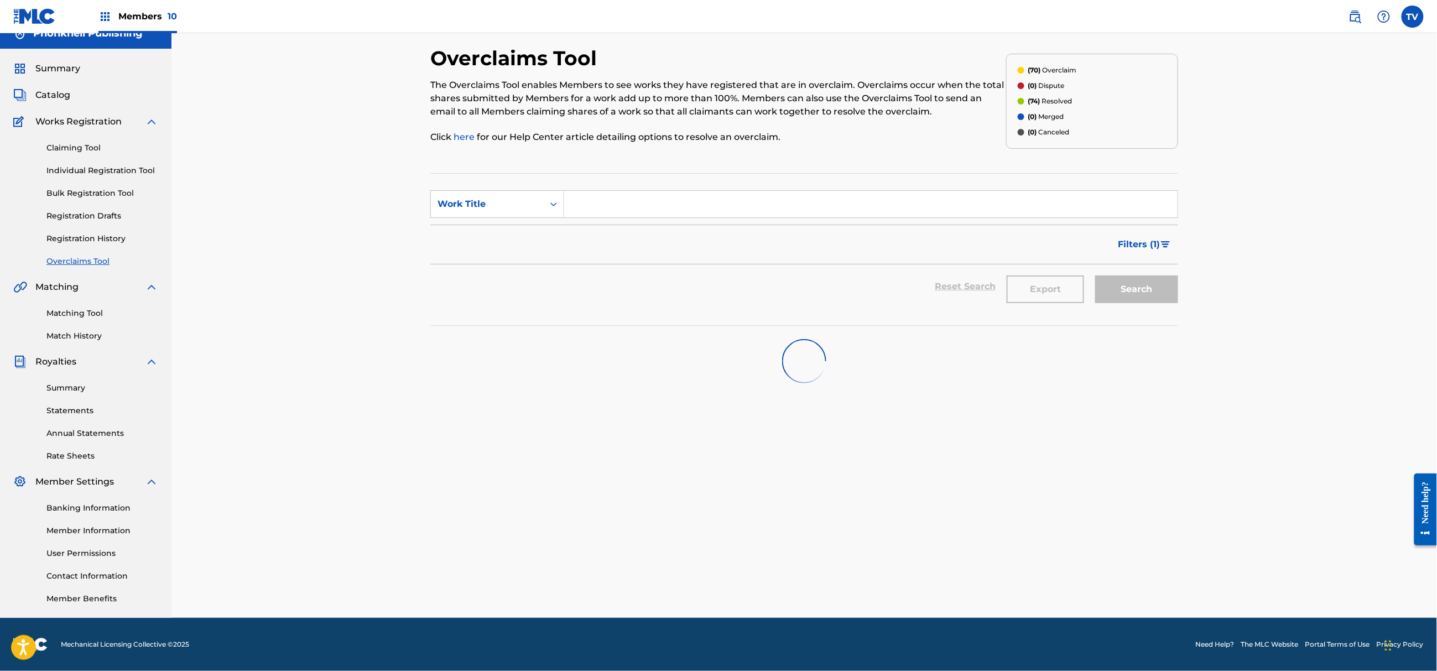
scroll to position [14, 0]
click at [78, 256] on link "Overclaims Tool" at bounding box center [102, 262] width 112 height 12
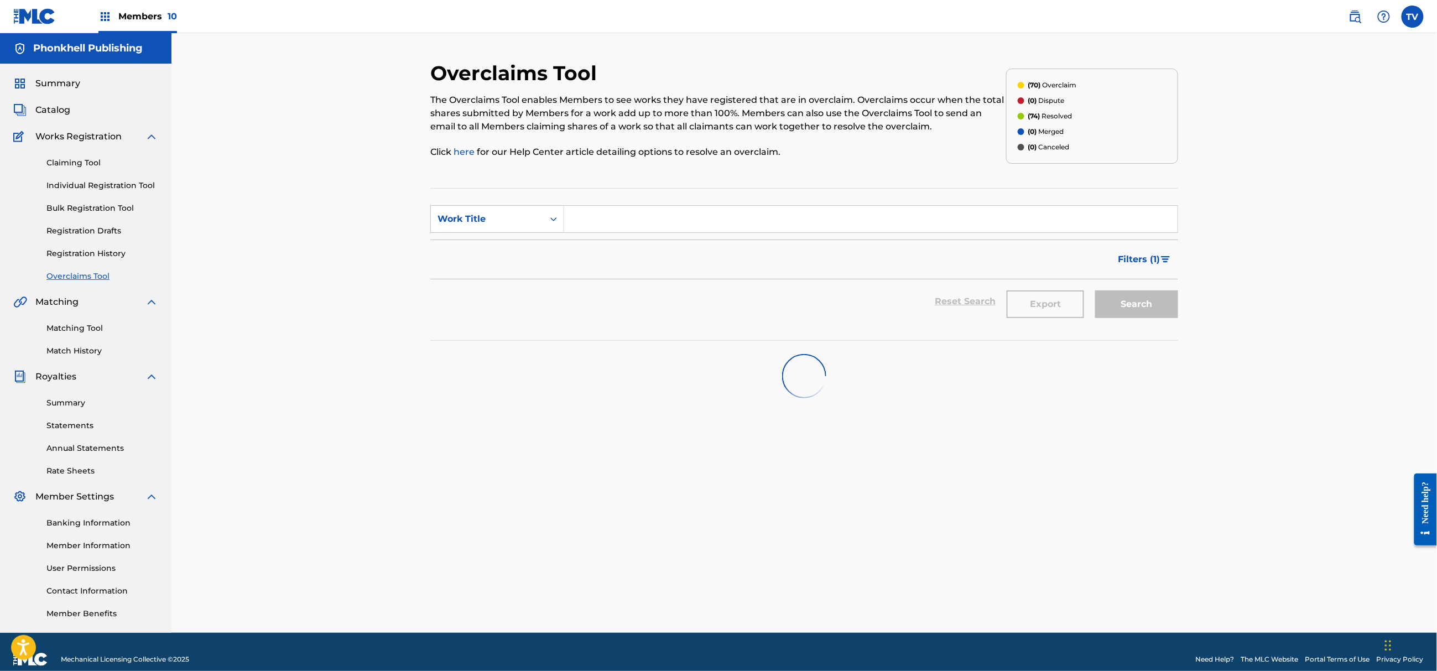
click at [74, 246] on div "Claiming Tool Individual Registration Tool Bulk Registration Tool Registration …" at bounding box center [85, 212] width 145 height 139
click at [83, 254] on link "Registration History" at bounding box center [102, 254] width 112 height 12
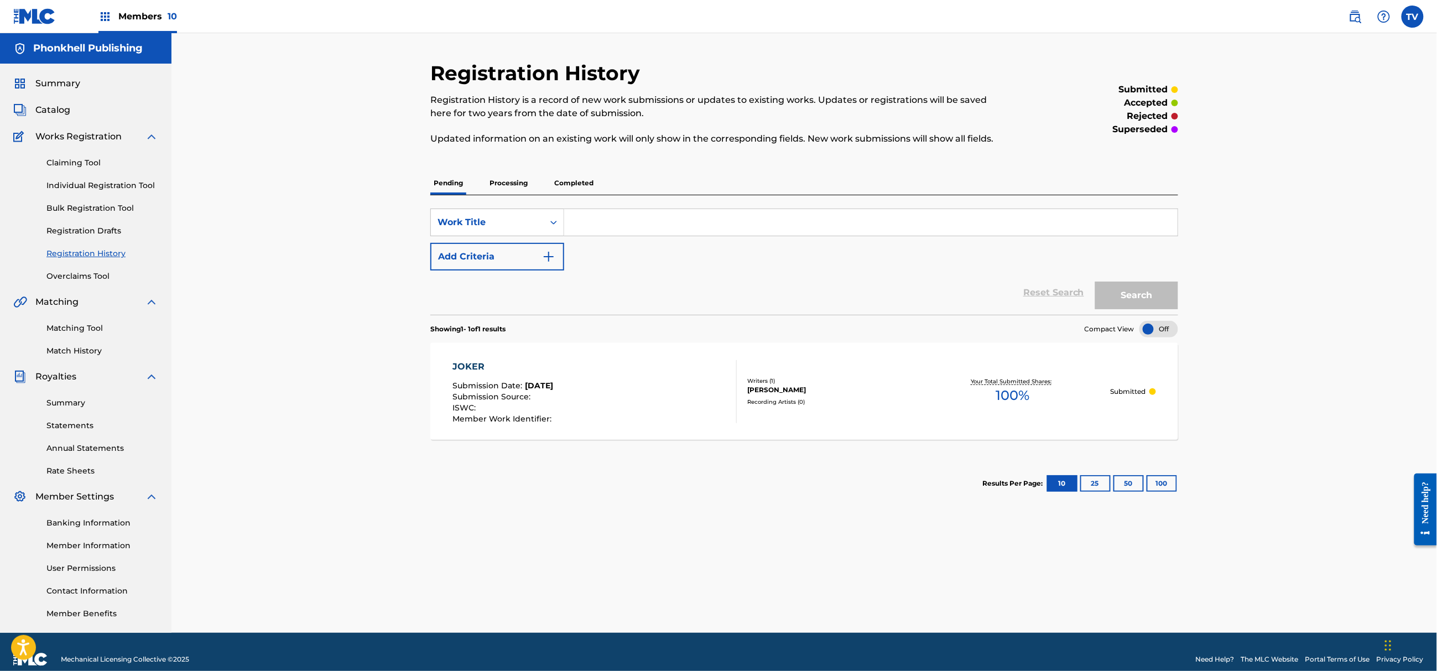
click at [89, 272] on link "Overclaims Tool" at bounding box center [102, 276] width 112 height 12
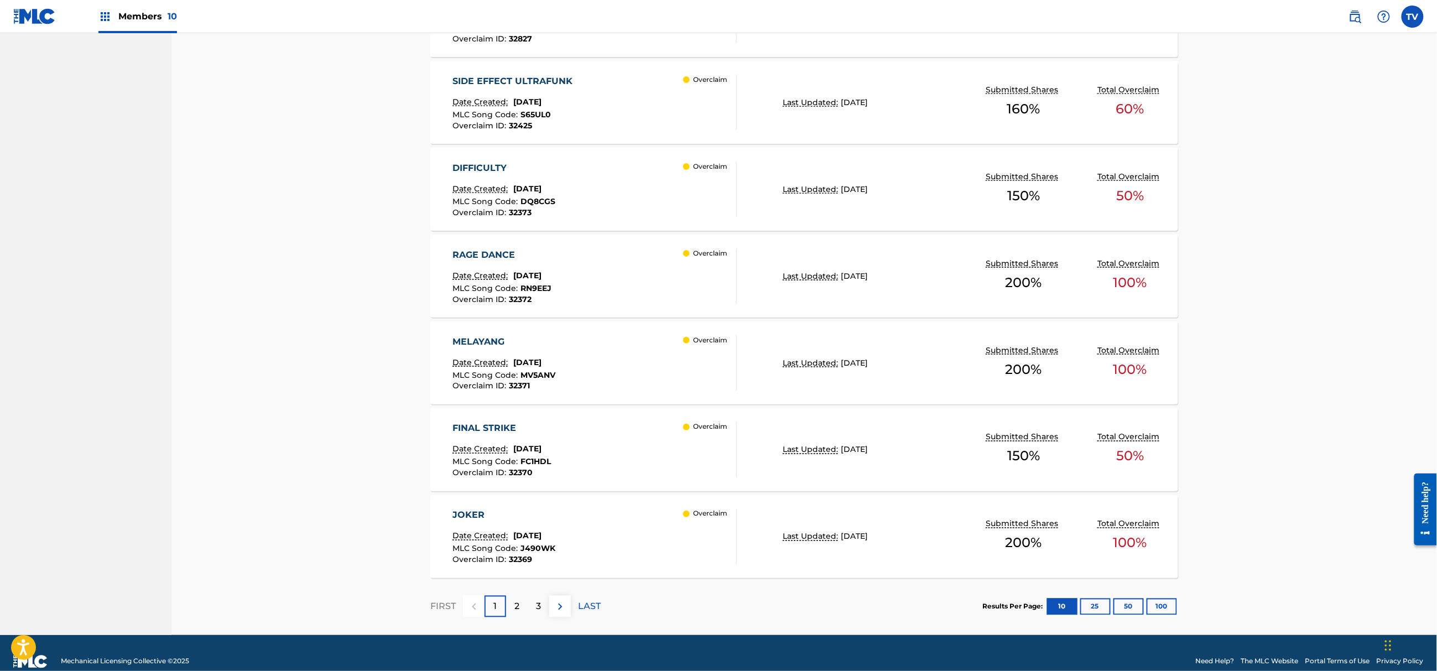
scroll to position [716, 0]
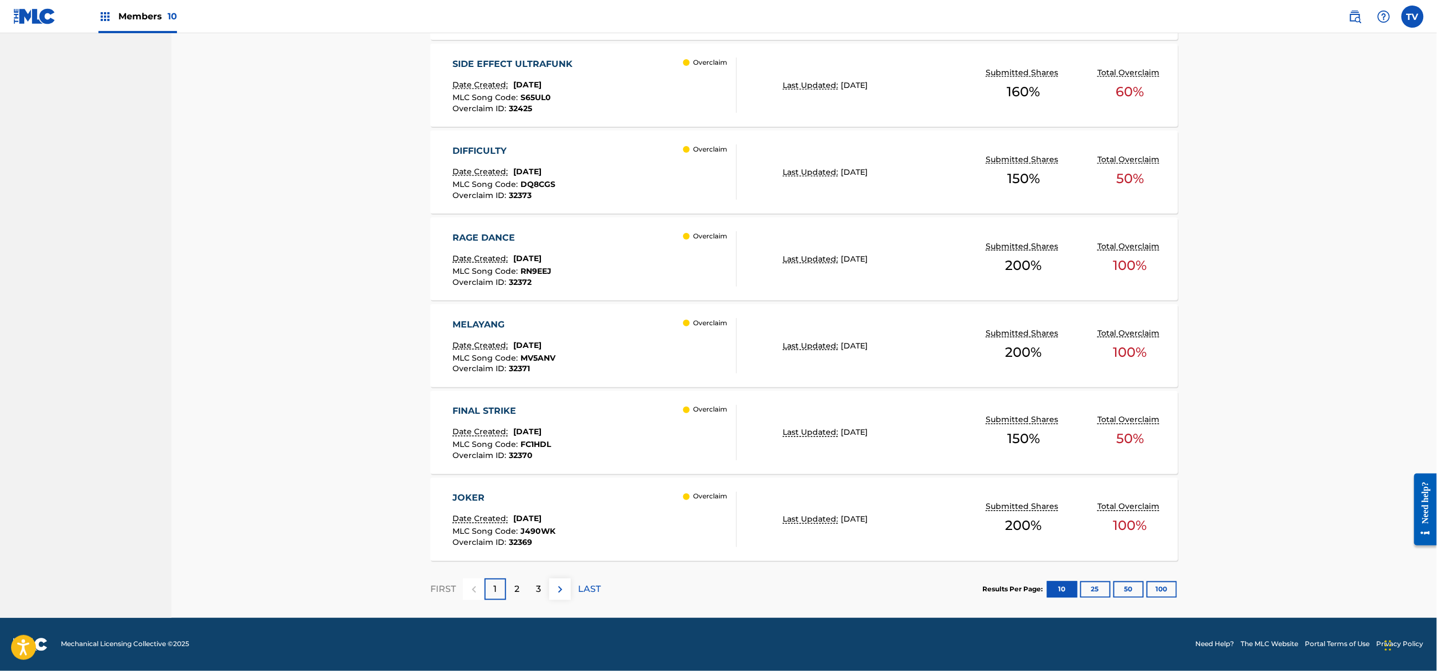
click at [514, 592] on p "2" at bounding box center [516, 589] width 5 height 13
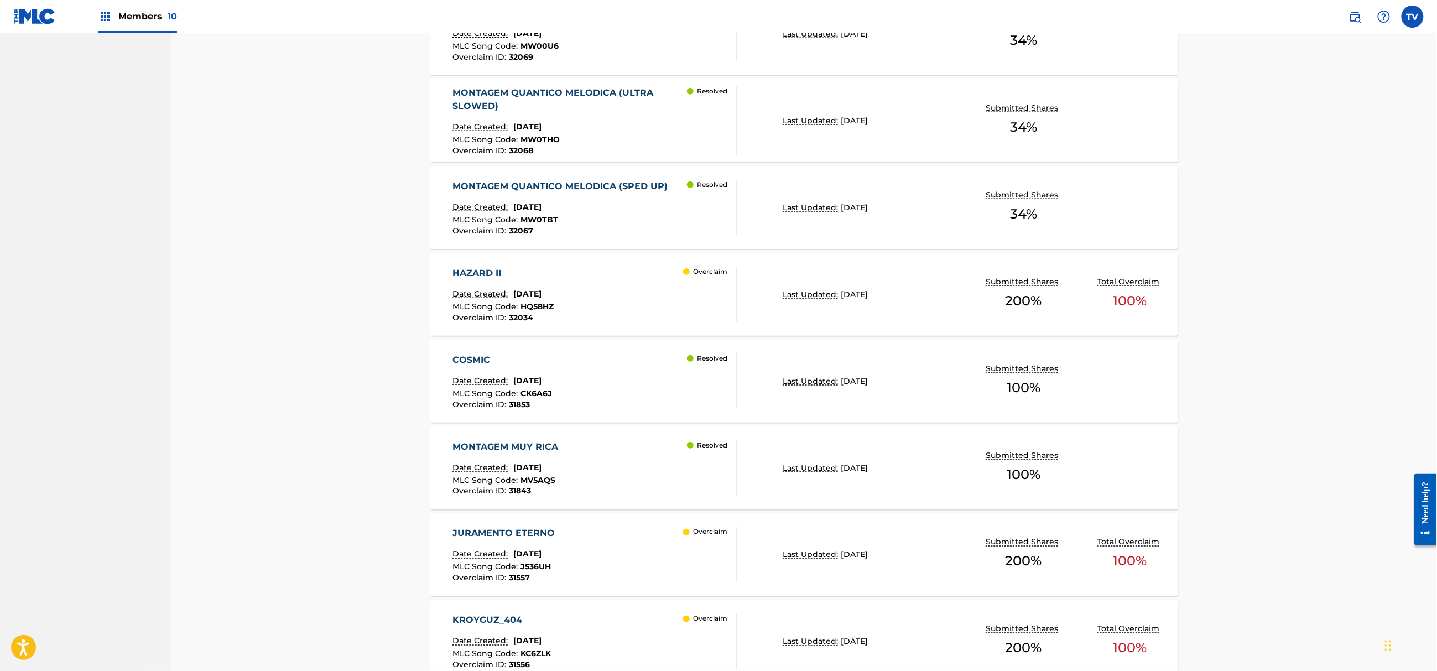
scroll to position [590, 0]
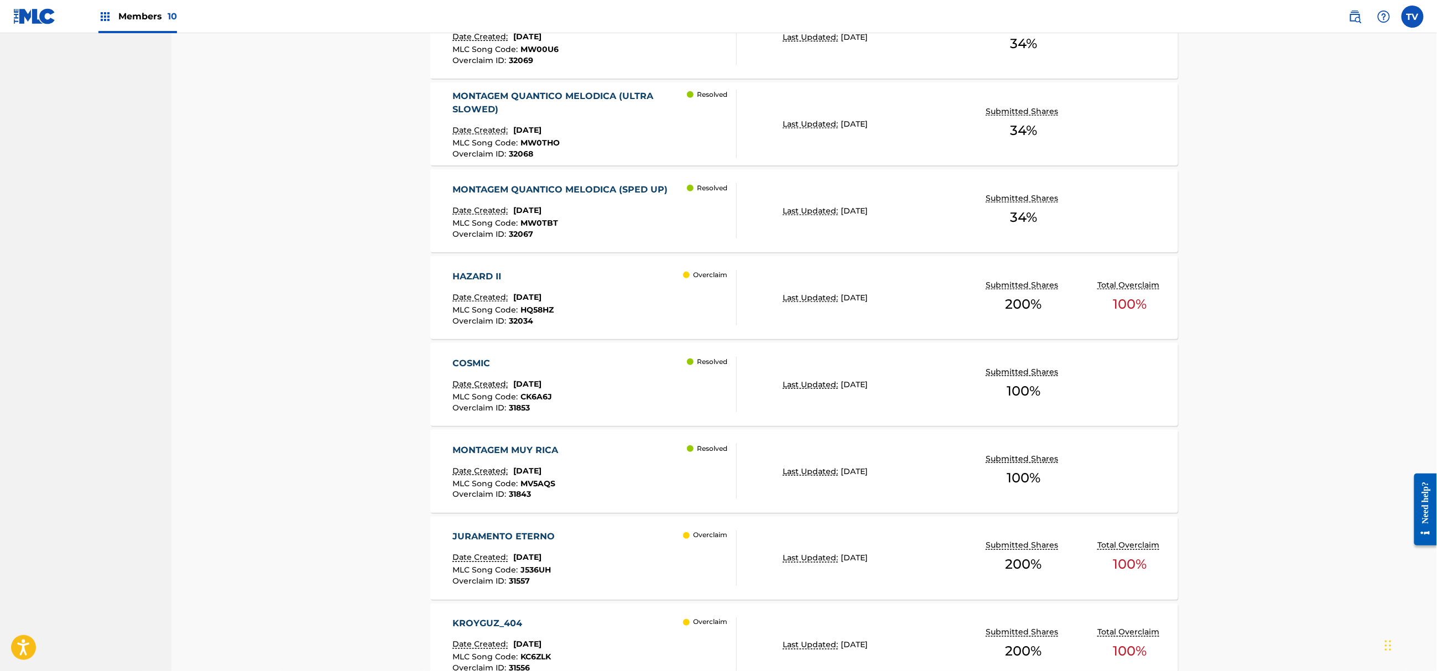
click at [626, 283] on div "HAZARD II Date Created: [DATE] MLC Song Code : HQ58HZ Overclaim ID : 32034 Over…" at bounding box center [595, 297] width 284 height 55
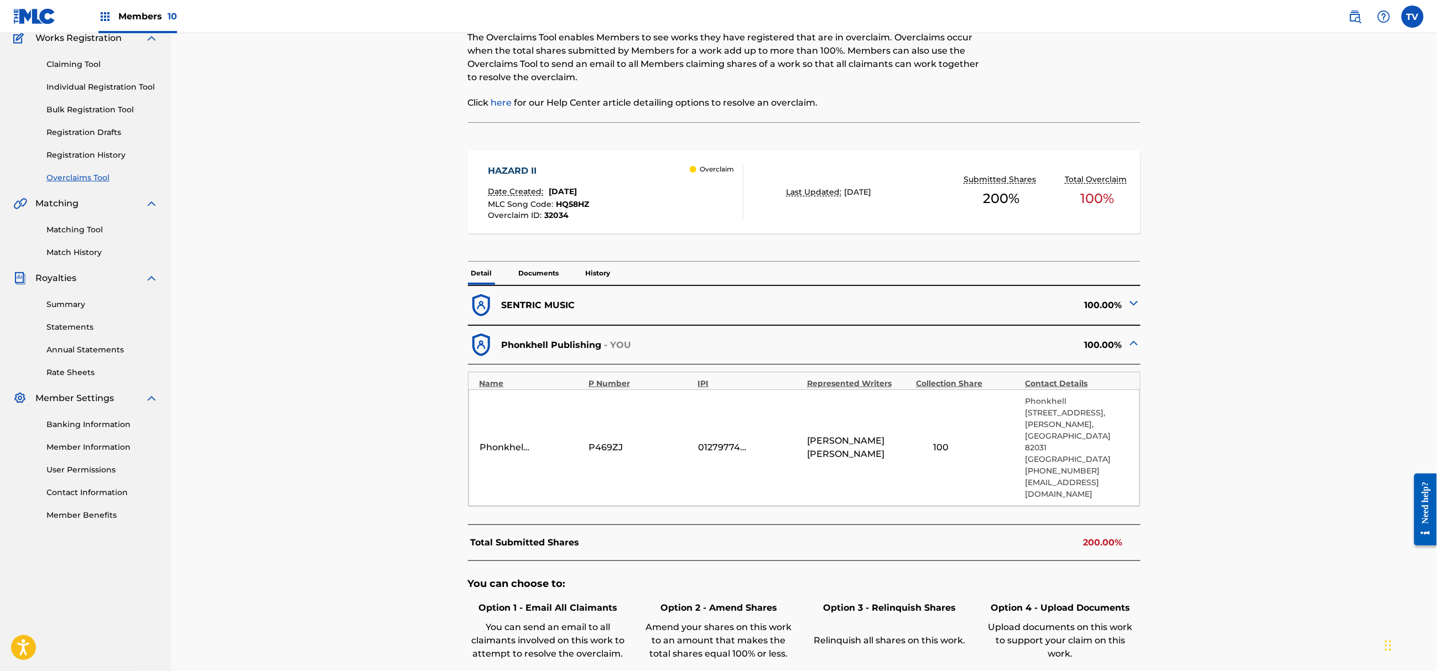
scroll to position [221, 0]
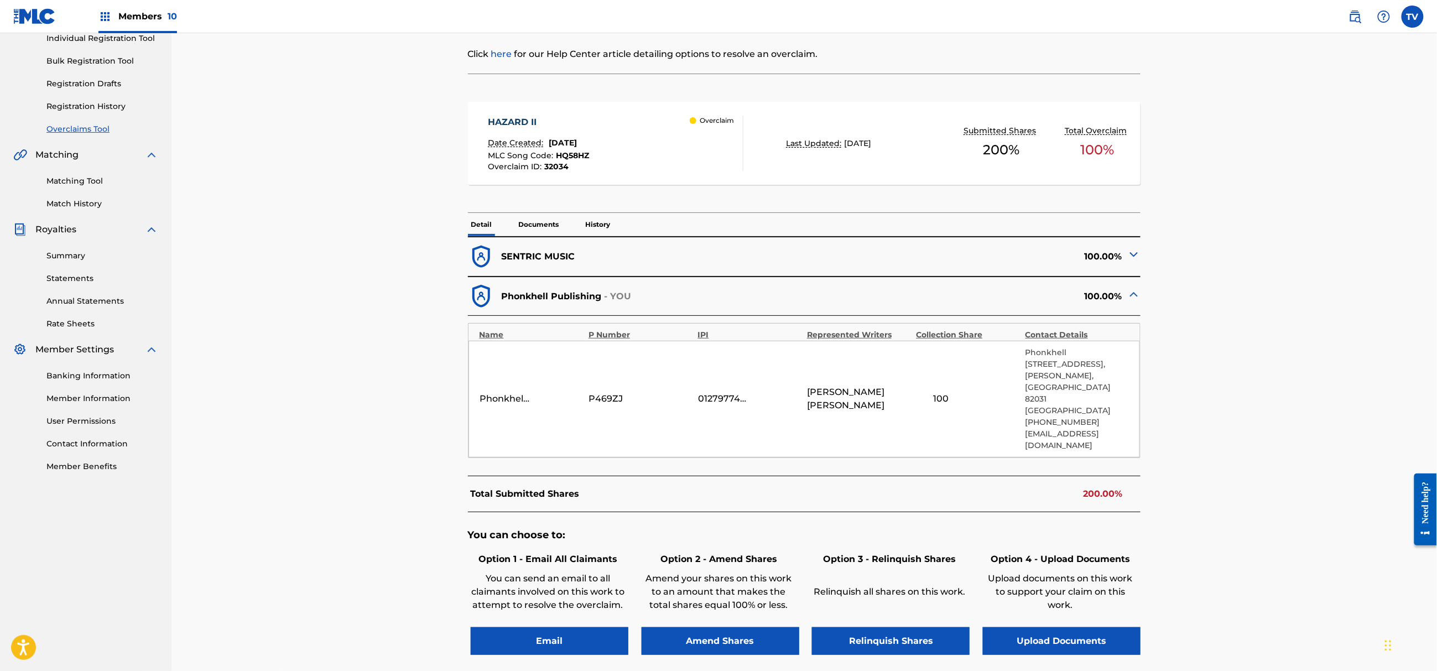
click at [538, 219] on p "Documents" at bounding box center [539, 224] width 47 height 23
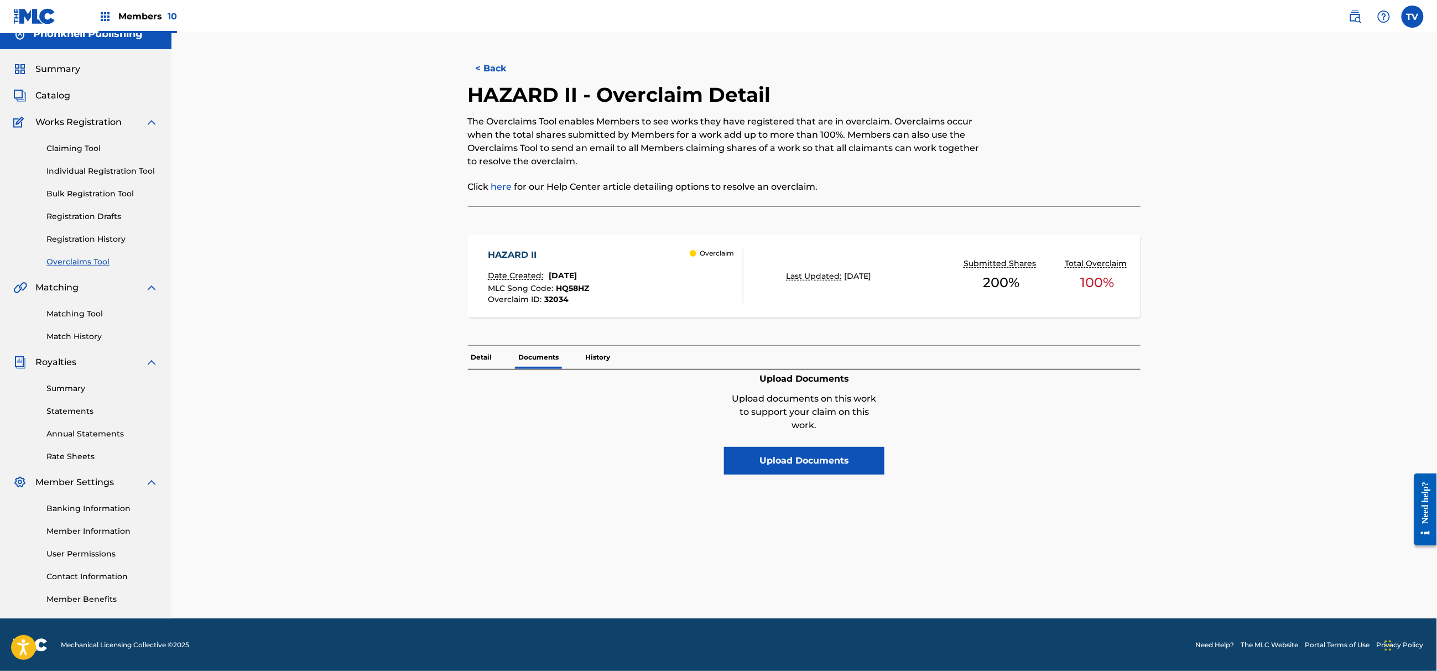
click at [485, 355] on p "Detail" at bounding box center [482, 357] width 28 height 23
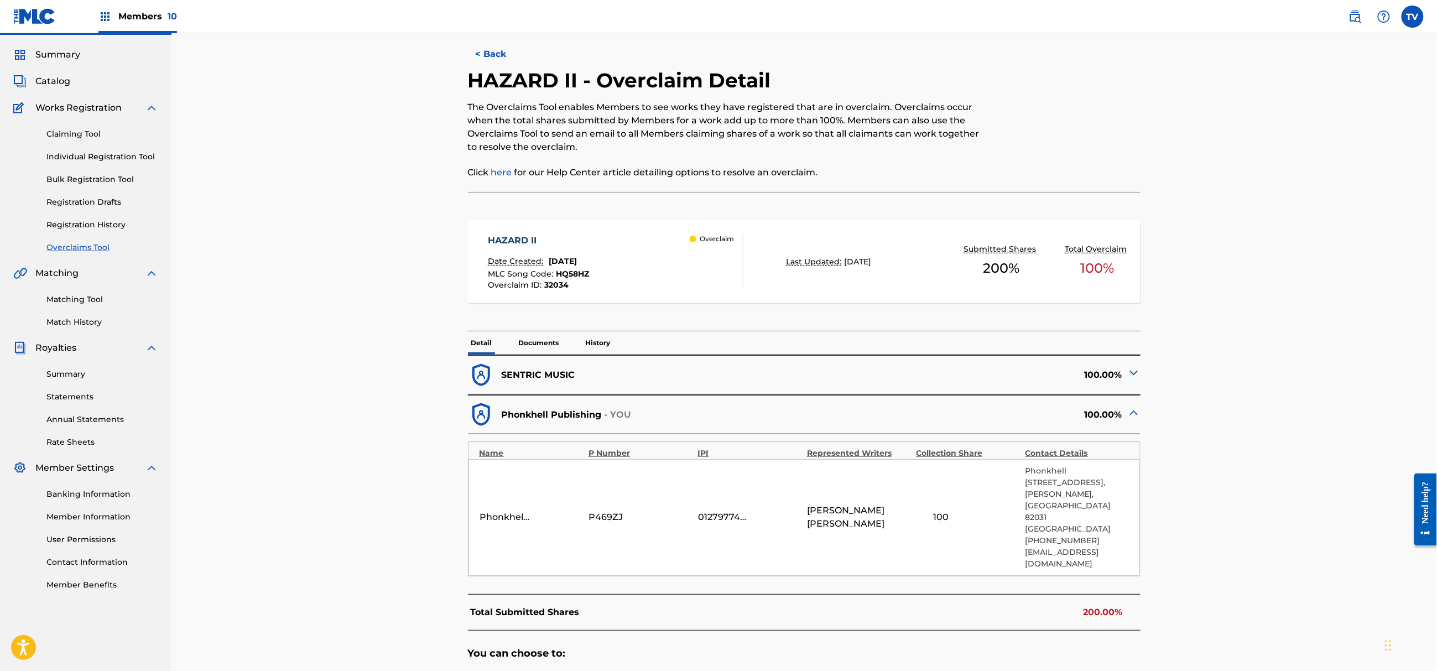
scroll to position [147, 0]
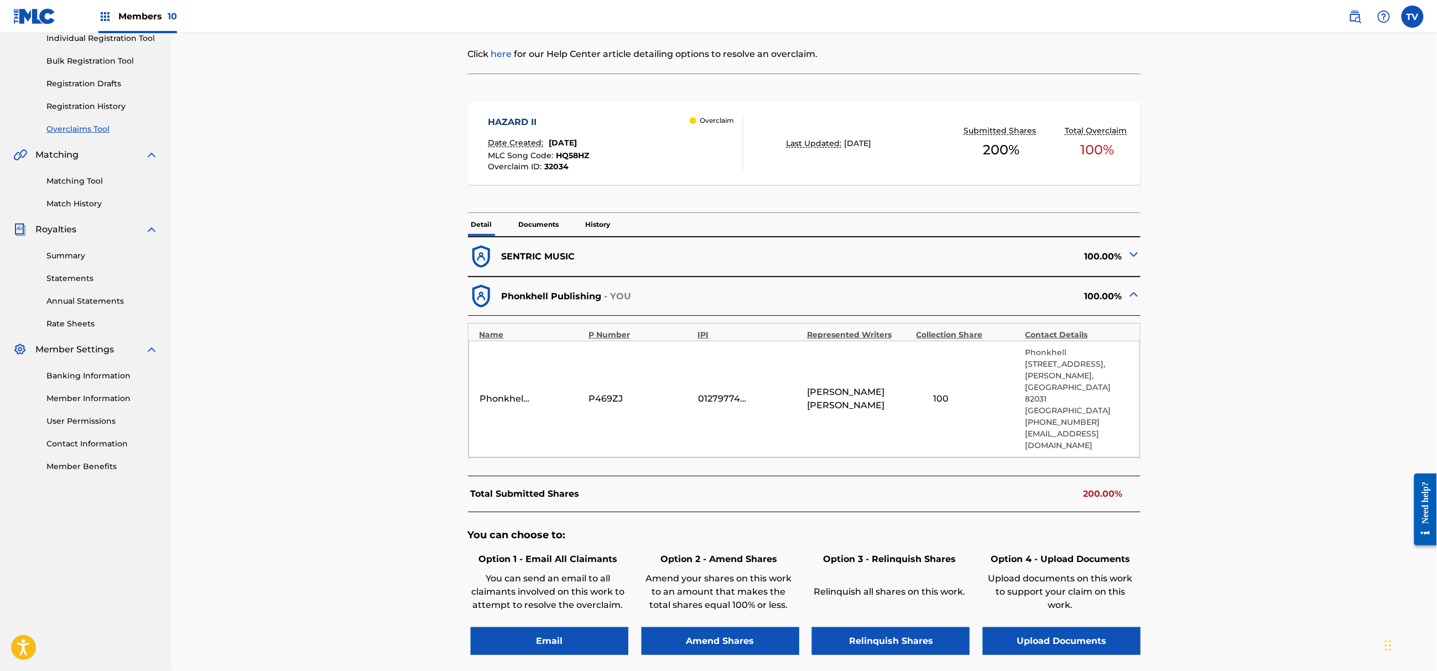
click at [833, 389] on span "AMAN [PERSON_NAME]" at bounding box center [858, 399] width 103 height 27
copy span "[PERSON_NAME]"
click at [1054, 627] on button "Upload Documents" at bounding box center [1062, 641] width 158 height 28
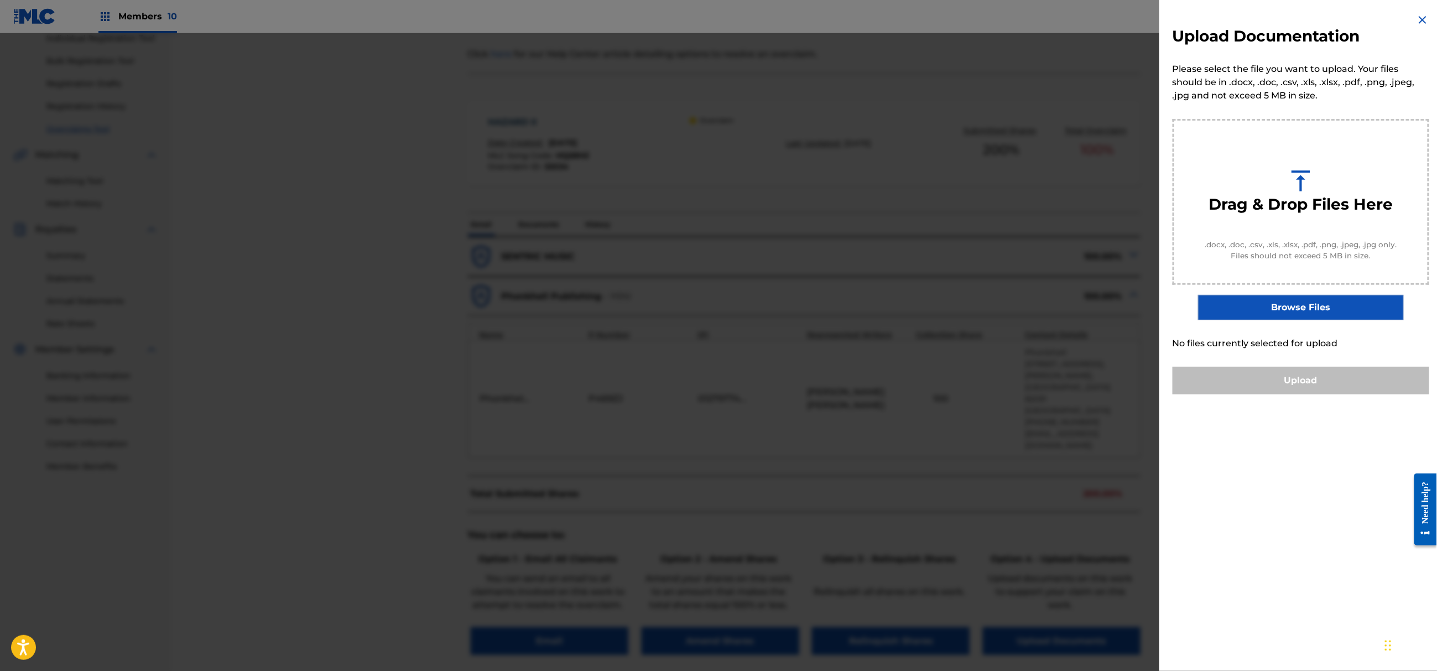
click at [1298, 301] on label "Browse Files" at bounding box center [1300, 307] width 205 height 25
click at [0, 0] on input "Browse Files" at bounding box center [0, 0] width 0 height 0
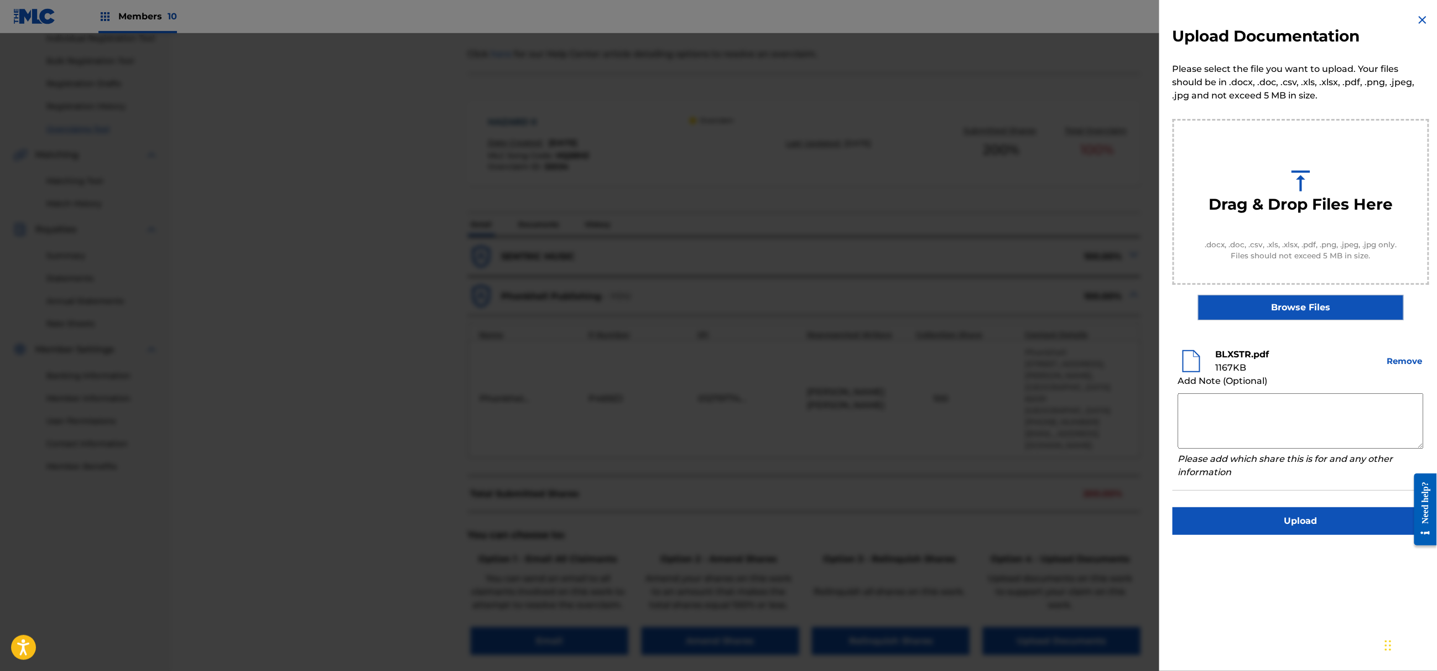
click at [1227, 419] on textarea at bounding box center [1301, 420] width 246 height 55
paste textarea "Author [PERSON_NAME] is exclusive author with Phonkhell Publishing since [DATE]…"
drag, startPoint x: 1276, startPoint y: 399, endPoint x: 1213, endPoint y: 401, distance: 62.5
click at [1213, 401] on textarea "Author [PERSON_NAME] is exclusive author with Phonkhell Publishing since [DATE]…" at bounding box center [1301, 420] width 246 height 55
paste textarea "[PERSON_NAME] [PERSON_NAME]"
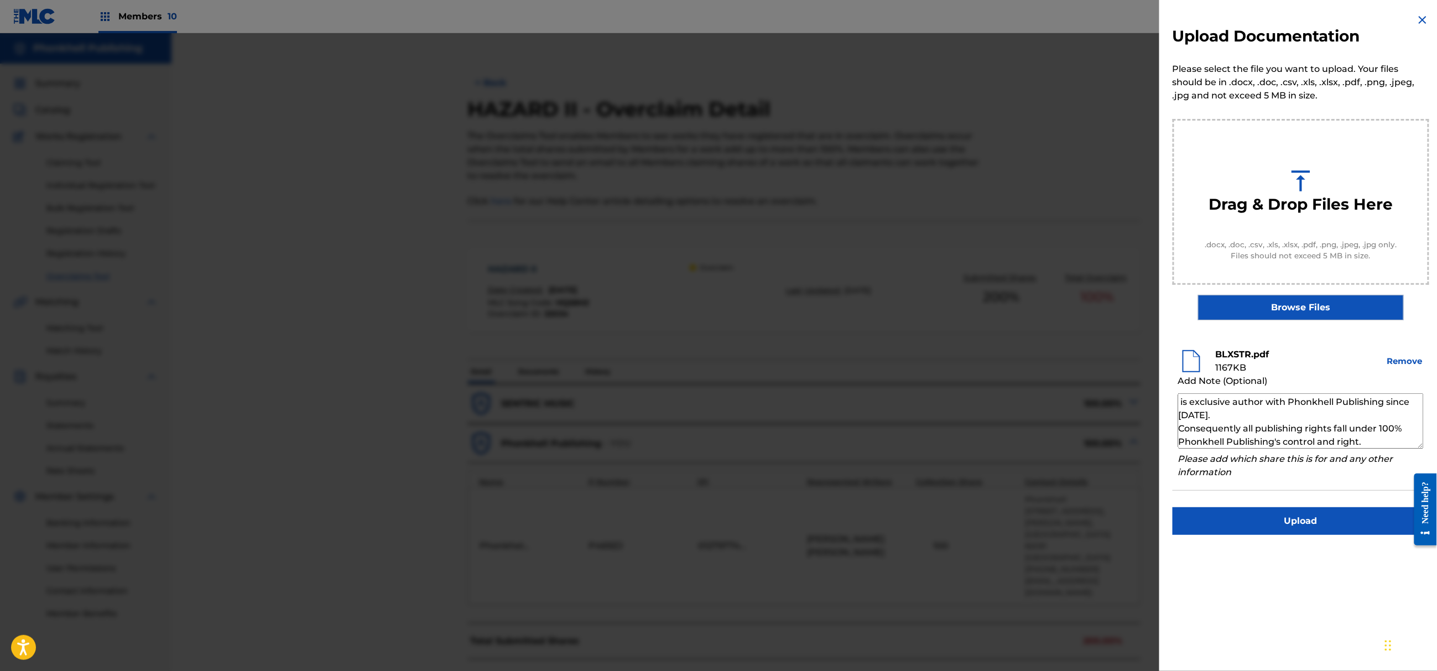
scroll to position [12, 0]
drag, startPoint x: 1222, startPoint y: 414, endPoint x: 1201, endPoint y: 414, distance: 20.5
click at [1201, 414] on textarea "Author [PERSON_NAME] [PERSON_NAME] is exclusive author with Phonkhell Publishin…" at bounding box center [1301, 420] width 246 height 55
type textarea "Author [PERSON_NAME] [PERSON_NAME] is exclusive author with Phonkhell Publishin…"
click at [1281, 531] on button "Upload" at bounding box center [1301, 521] width 257 height 28
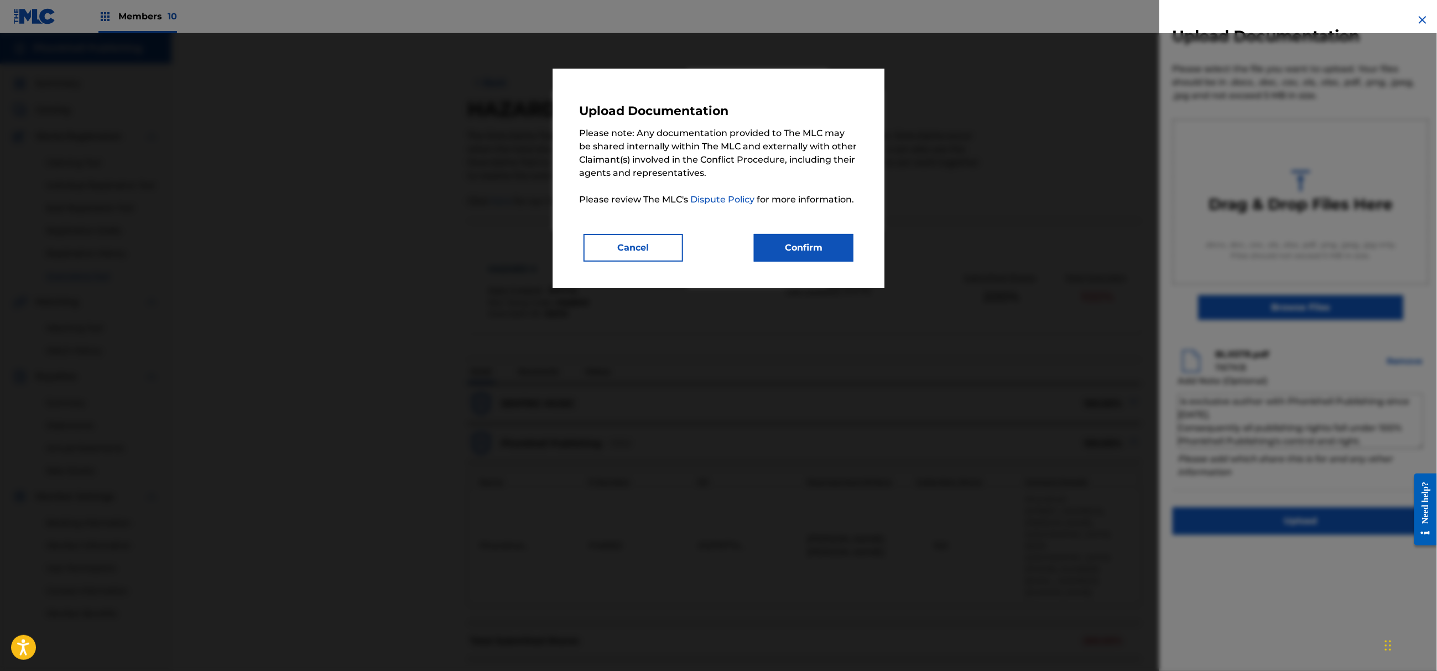
click at [819, 251] on button "Confirm" at bounding box center [804, 248] width 100 height 28
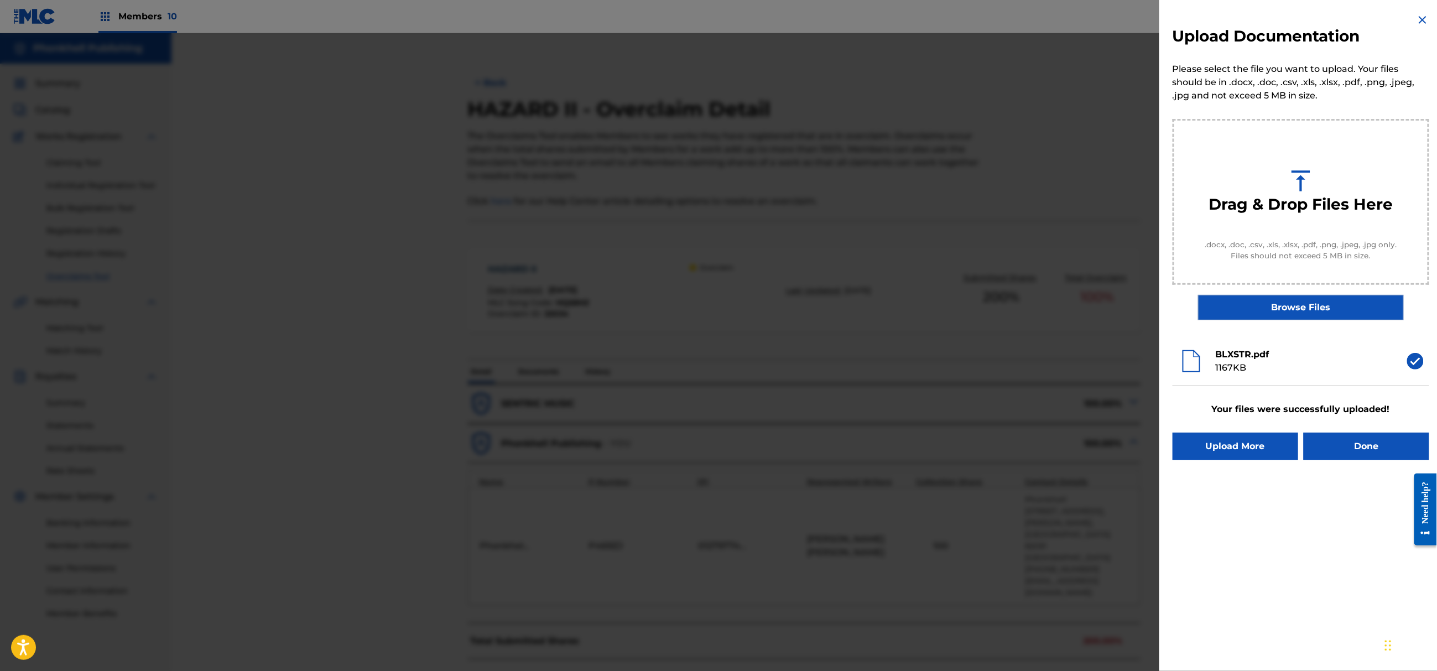
click at [1370, 452] on button "Done" at bounding box center [1367, 447] width 126 height 28
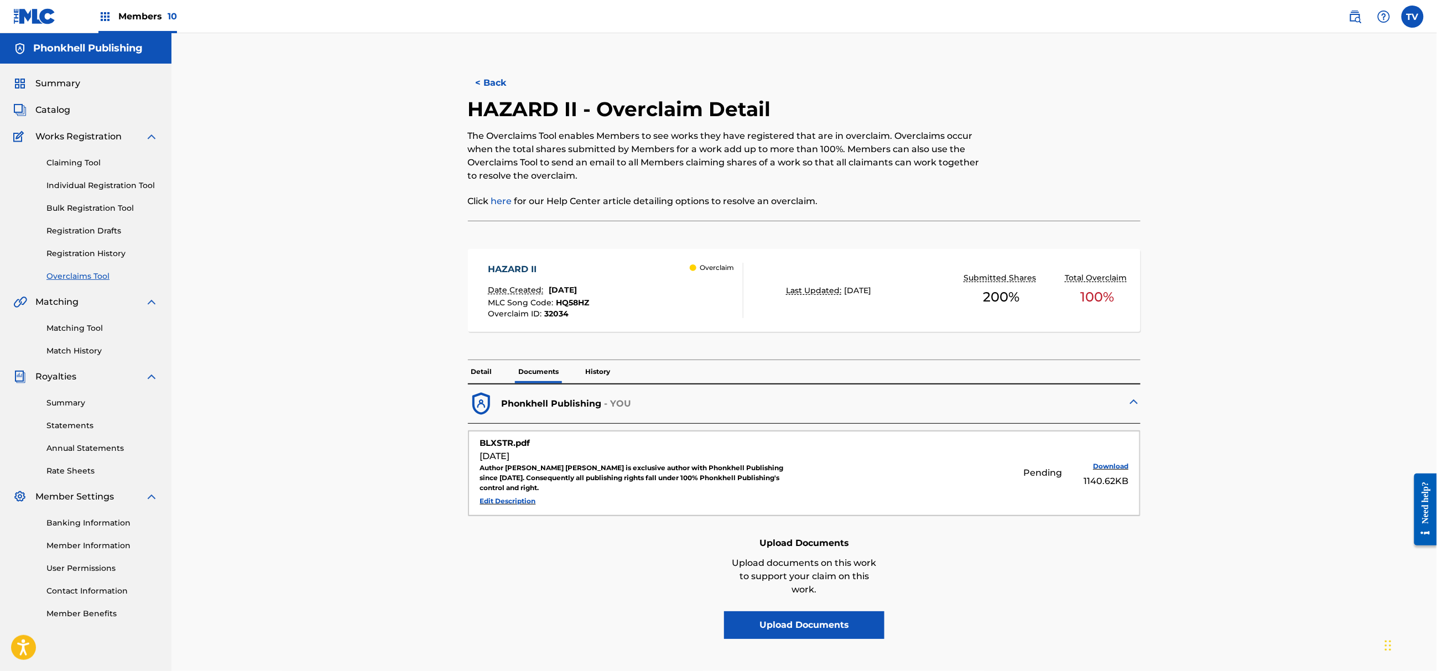
click at [505, 86] on button "< Back" at bounding box center [501, 83] width 66 height 28
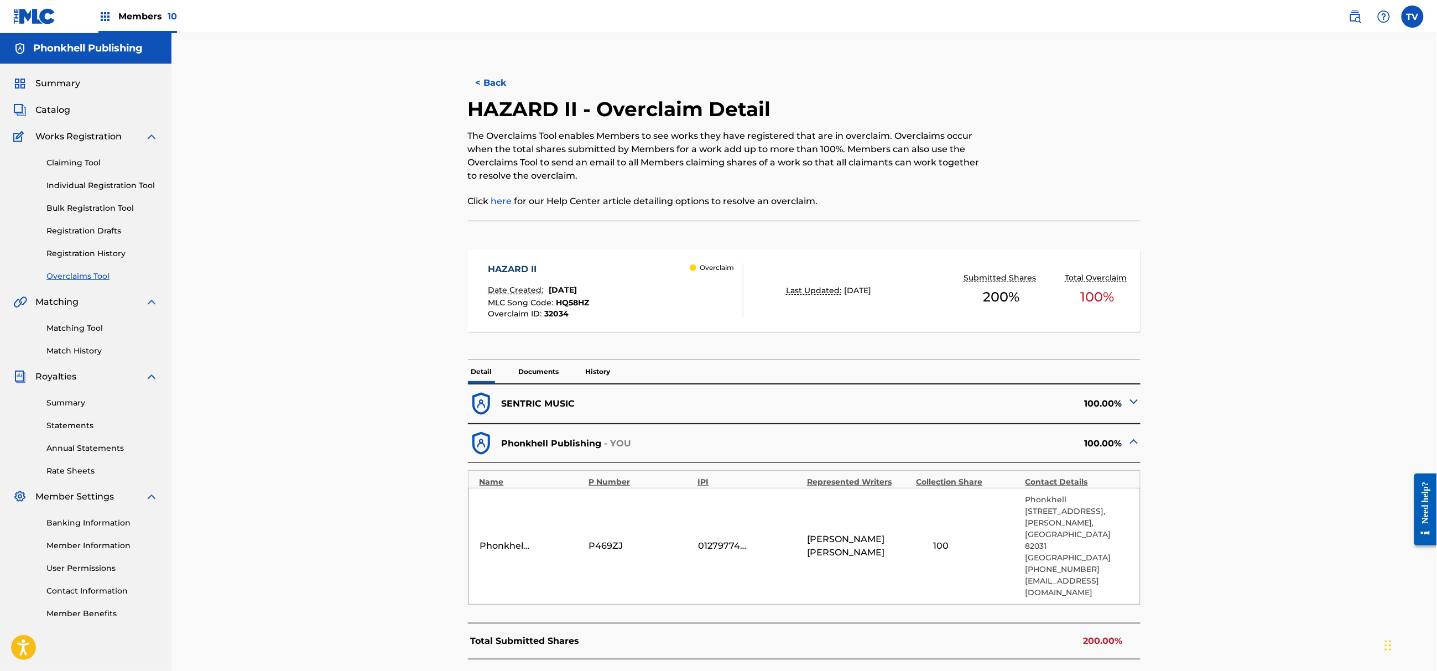
click at [497, 89] on button "< Back" at bounding box center [501, 83] width 66 height 28
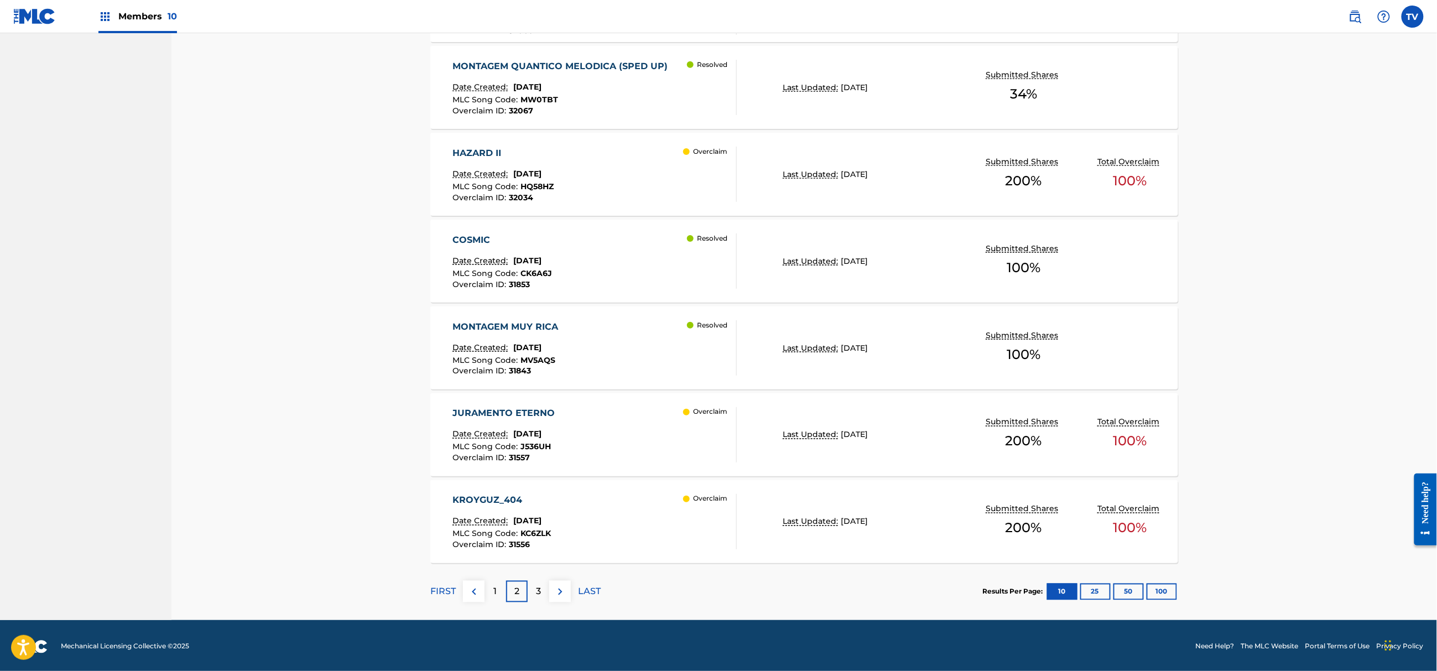
scroll to position [716, 0]
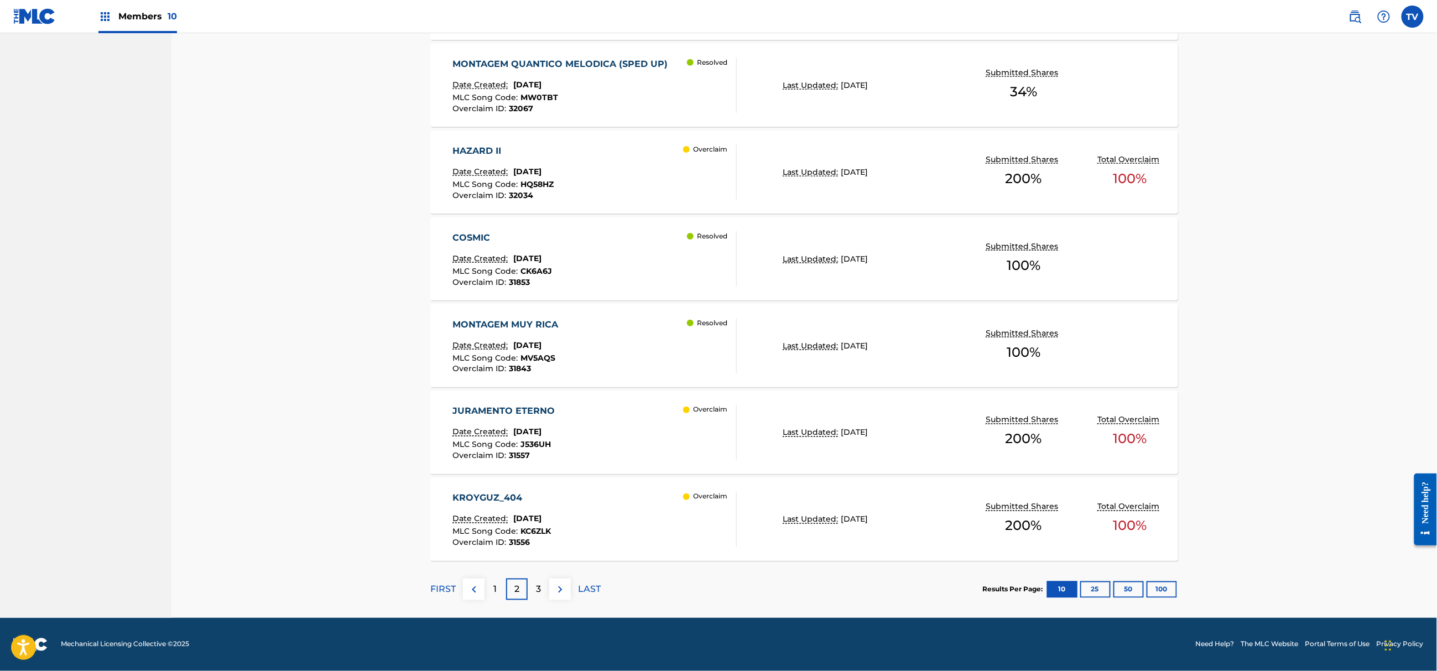
click at [625, 412] on div "JURAMENTO ETERNO Date Created: [DATE] MLC Song Code : J536UH Overclaim ID : 315…" at bounding box center [595, 432] width 284 height 55
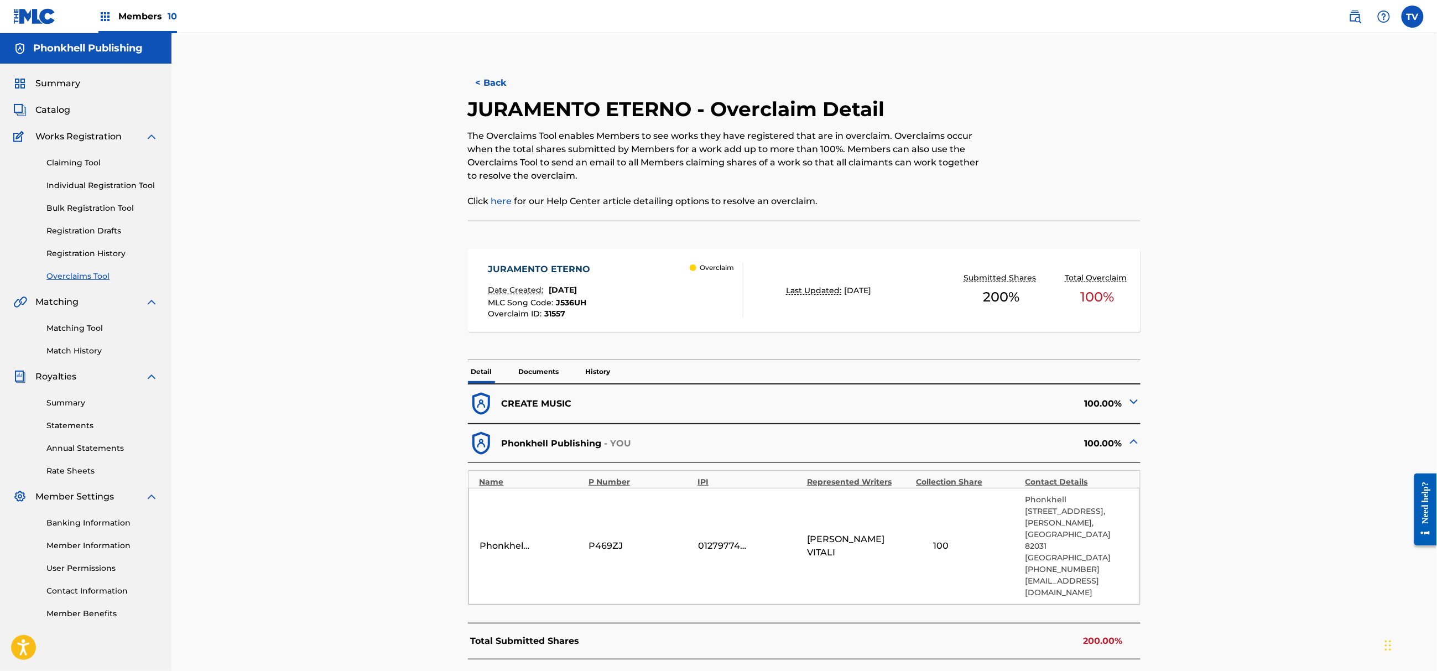
click at [1124, 402] on div "100.00%" at bounding box center [972, 404] width 336 height 27
click at [1131, 403] on img at bounding box center [1133, 401] width 13 height 13
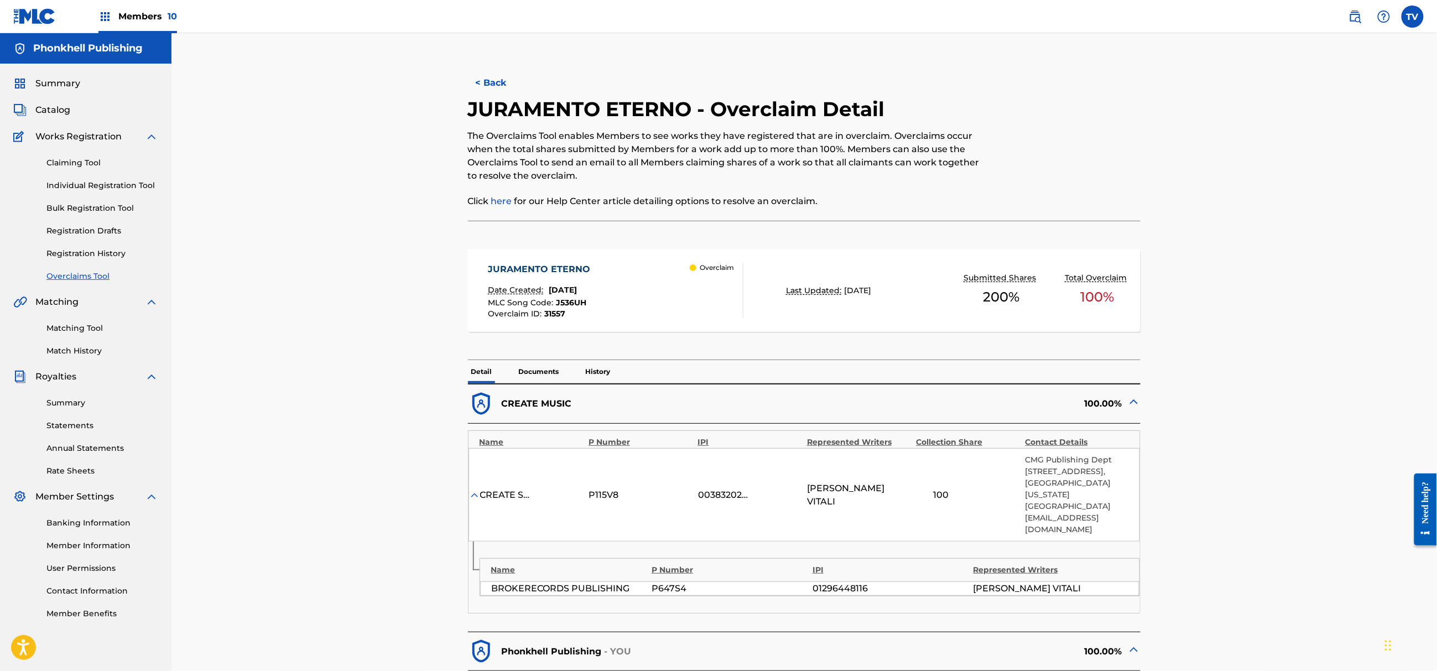
click at [1131, 403] on img at bounding box center [1133, 401] width 13 height 13
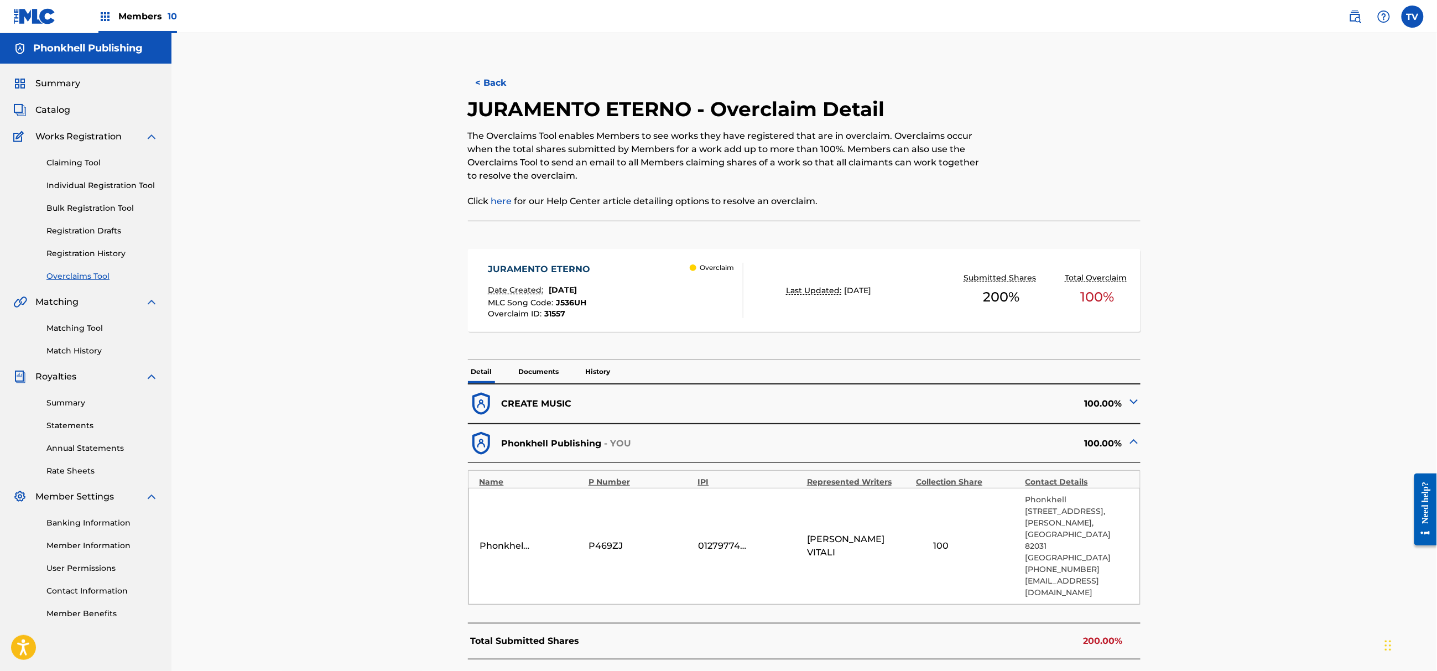
click at [544, 374] on p "Documents" at bounding box center [539, 371] width 47 height 23
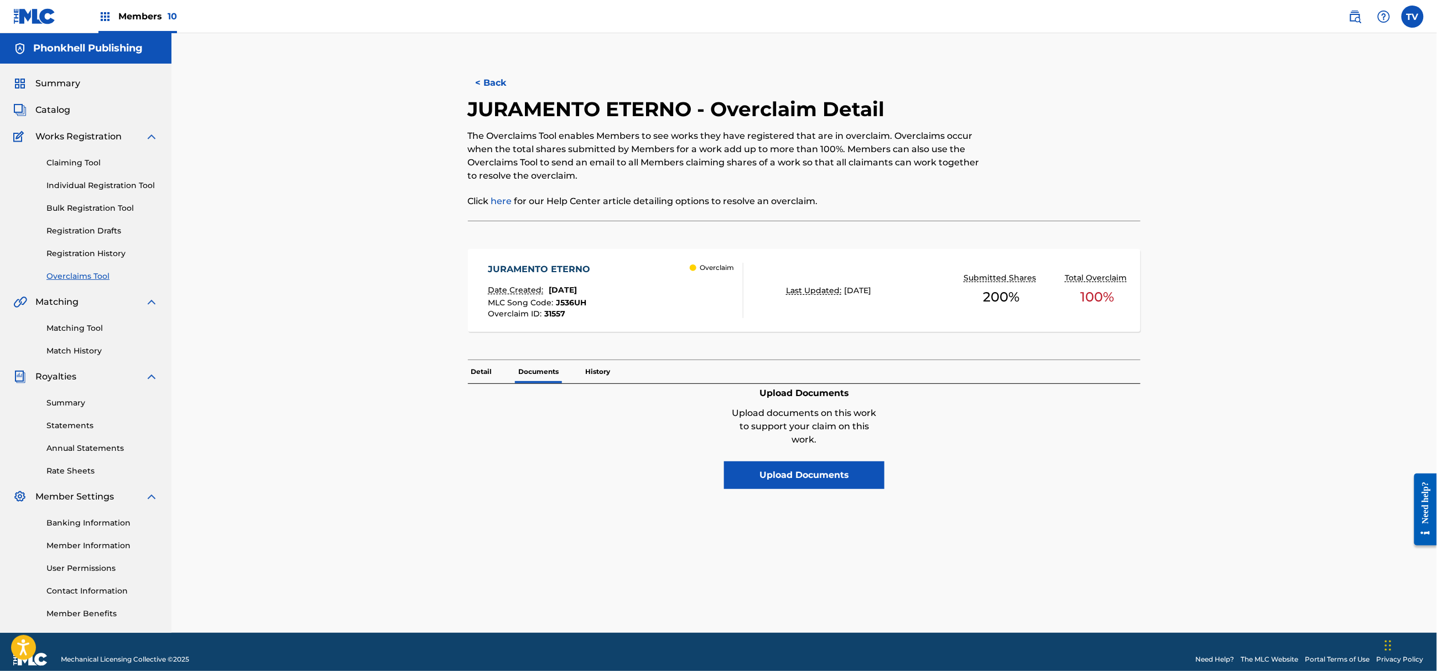
click at [590, 372] on p "History" at bounding box center [598, 371] width 32 height 23
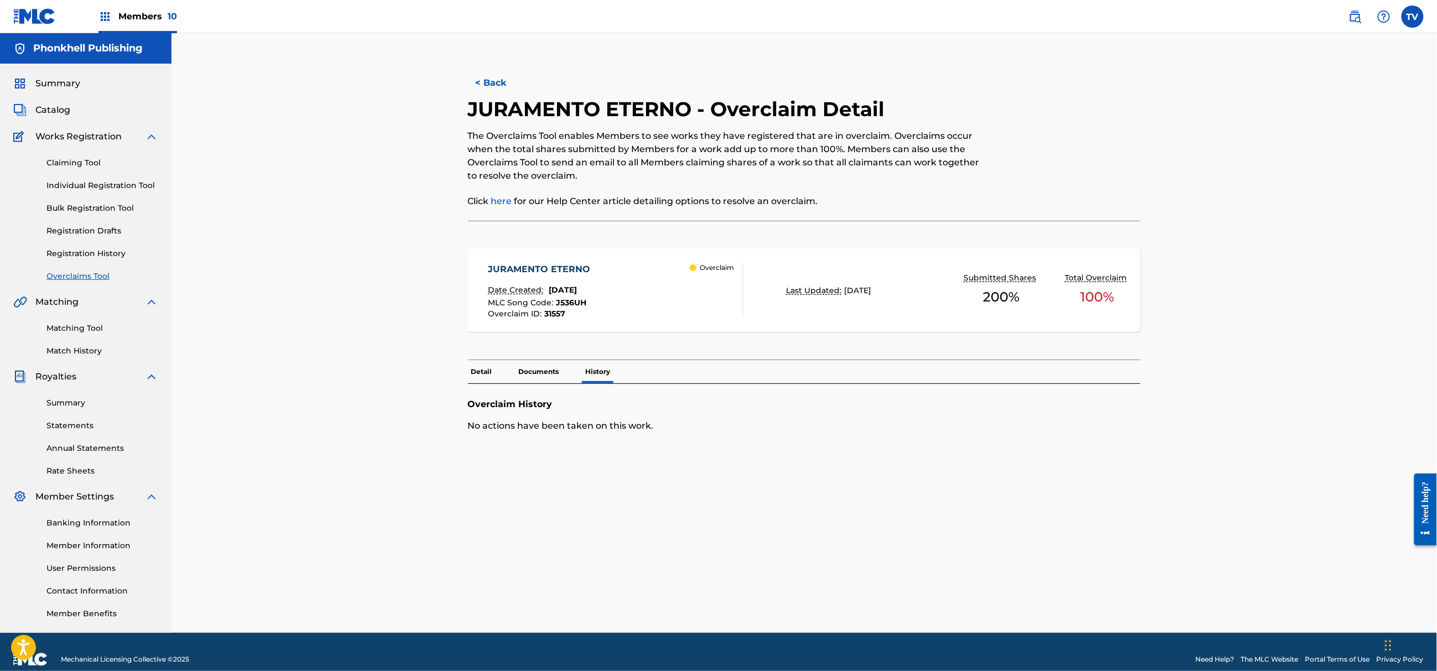
click at [485, 82] on button "< Back" at bounding box center [501, 83] width 66 height 28
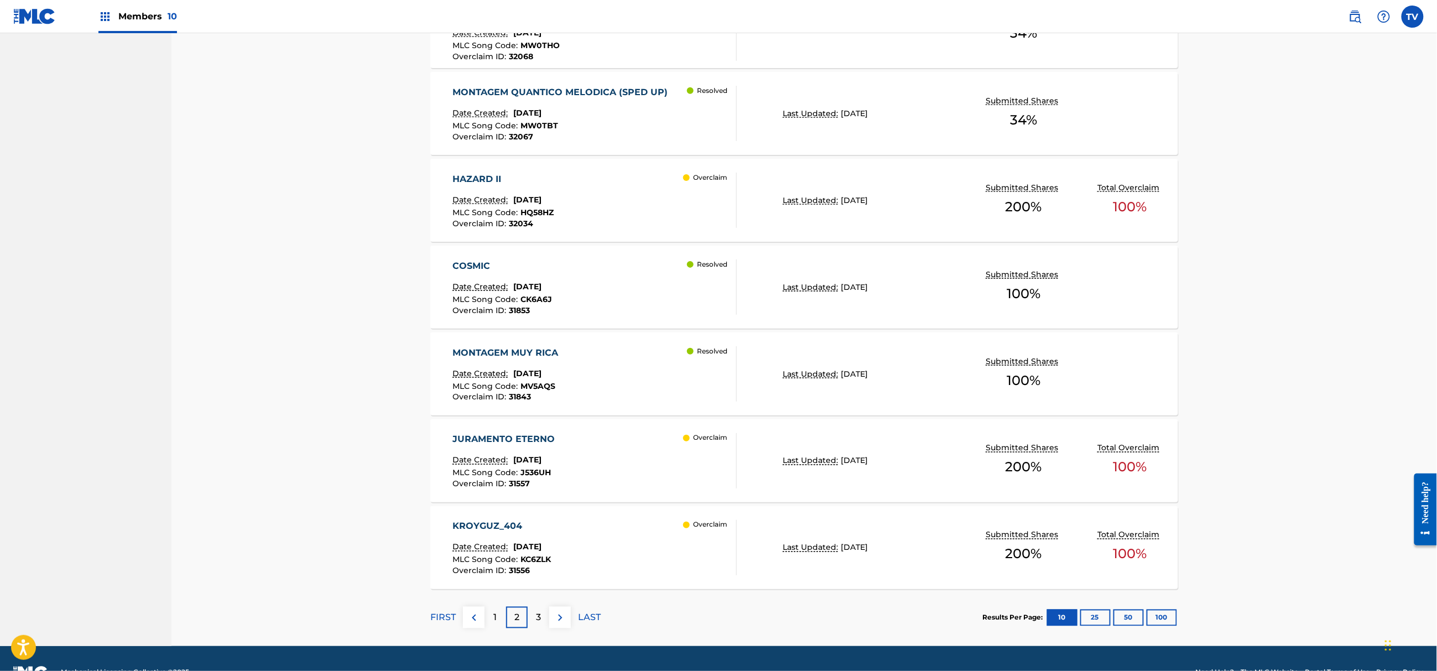
click at [627, 542] on div "KROYGUZ_404 Date Created: [DATE] MLC Song Code : KC6ZLK Overclaim ID : 31556 Ov…" at bounding box center [595, 547] width 284 height 55
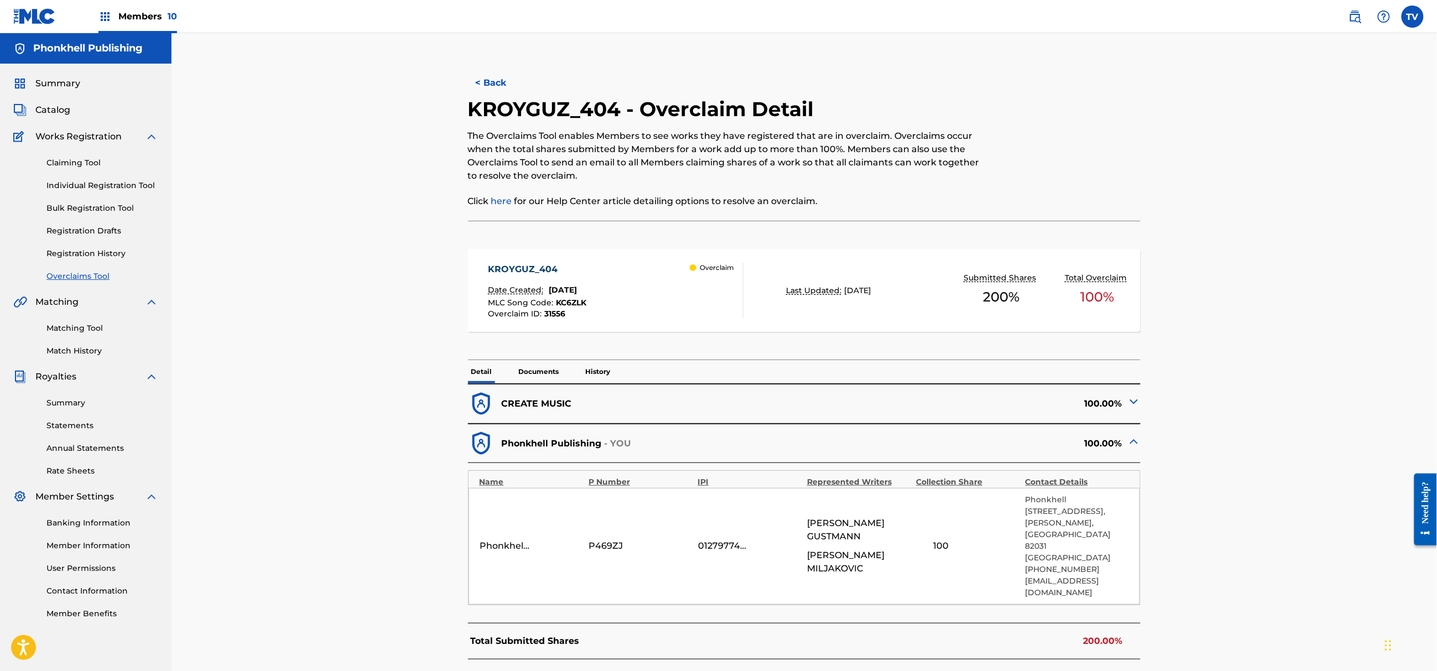
click at [1132, 397] on img at bounding box center [1133, 401] width 13 height 13
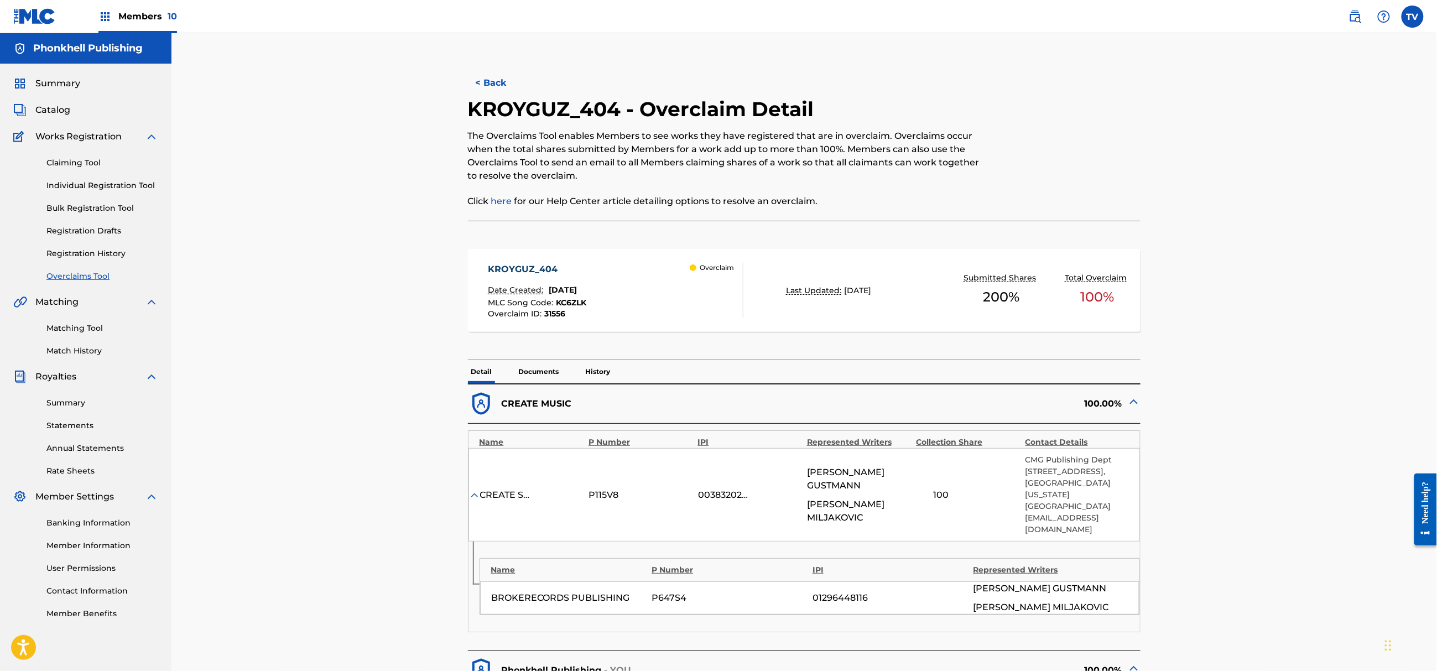
click at [1133, 398] on img at bounding box center [1133, 401] width 13 height 13
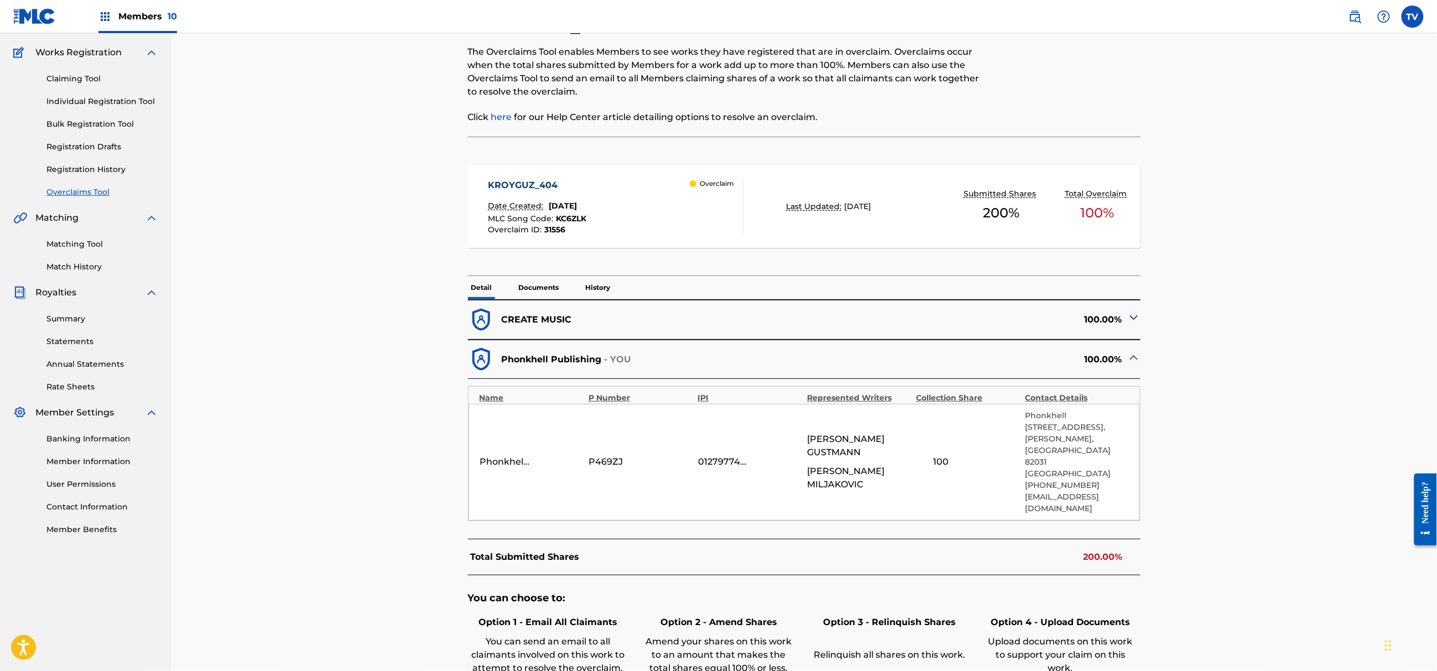
scroll to position [74, 0]
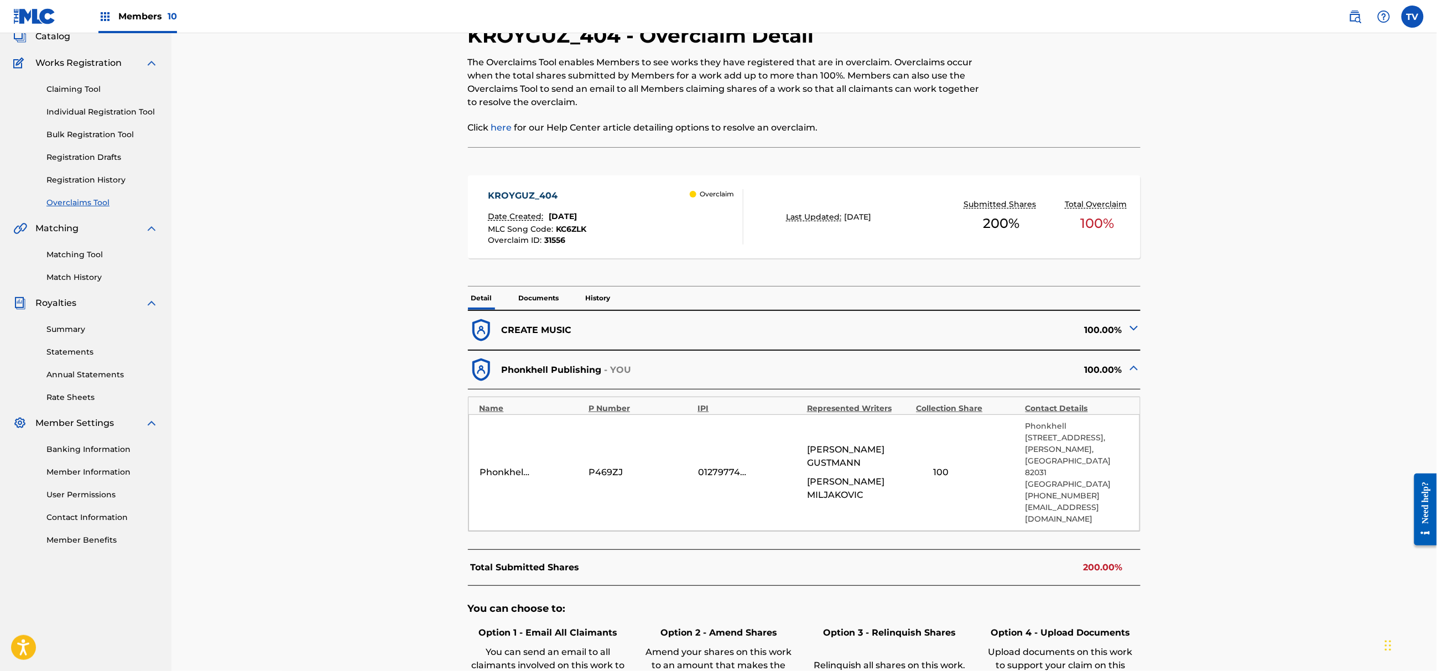
click at [1138, 332] on img at bounding box center [1133, 327] width 13 height 13
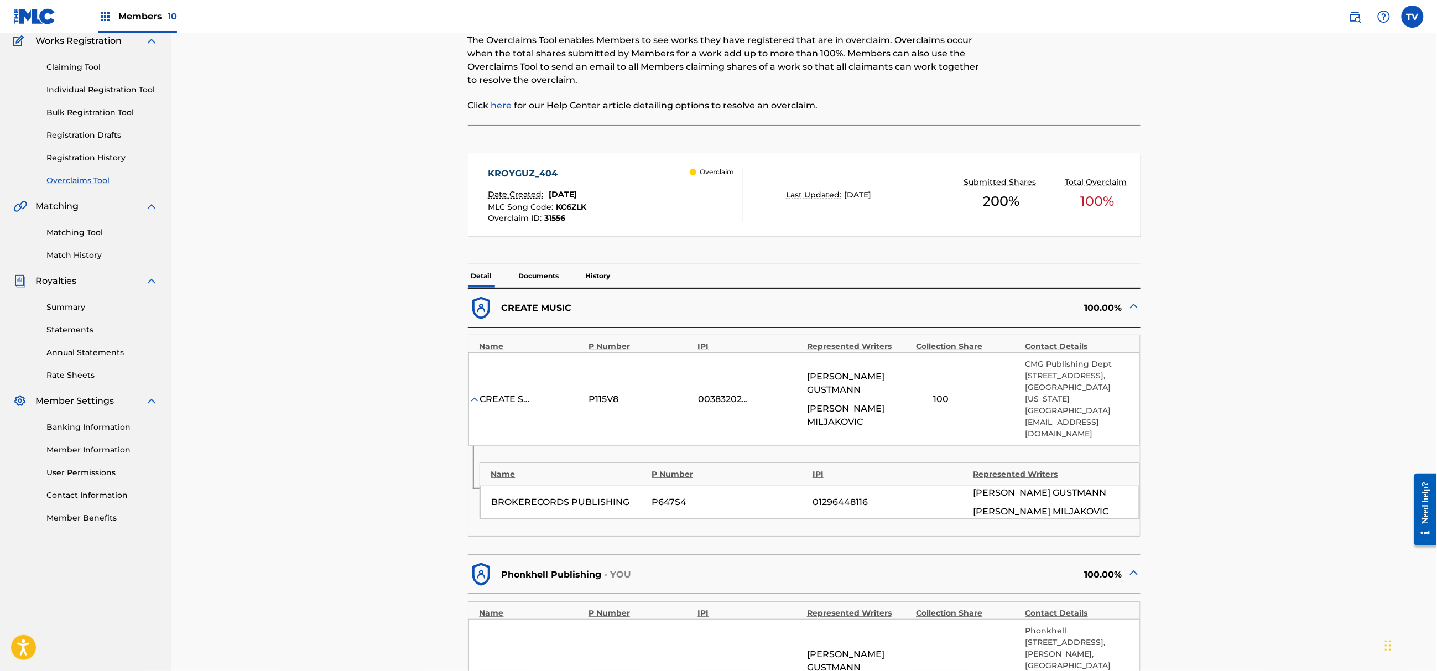
scroll to position [147, 0]
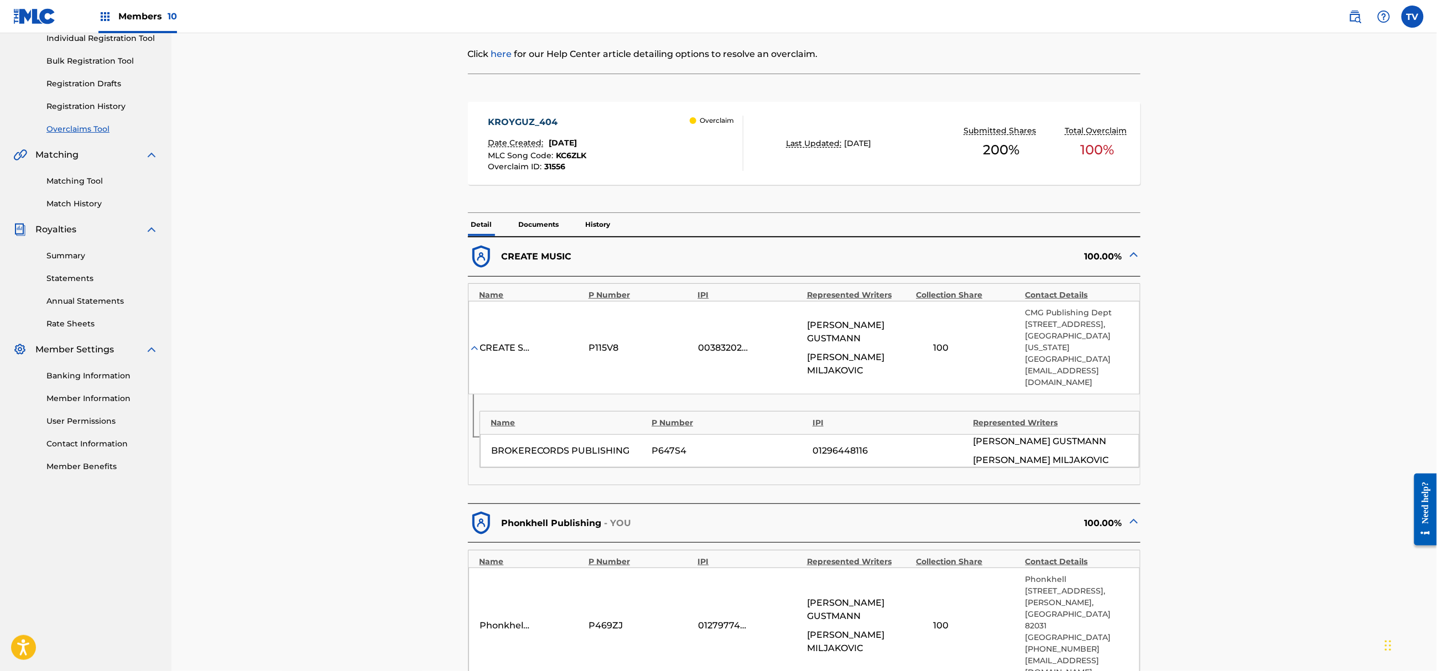
click at [532, 227] on p "Documents" at bounding box center [539, 224] width 47 height 23
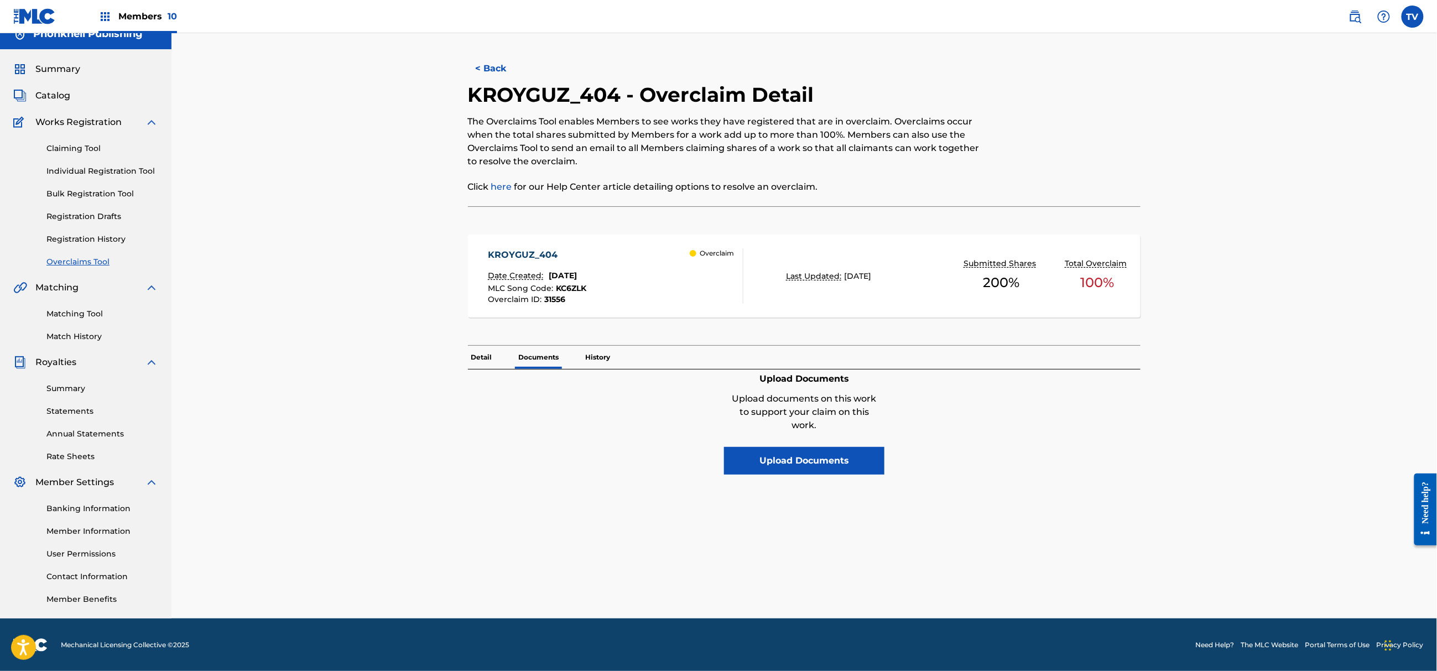
click at [465, 361] on div "< Back KROYGUZ_404 - Overclaim Detail The Overclaims Tool enables Members to se…" at bounding box center [804, 332] width 748 height 572
click at [469, 360] on p "Detail" at bounding box center [482, 357] width 28 height 23
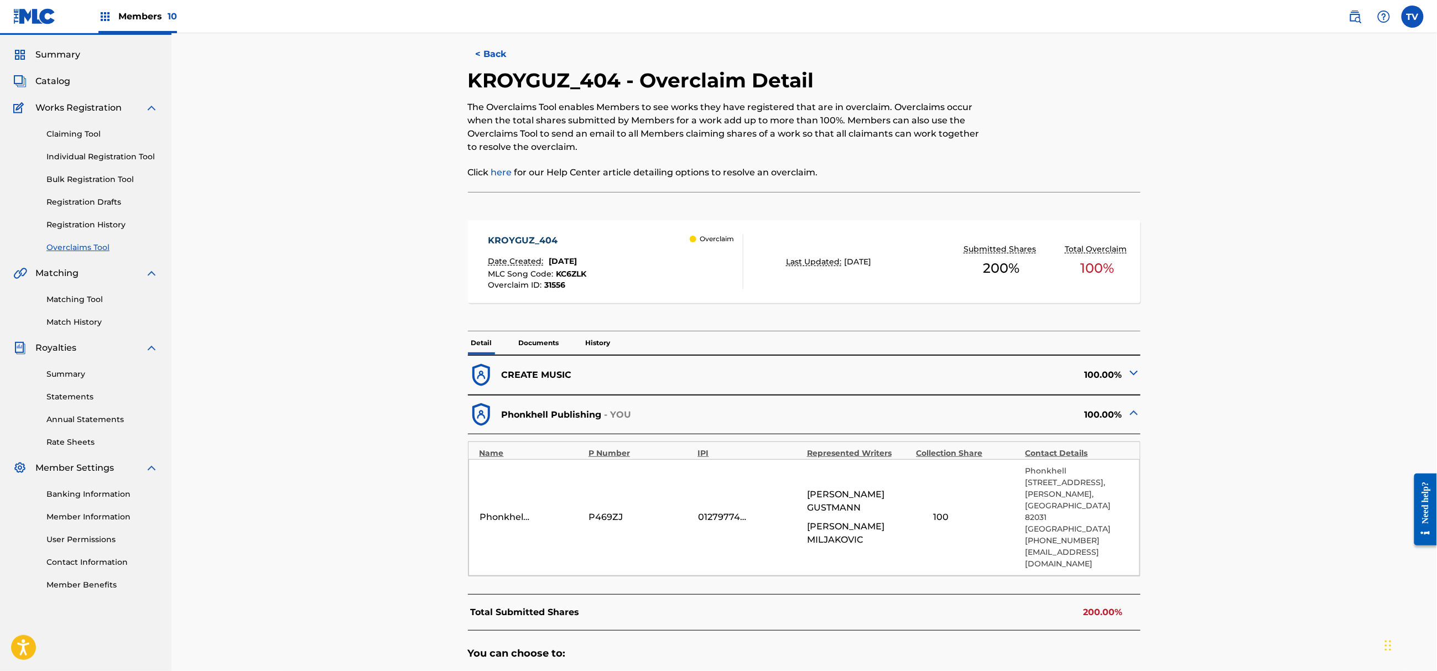
scroll to position [147, 0]
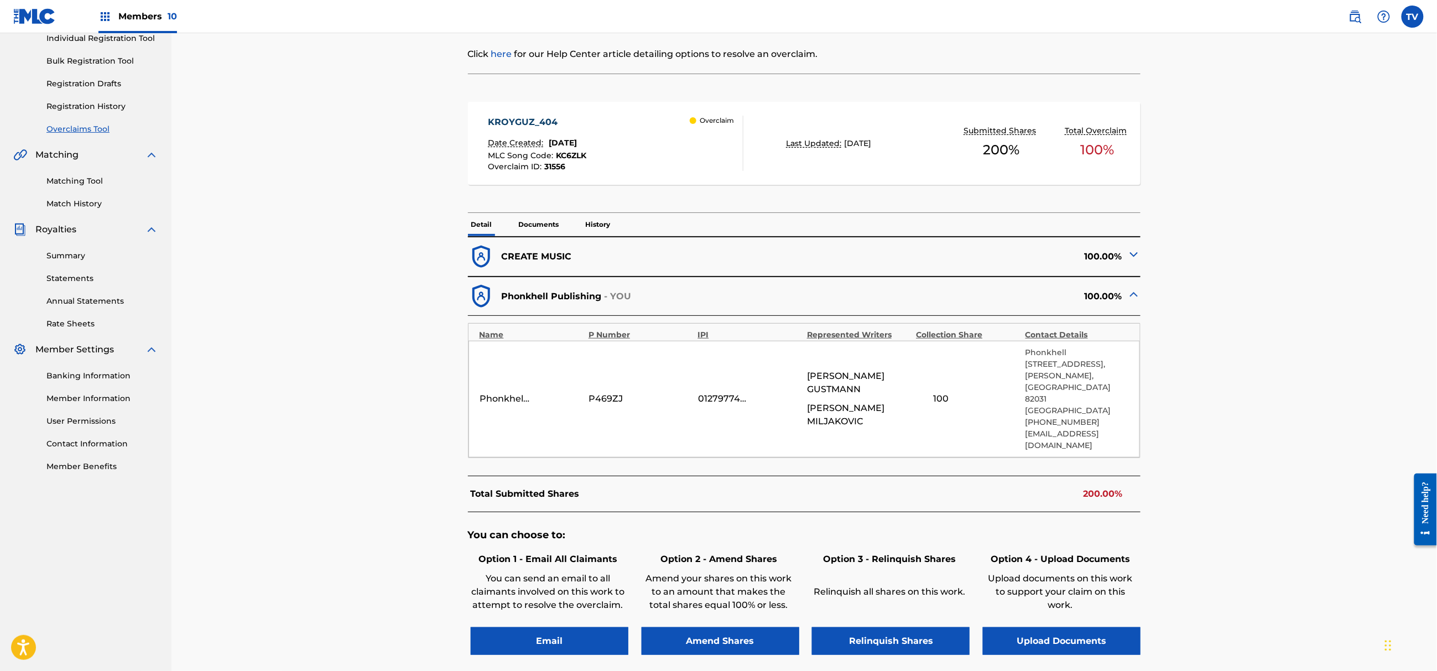
click at [1135, 254] on img at bounding box center [1133, 254] width 13 height 13
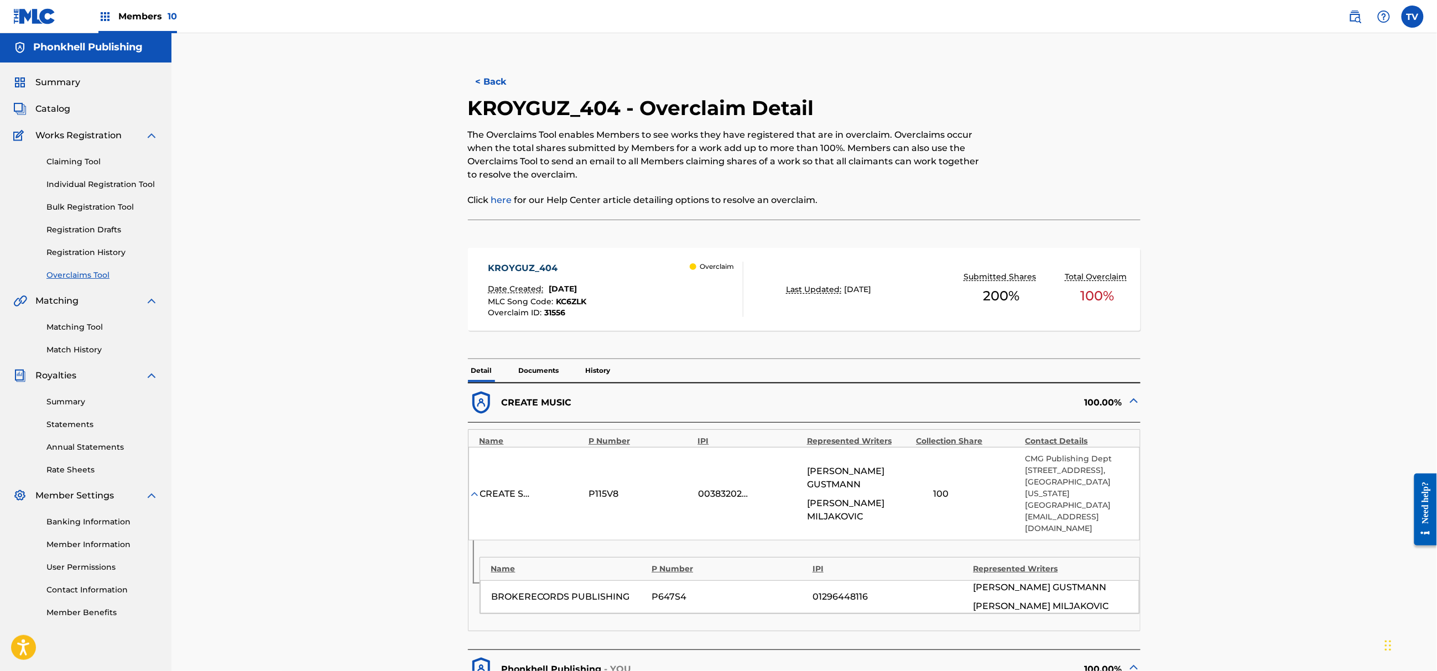
scroll to position [0, 0]
click at [498, 87] on button "< Back" at bounding box center [501, 83] width 66 height 28
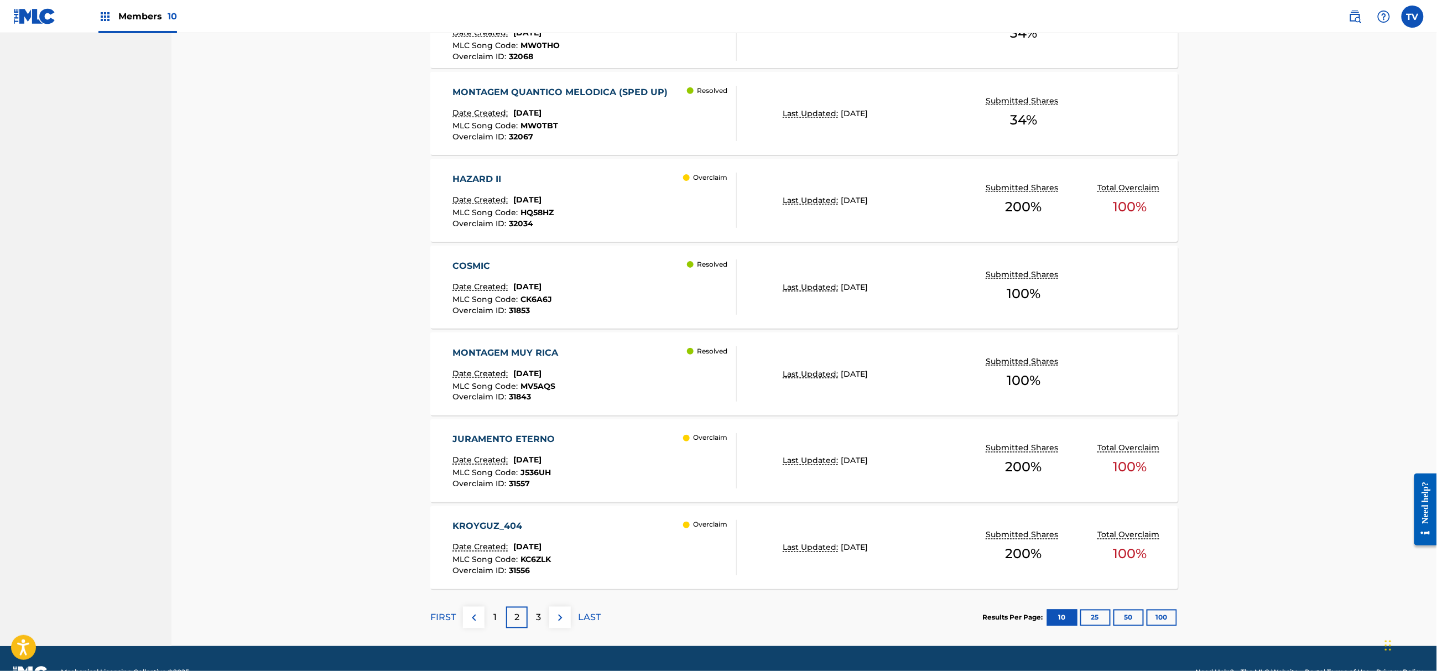
click at [548, 620] on div "3" at bounding box center [539, 618] width 22 height 22
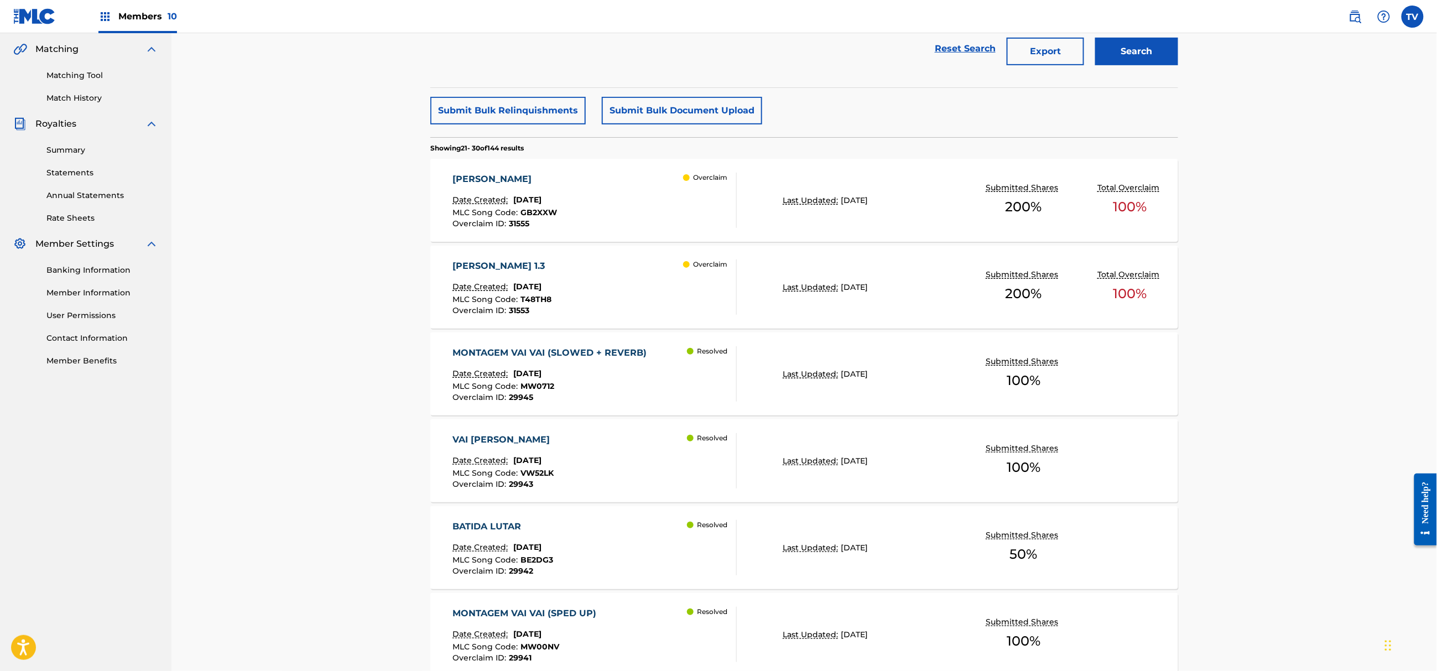
scroll to position [244, 0]
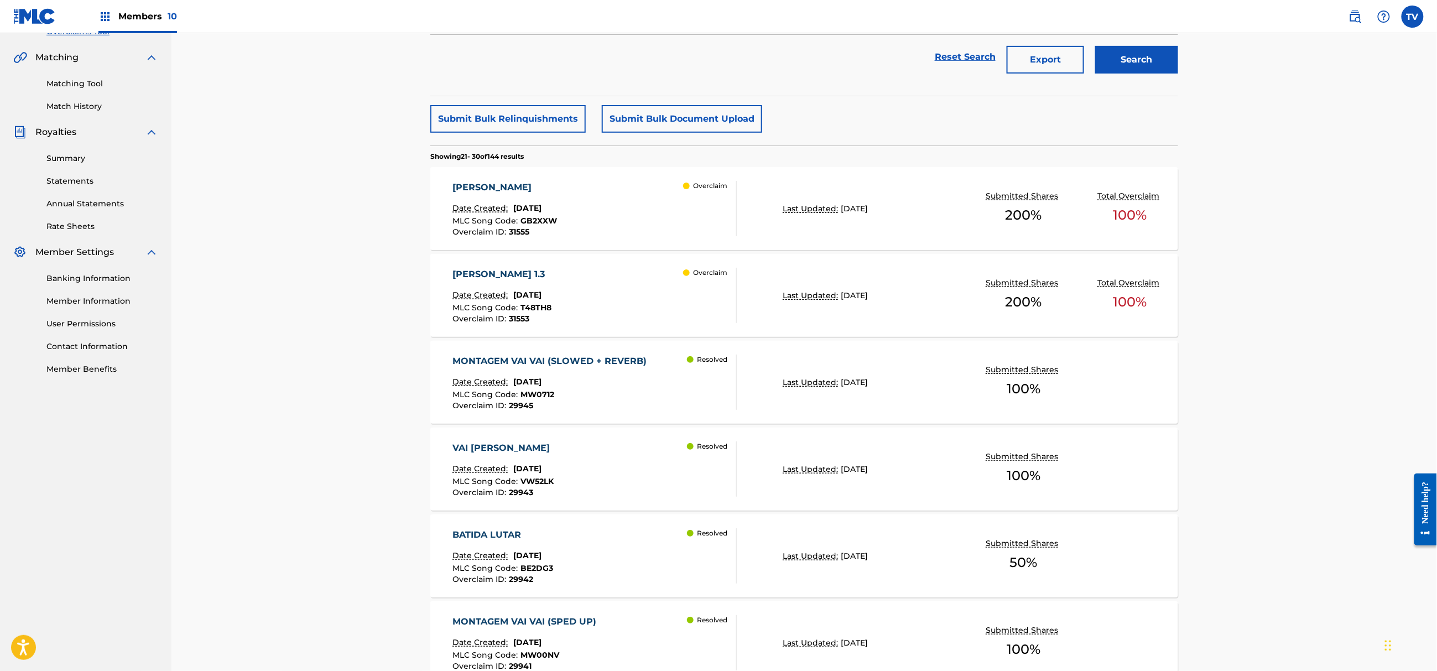
click at [538, 185] on div "[PERSON_NAME]" at bounding box center [505, 187] width 105 height 13
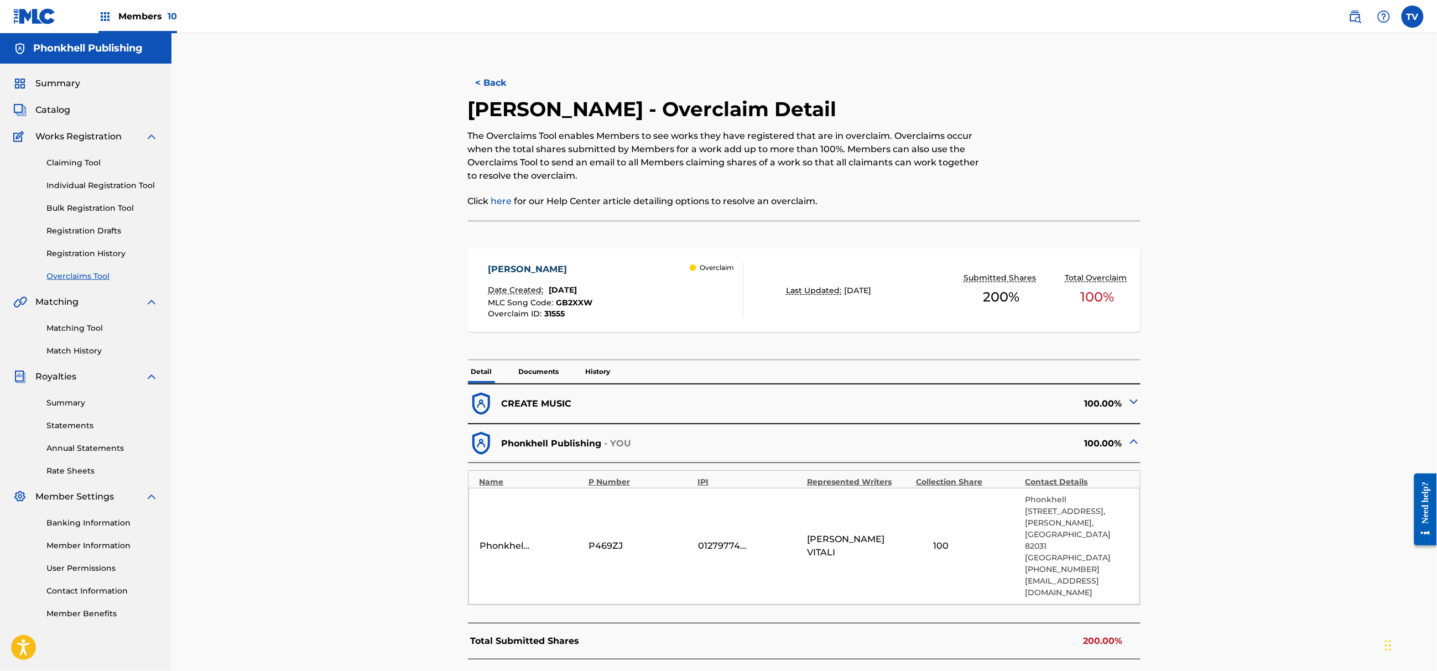
click at [1131, 403] on img at bounding box center [1133, 401] width 13 height 13
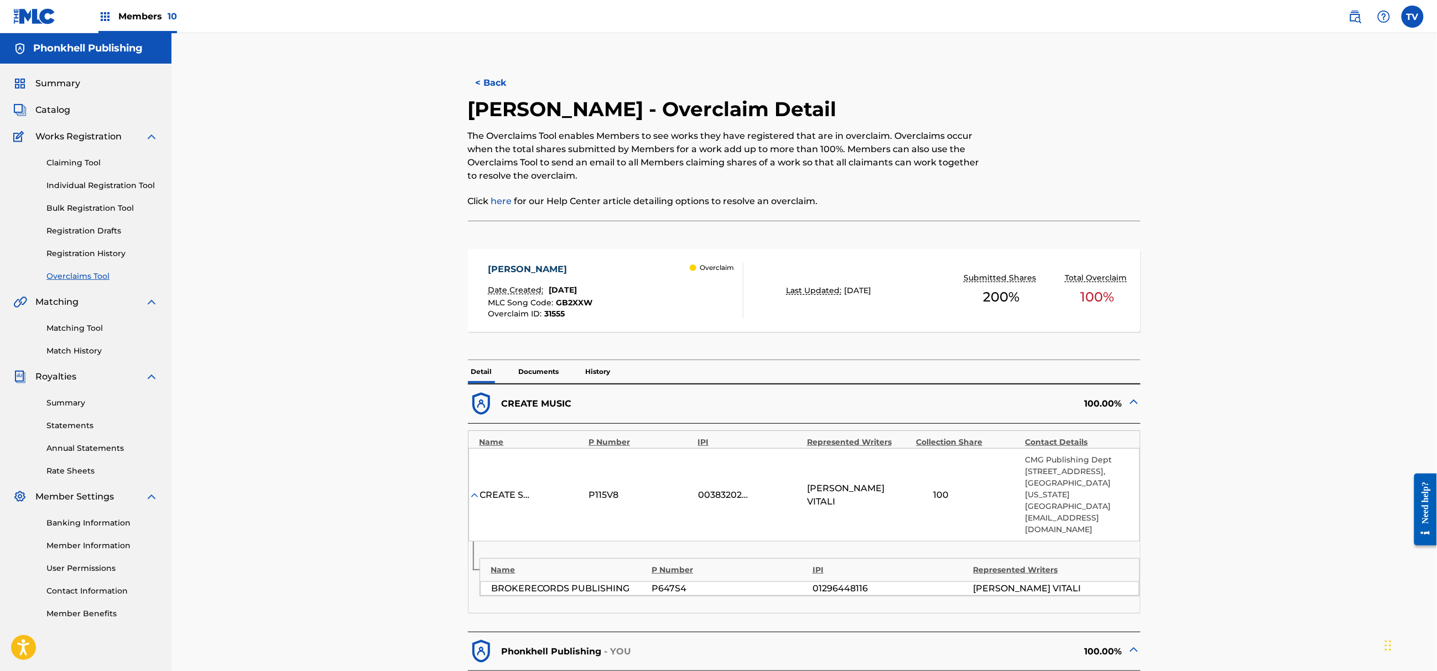
click at [1131, 403] on img at bounding box center [1133, 401] width 13 height 13
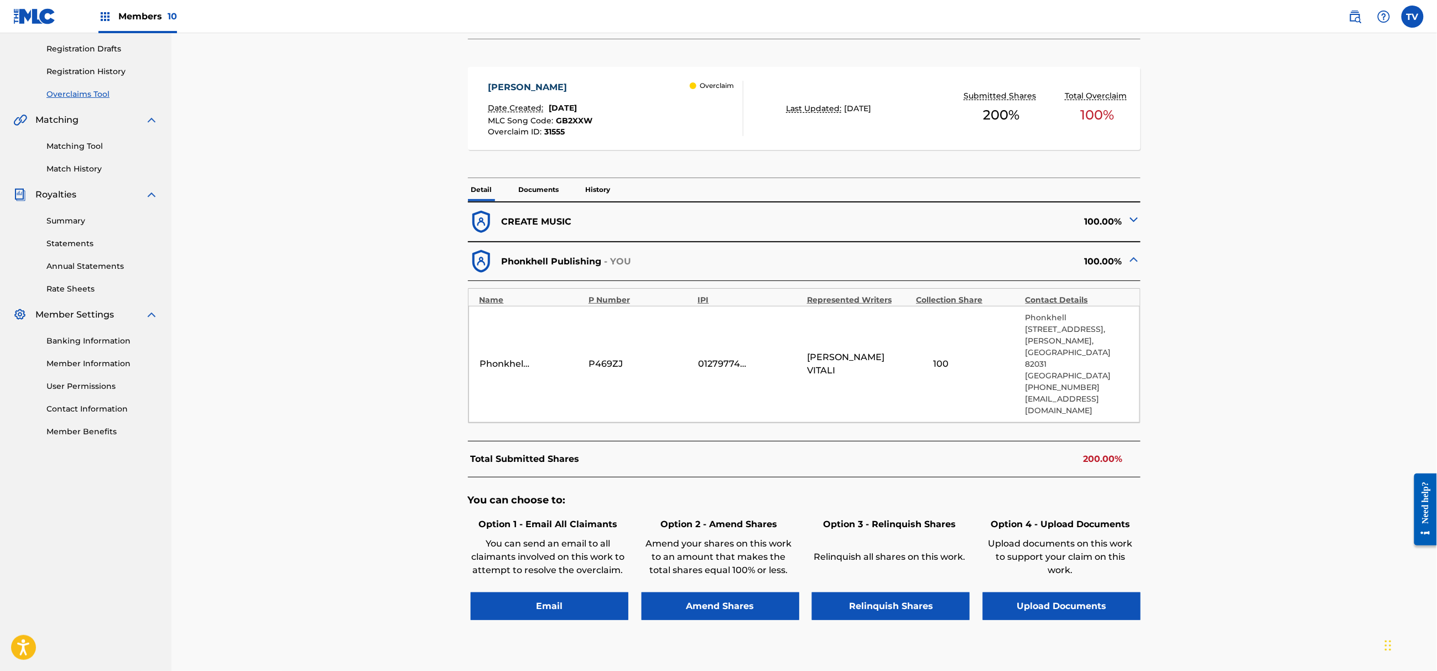
scroll to position [235, 0]
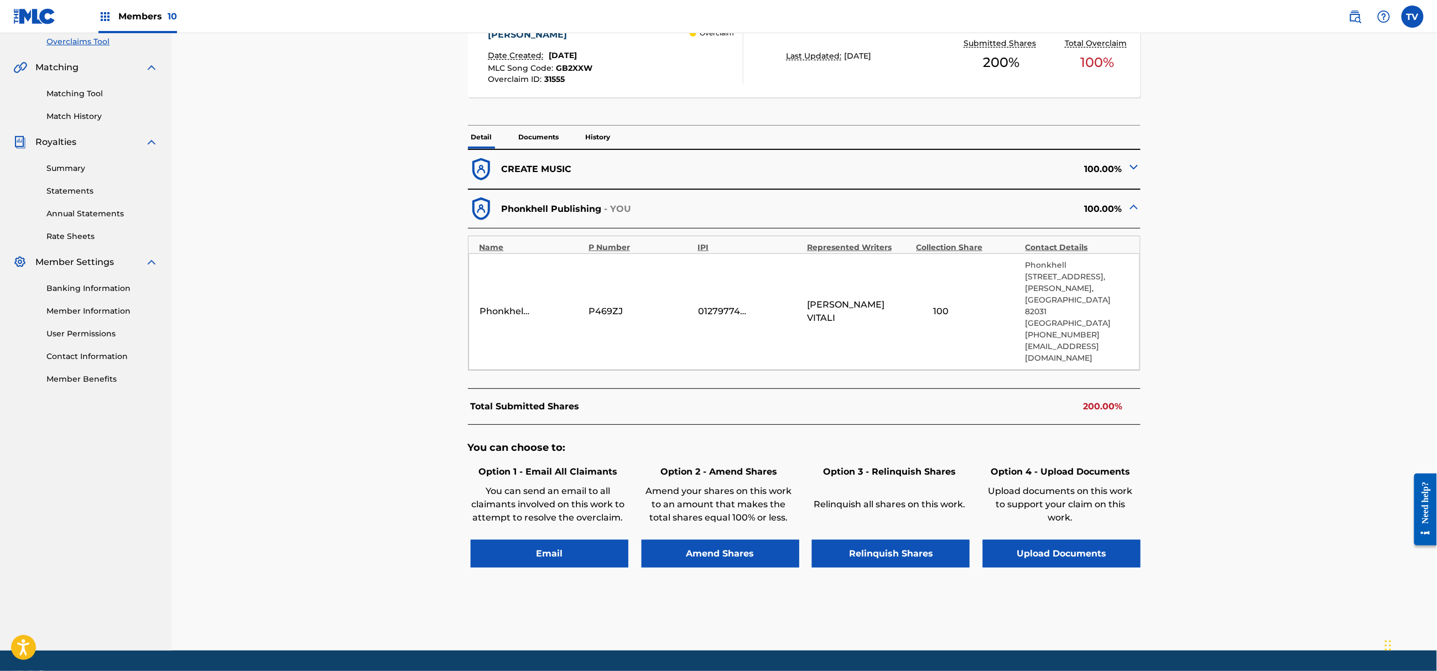
click at [576, 145] on div "Detail Documents History" at bounding box center [804, 137] width 673 height 23
click at [551, 143] on p "Documents" at bounding box center [539, 137] width 47 height 23
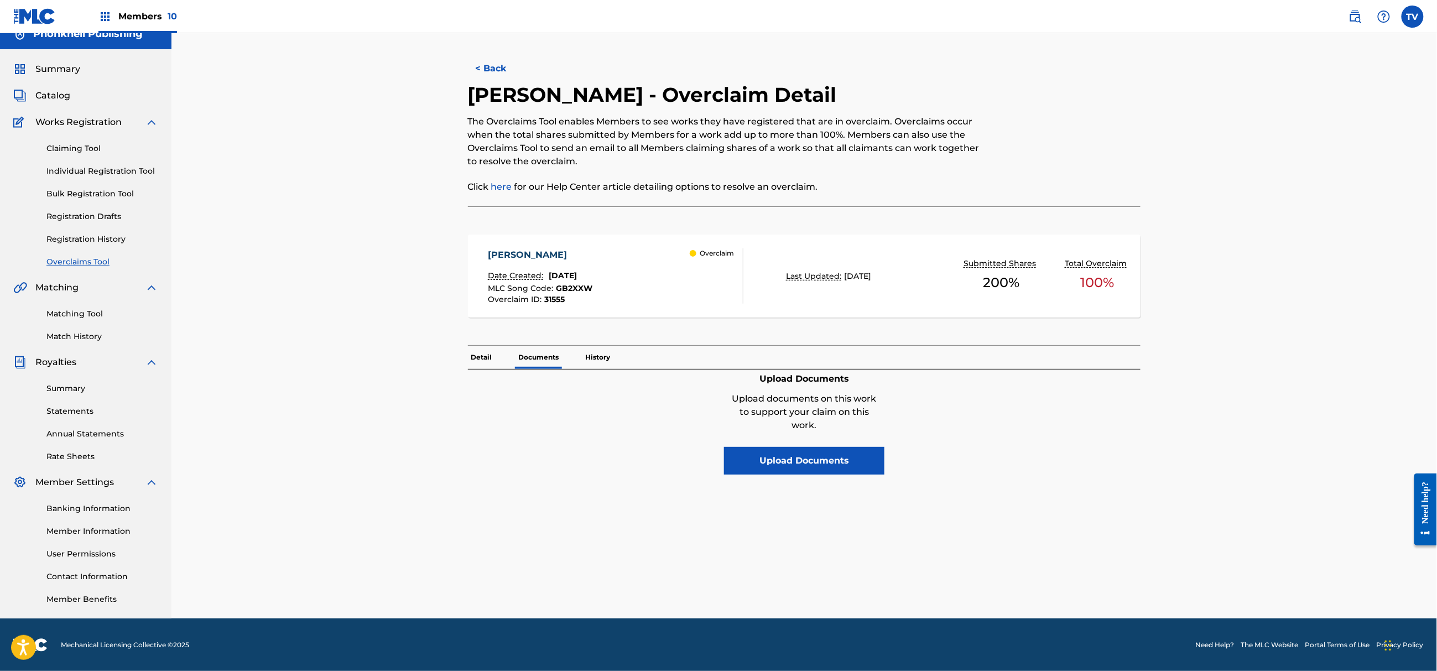
click at [496, 61] on button "< Back" at bounding box center [501, 69] width 66 height 28
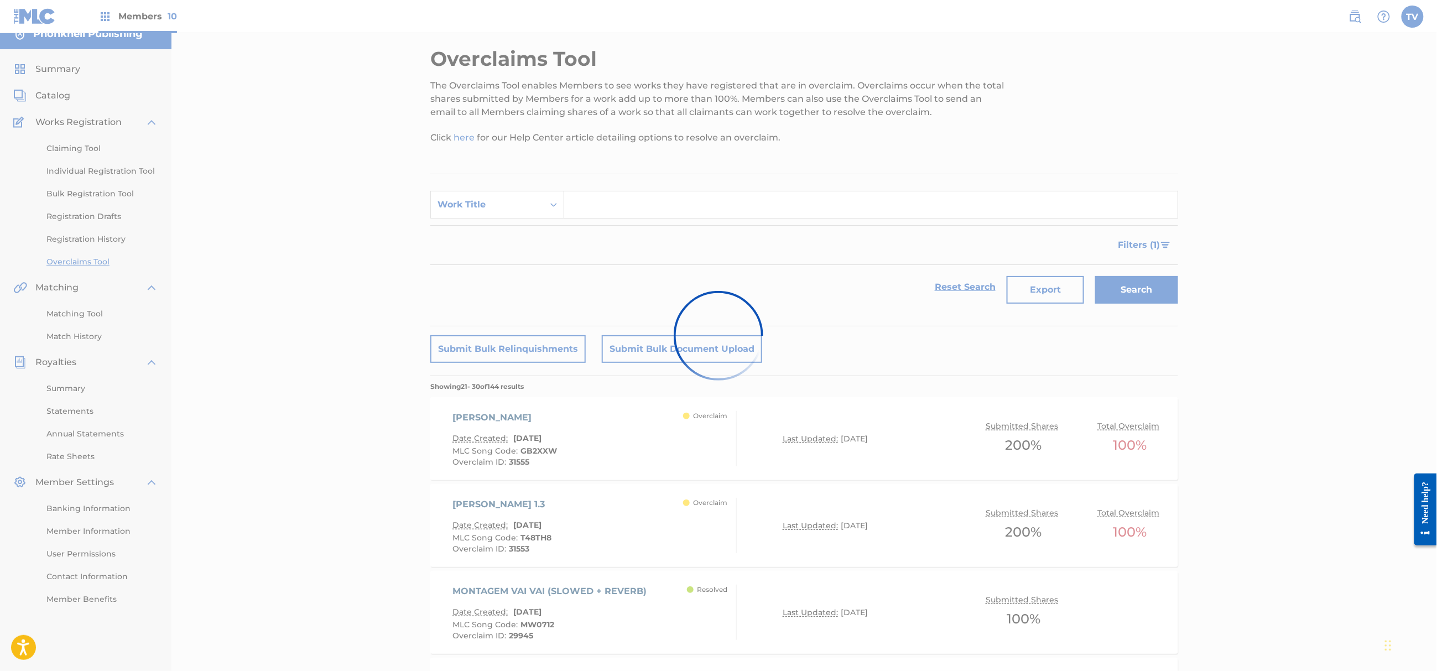
scroll to position [244, 0]
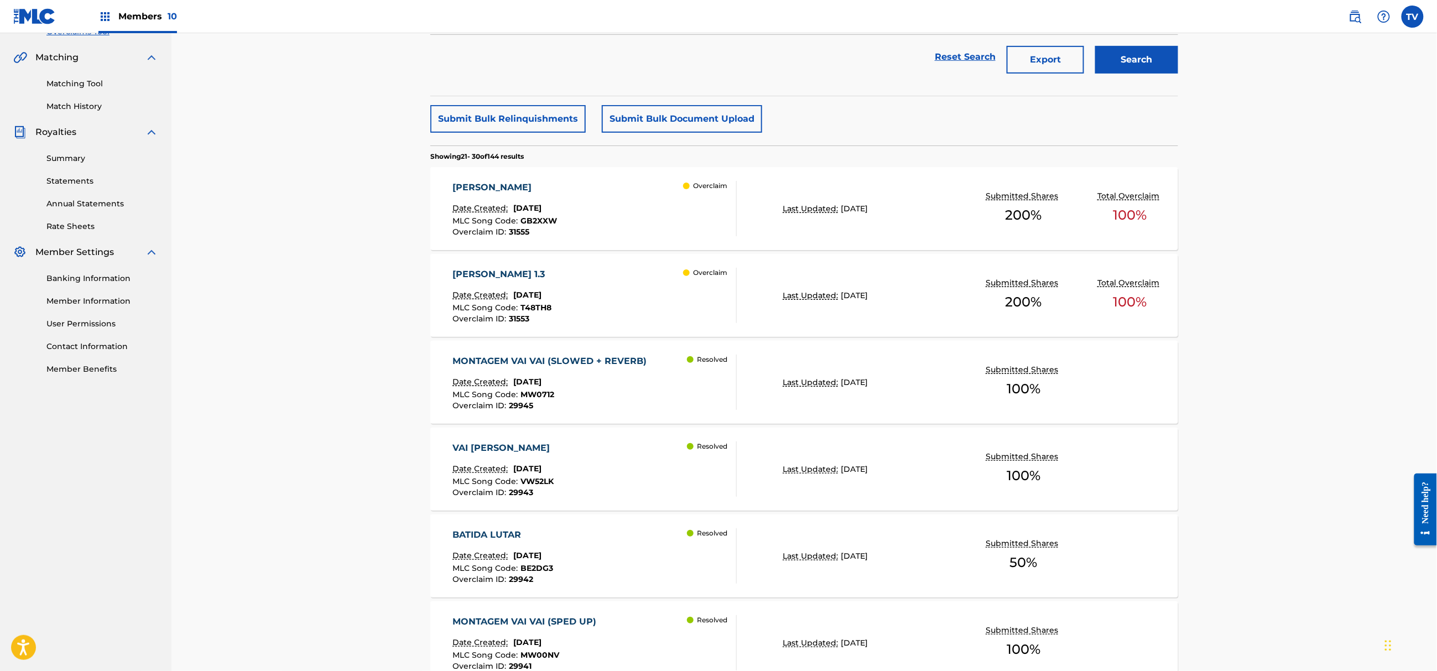
click at [610, 189] on div "[PERSON_NAME] Date Created: [DATE] MLC Song Code : GB2XXW Overclaim ID : 31555 …" at bounding box center [595, 208] width 284 height 55
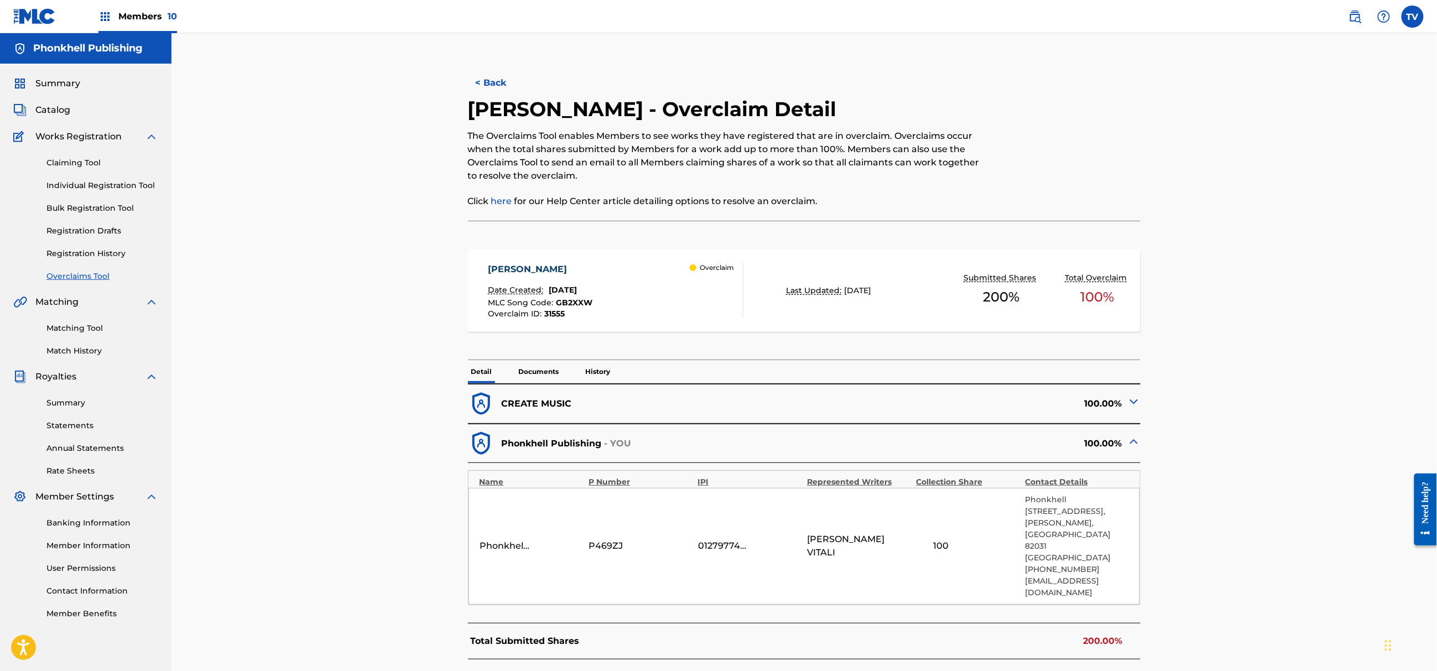
click at [1135, 404] on img at bounding box center [1133, 401] width 13 height 13
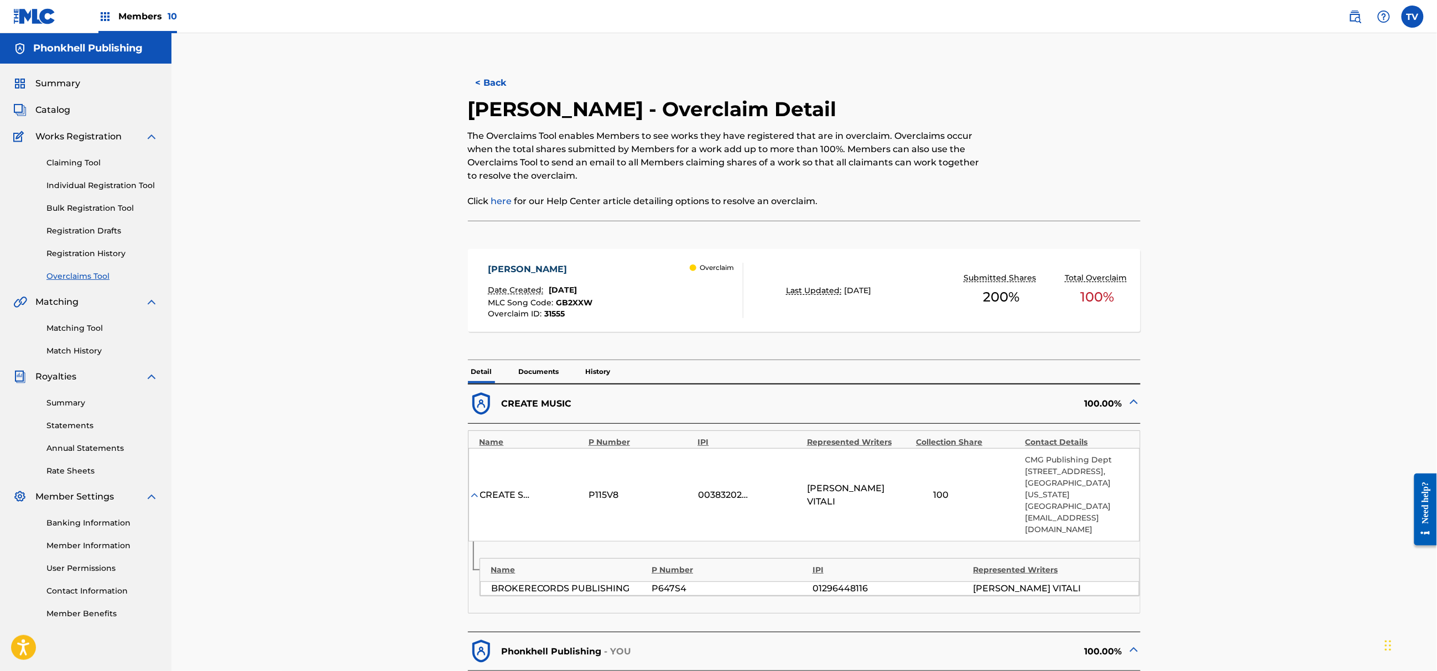
click at [1135, 404] on img at bounding box center [1133, 401] width 13 height 13
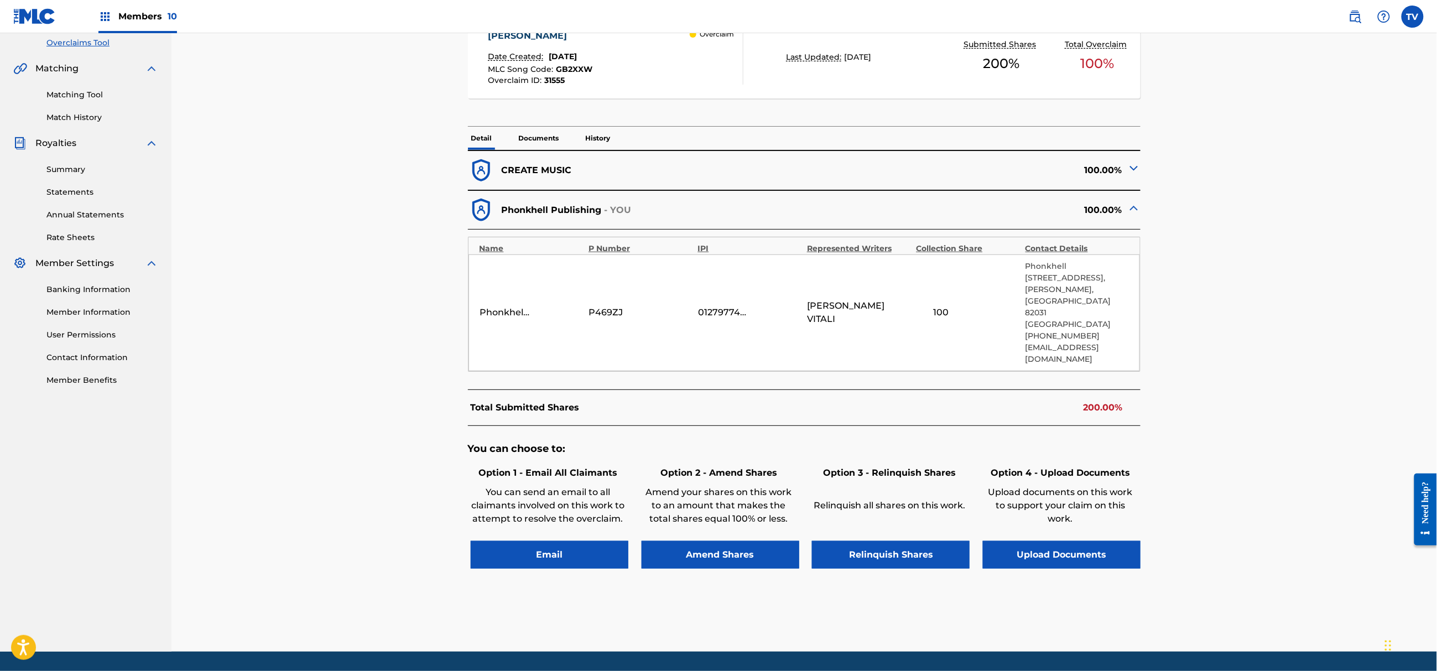
scroll to position [235, 0]
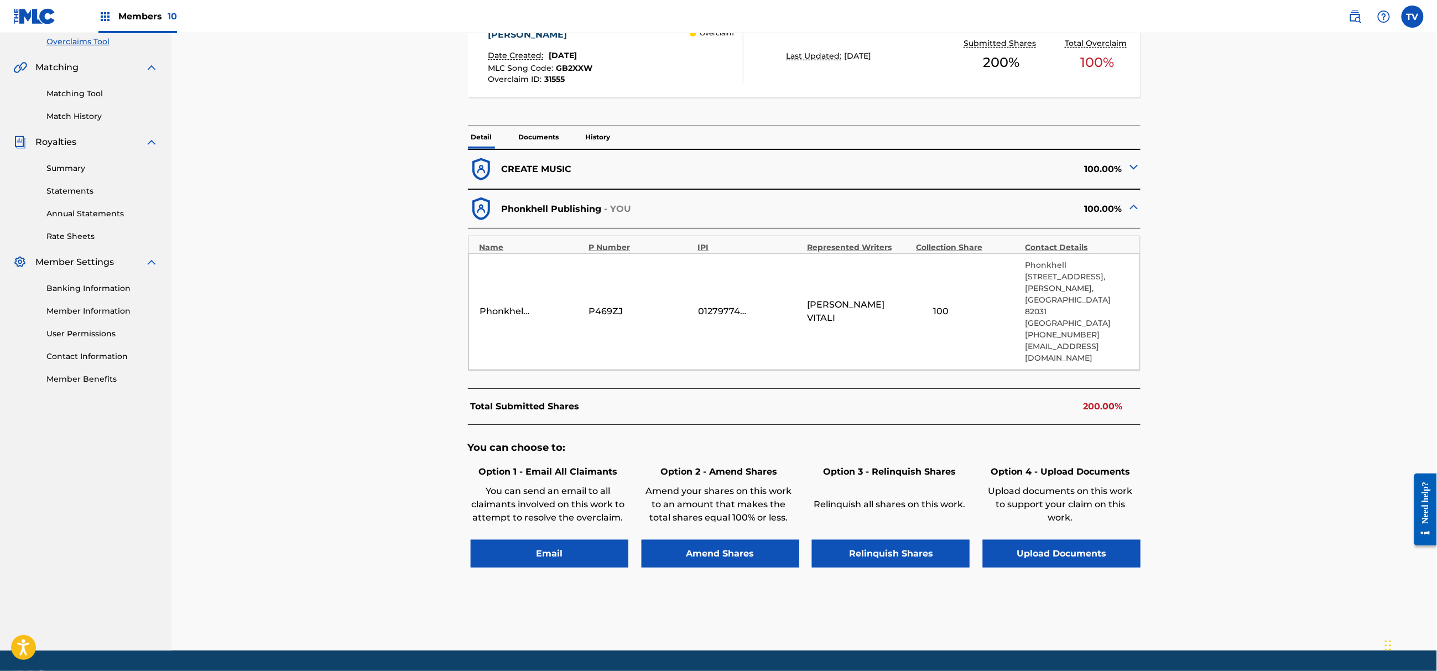
click at [1045, 540] on button "Upload Documents" at bounding box center [1062, 554] width 158 height 28
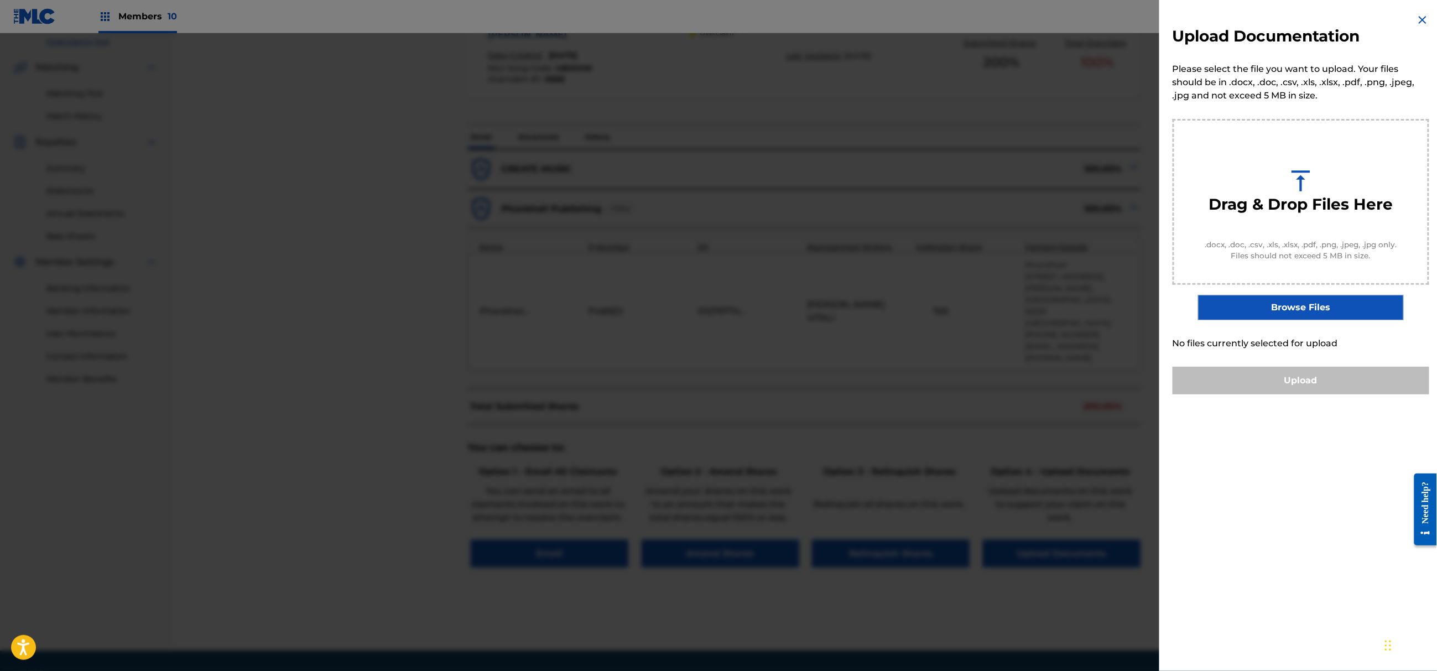
click at [1290, 306] on label "Browse Files" at bounding box center [1300, 307] width 205 height 25
click at [0, 0] on input "Browse Files" at bounding box center [0, 0] width 0 height 0
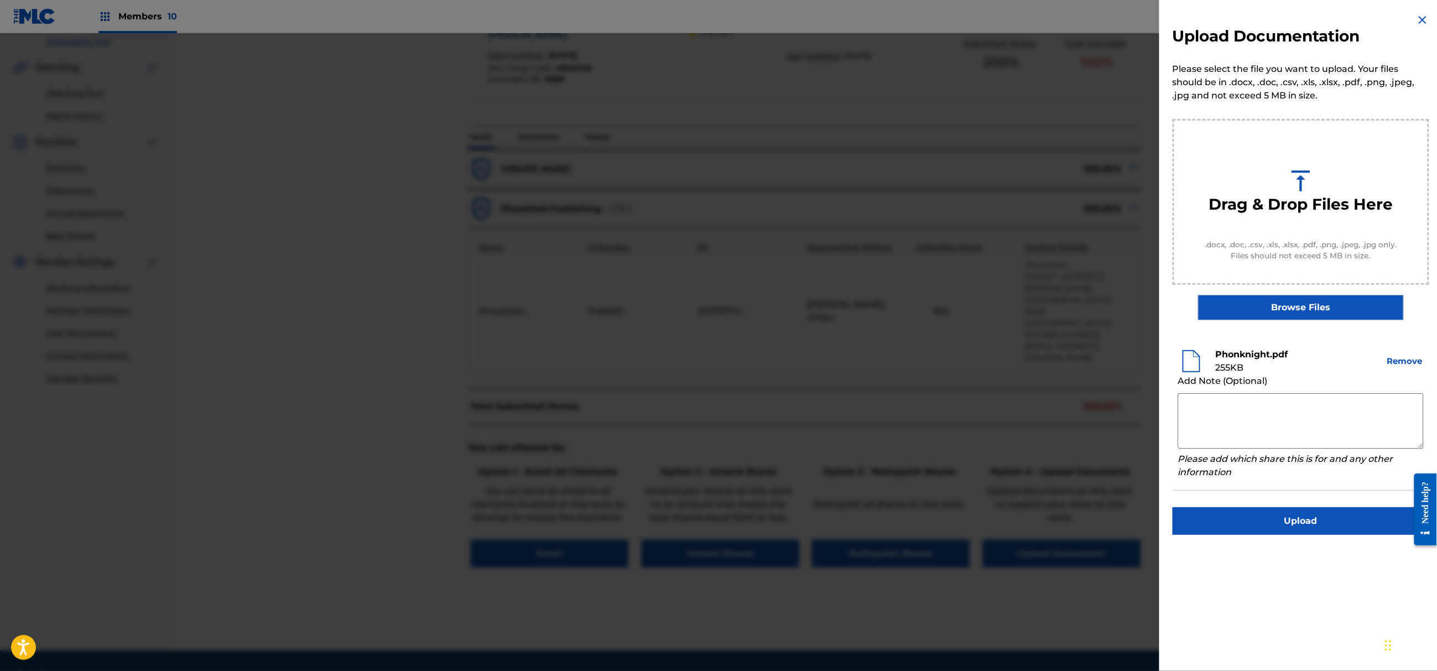
click at [1279, 416] on textarea at bounding box center [1301, 420] width 246 height 55
paste textarea "Author [PERSON_NAME] is exclusive author with Phonkhell Publishing since [DATE]…"
drag, startPoint x: 1279, startPoint y: 399, endPoint x: 1207, endPoint y: 399, distance: 71.9
click at [1207, 399] on textarea "Author [PERSON_NAME] is exclusive author with Phonkhell Publishing since [DATE]…" at bounding box center [1301, 420] width 246 height 55
drag, startPoint x: 1358, startPoint y: 414, endPoint x: 1302, endPoint y: 412, distance: 57.0
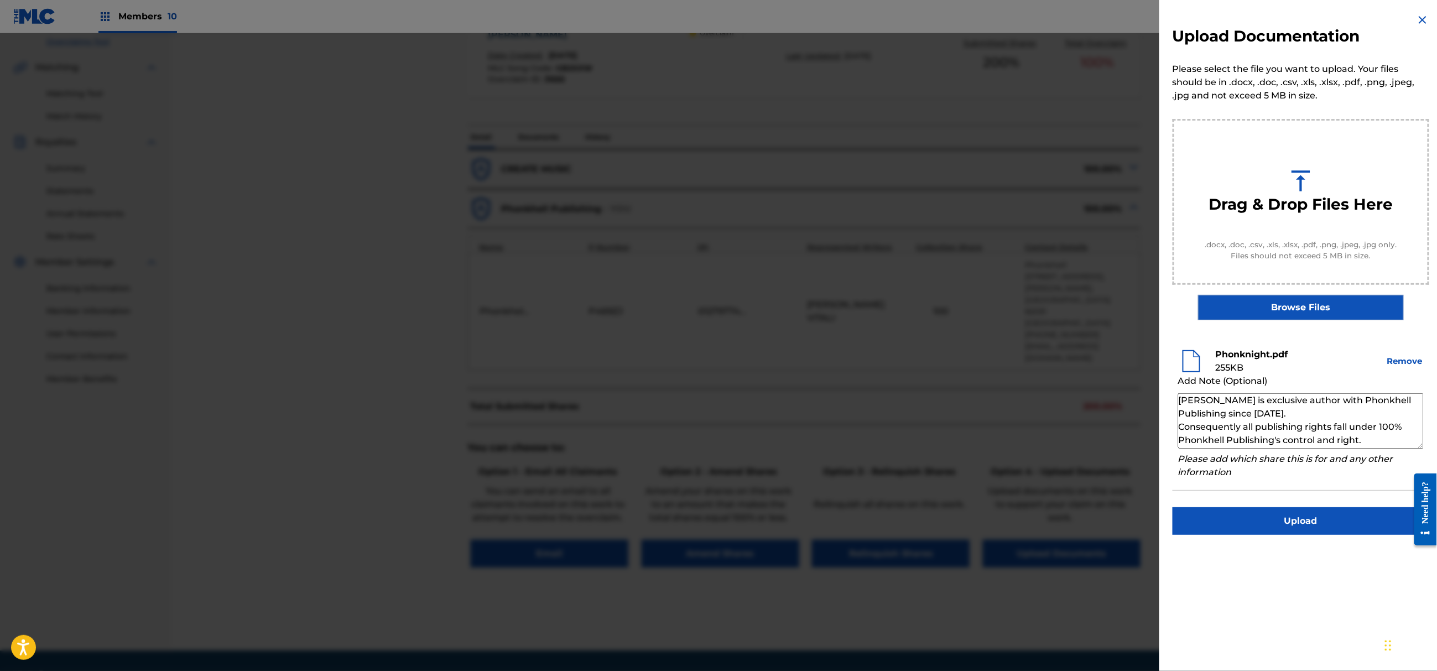
click at [1302, 412] on textarea "[PERSON_NAME] is exclusive author with Phonkhell Publishing since [DATE]. Conse…" at bounding box center [1301, 420] width 246 height 55
drag, startPoint x: 1372, startPoint y: 439, endPoint x: 1085, endPoint y: 365, distance: 296.5
click at [1085, 365] on div "Upload Documentation Please select the file you want to upload. Your files shou…" at bounding box center [718, 352] width 1437 height 638
click at [1208, 402] on textarea "[PERSON_NAME] is exclusive author with Phonkhell Publishing since [DATE] Conseq…" at bounding box center [1301, 420] width 246 height 55
drag, startPoint x: 1383, startPoint y: 441, endPoint x: 1160, endPoint y: 374, distance: 233.3
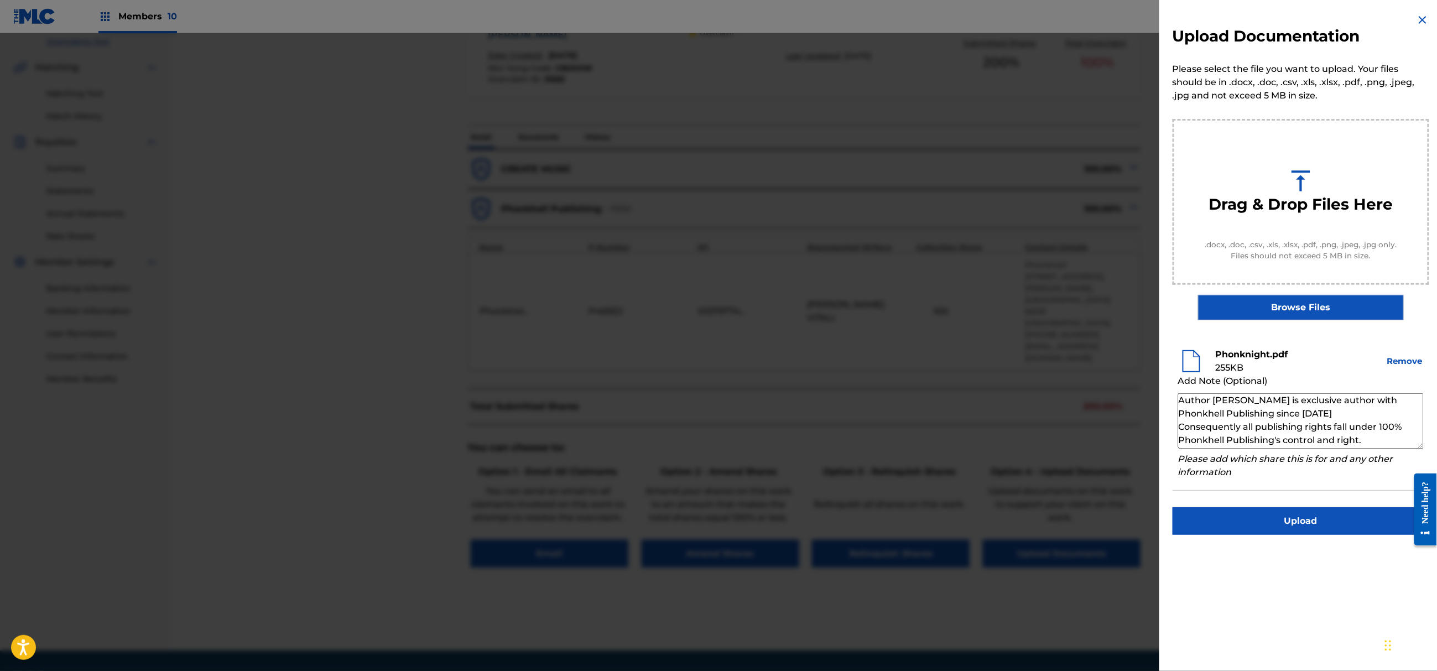
click at [1160, 374] on div "Upload Documentation Please select the file you want to upload. Your files shou…" at bounding box center [1300, 274] width 283 height 548
type textarea "Author [PERSON_NAME] is exclusive author with Phonkhell Publishing since [DATE]…"
click at [1286, 512] on button "Upload" at bounding box center [1301, 521] width 257 height 28
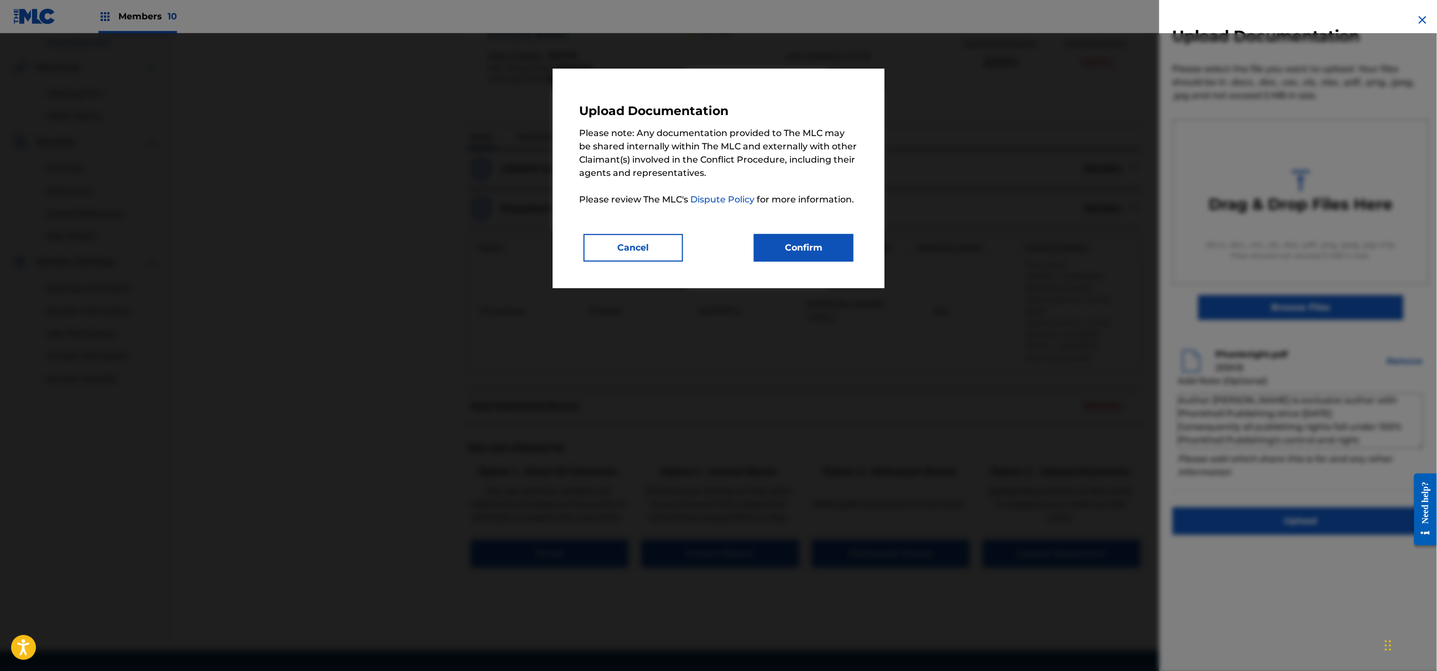
click at [816, 241] on button "Confirm" at bounding box center [804, 248] width 100 height 28
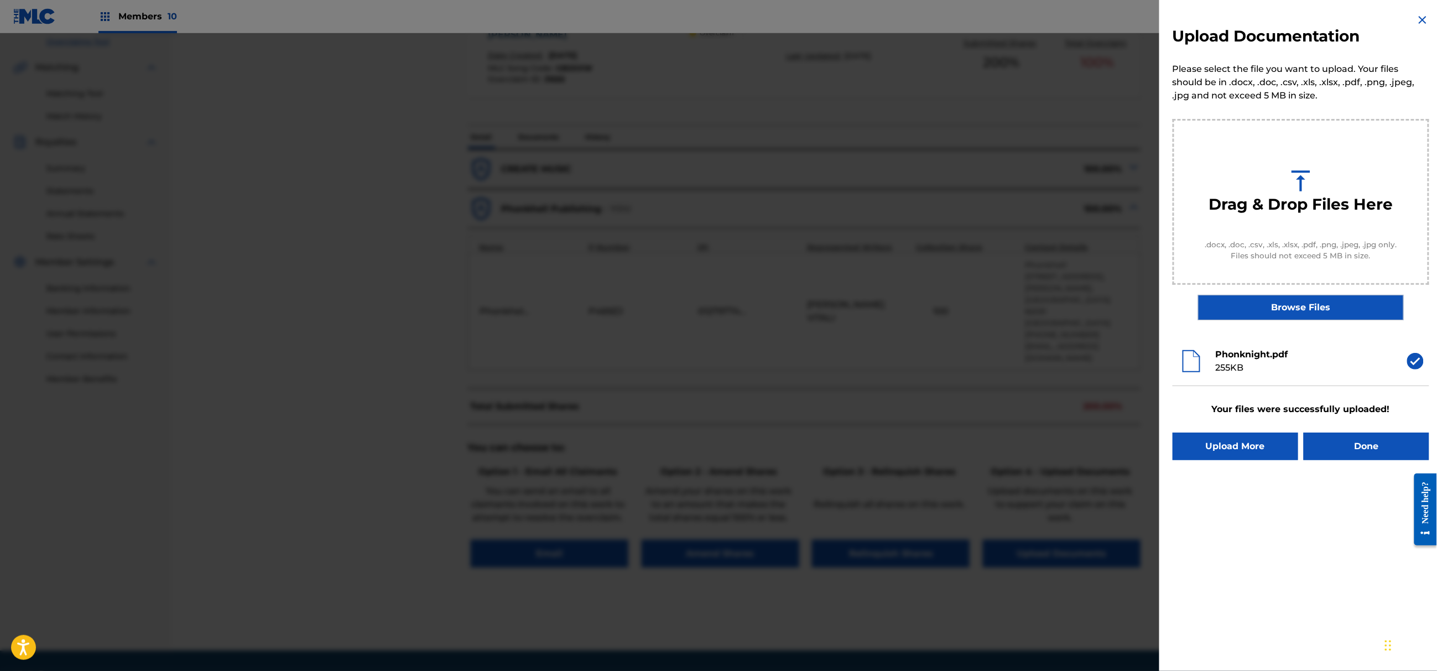
click at [1391, 444] on button "Done" at bounding box center [1367, 447] width 126 height 28
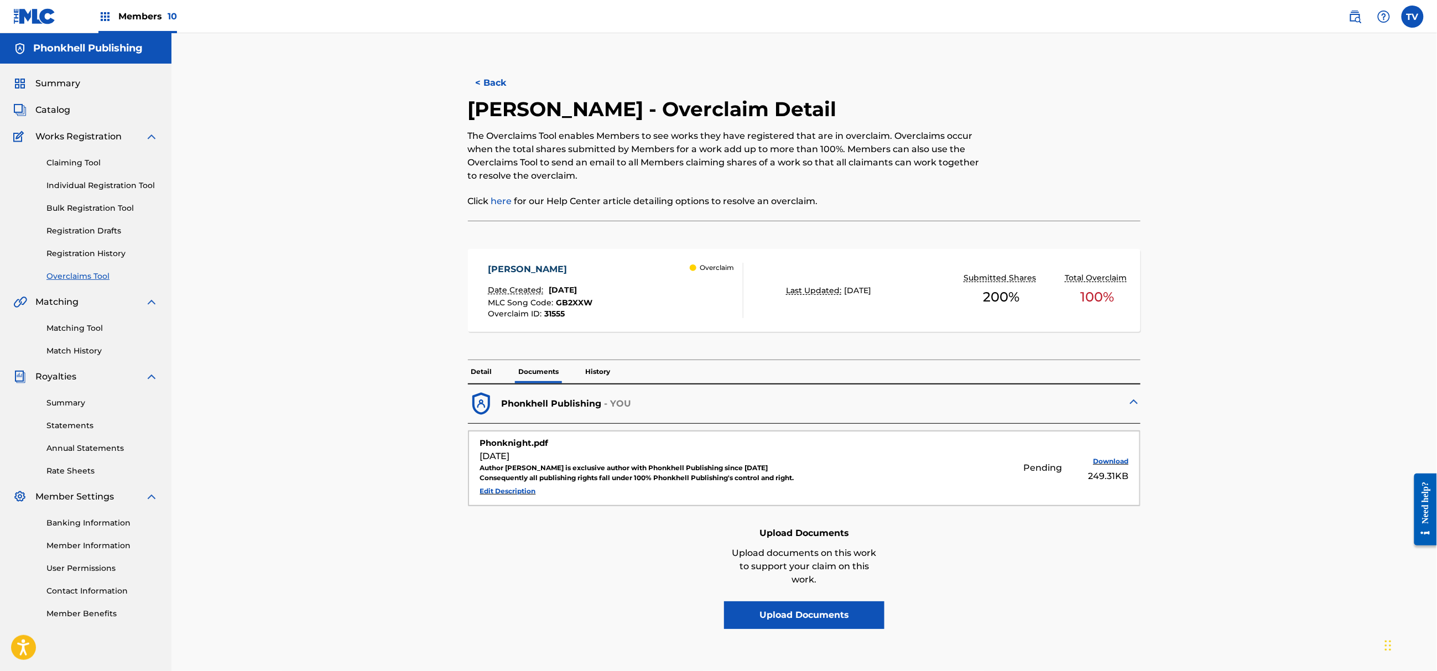
drag, startPoint x: 494, startPoint y: 80, endPoint x: 497, endPoint y: 86, distance: 7.0
click at [494, 80] on button "< Back" at bounding box center [501, 83] width 66 height 28
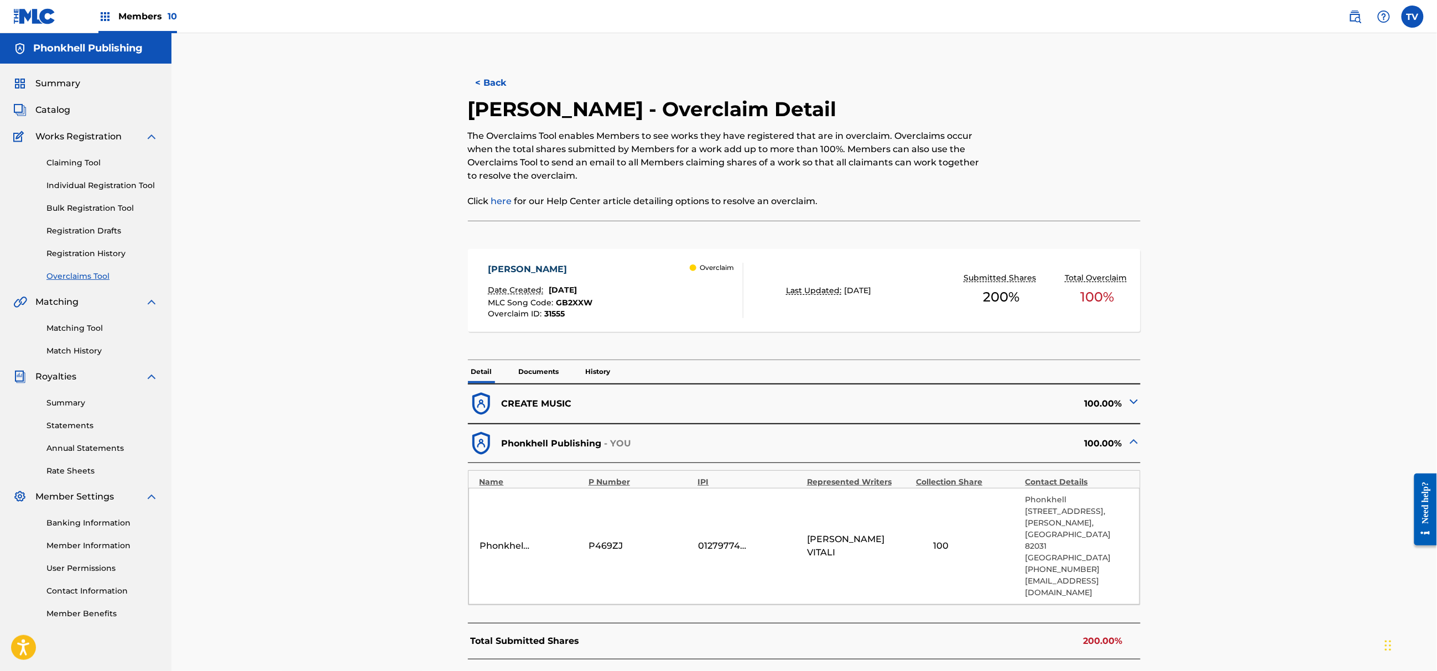
click at [491, 92] on button "< Back" at bounding box center [501, 83] width 66 height 28
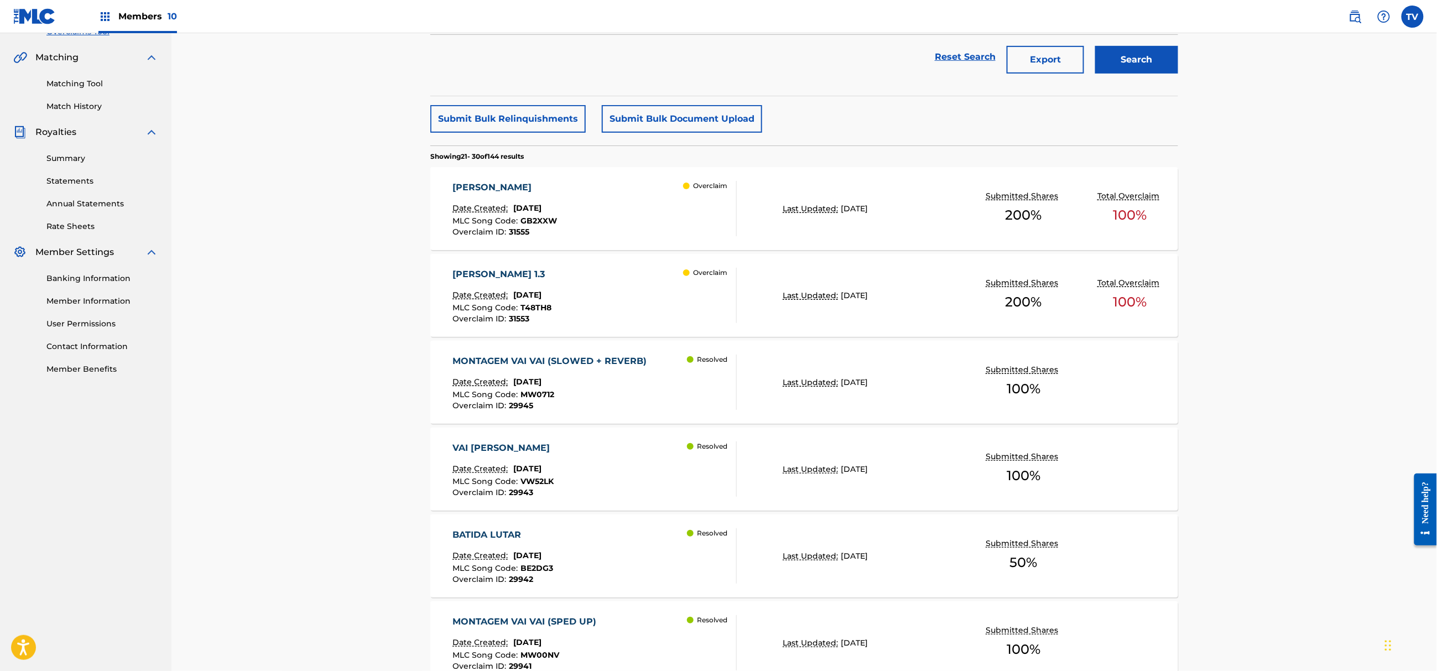
click at [642, 288] on div "[PERSON_NAME] 1.3 Date Created: [DATE] MLC Song Code : T48TH8 Overclaim ID : 31…" at bounding box center [595, 295] width 284 height 55
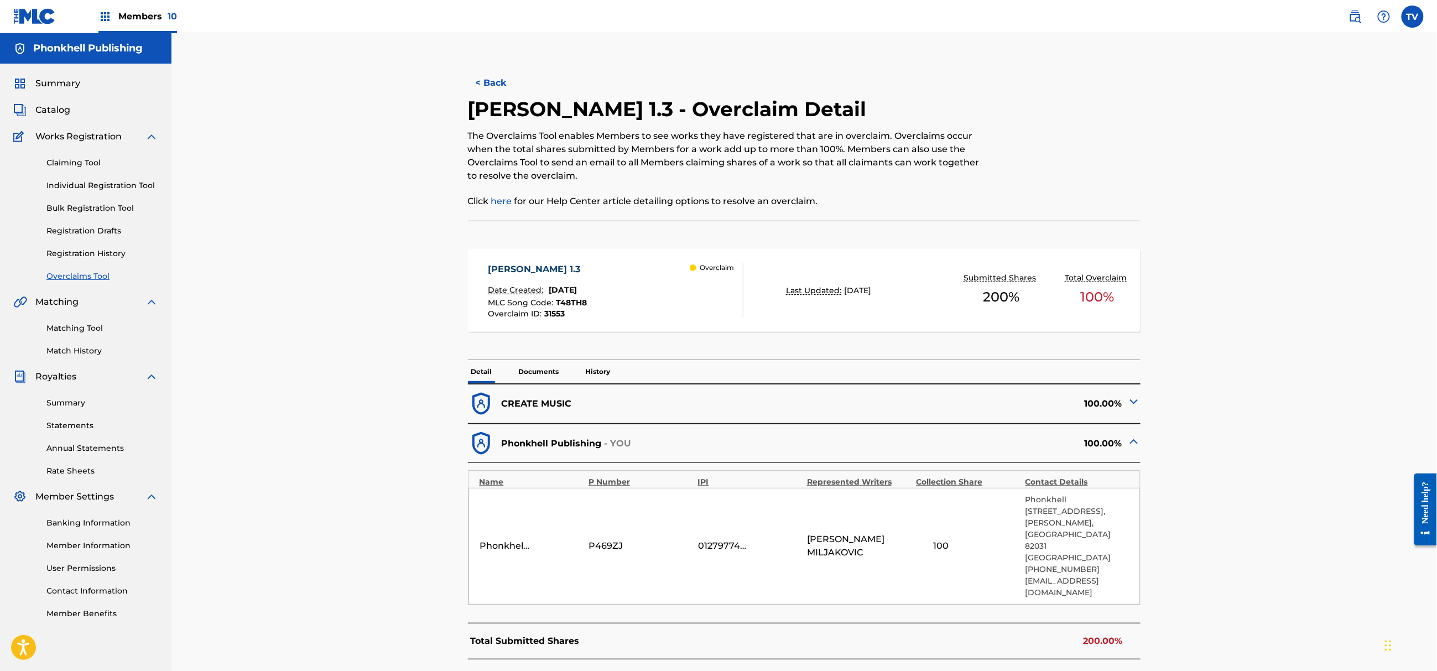
click at [1129, 396] on img at bounding box center [1133, 401] width 13 height 13
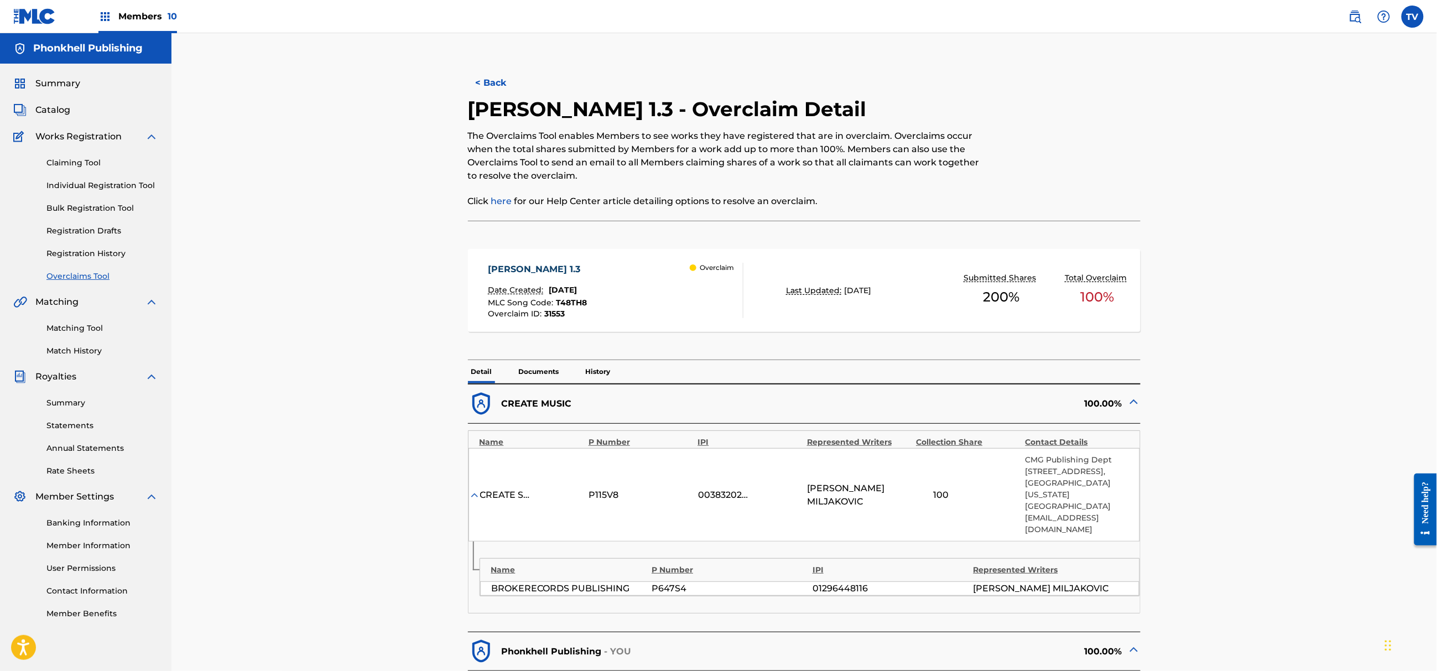
click at [1135, 400] on img at bounding box center [1133, 401] width 13 height 13
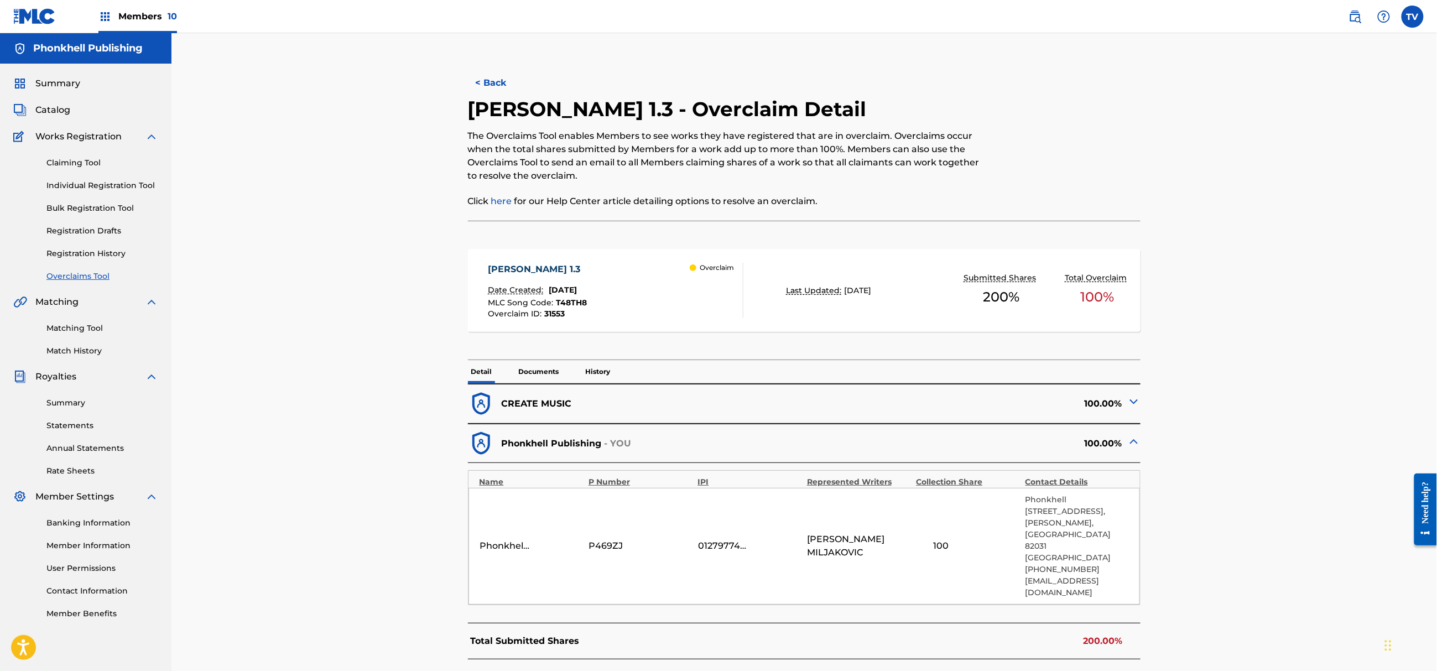
click at [1135, 400] on img at bounding box center [1133, 401] width 13 height 13
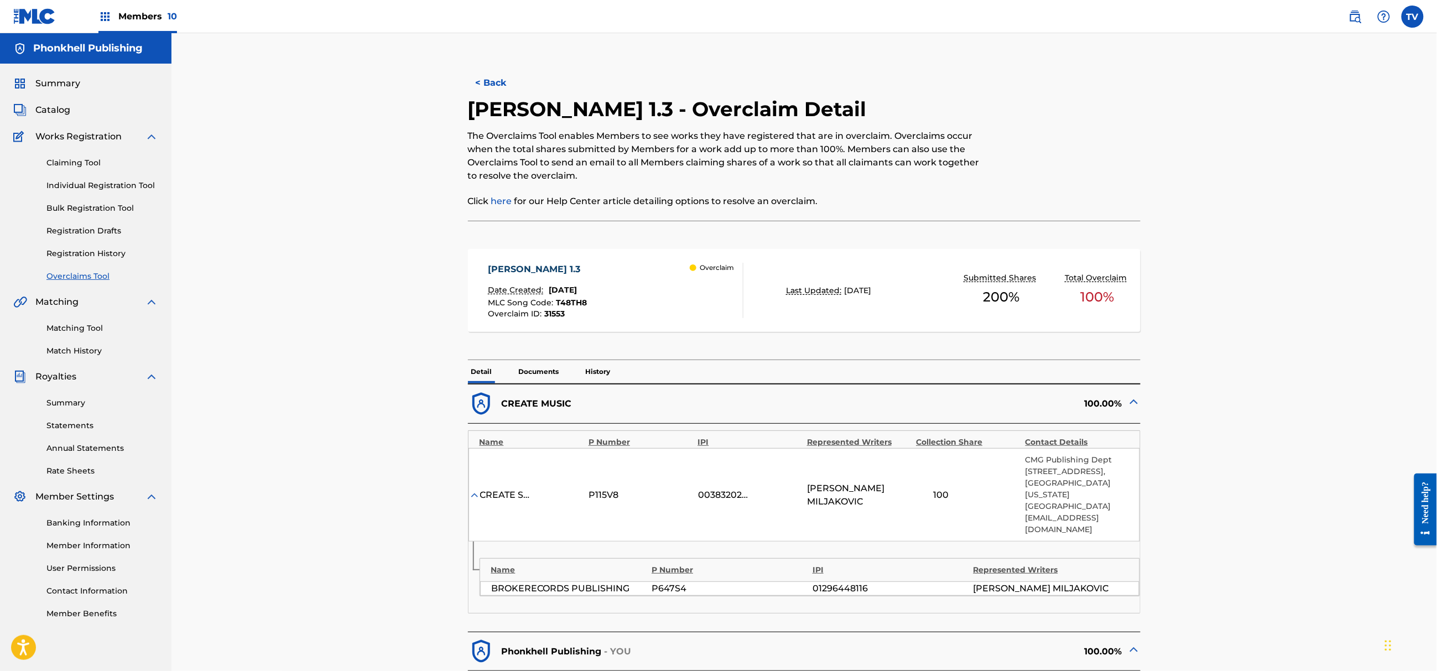
click at [1135, 400] on img at bounding box center [1133, 401] width 13 height 13
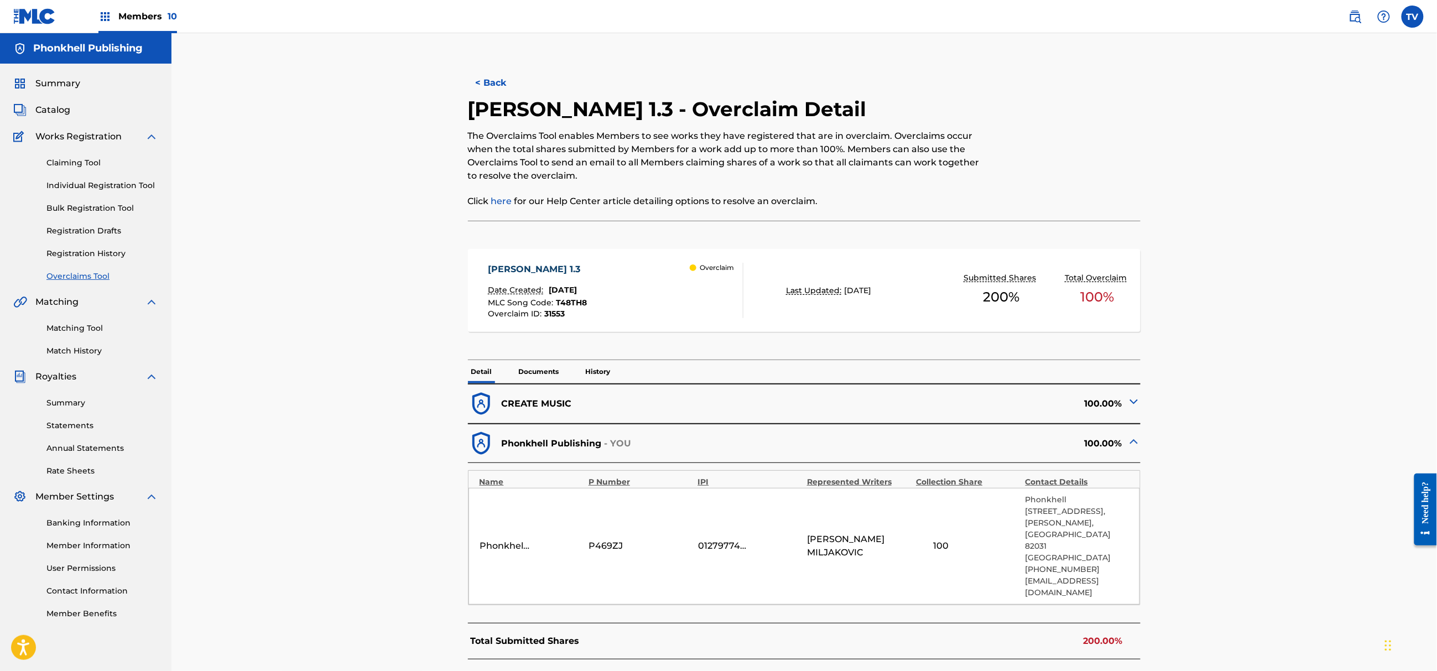
click at [508, 82] on button "< Back" at bounding box center [501, 83] width 66 height 28
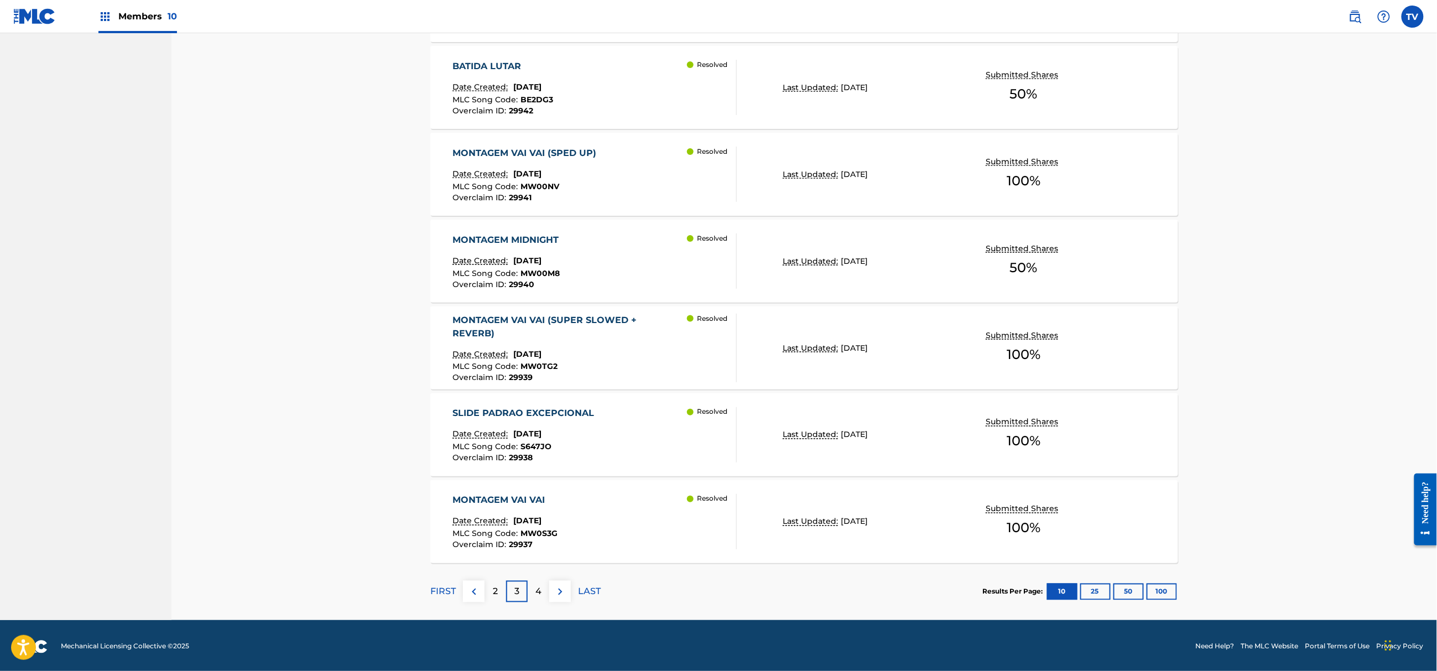
scroll to position [716, 0]
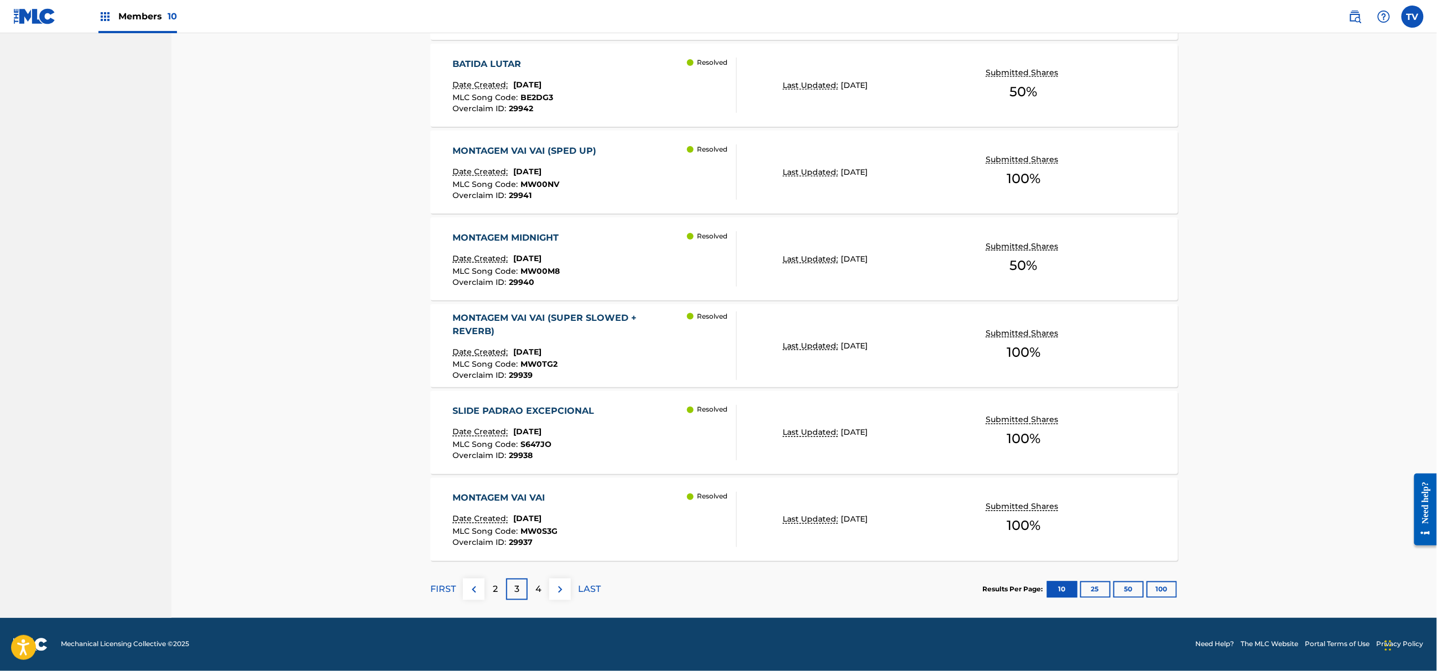
click at [534, 587] on div "4" at bounding box center [539, 590] width 22 height 22
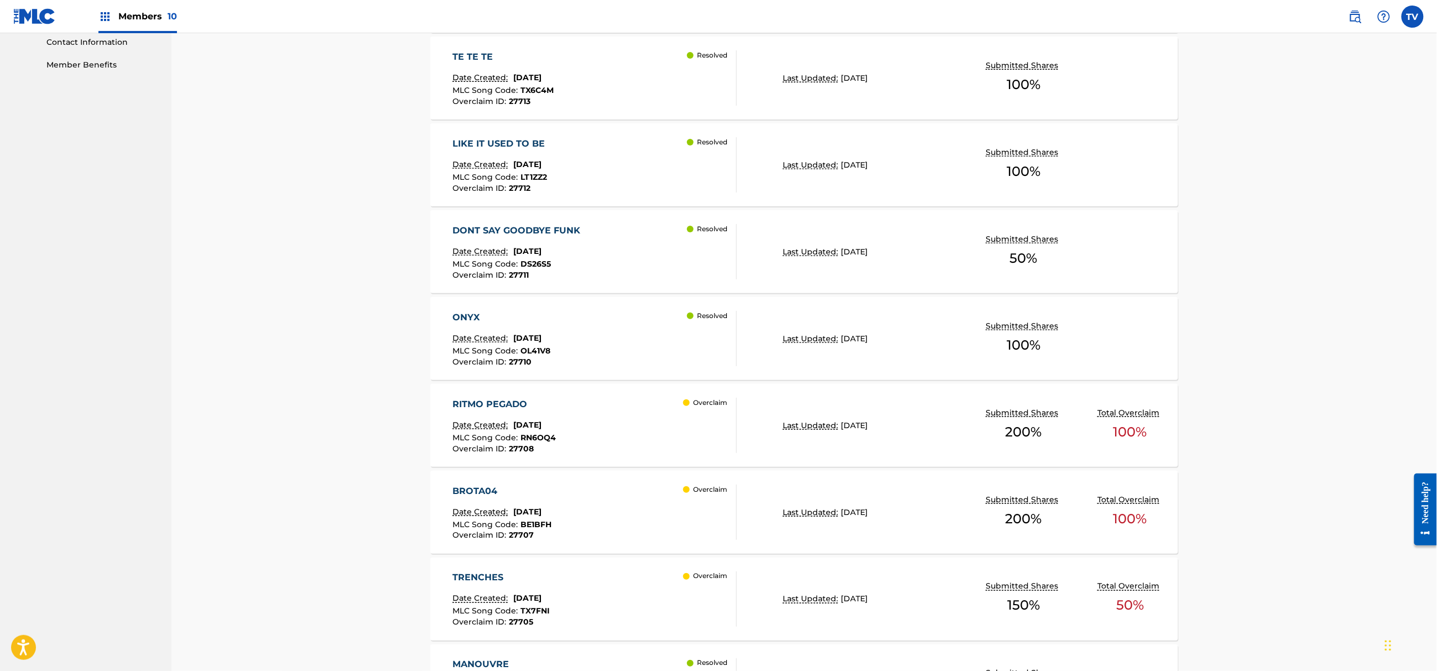
scroll to position [494, 0]
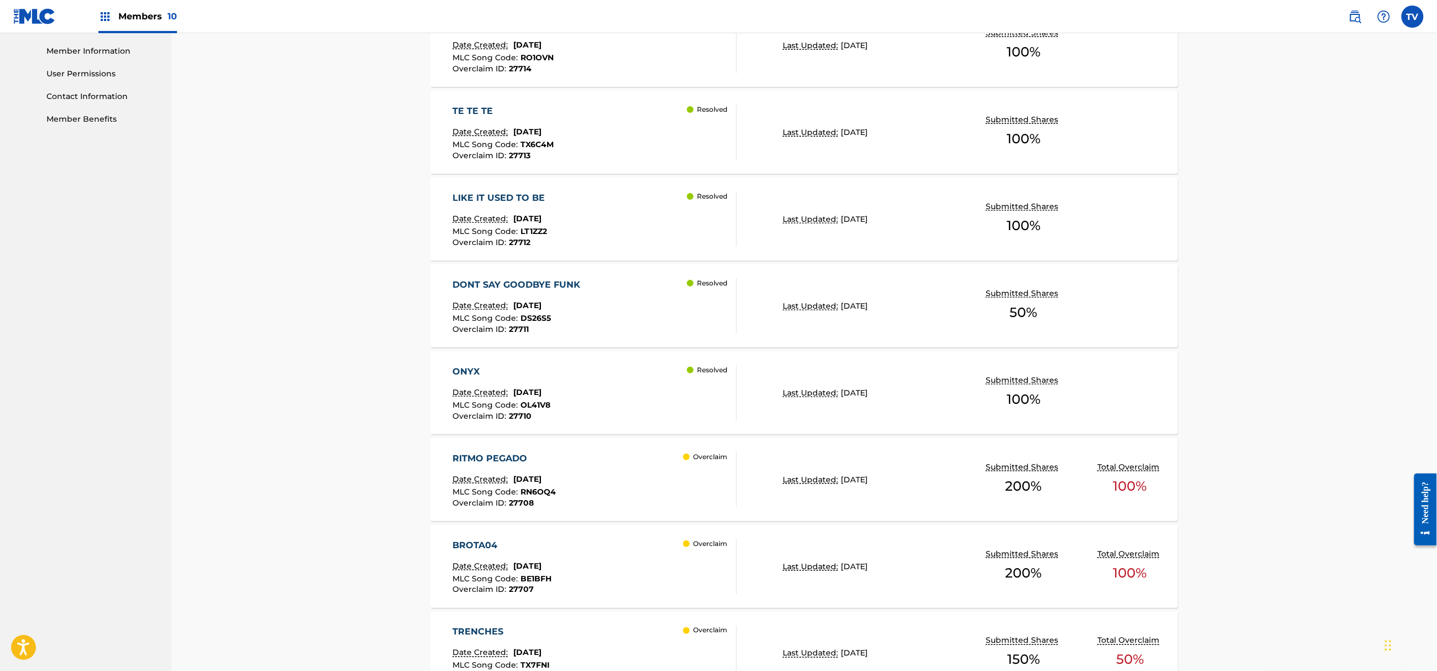
click at [626, 456] on div "RITMO PEGADO Date Created: [DATE] MLC Song Code : RN6OQ4 Overclaim ID : 27708 O…" at bounding box center [595, 479] width 284 height 55
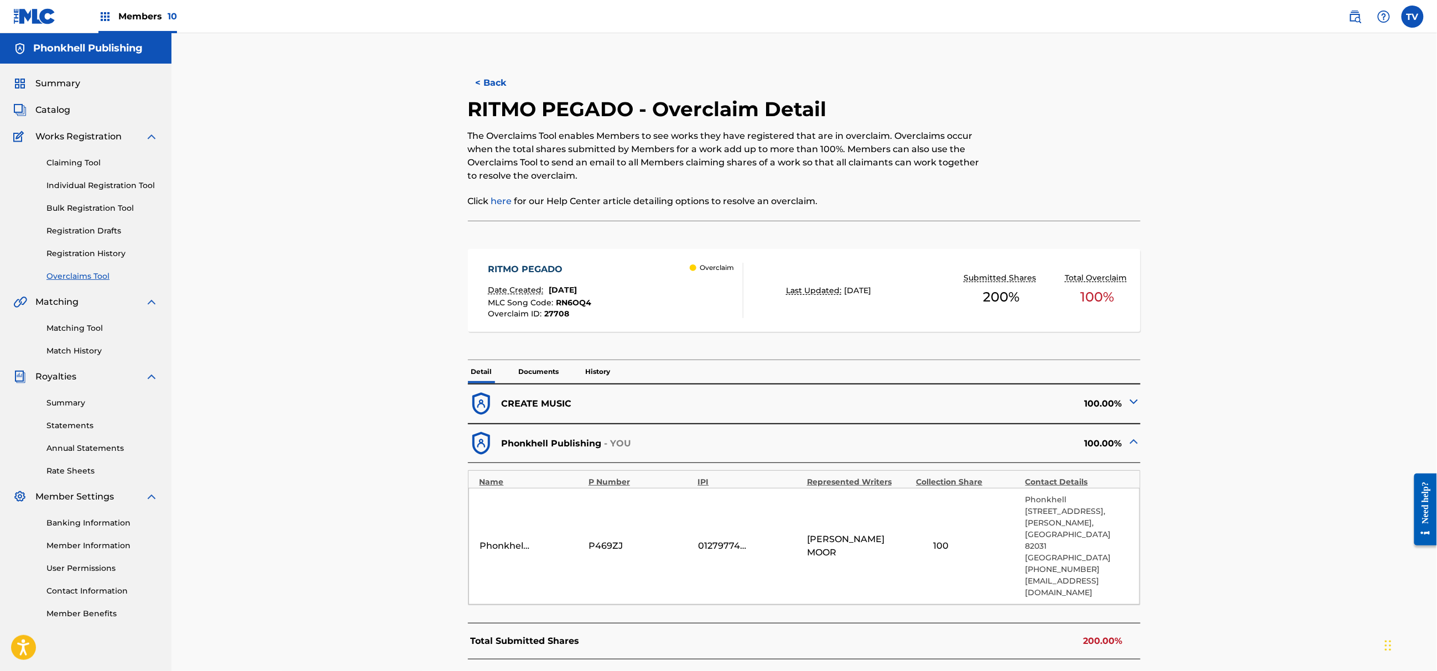
click at [1134, 399] on img at bounding box center [1133, 401] width 13 height 13
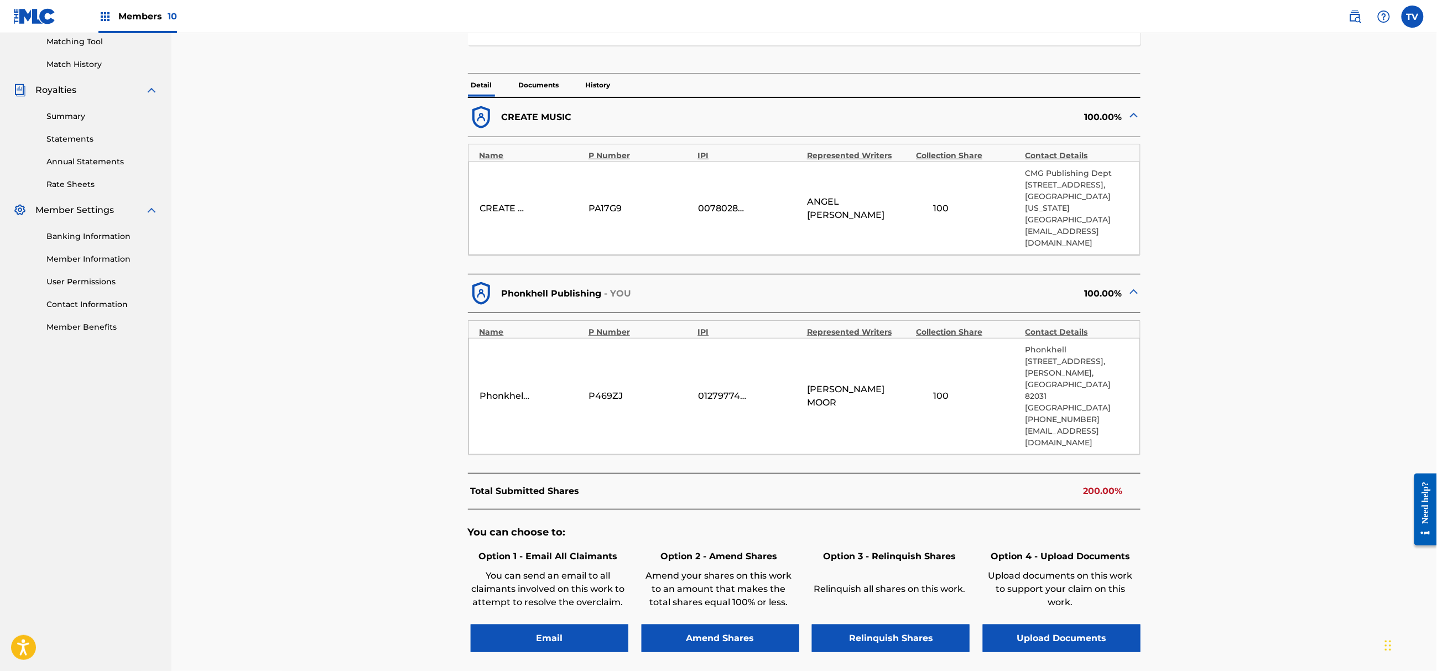
scroll to position [295, 0]
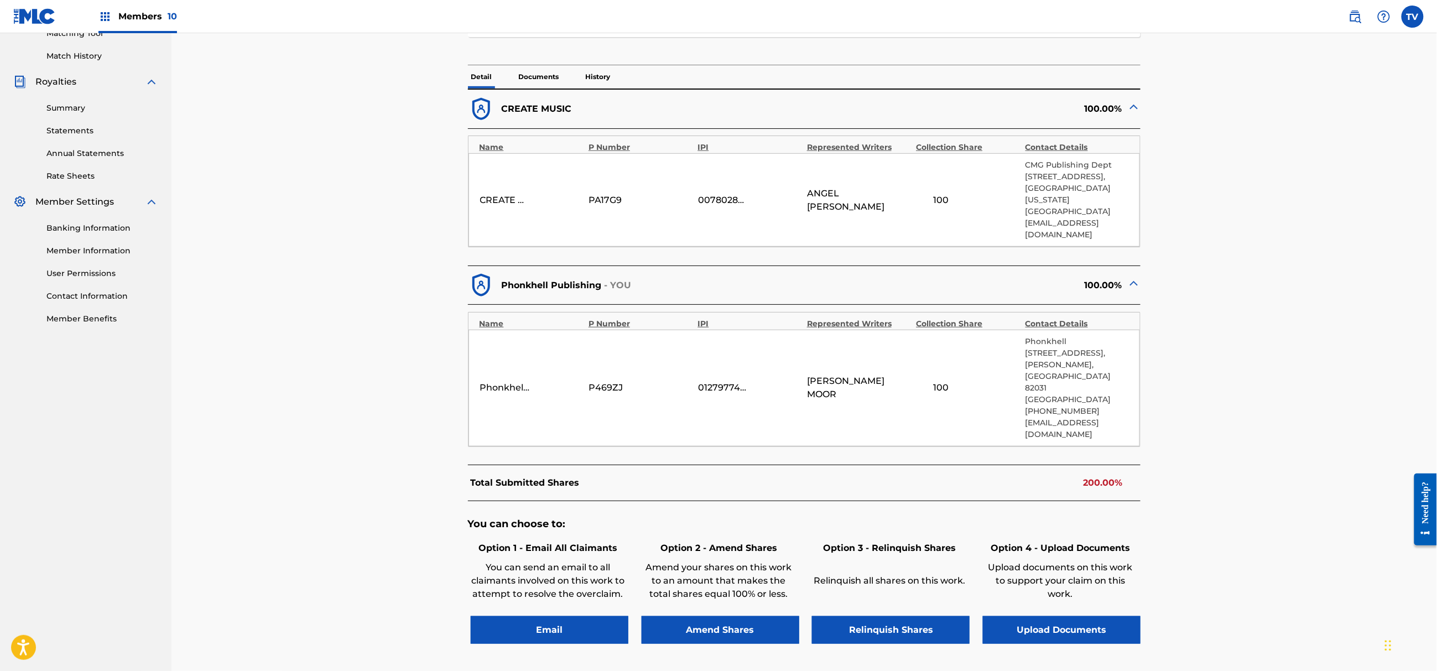
click at [914, 616] on button "Relinquish Shares" at bounding box center [891, 630] width 158 height 28
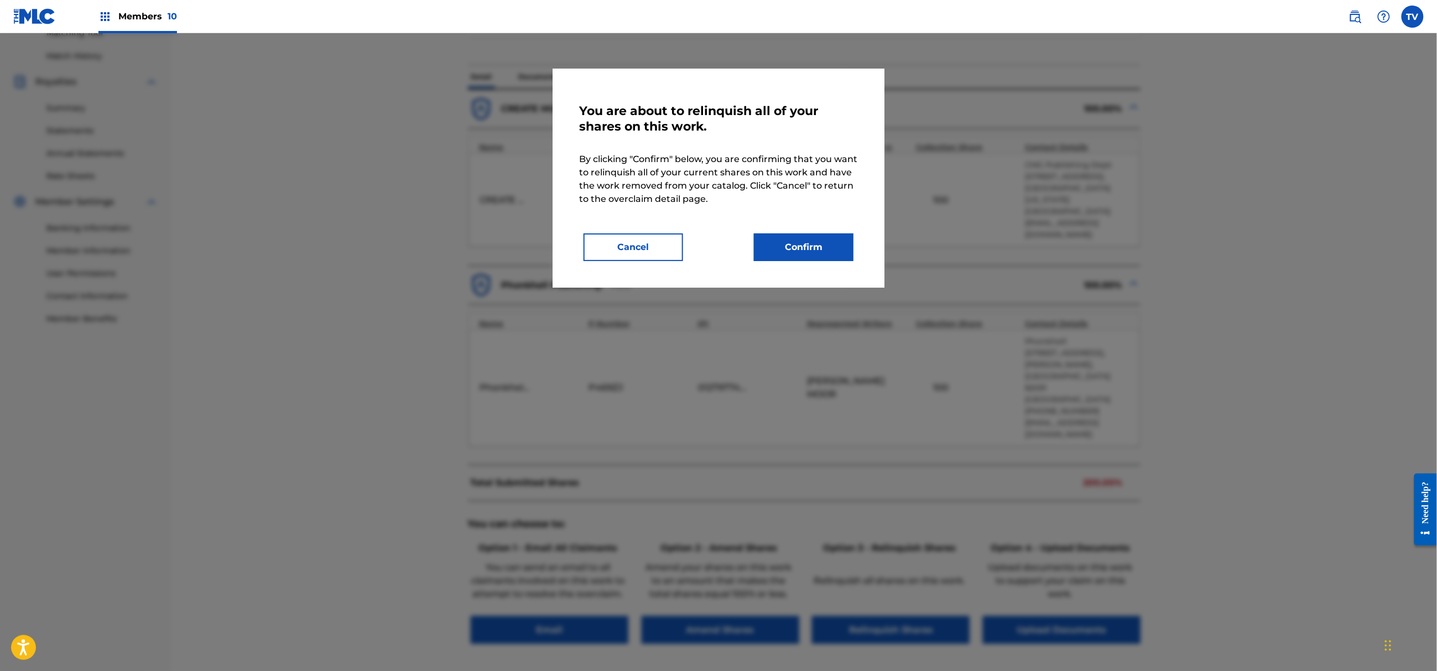
click at [805, 243] on button "Confirm" at bounding box center [804, 247] width 100 height 28
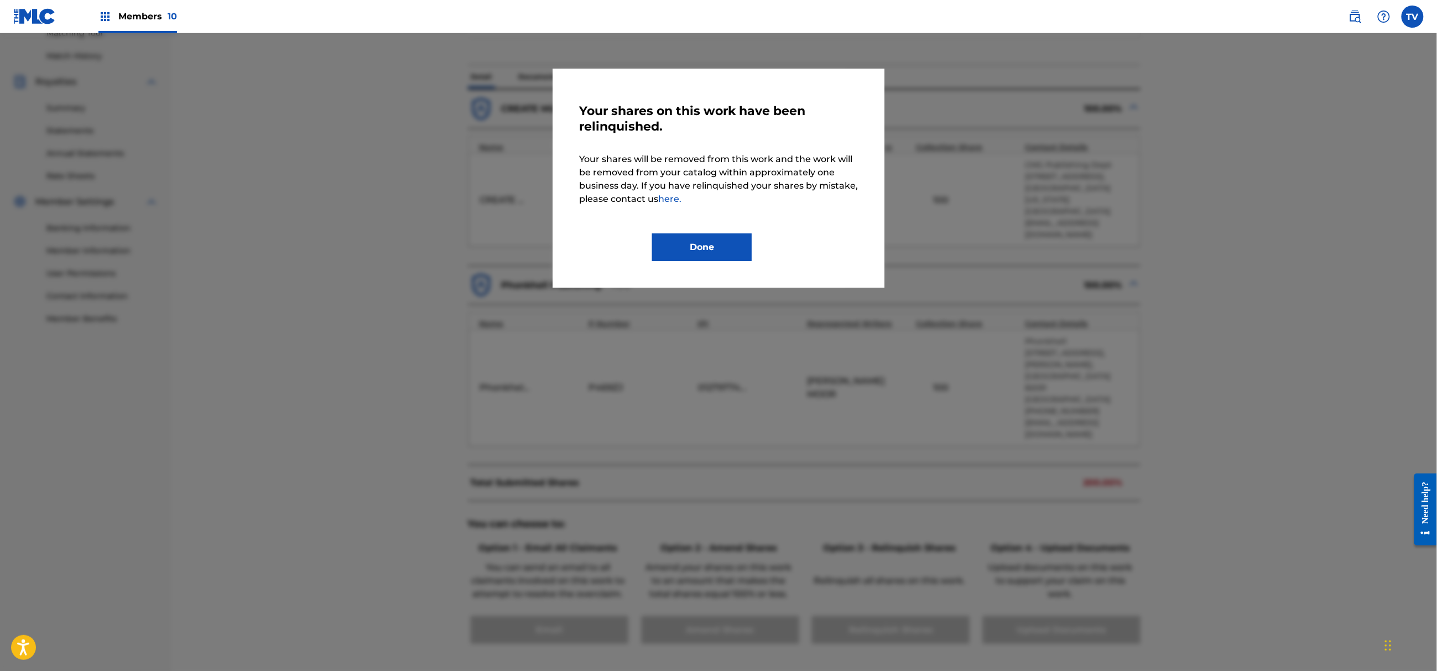
click at [693, 242] on button "Done" at bounding box center [702, 247] width 100 height 28
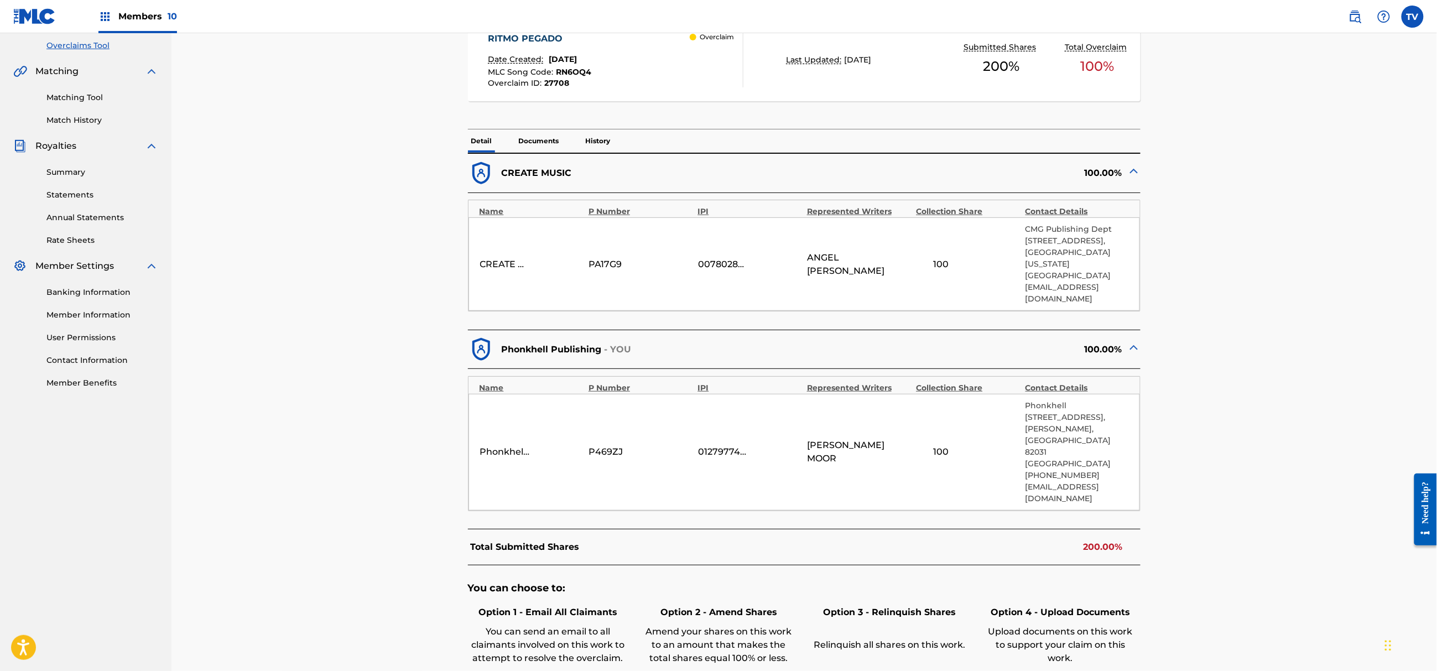
scroll to position [0, 0]
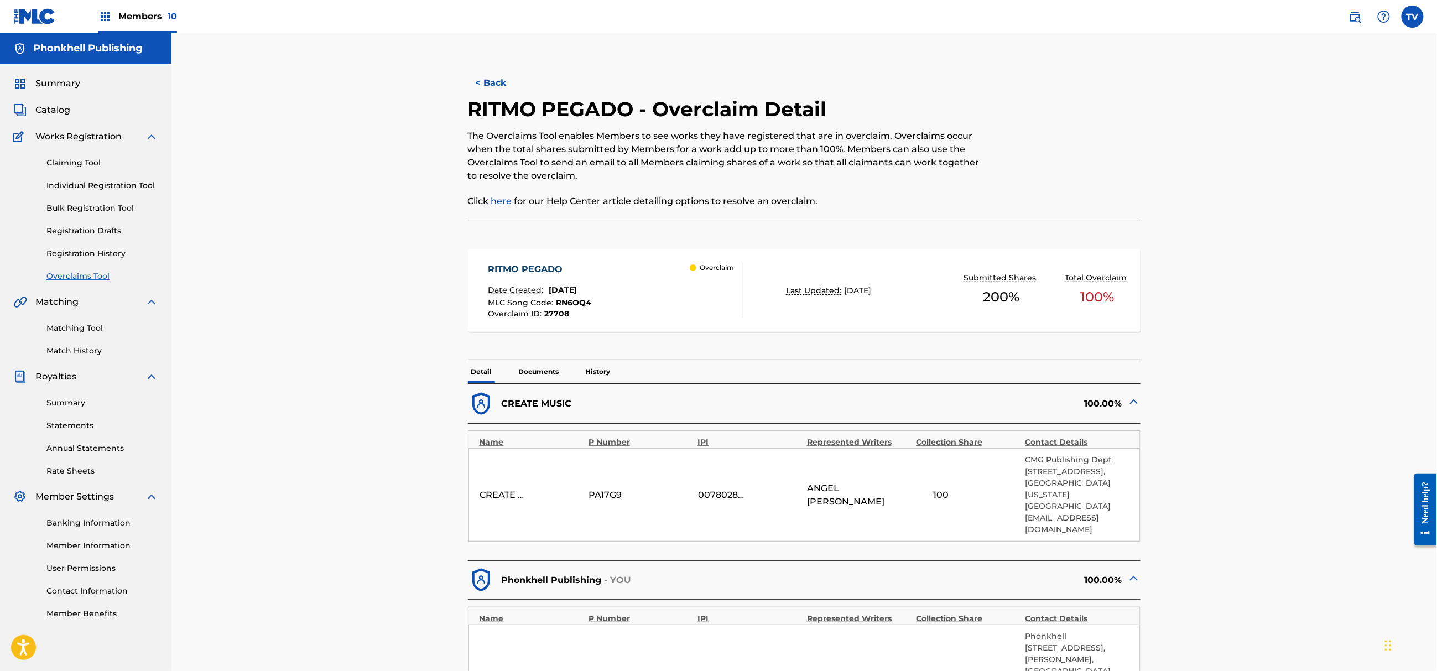
click at [496, 85] on button "< Back" at bounding box center [501, 83] width 66 height 28
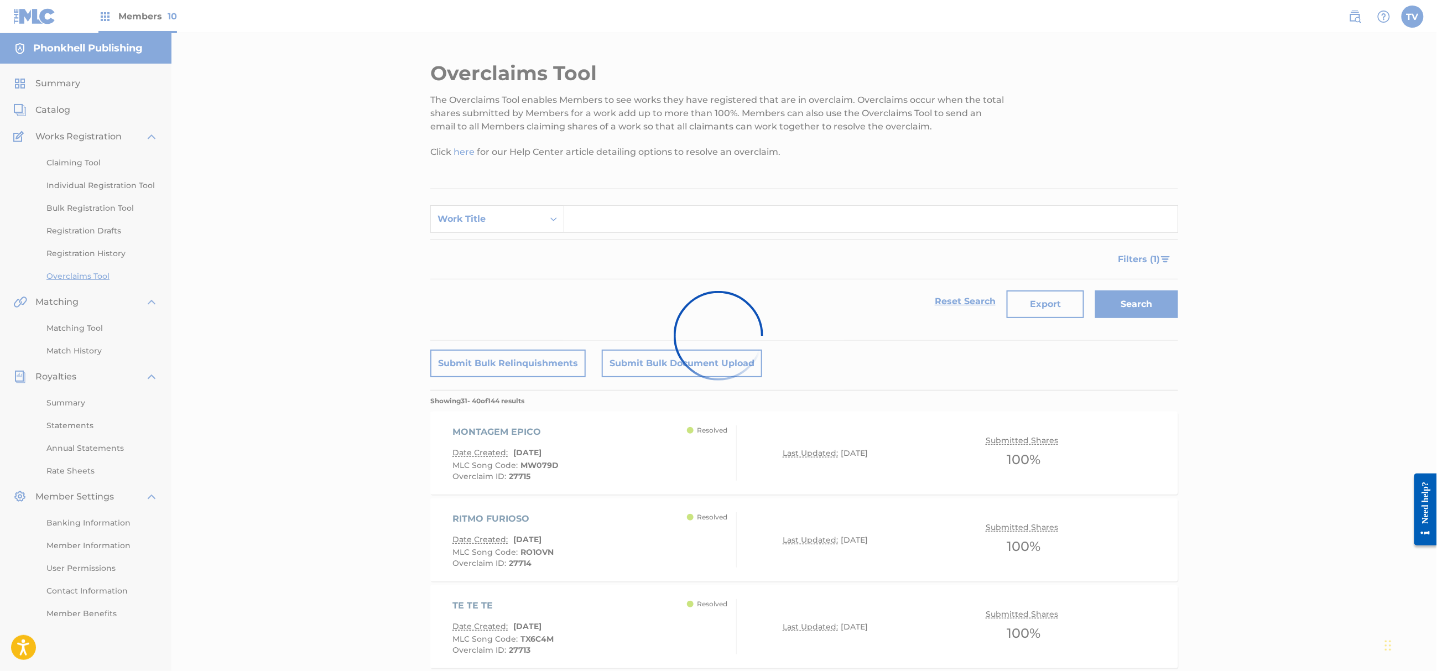
scroll to position [494, 0]
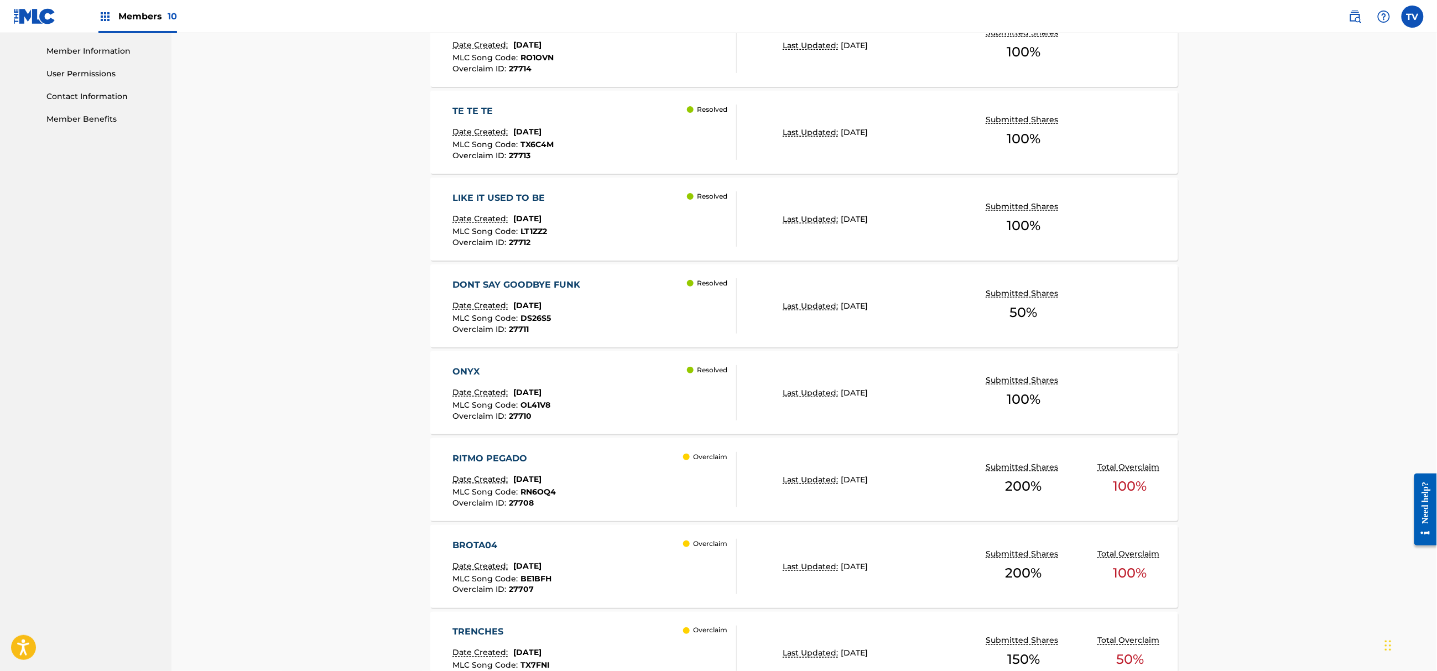
click at [662, 548] on div "BROTA04 Date Created: [DATE] MLC Song Code : BE1BFH Overclaim ID : 27707 Overcl…" at bounding box center [595, 566] width 284 height 55
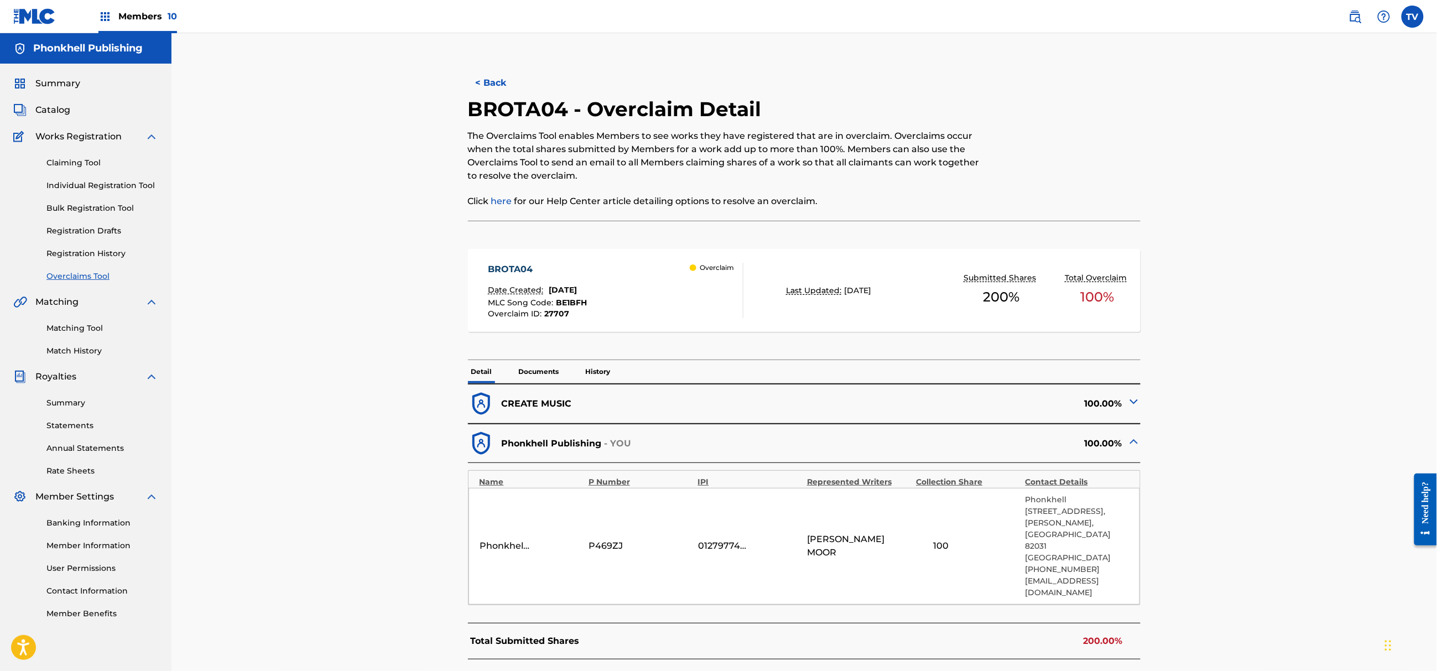
click at [1137, 397] on img at bounding box center [1133, 401] width 13 height 13
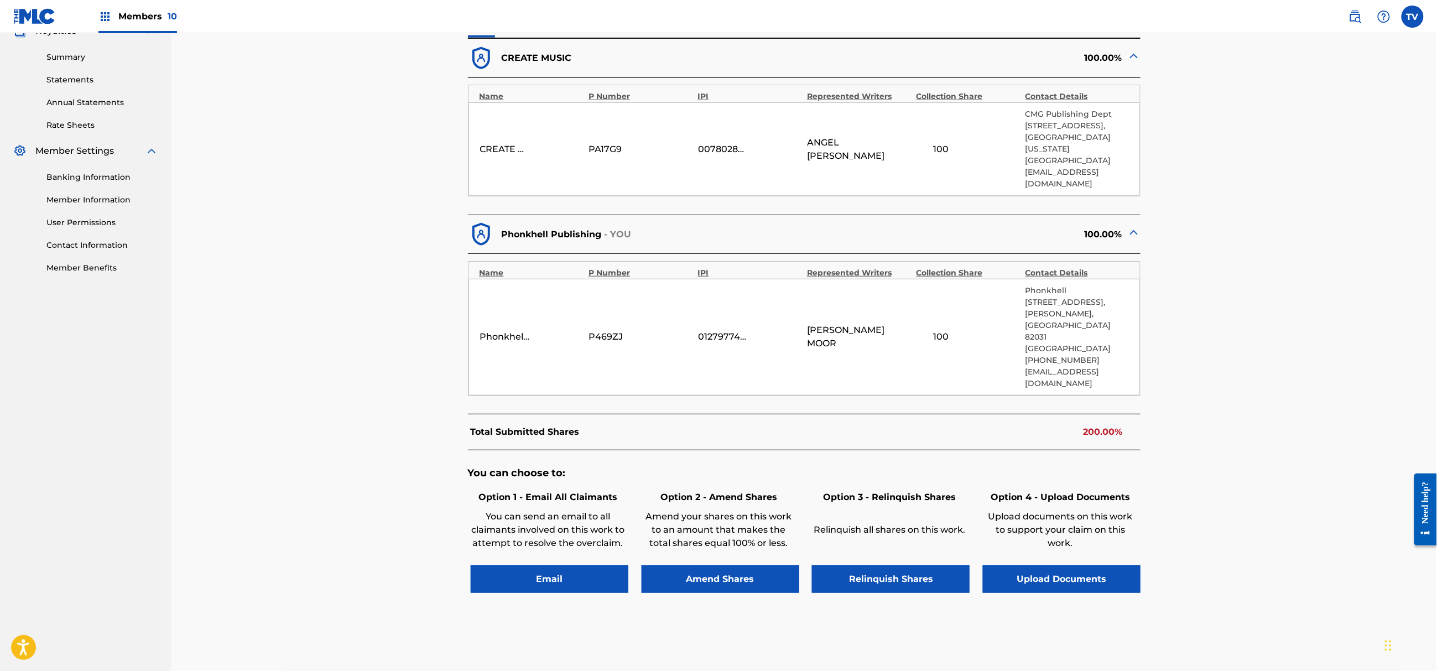
scroll to position [368, 0]
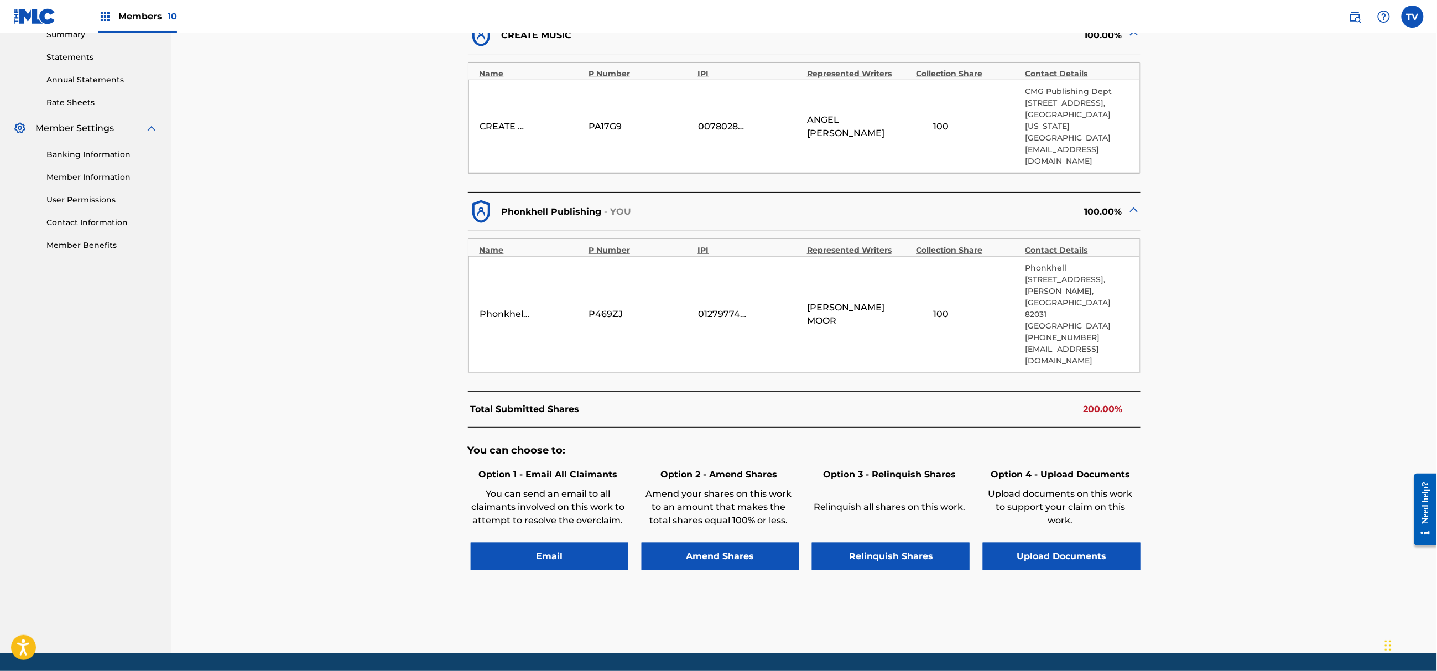
click at [878, 543] on button "Relinquish Shares" at bounding box center [891, 557] width 158 height 28
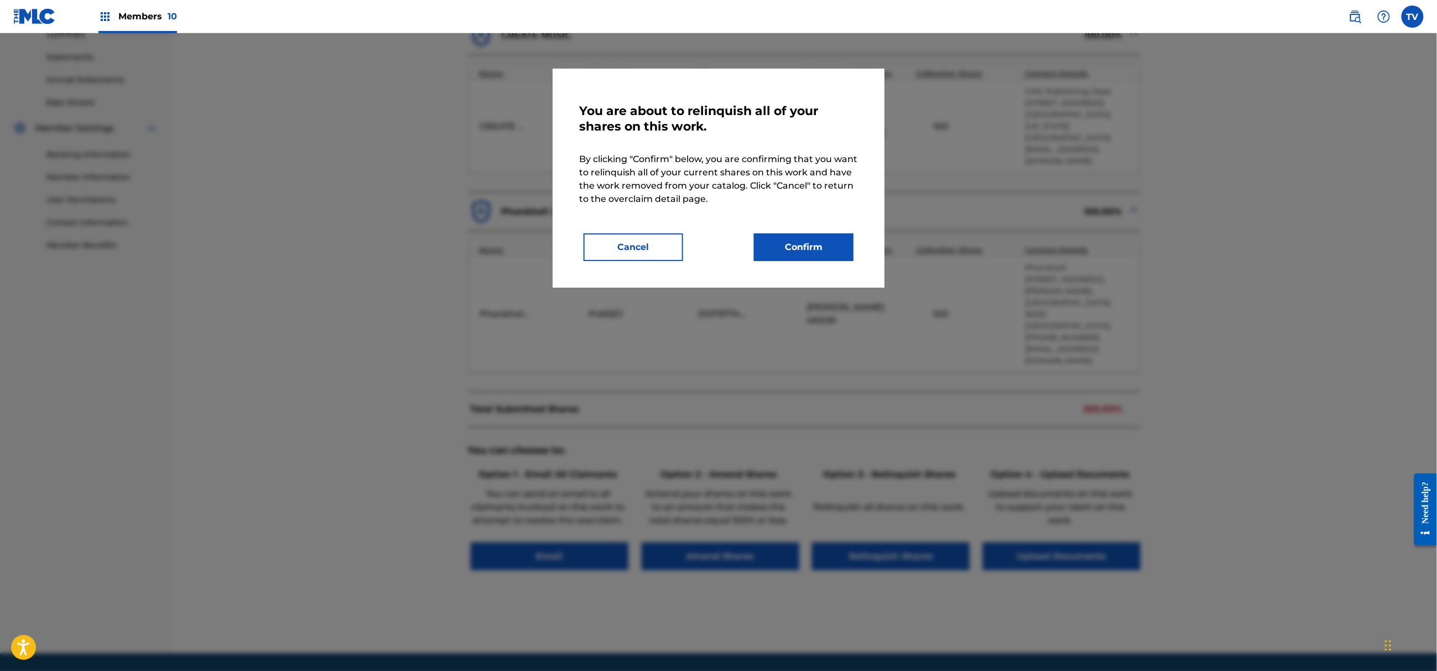
click at [801, 242] on button "Confirm" at bounding box center [804, 247] width 100 height 28
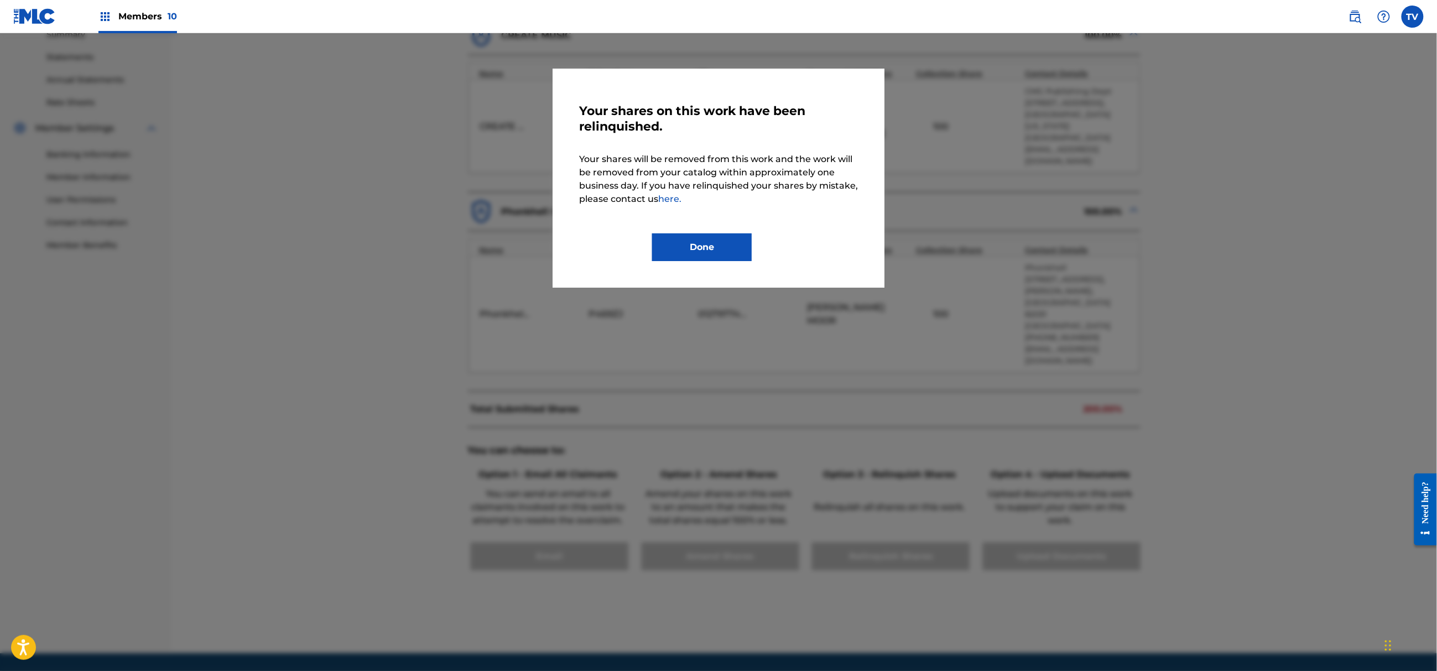
click at [700, 250] on button "Done" at bounding box center [702, 247] width 100 height 28
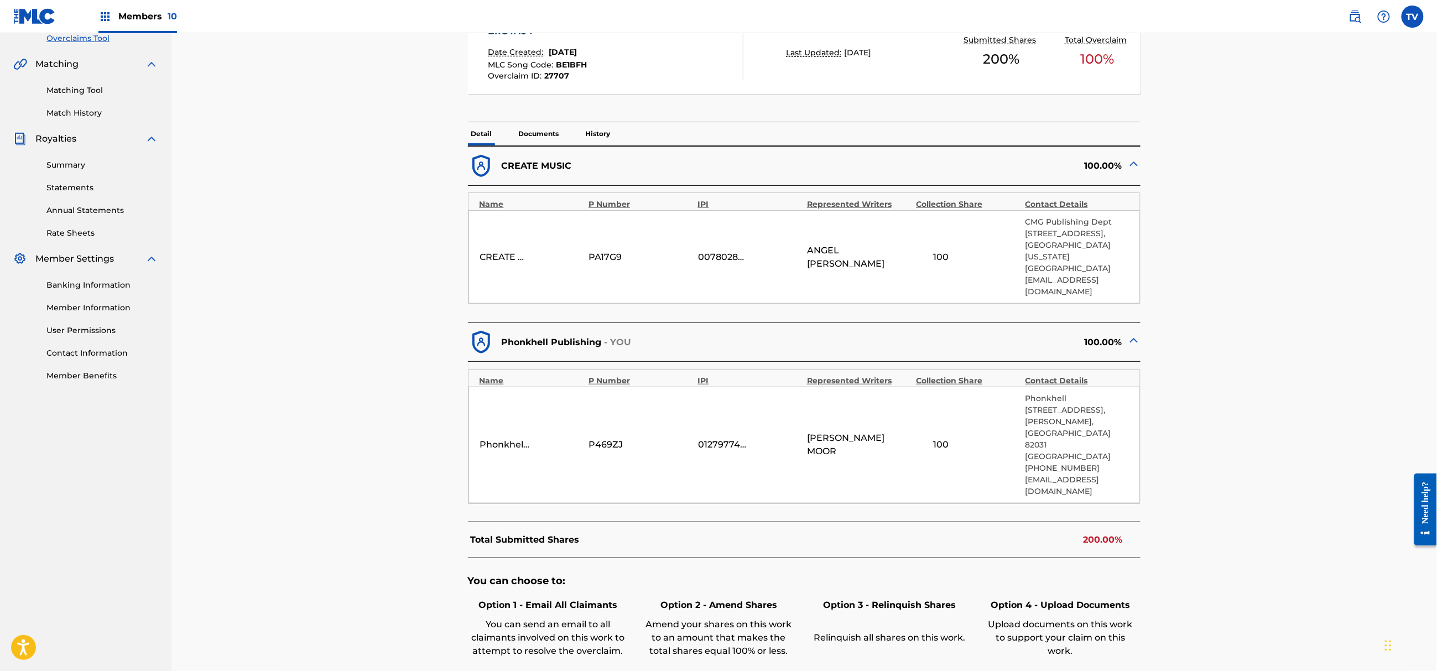
scroll to position [0, 0]
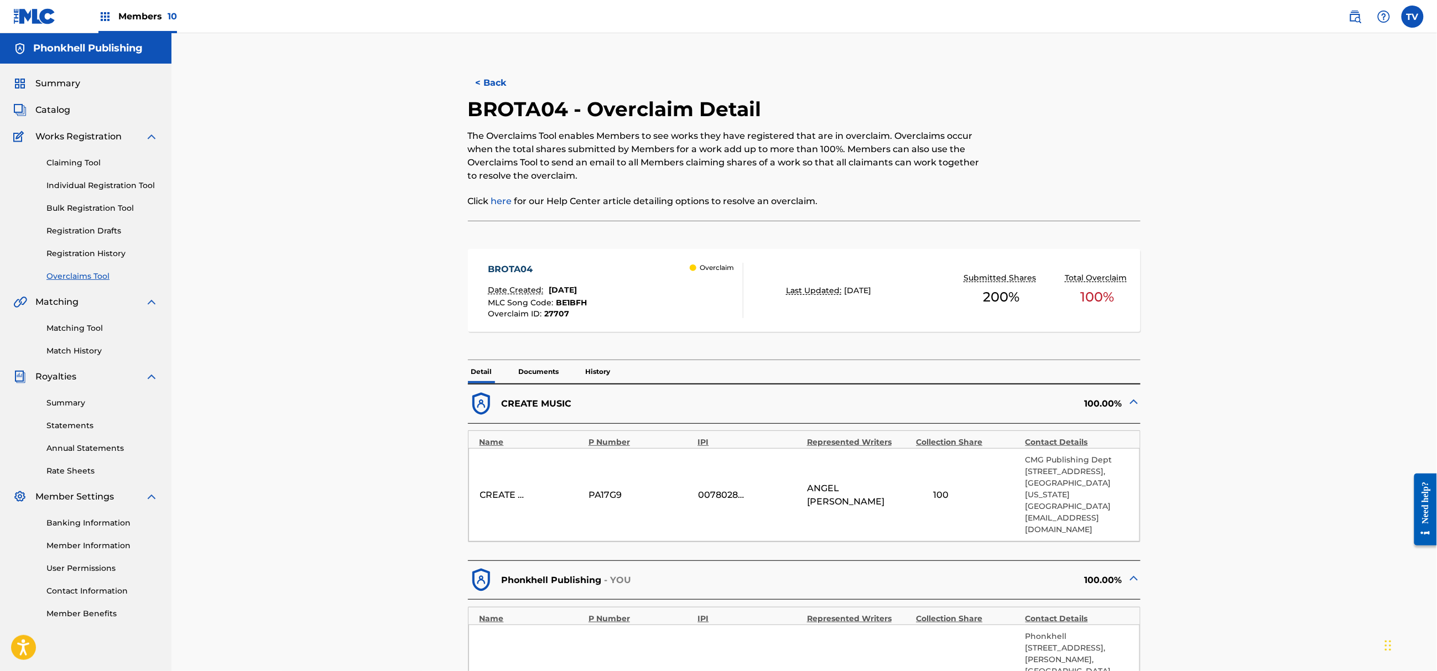
click at [503, 79] on button "< Back" at bounding box center [501, 83] width 66 height 28
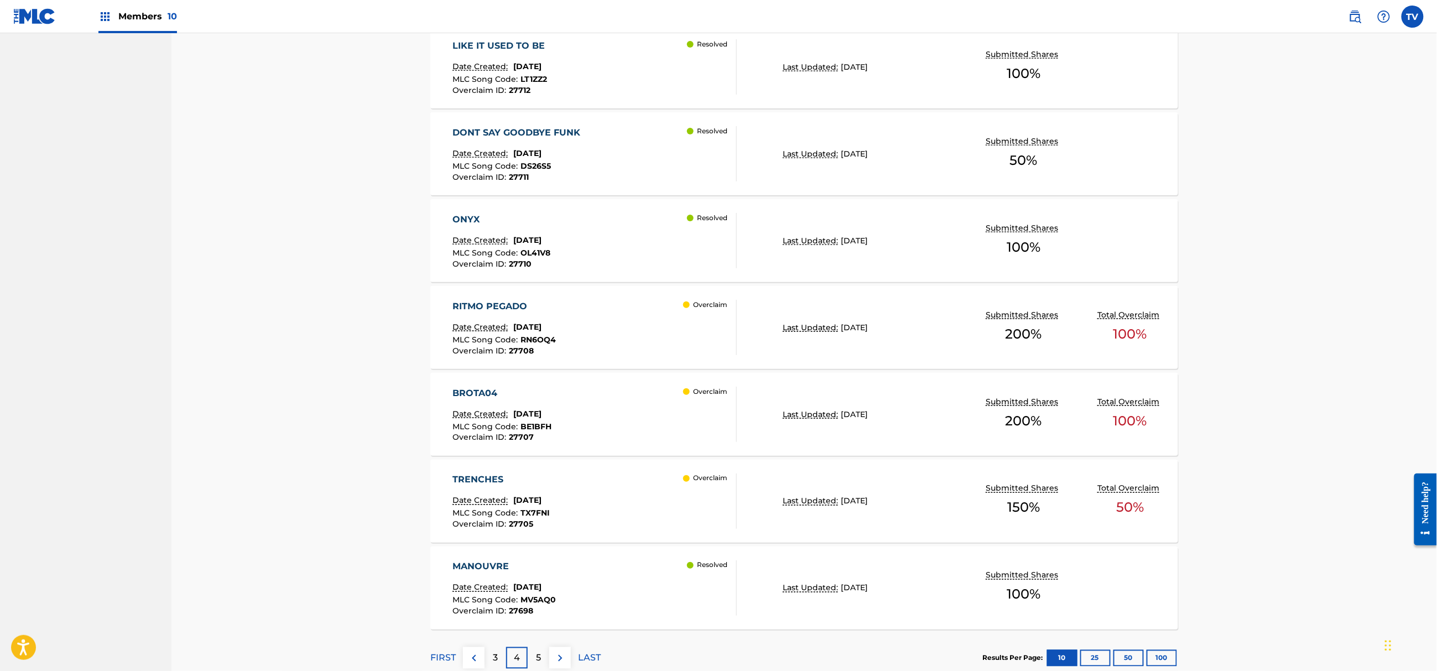
scroll to position [716, 0]
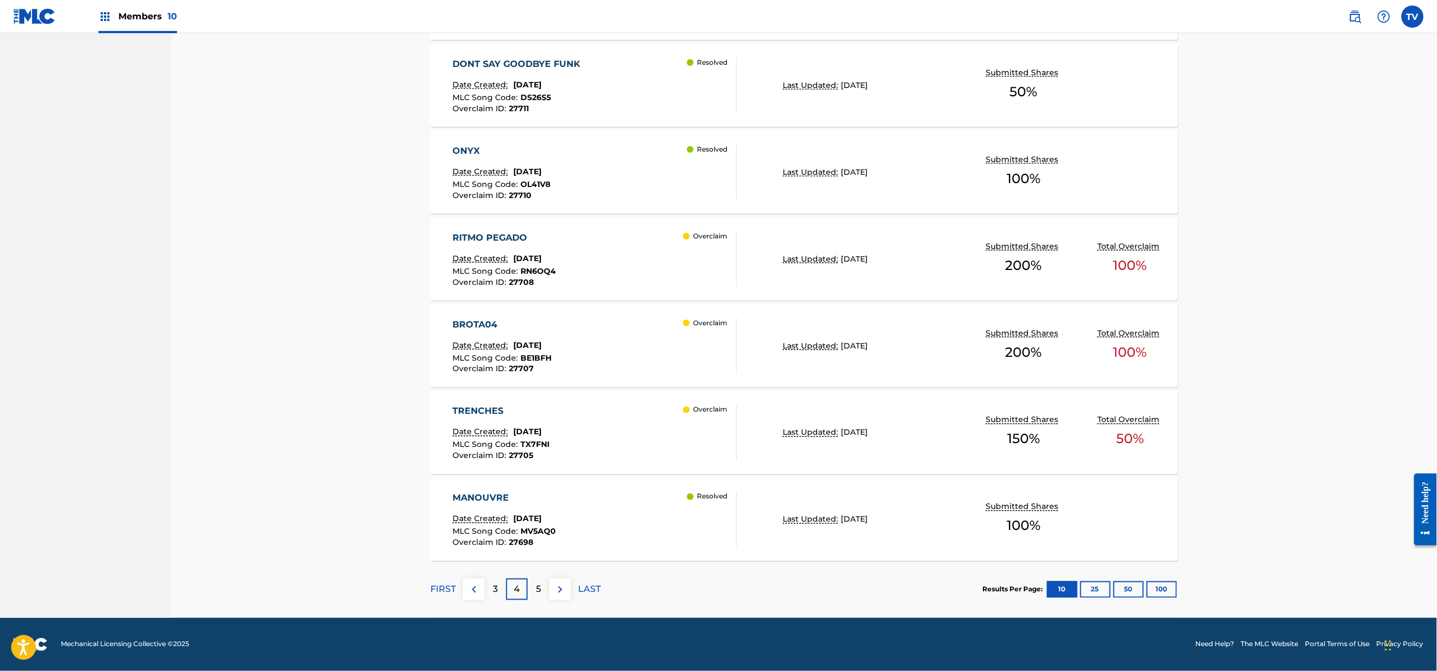
click at [628, 410] on div "TRENCHES Date Created: [DATE] MLC Song Code : TX7FNI Overclaim ID : 27705 Overc…" at bounding box center [595, 432] width 284 height 55
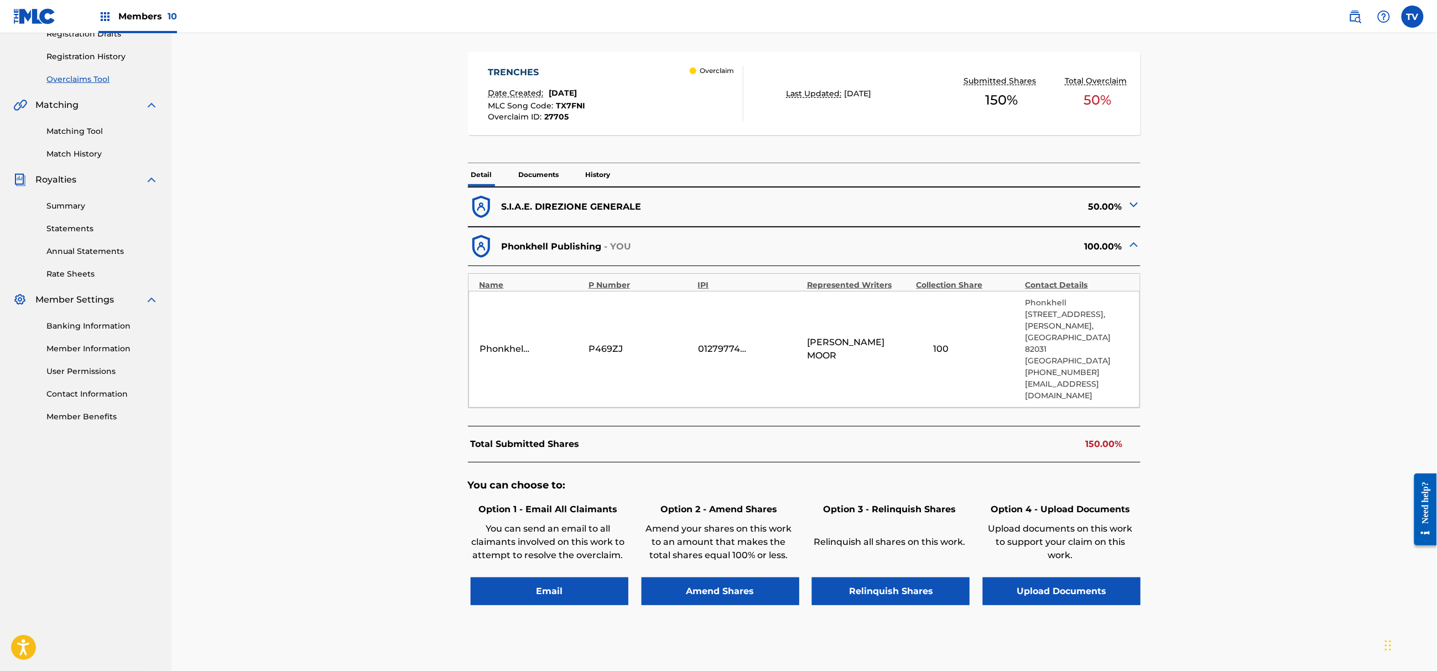
scroll to position [235, 0]
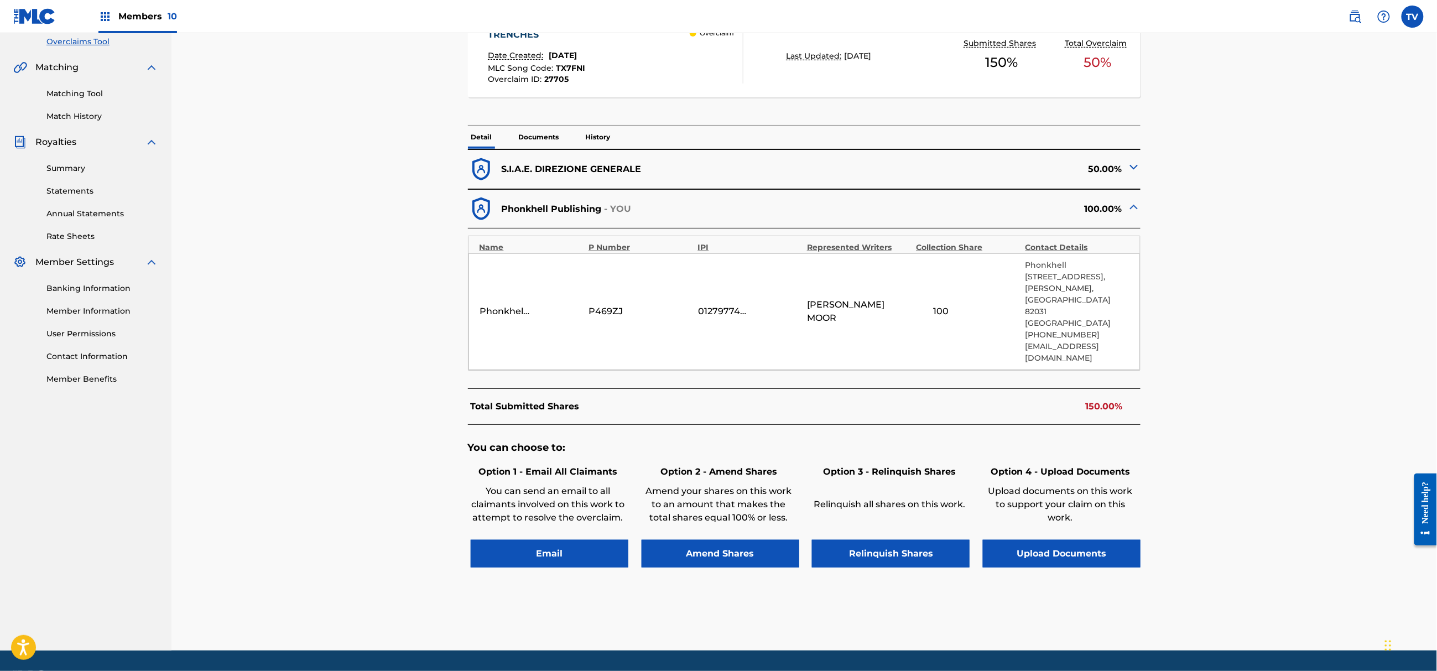
click at [898, 540] on button "Relinquish Shares" at bounding box center [891, 554] width 158 height 28
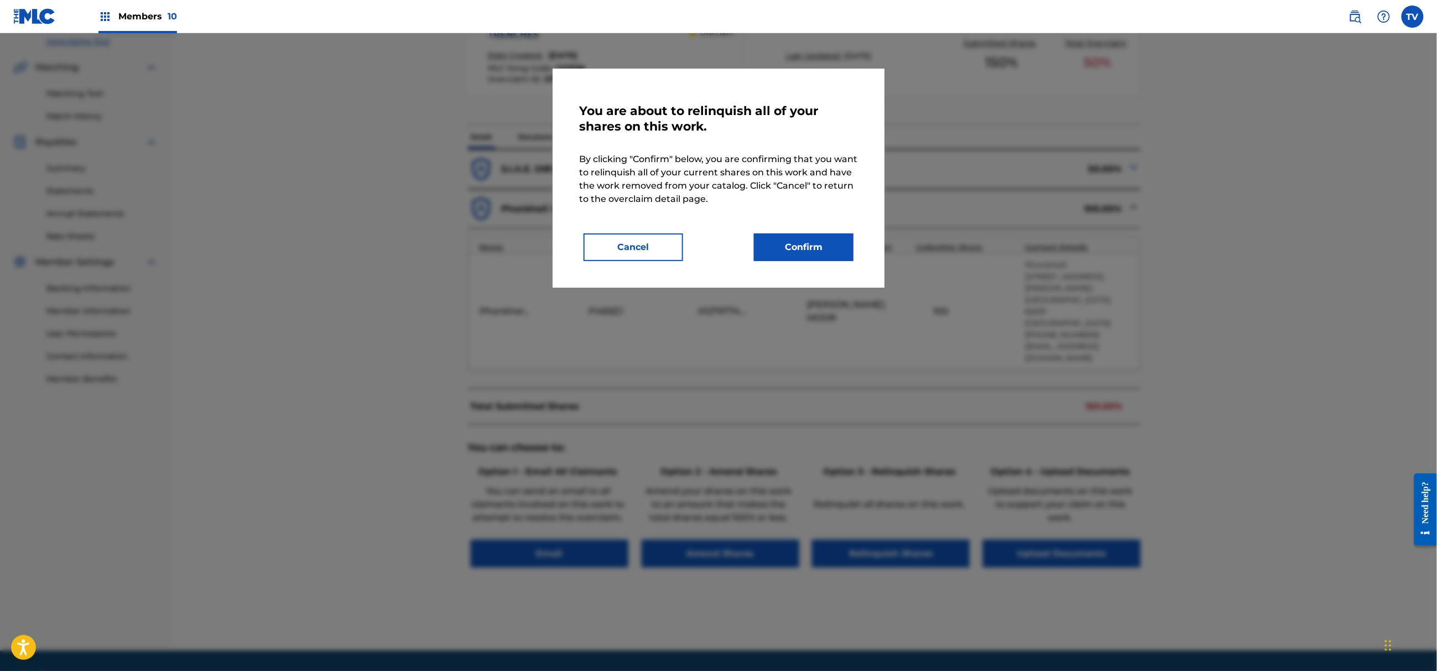
click at [808, 242] on button "Confirm" at bounding box center [804, 247] width 100 height 28
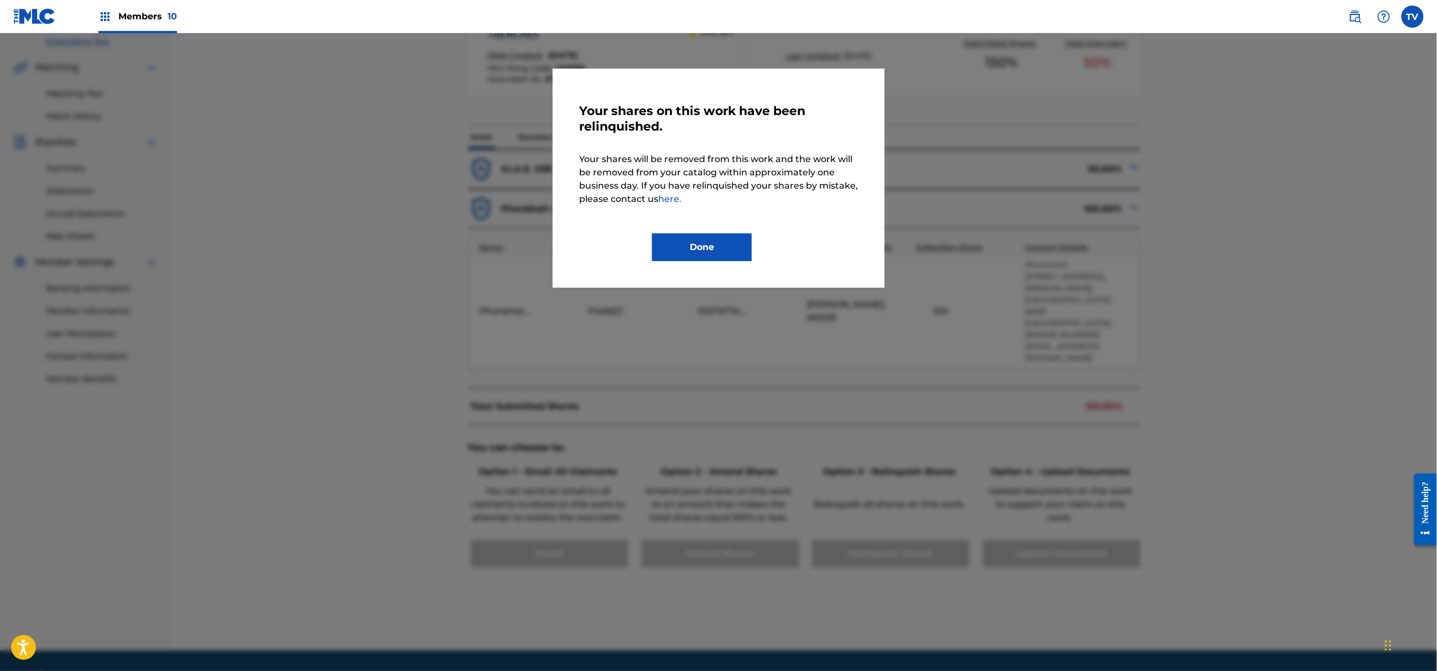
click at [697, 233] on button "Done" at bounding box center [702, 247] width 100 height 28
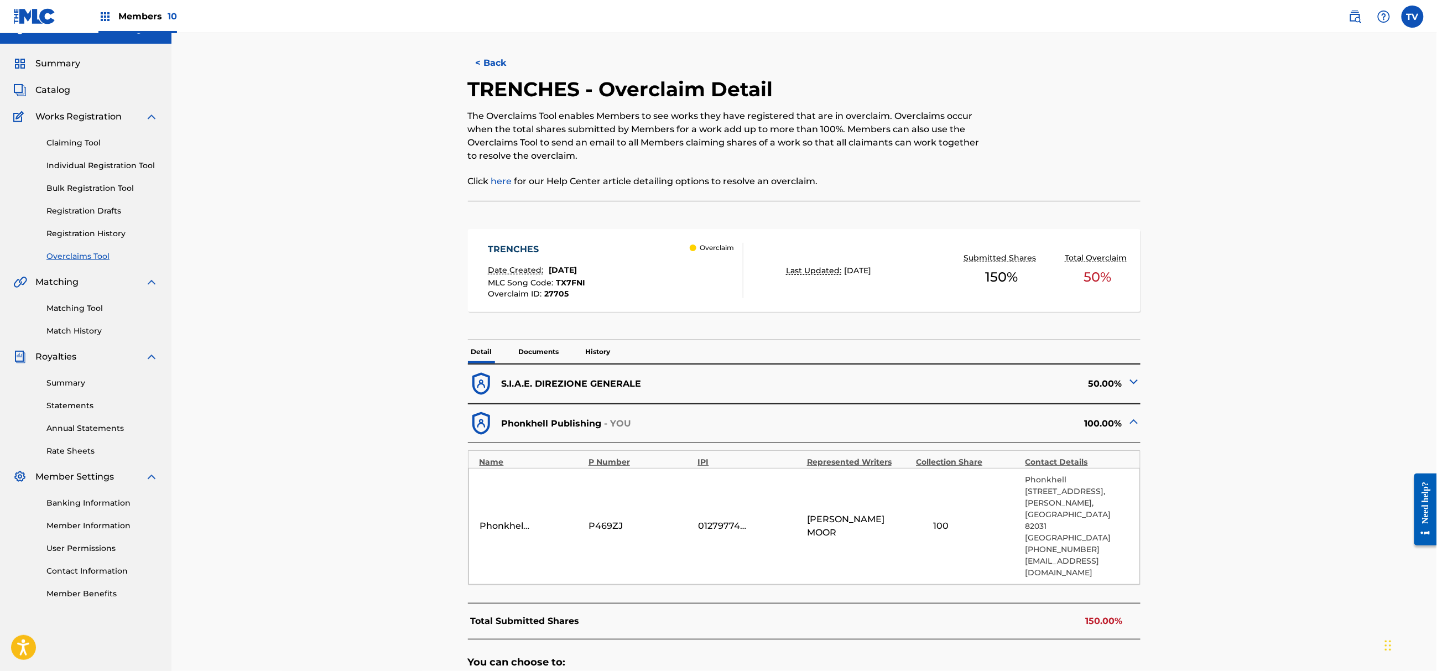
scroll to position [0, 0]
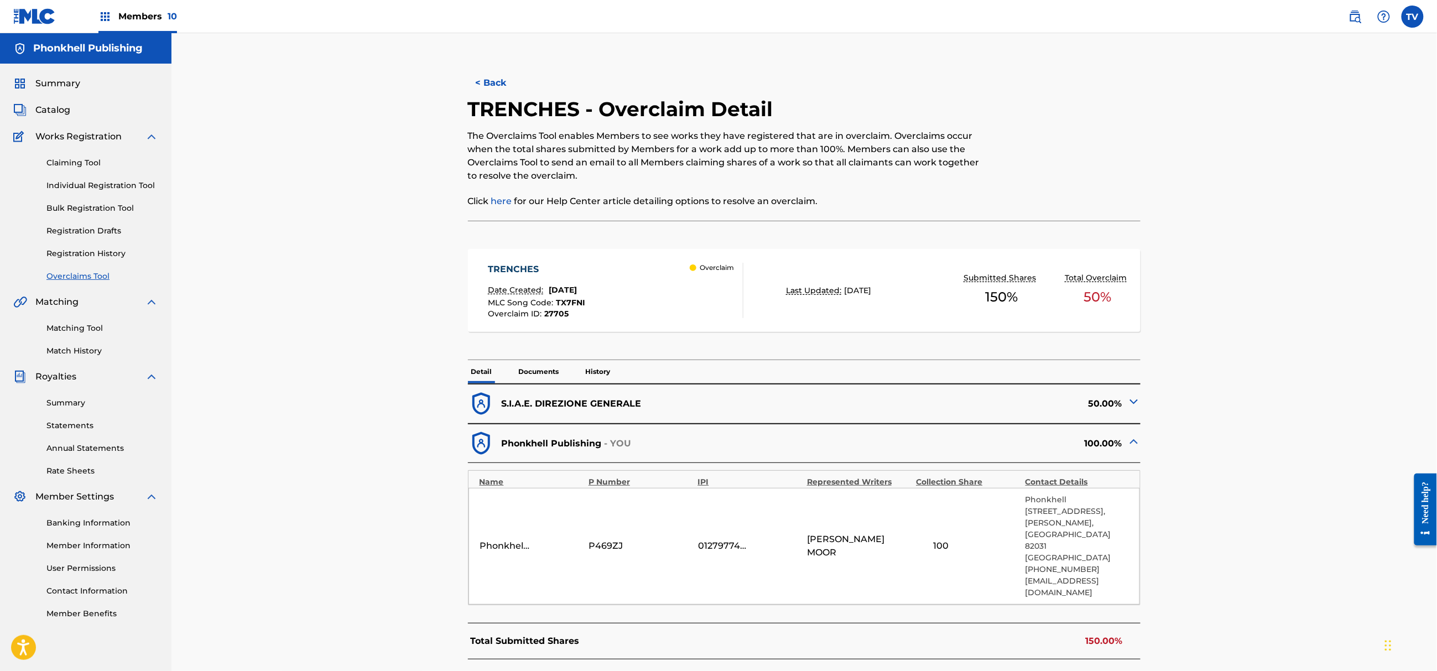
click at [497, 85] on button "< Back" at bounding box center [501, 83] width 66 height 28
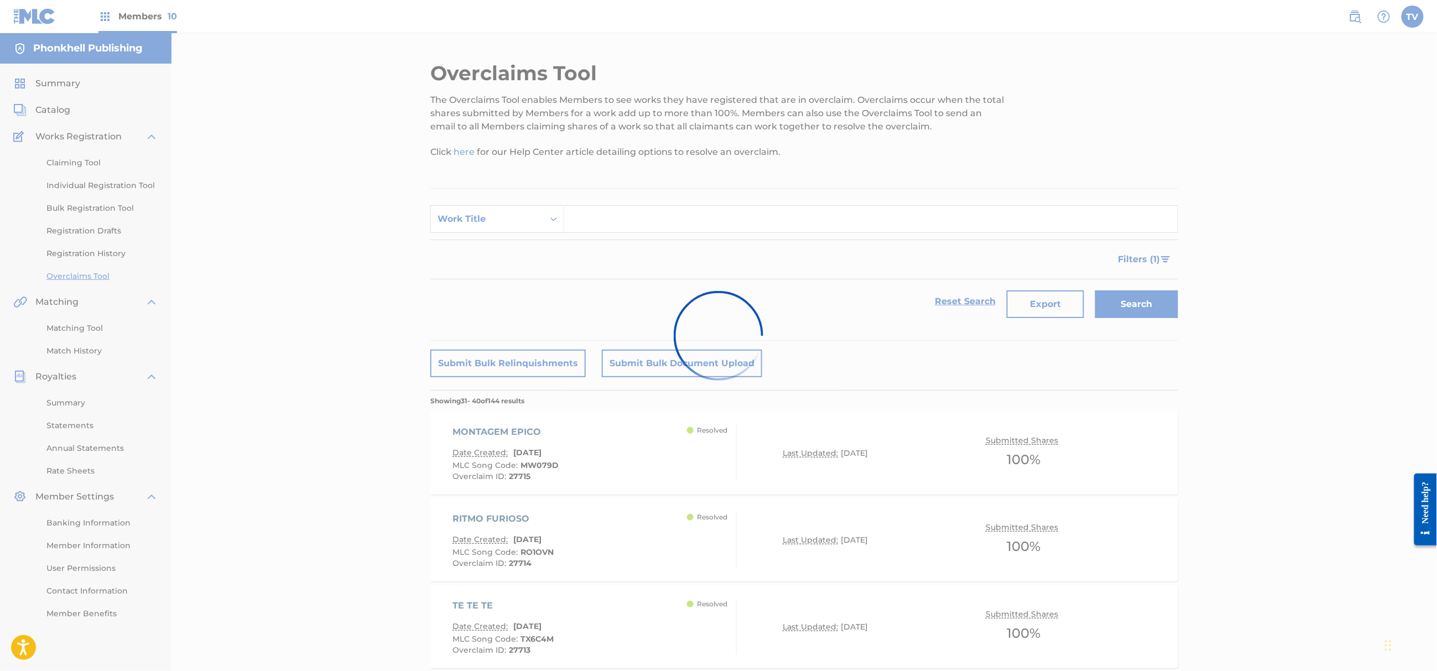
scroll to position [687, 0]
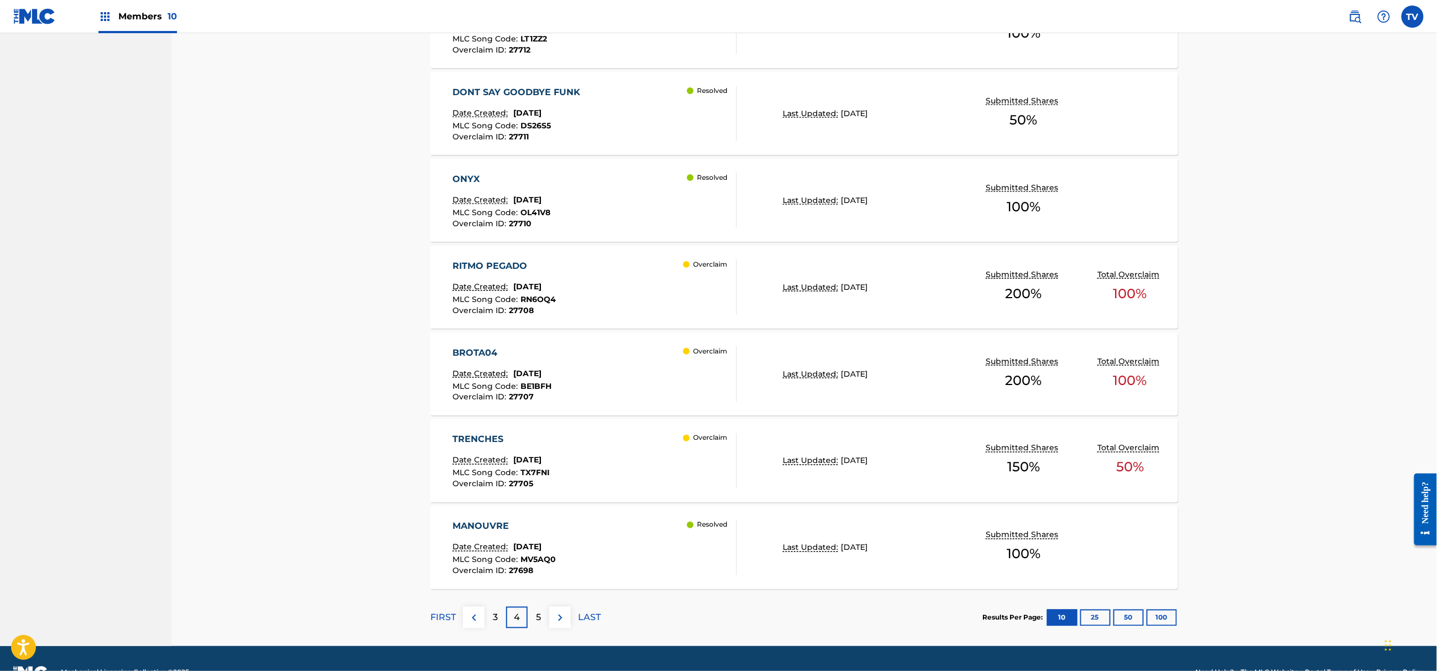
click at [543, 620] on div "5" at bounding box center [539, 618] width 22 height 22
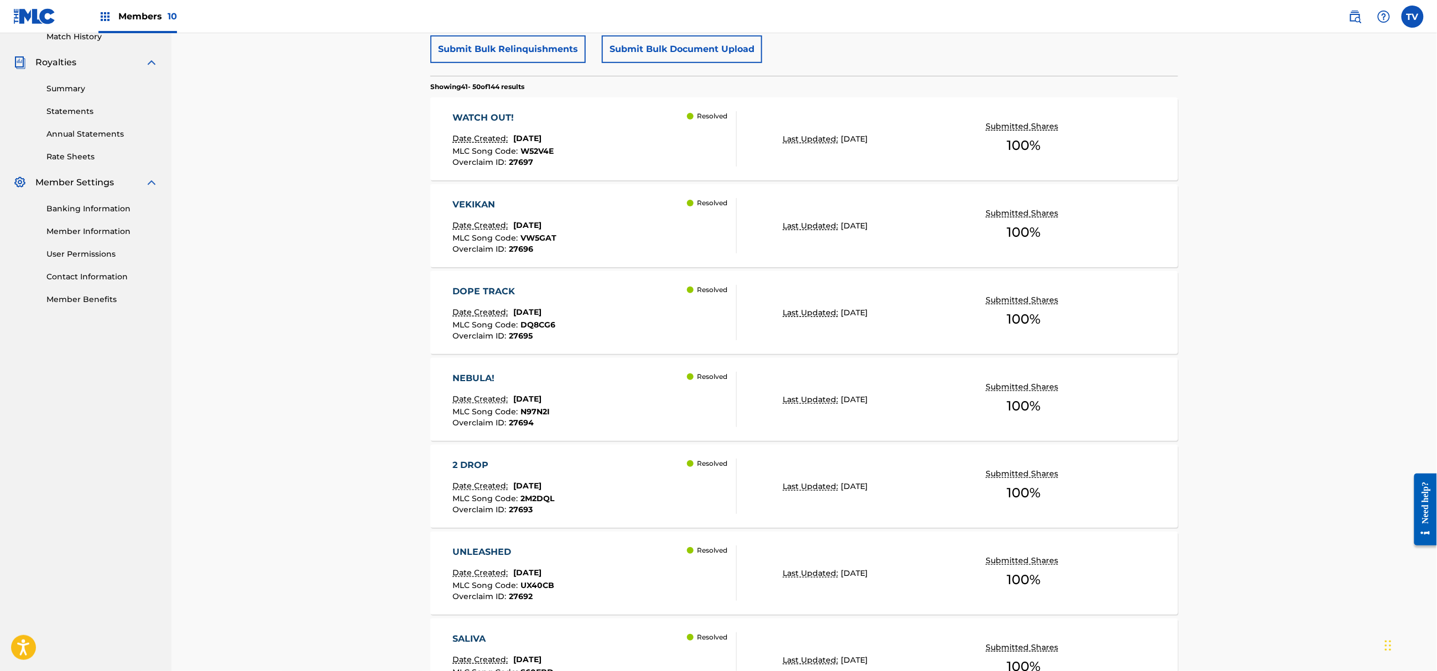
scroll to position [716, 0]
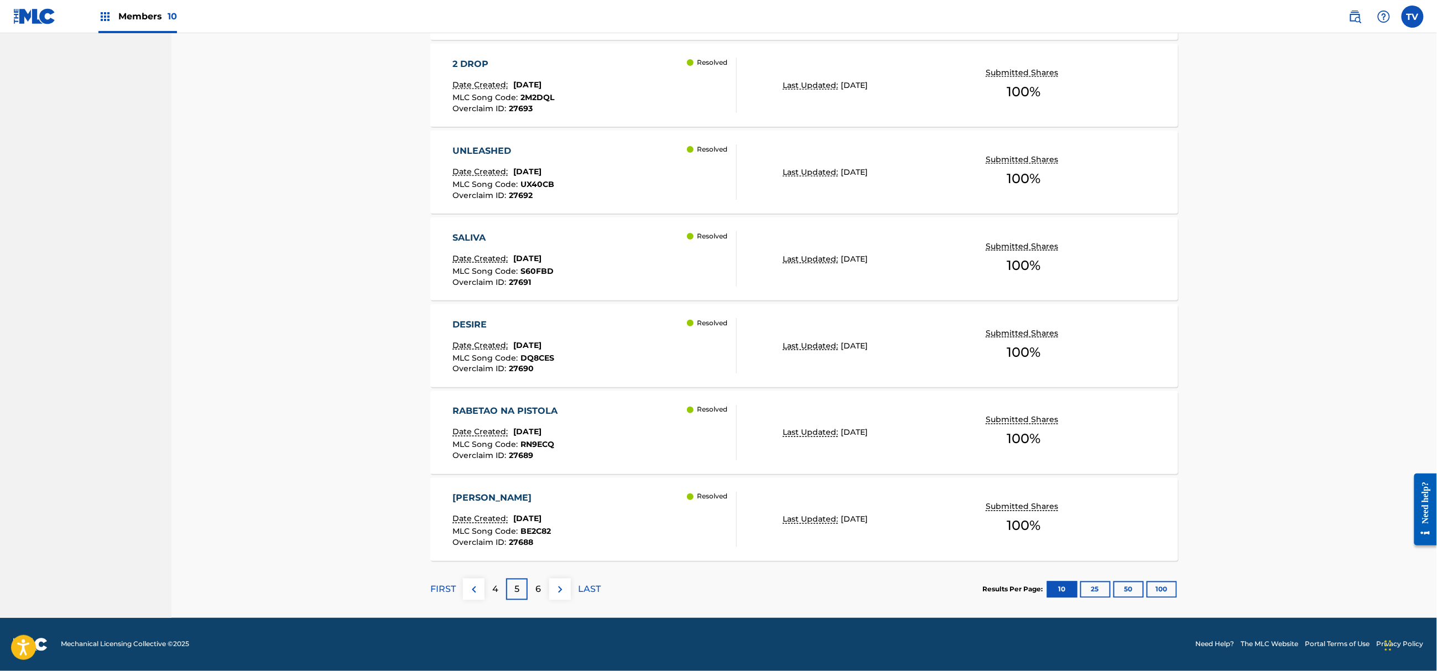
click at [447, 587] on p "FIRST" at bounding box center [442, 589] width 25 height 13
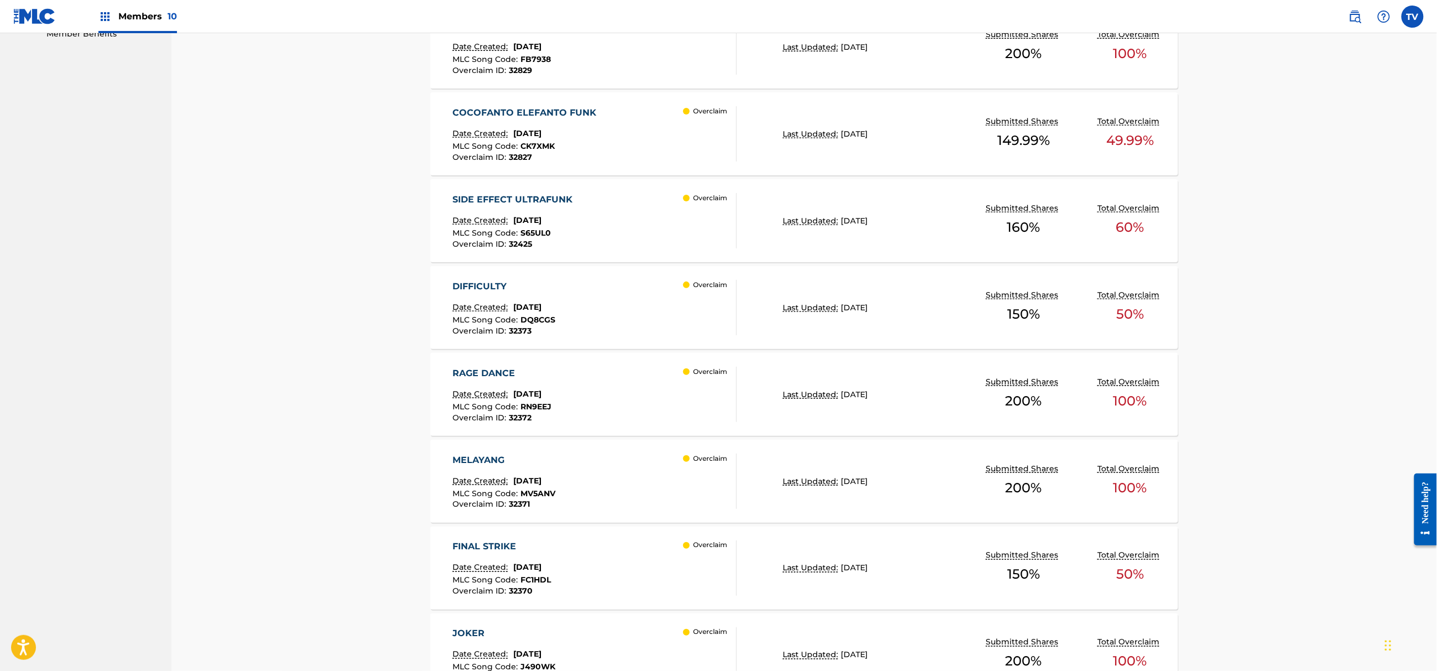
scroll to position [494, 0]
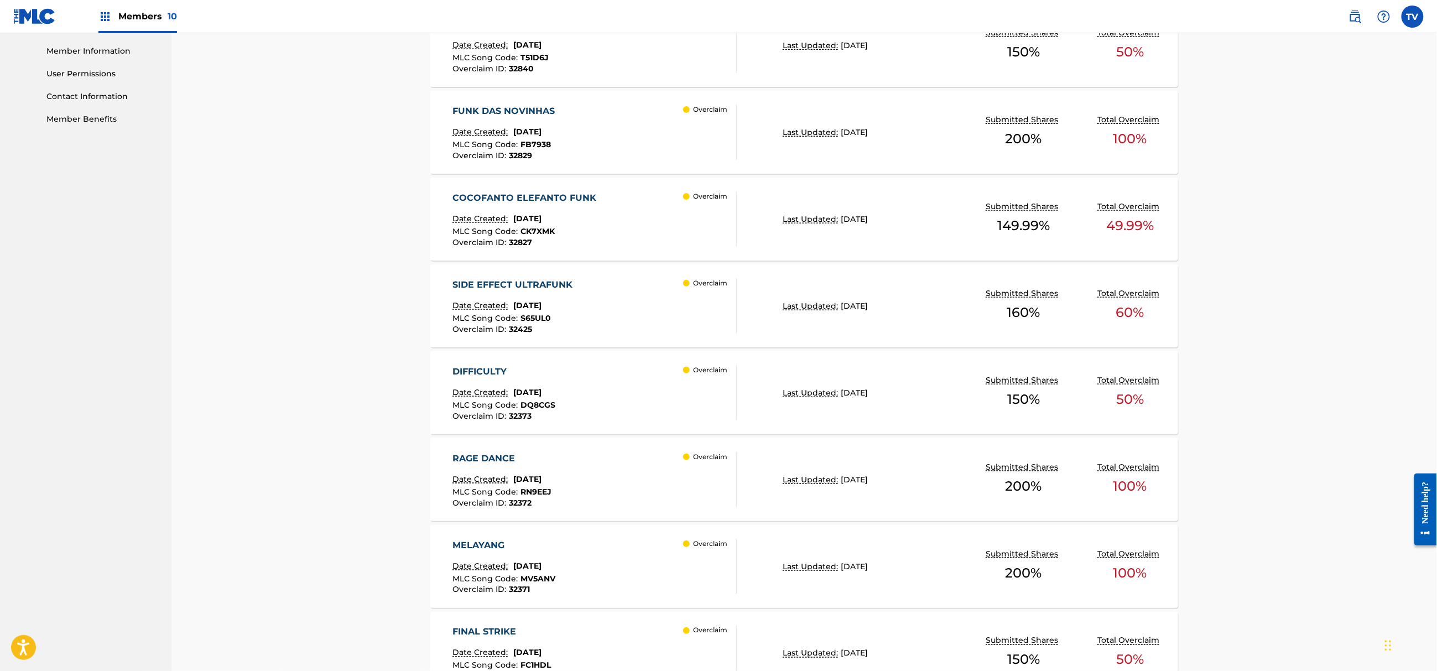
click at [643, 299] on div "SIDE EFFECT ULTRAFUNK Date Created: [DATE] MLC Song Code : S65UL0 Overclaim ID …" at bounding box center [595, 305] width 284 height 55
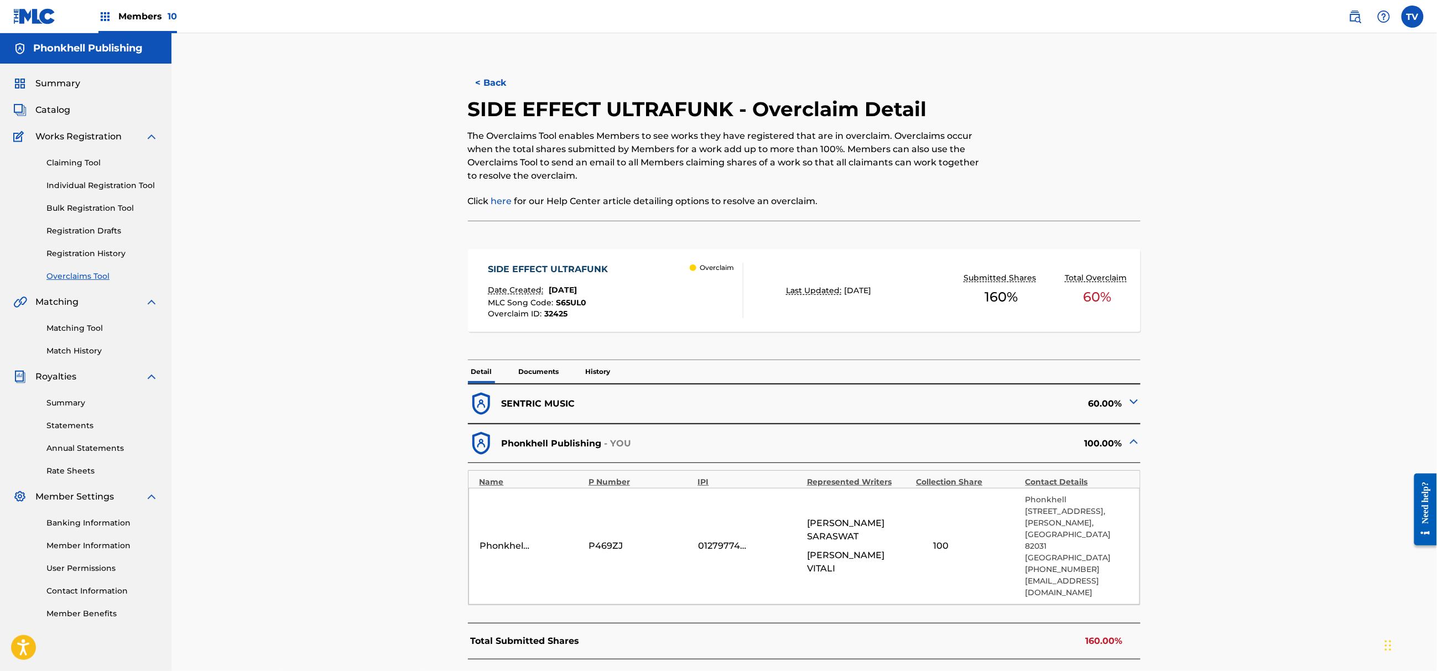
click at [1136, 400] on img at bounding box center [1133, 401] width 13 height 13
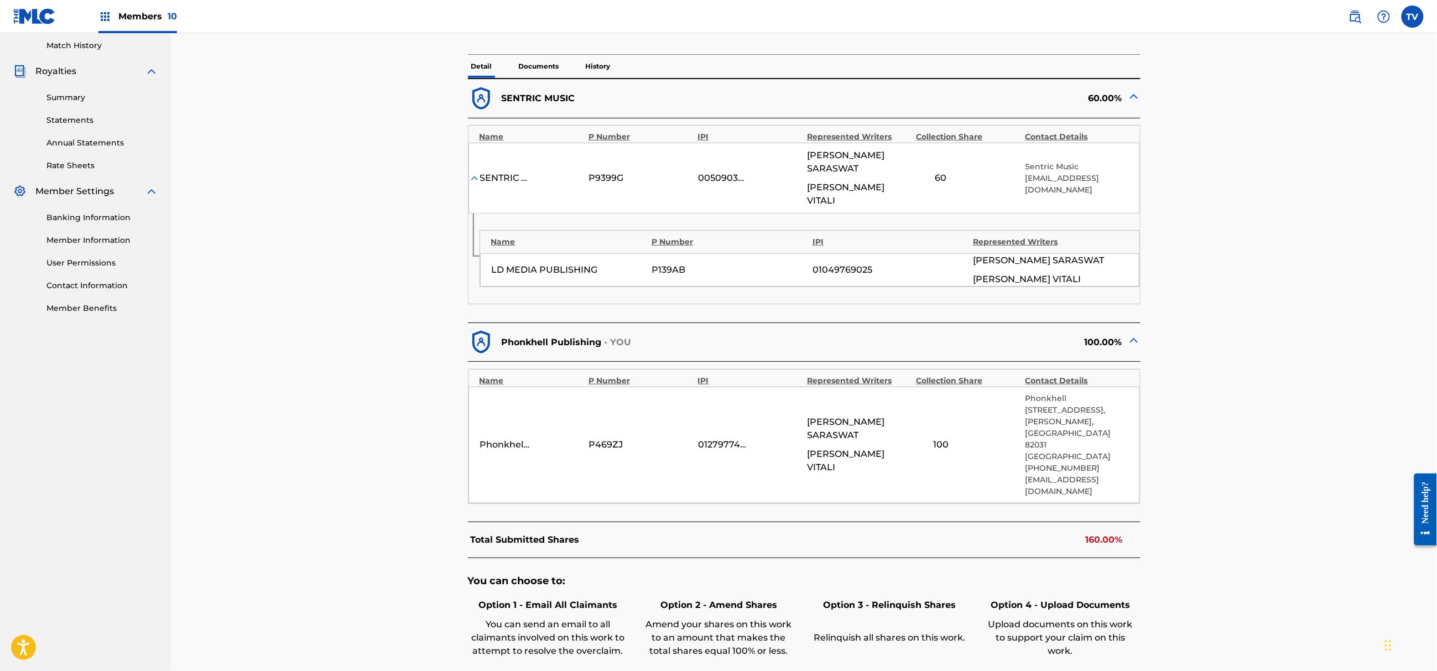
scroll to position [368, 0]
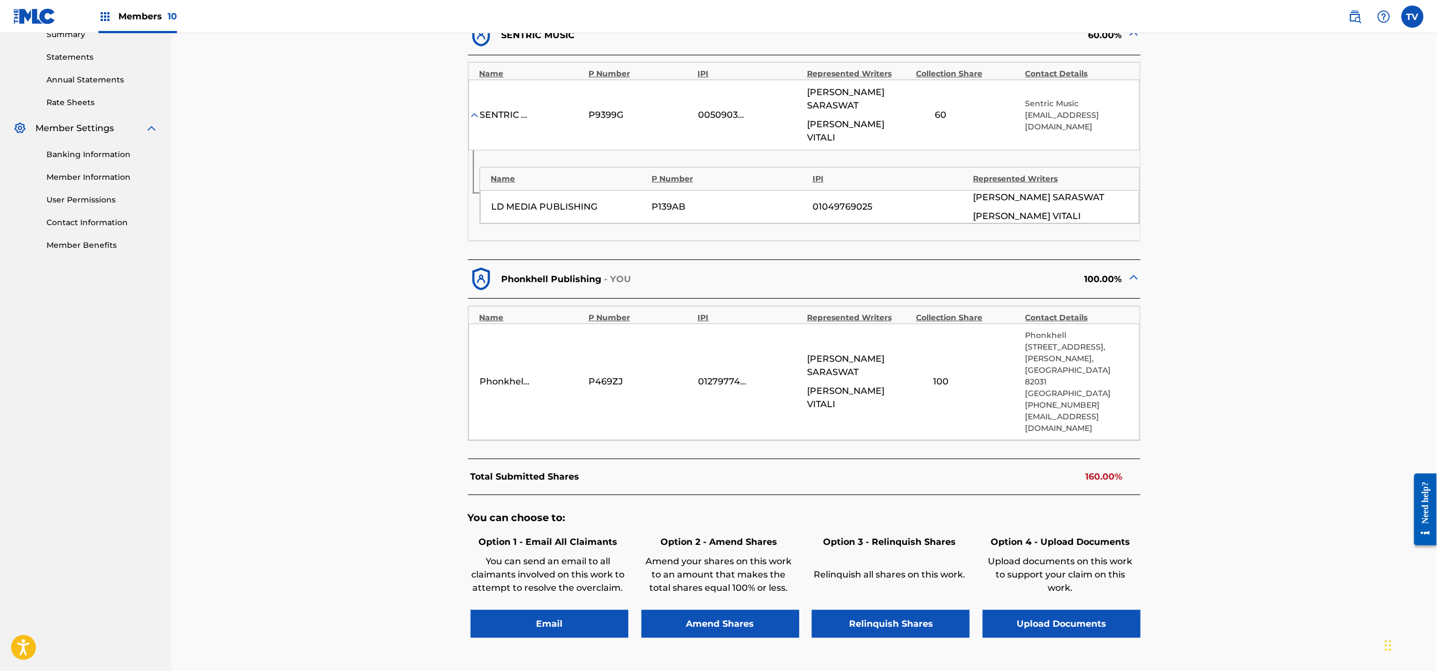
click at [1087, 610] on button "Upload Documents" at bounding box center [1062, 624] width 158 height 28
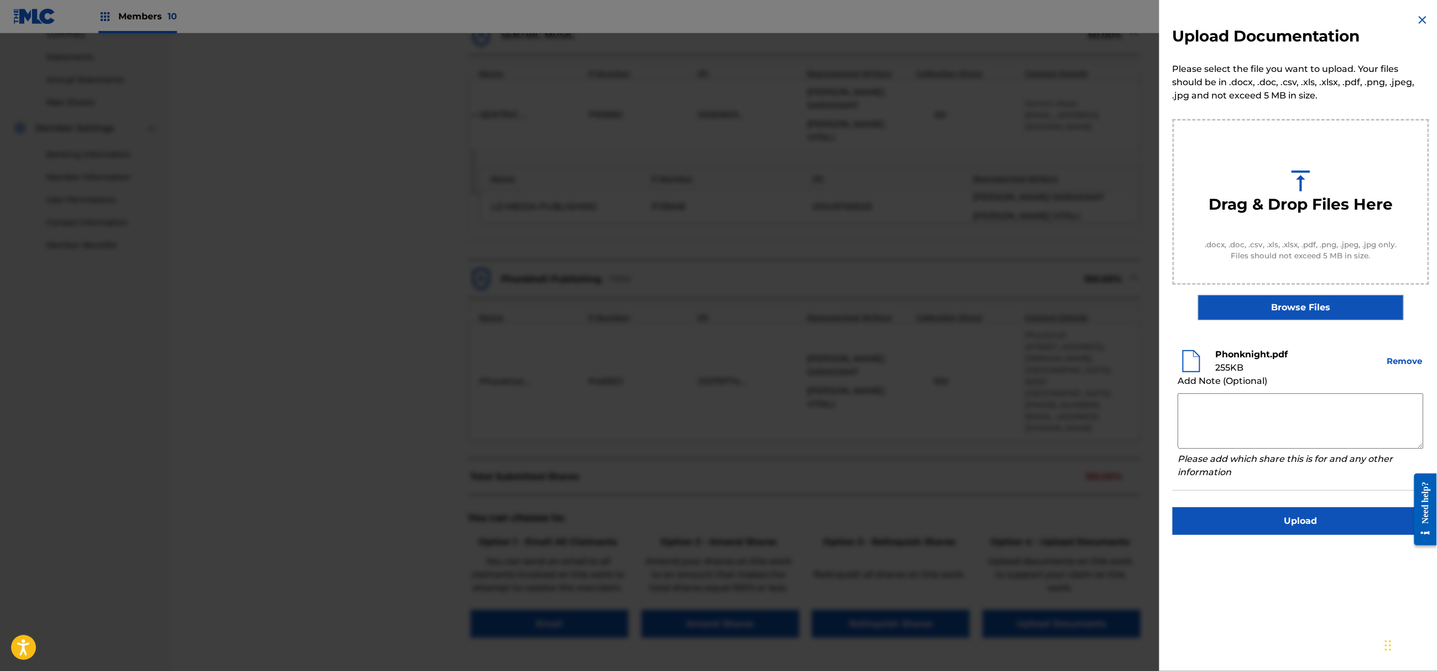
click at [1256, 423] on textarea at bounding box center [1301, 420] width 246 height 55
paste textarea "Author [PERSON_NAME] is exclusive author with Phonkhell Publishing since [DATE]…"
type textarea "Author [PERSON_NAME] is exclusive author with Phonkhell Publishing since [DATE]…"
click at [1309, 523] on button "Upload" at bounding box center [1301, 521] width 257 height 28
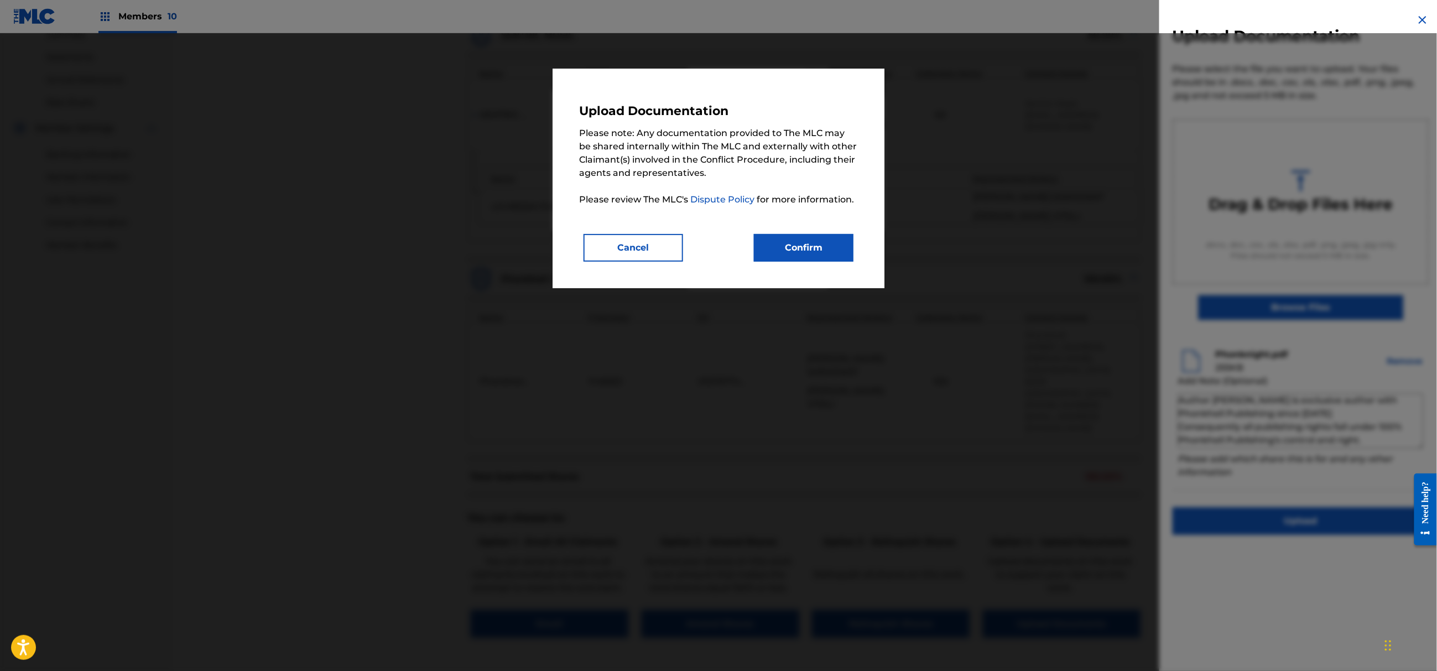
click at [811, 246] on button "Confirm" at bounding box center [804, 248] width 100 height 28
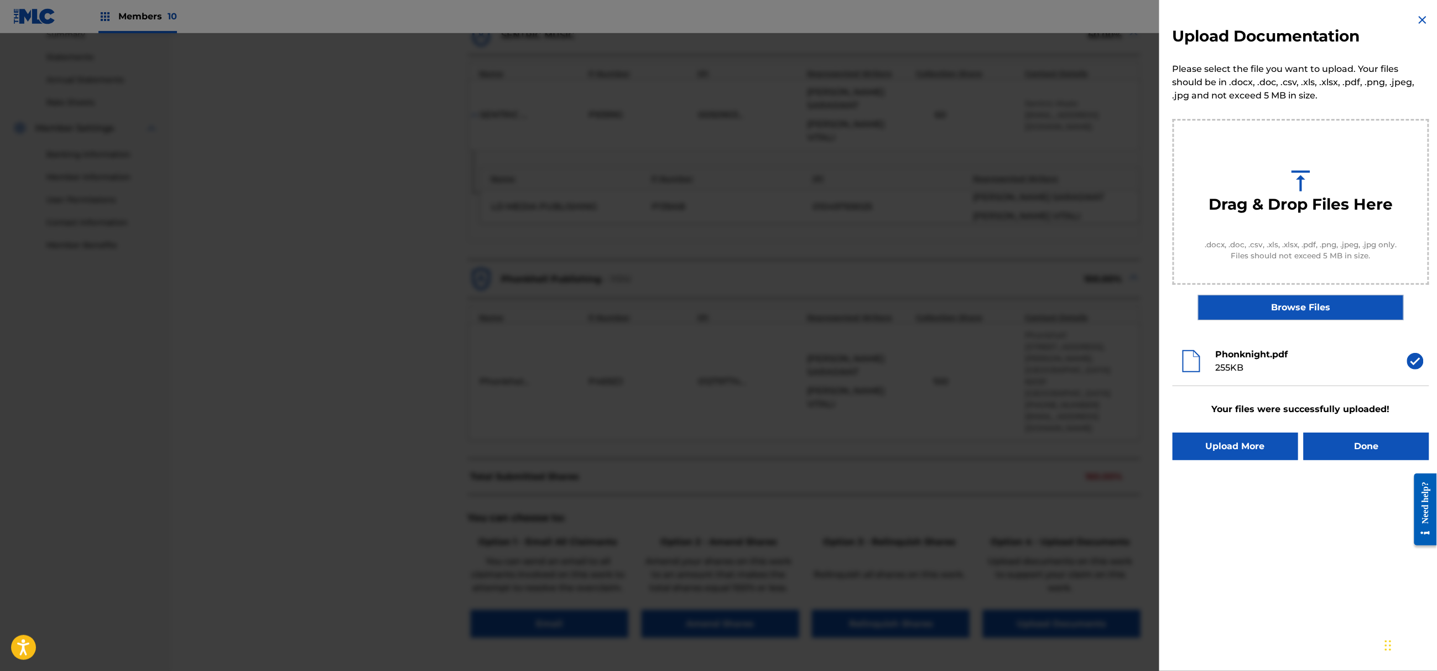
click at [1316, 448] on button "Done" at bounding box center [1367, 447] width 126 height 28
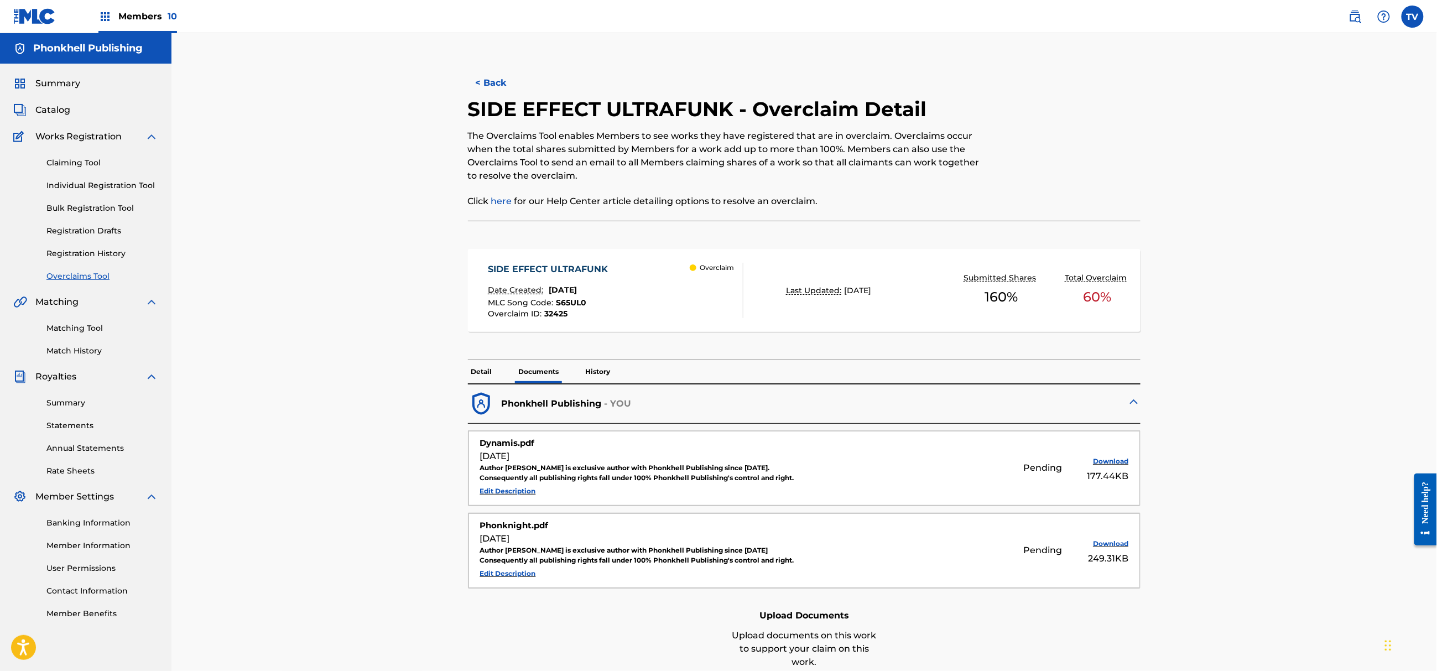
click at [496, 73] on button "< Back" at bounding box center [501, 83] width 66 height 28
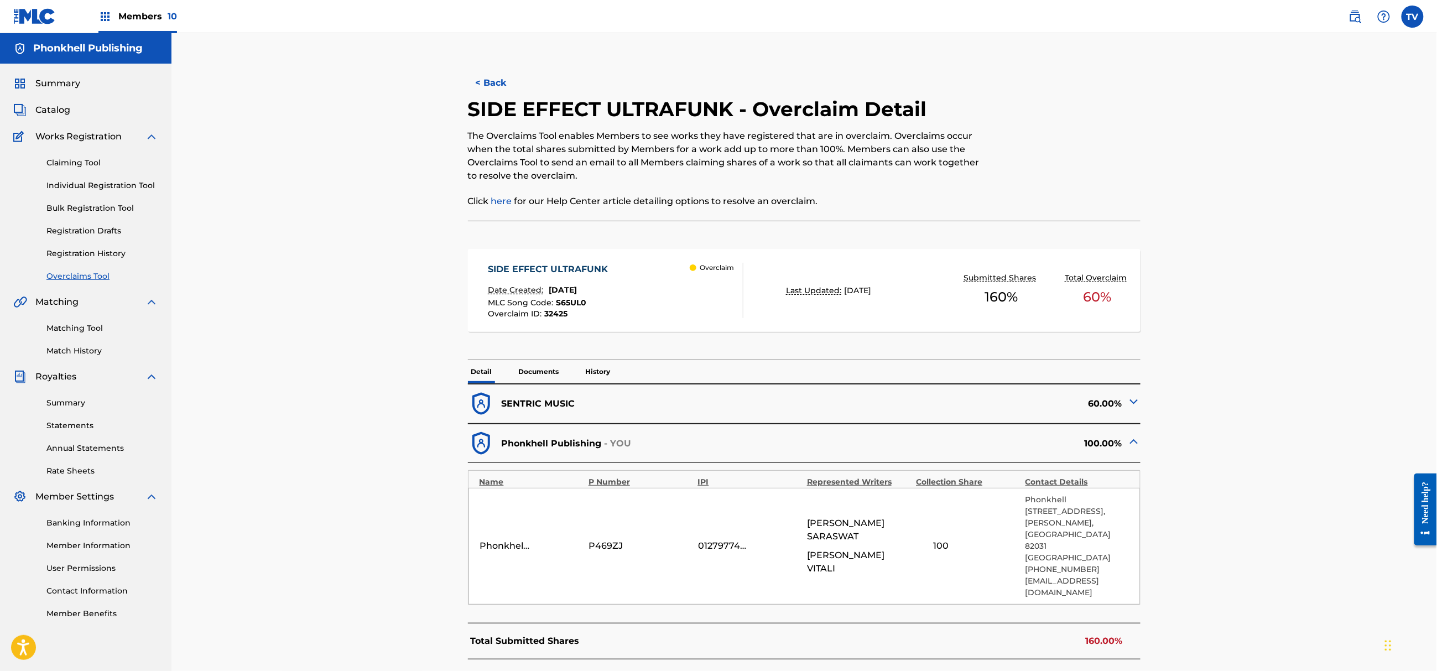
click at [496, 79] on button "< Back" at bounding box center [501, 83] width 66 height 28
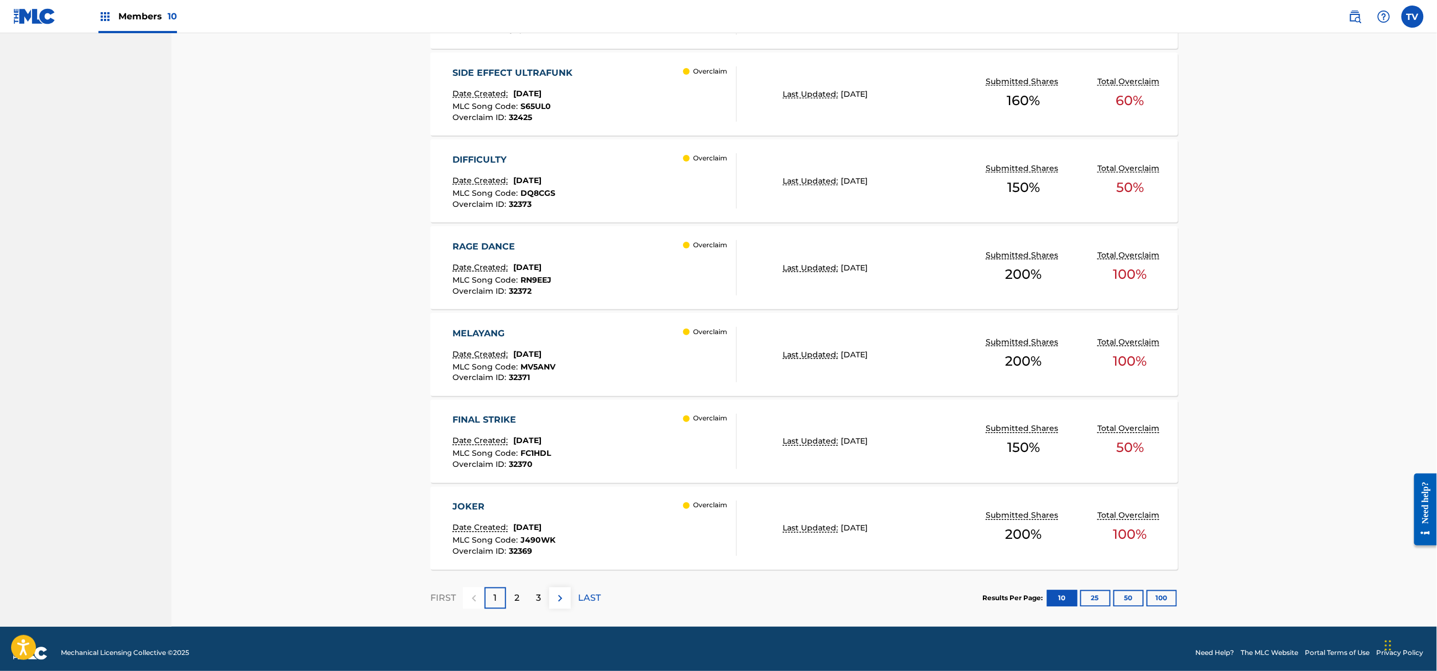
scroll to position [716, 0]
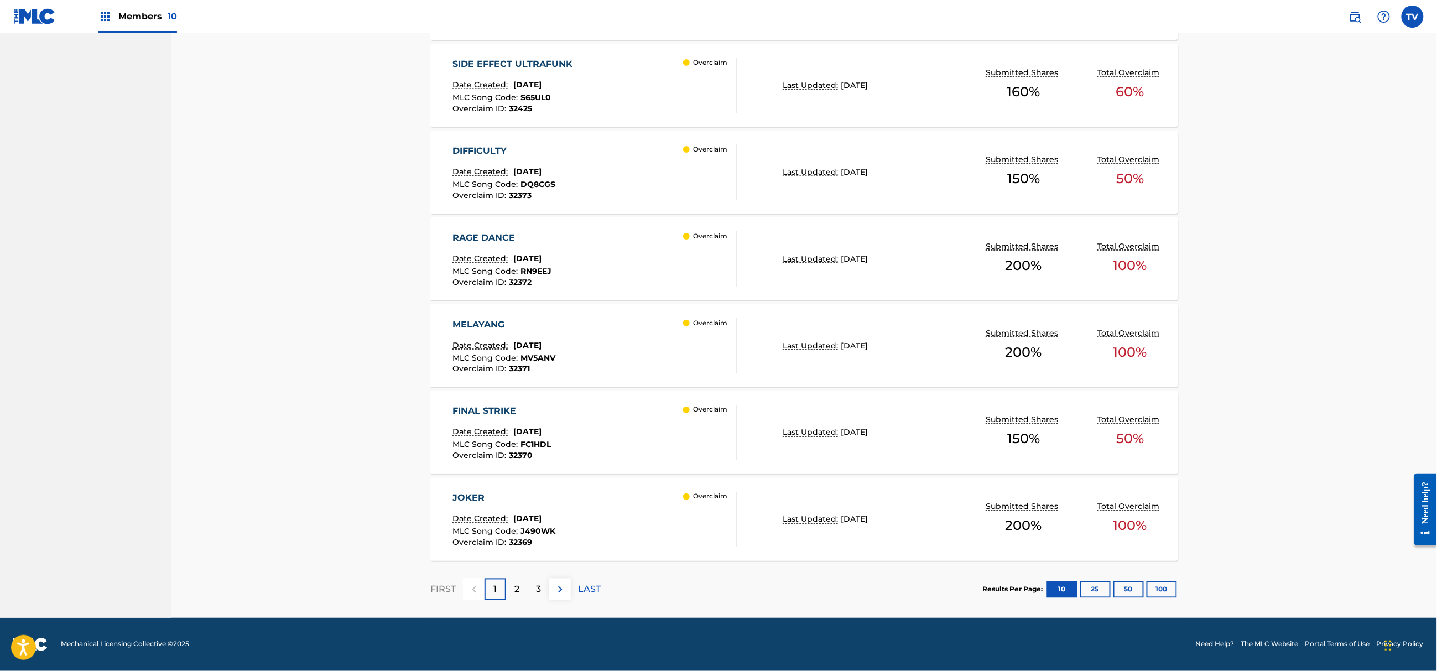
click at [518, 589] on p "2" at bounding box center [516, 589] width 5 height 13
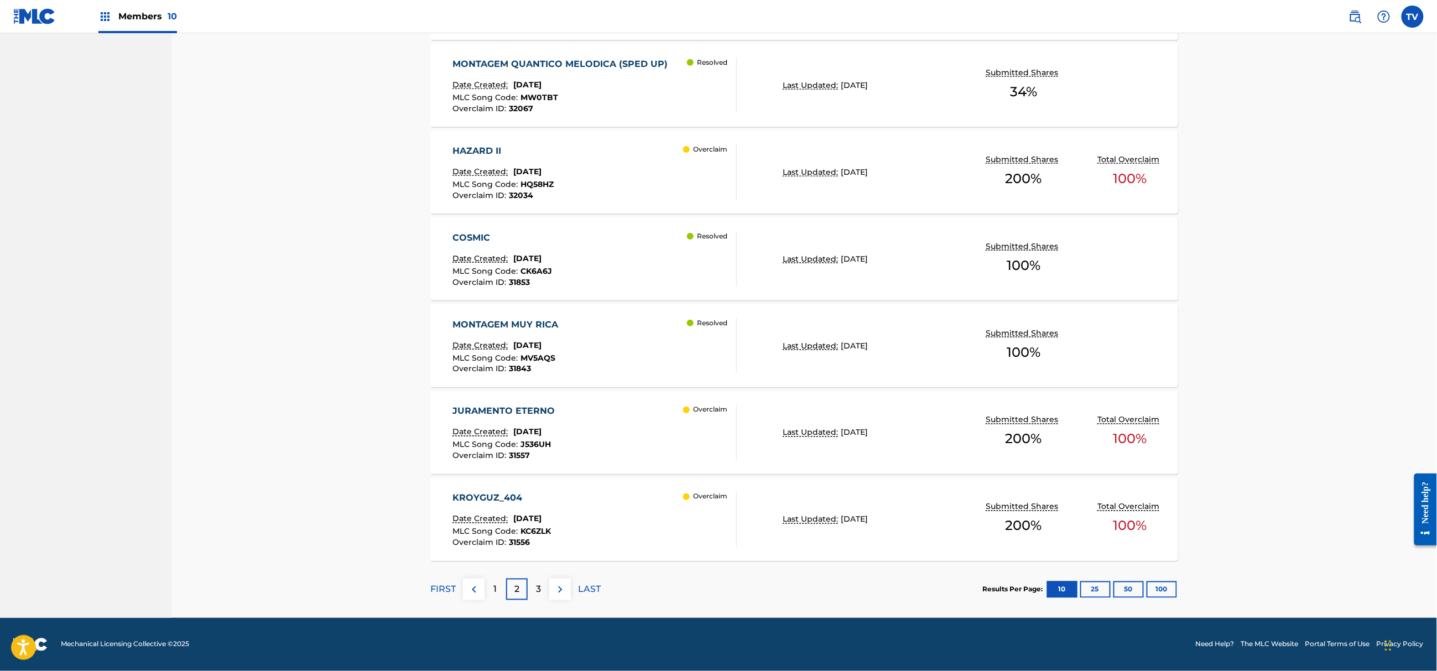
click at [492, 587] on div "1" at bounding box center [496, 590] width 22 height 22
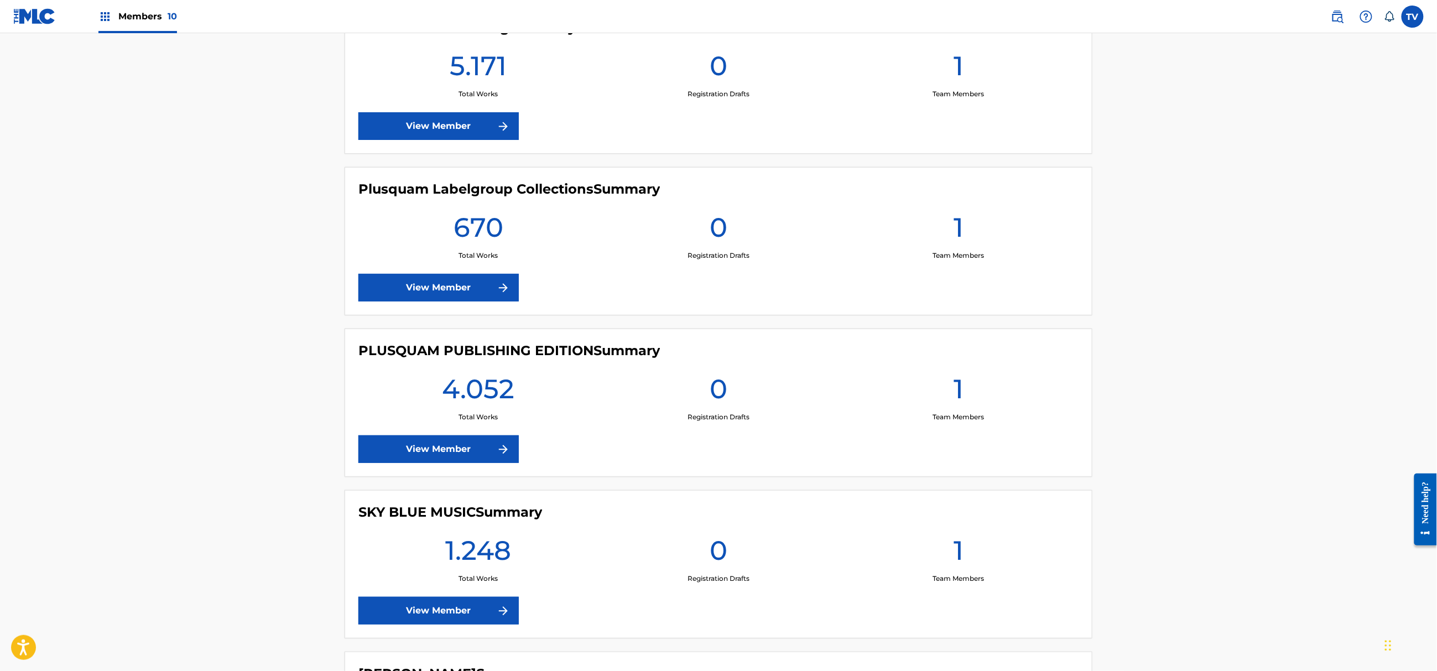
scroll to position [983, 0]
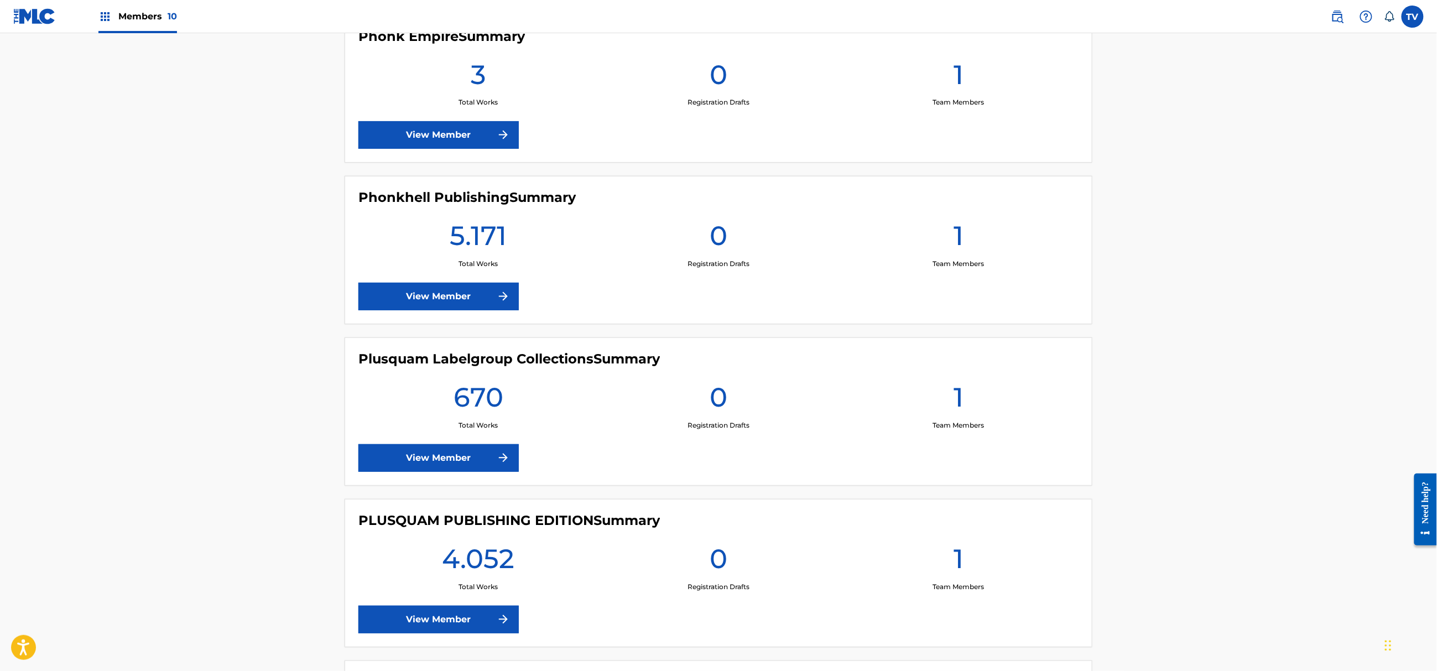
click at [457, 300] on link "View Member" at bounding box center [438, 297] width 160 height 28
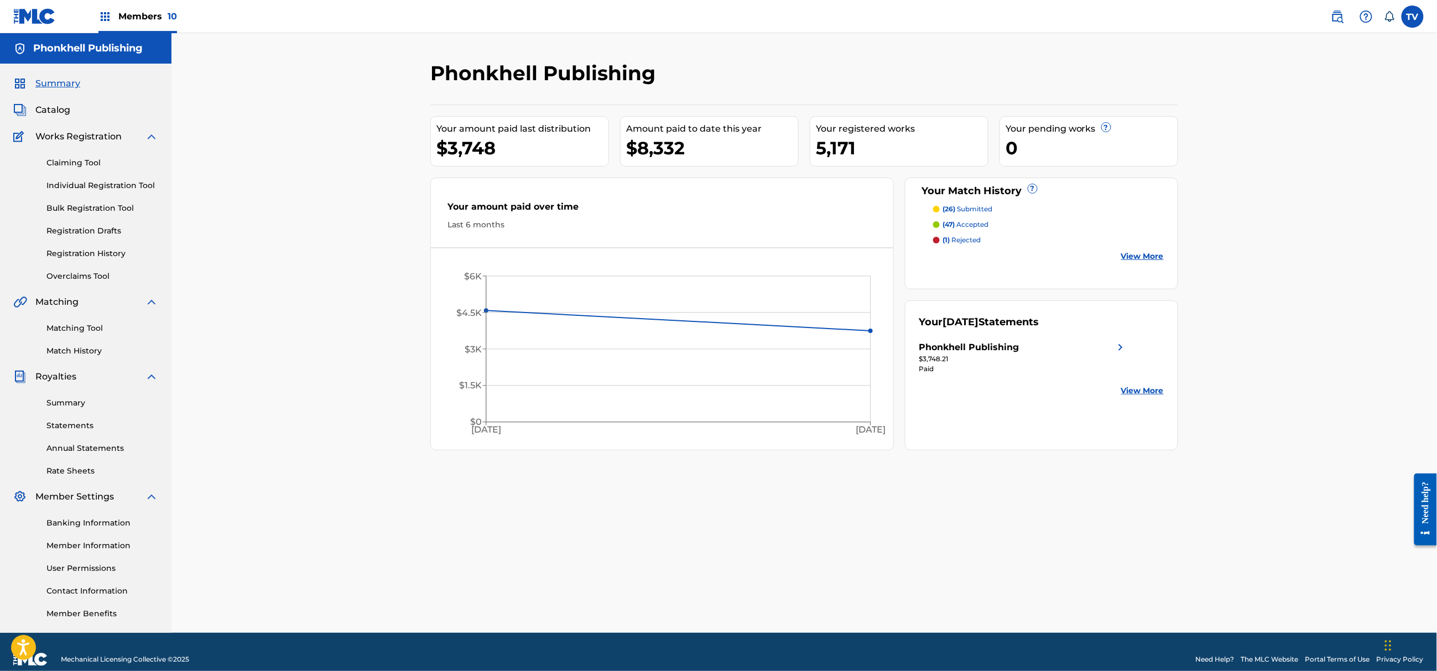
click at [78, 332] on link "Matching Tool" at bounding box center [102, 328] width 112 height 12
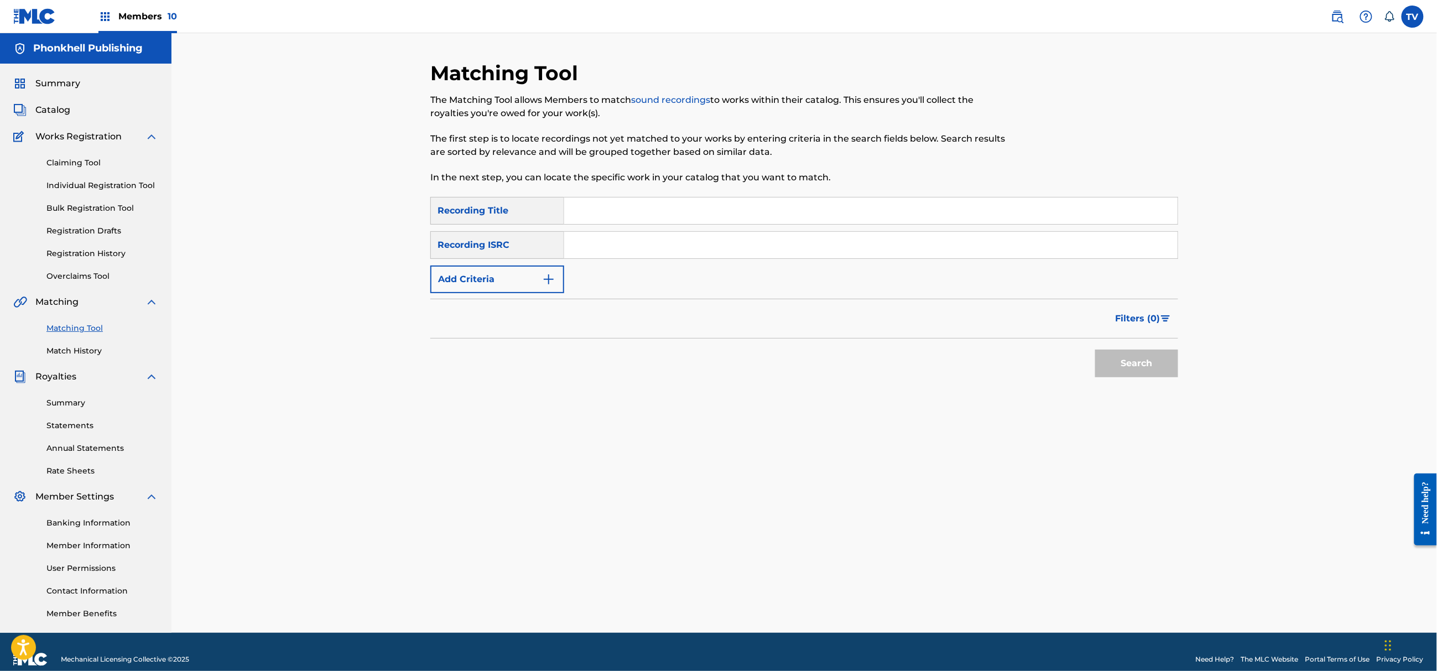
drag, startPoint x: 604, startPoint y: 239, endPoint x: 604, endPoint y: 248, distance: 8.9
click at [604, 239] on input "Search Form" at bounding box center [870, 245] width 613 height 27
paste input "QM6P42203044"
click at [1153, 361] on button "Search" at bounding box center [1136, 364] width 83 height 28
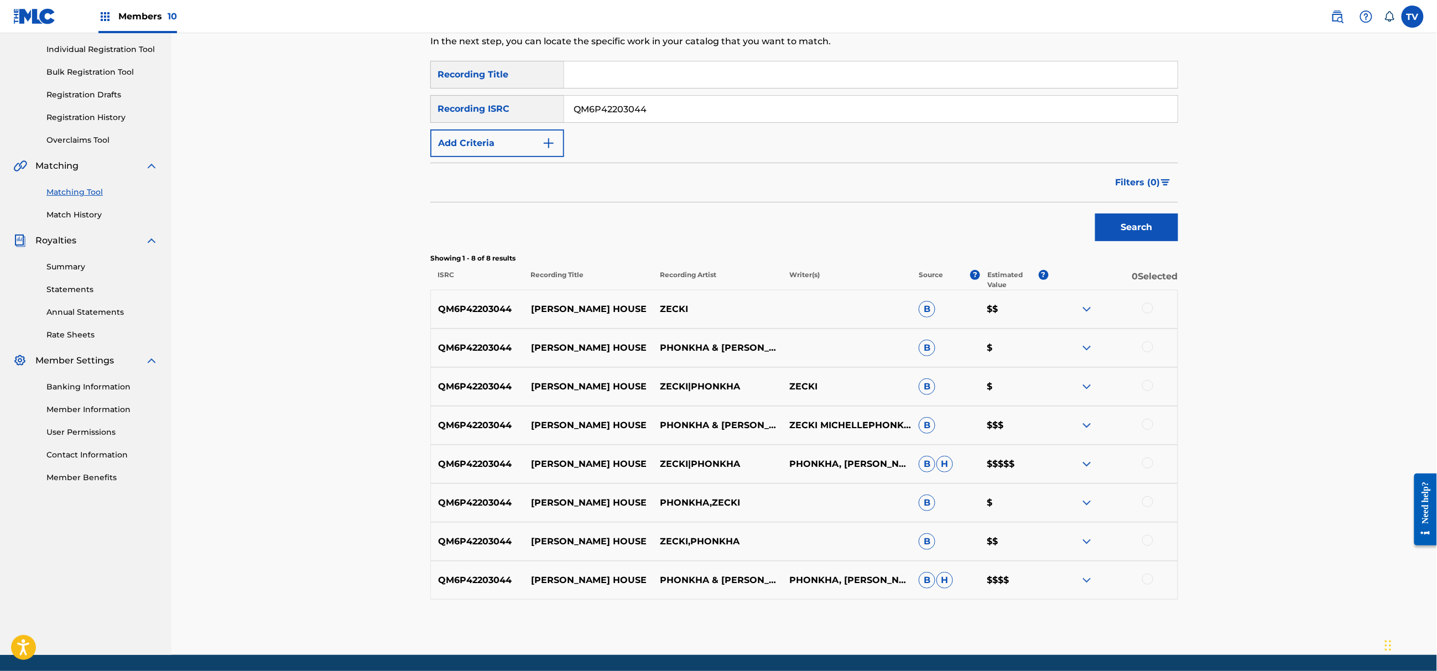
scroll to position [147, 0]
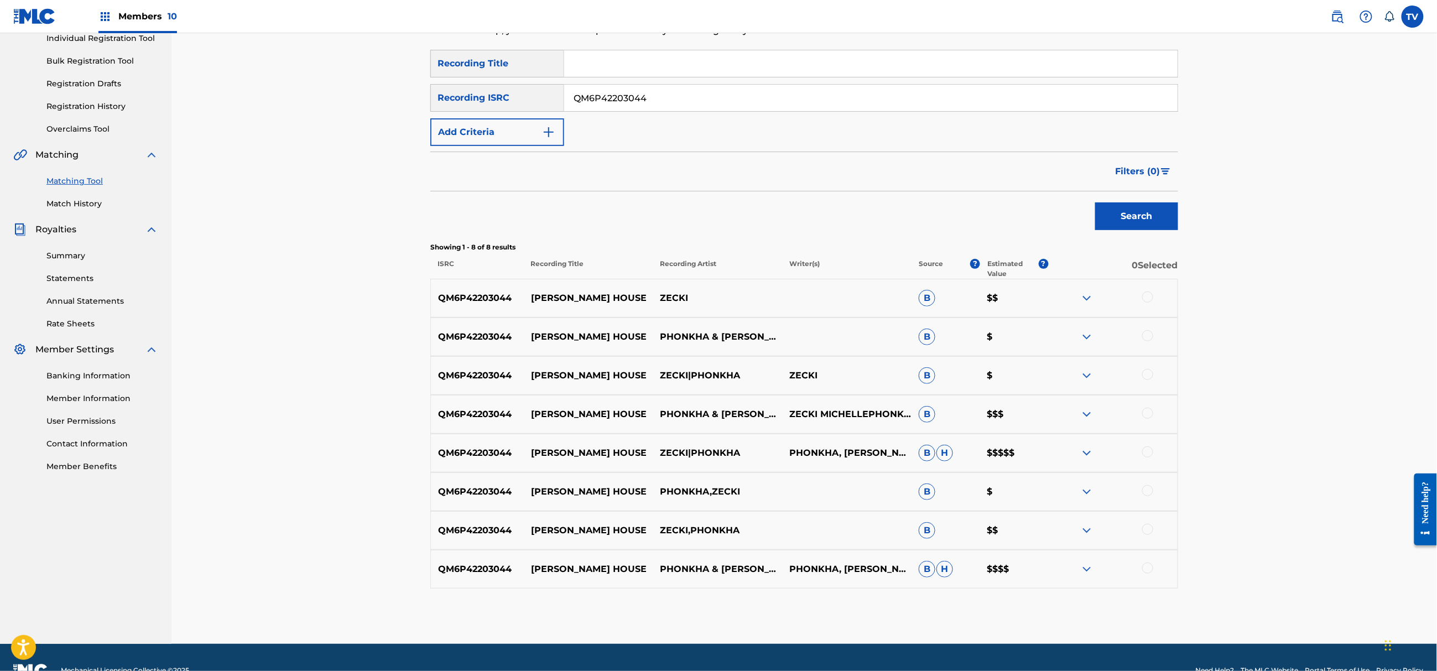
drag, startPoint x: 604, startPoint y: 102, endPoint x: 462, endPoint y: 100, distance: 141.6
click at [460, 108] on div "SearchWithCriteria2f11dc6b-c3ec-4365-9543-f3357f38c864 Recording ISRC QM6P42203…" at bounding box center [804, 98] width 748 height 28
paste input "ZS642178232"
click at [1095, 202] on button "Search" at bounding box center [1136, 216] width 83 height 28
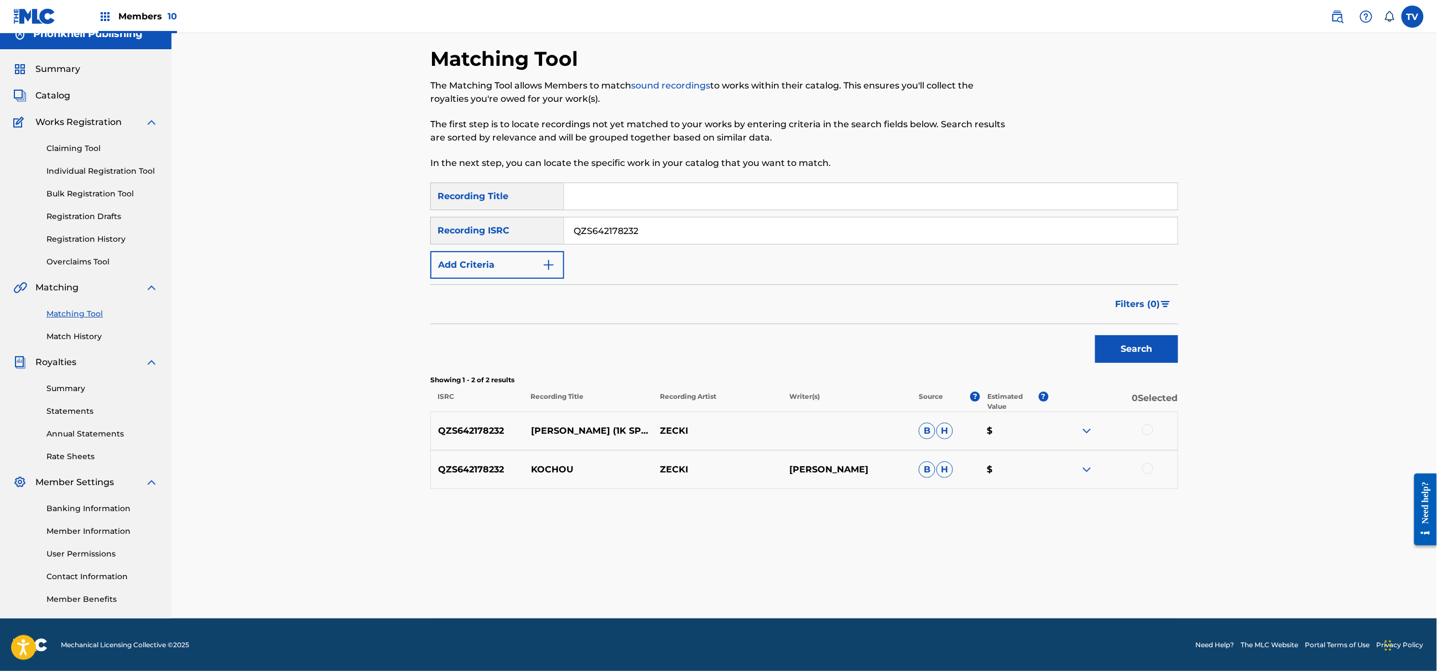
drag, startPoint x: 684, startPoint y: 225, endPoint x: 438, endPoint y: 224, distance: 246.1
click at [438, 226] on div "SearchWithCriteria2f11dc6b-c3ec-4365-9543-f3357f38c864 Recording ISRC QZS642178…" at bounding box center [804, 231] width 748 height 28
paste input "M6P42203044"
type input "QM6P42203044"
click at [1095, 335] on button "Search" at bounding box center [1136, 349] width 83 height 28
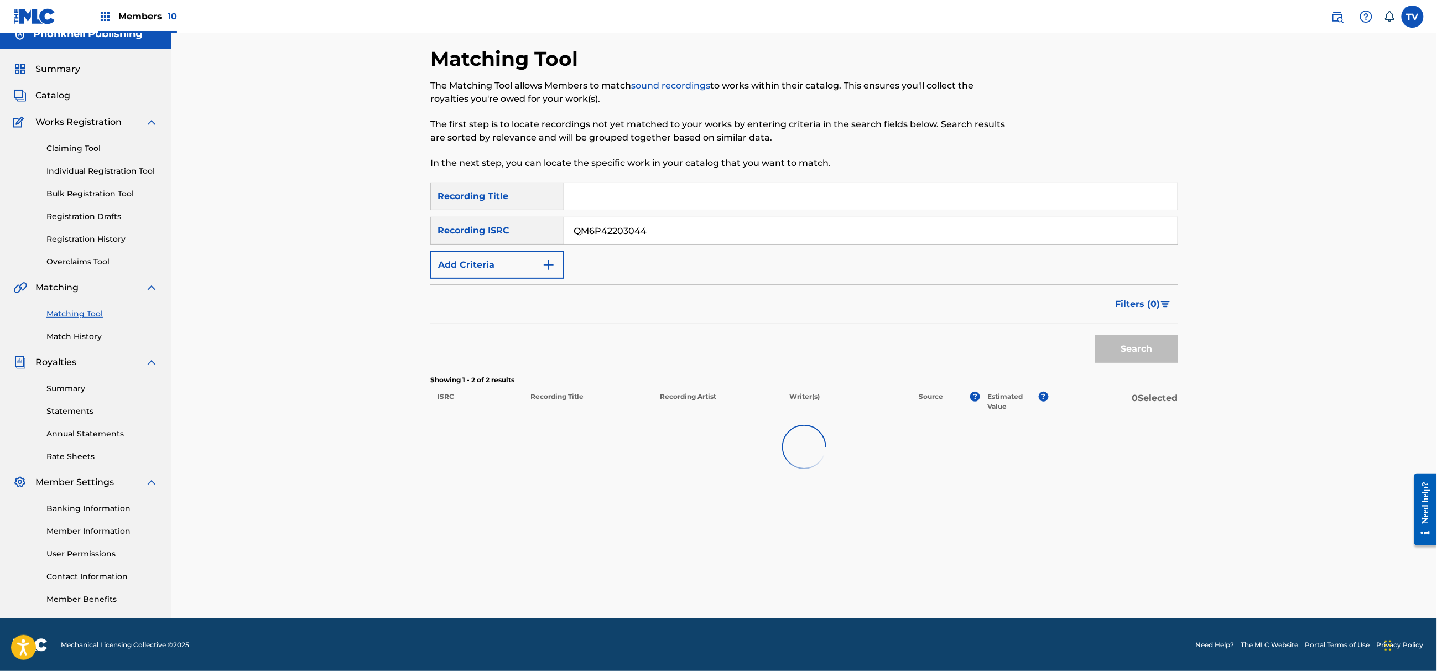
scroll to position [147, 0]
